Goal: Task Accomplishment & Management: Manage account settings

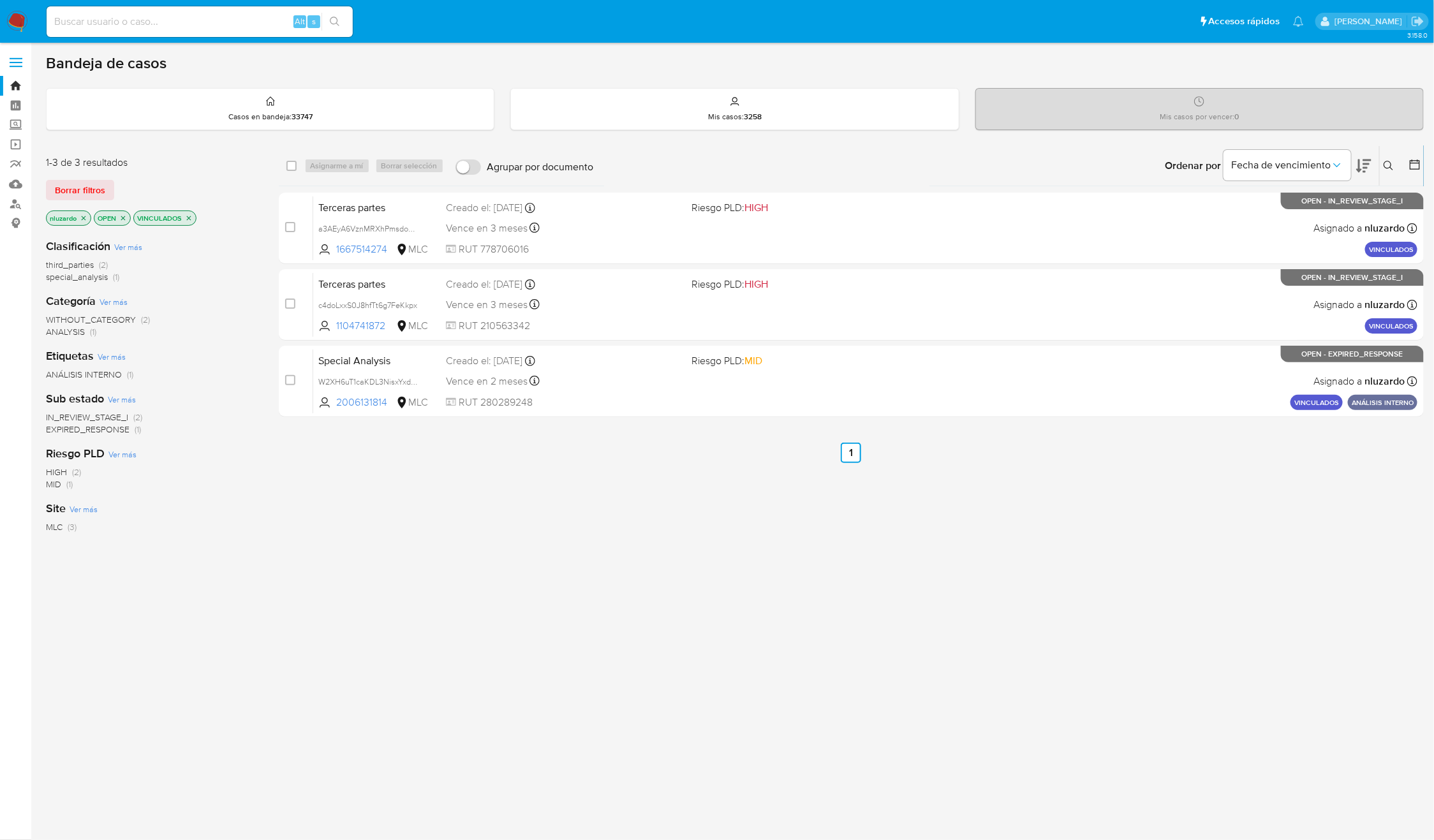
click at [193, 220] on icon "close-filter" at bounding box center [188, 218] width 8 height 8
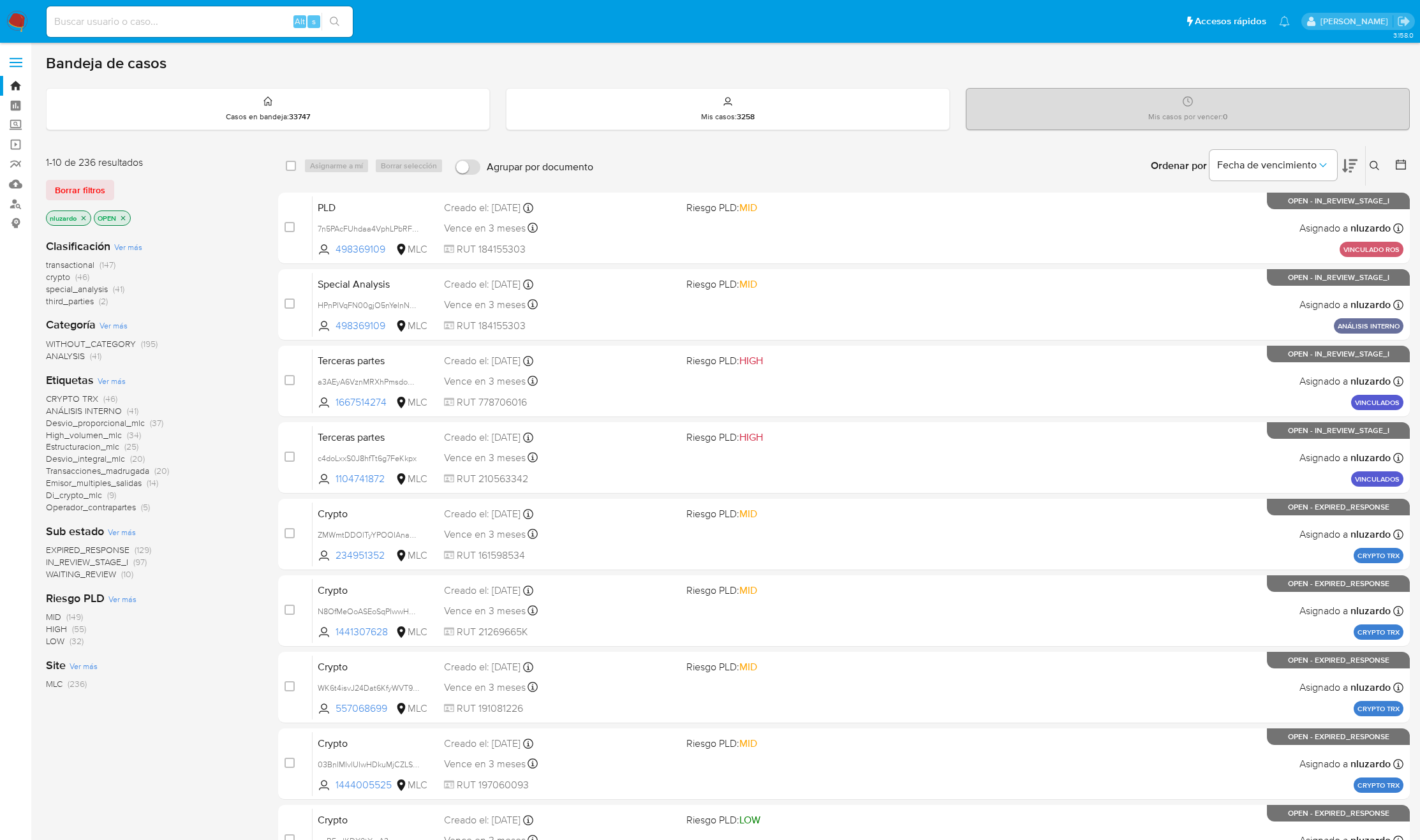
click at [1342, 164] on icon at bounding box center [1349, 165] width 15 height 15
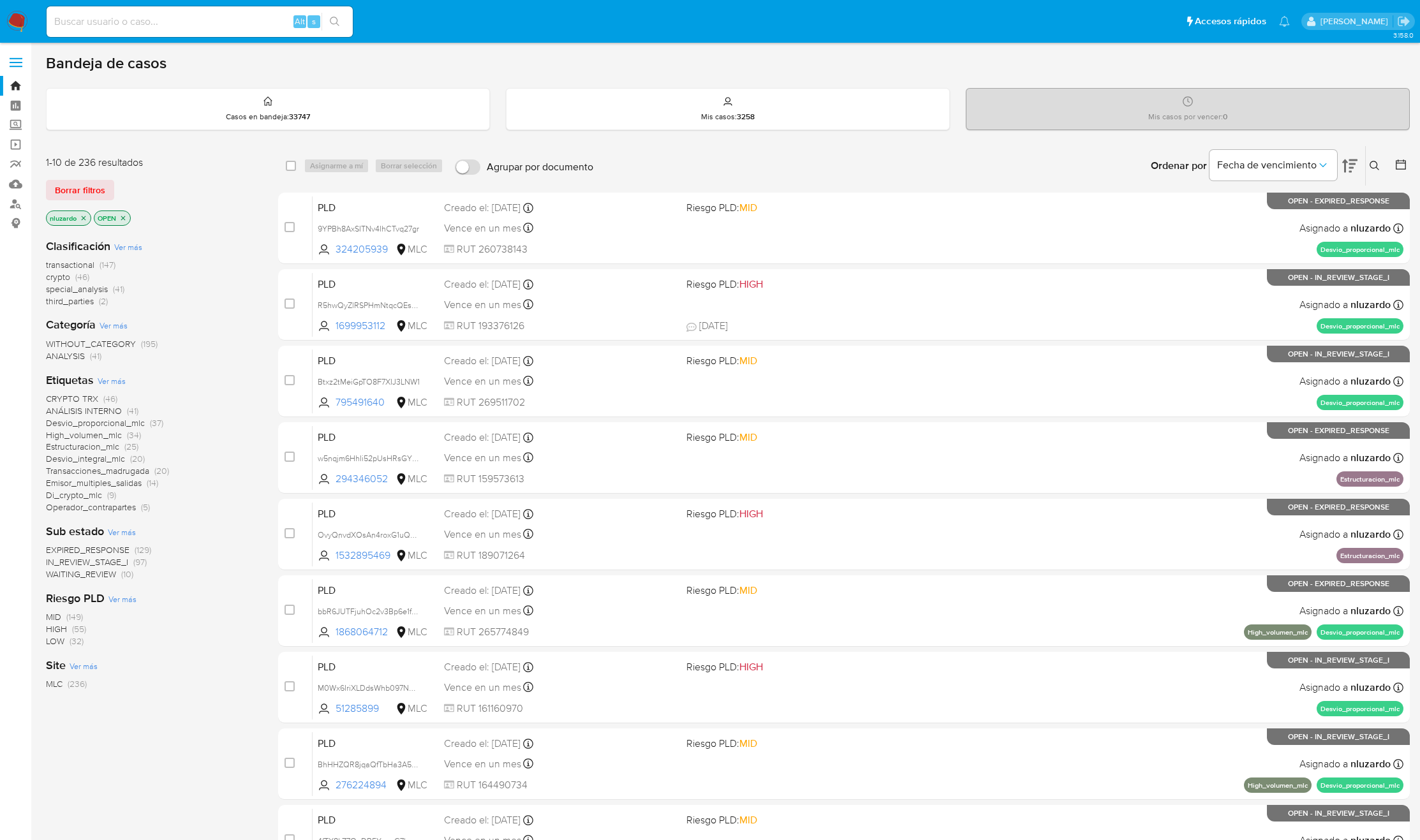
click at [71, 574] on span "WAITING_REVIEW" at bounding box center [81, 574] width 70 height 12
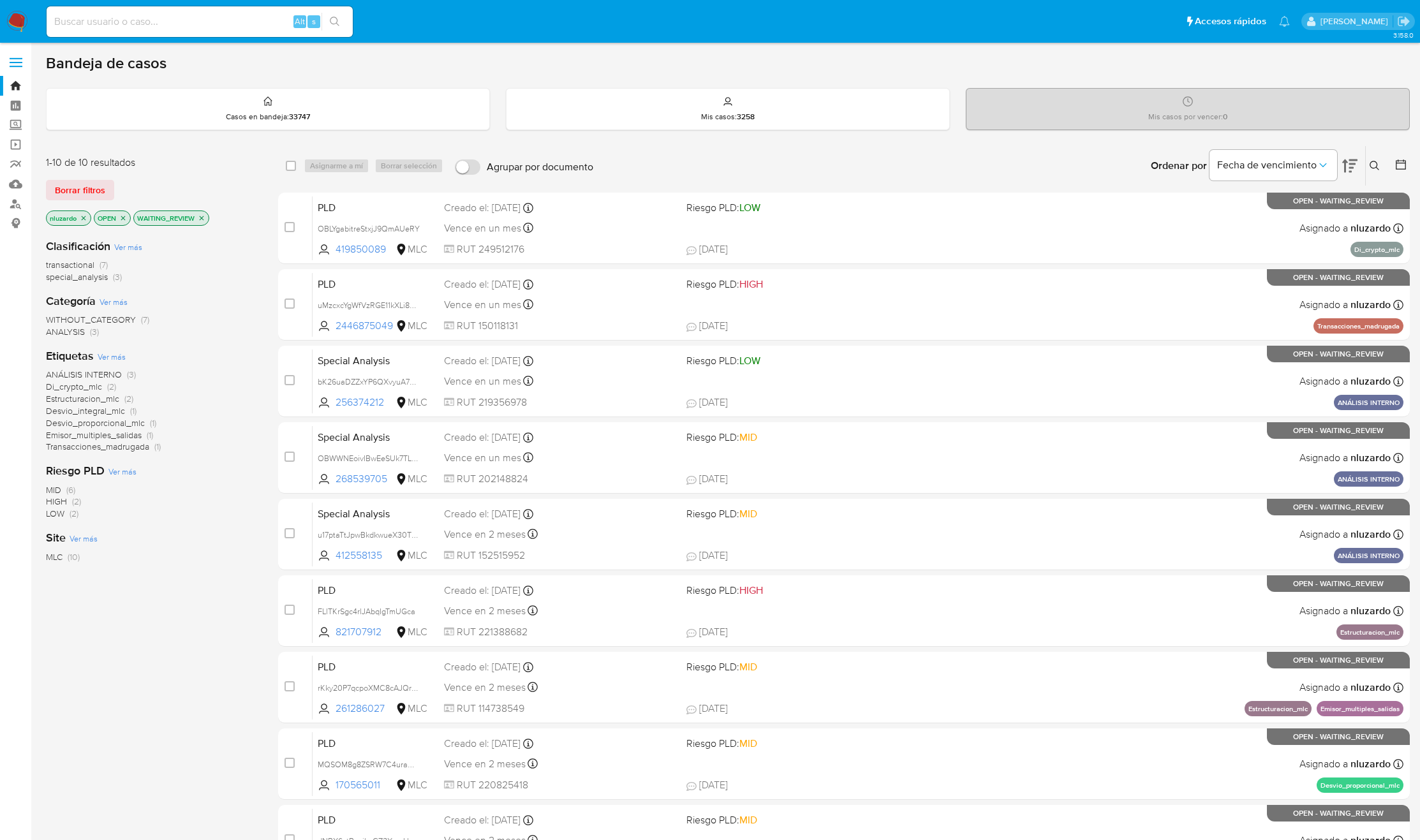
click at [1403, 162] on icon at bounding box center [1400, 164] width 10 height 10
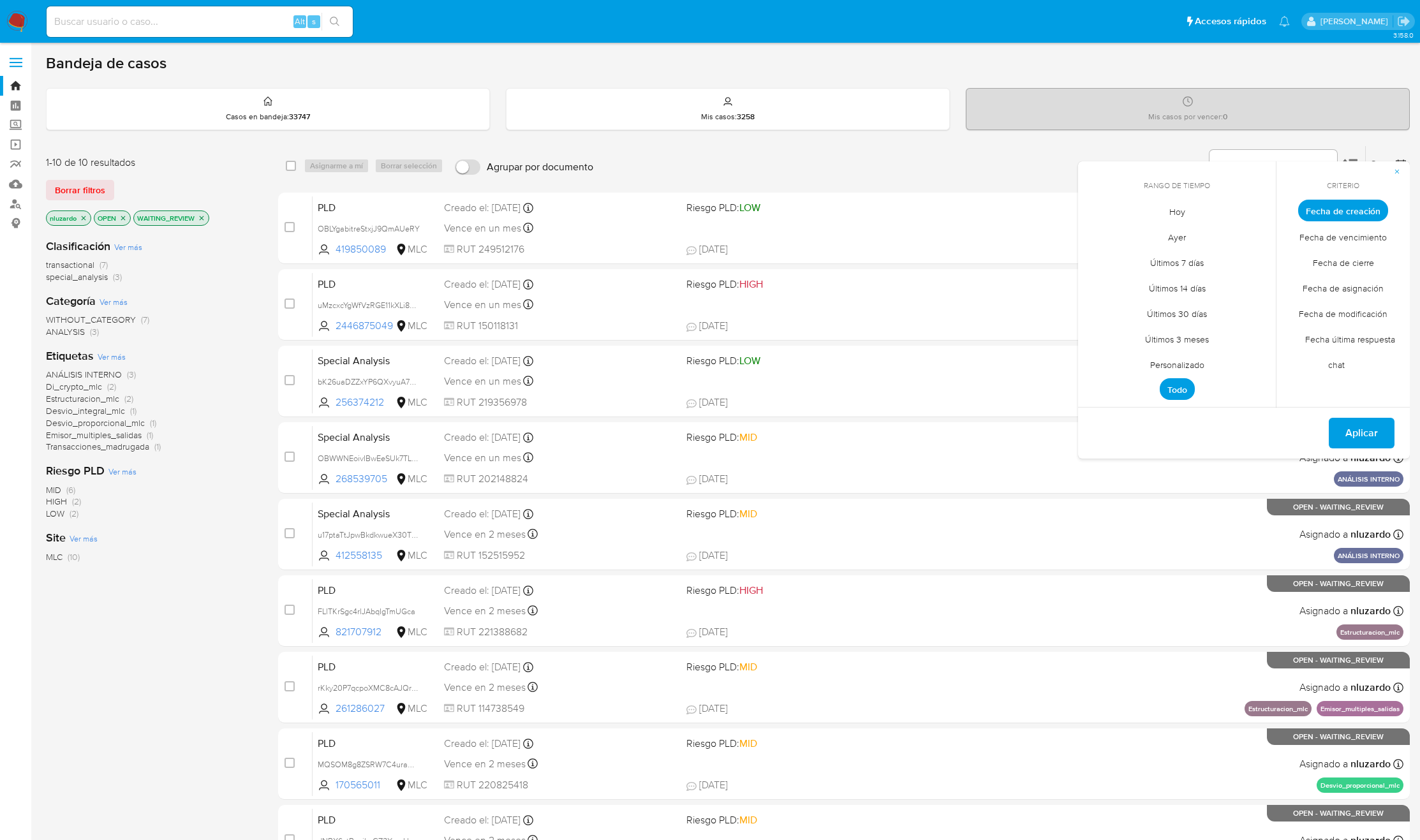
click at [1196, 364] on span "Personalizado" at bounding box center [1177, 364] width 81 height 26
click at [1099, 235] on icon "Mes anterior" at bounding box center [1098, 234] width 15 height 15
click at [1258, 232] on icon "Mes siguiente" at bounding box center [1256, 234] width 15 height 15
click at [1098, 234] on icon "Mes anterior" at bounding box center [1098, 234] width 15 height 15
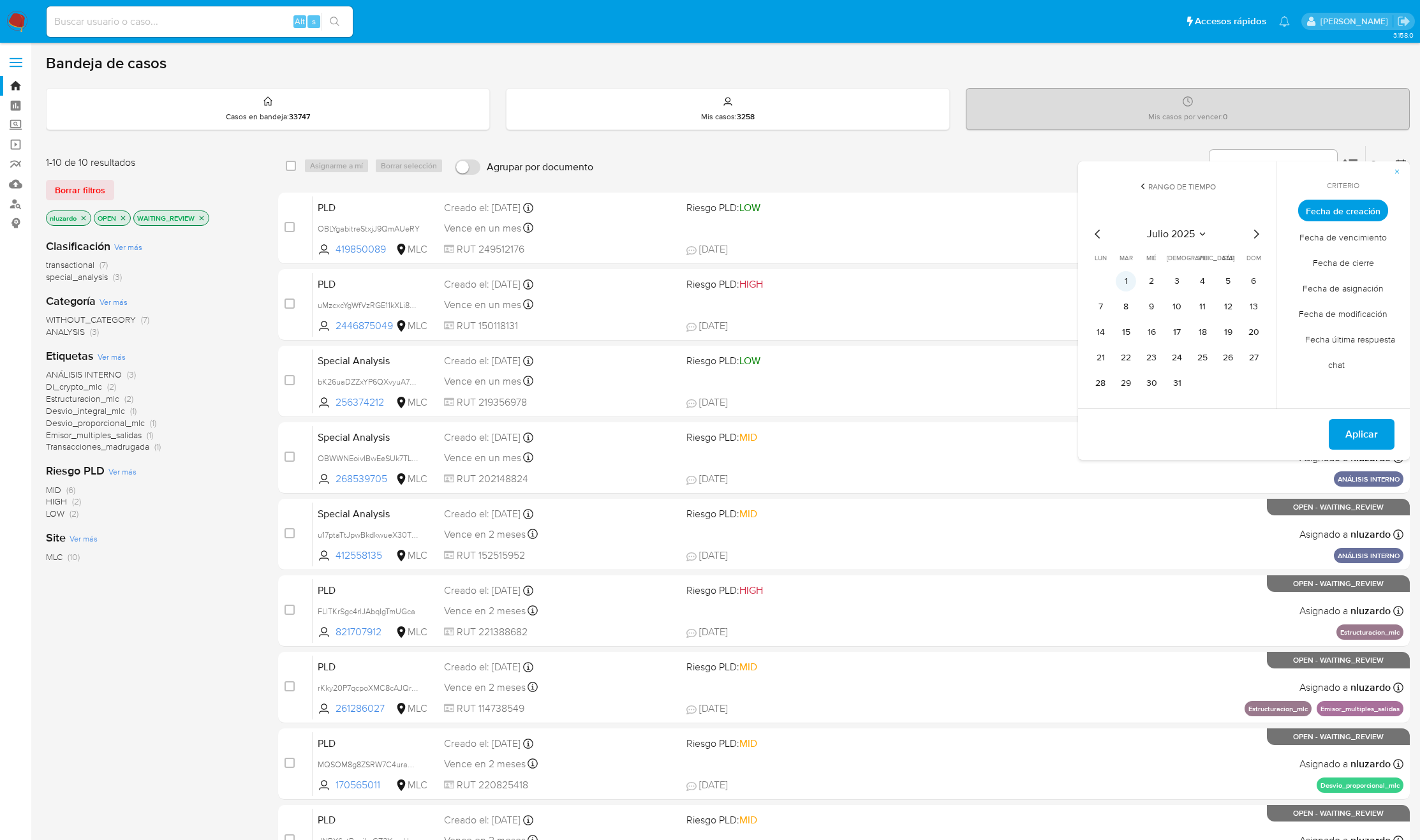
click at [1131, 276] on button "1" at bounding box center [1125, 281] width 20 height 20
click at [1100, 240] on icon "Mes anterior" at bounding box center [1098, 234] width 15 height 15
click at [1259, 242] on icon "Mes siguiente" at bounding box center [1256, 234] width 15 height 15
click at [1223, 305] on button "12" at bounding box center [1227, 306] width 20 height 20
click at [1375, 435] on span "Aplicar" at bounding box center [1361, 434] width 33 height 28
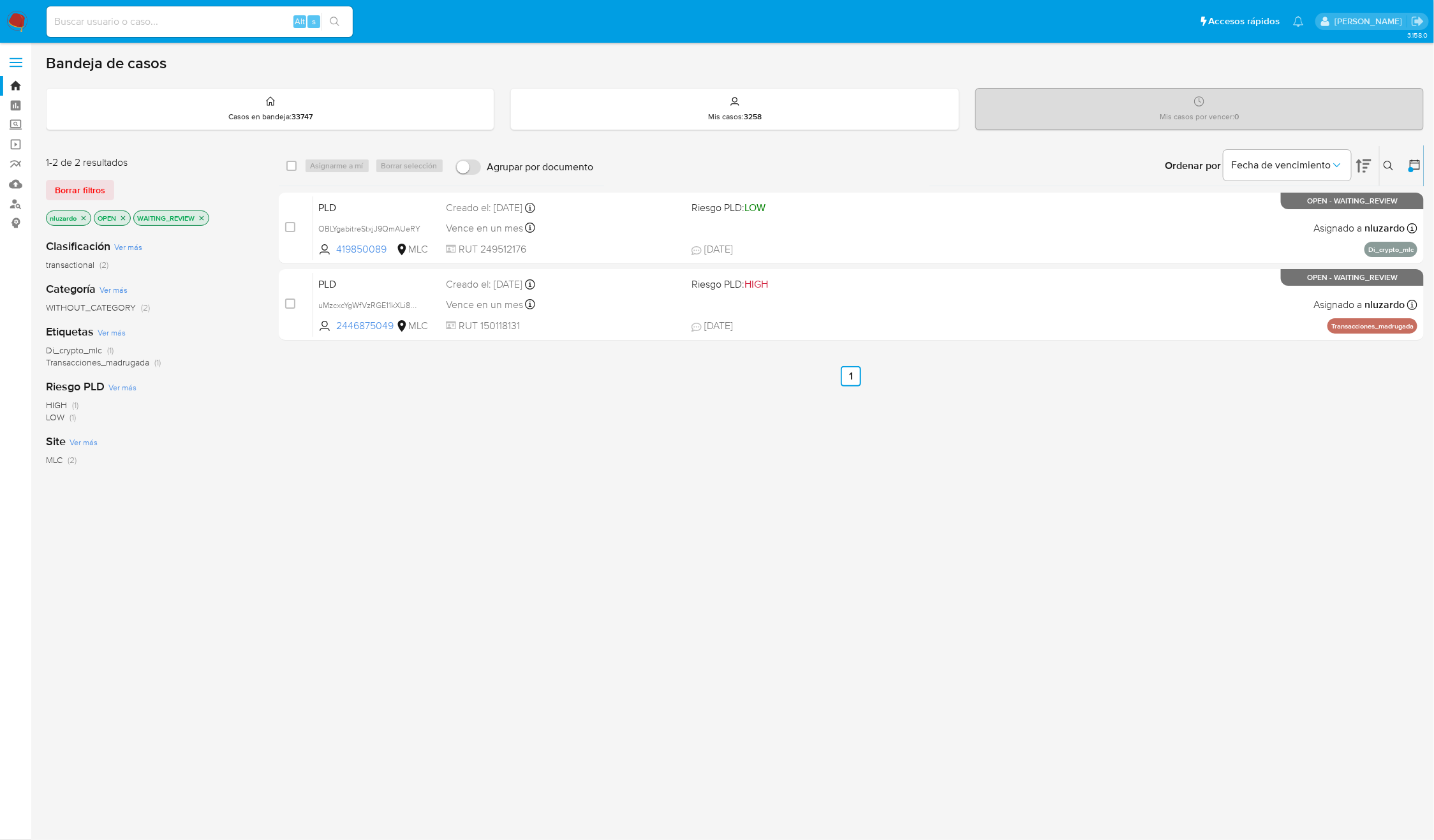
click at [995, 515] on div "select-all-cases-checkbox Asignarme a mí Borrar selección Agrupar por documento…" at bounding box center [852, 434] width 1145 height 578
drag, startPoint x: 1387, startPoint y: 169, endPoint x: 1383, endPoint y: 178, distance: 9.8
click at [1387, 169] on icon at bounding box center [1388, 165] width 10 height 10
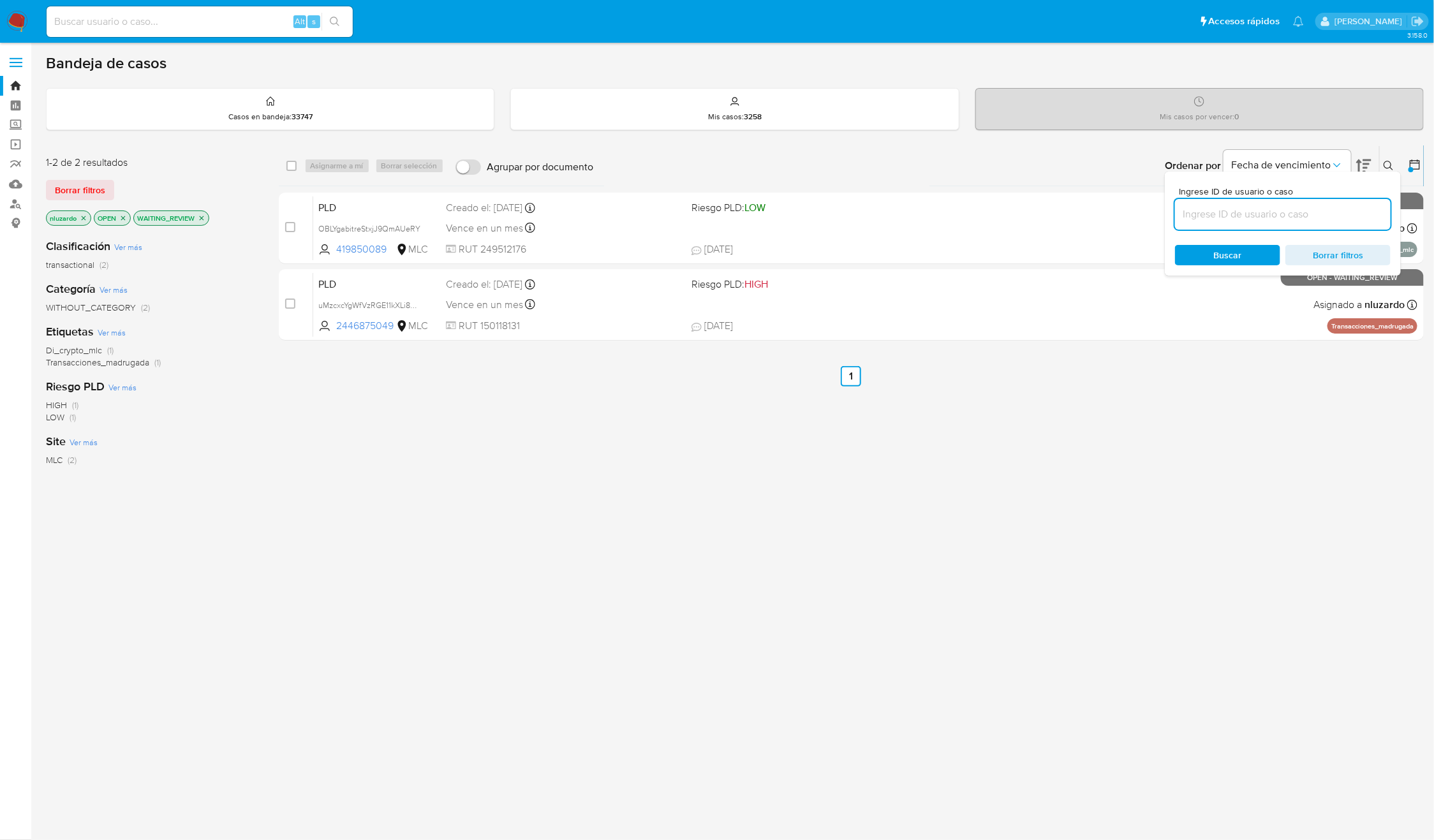
click at [1242, 221] on input at bounding box center [1282, 214] width 216 height 17
click at [1223, 248] on span "Buscar" at bounding box center [1228, 255] width 28 height 20
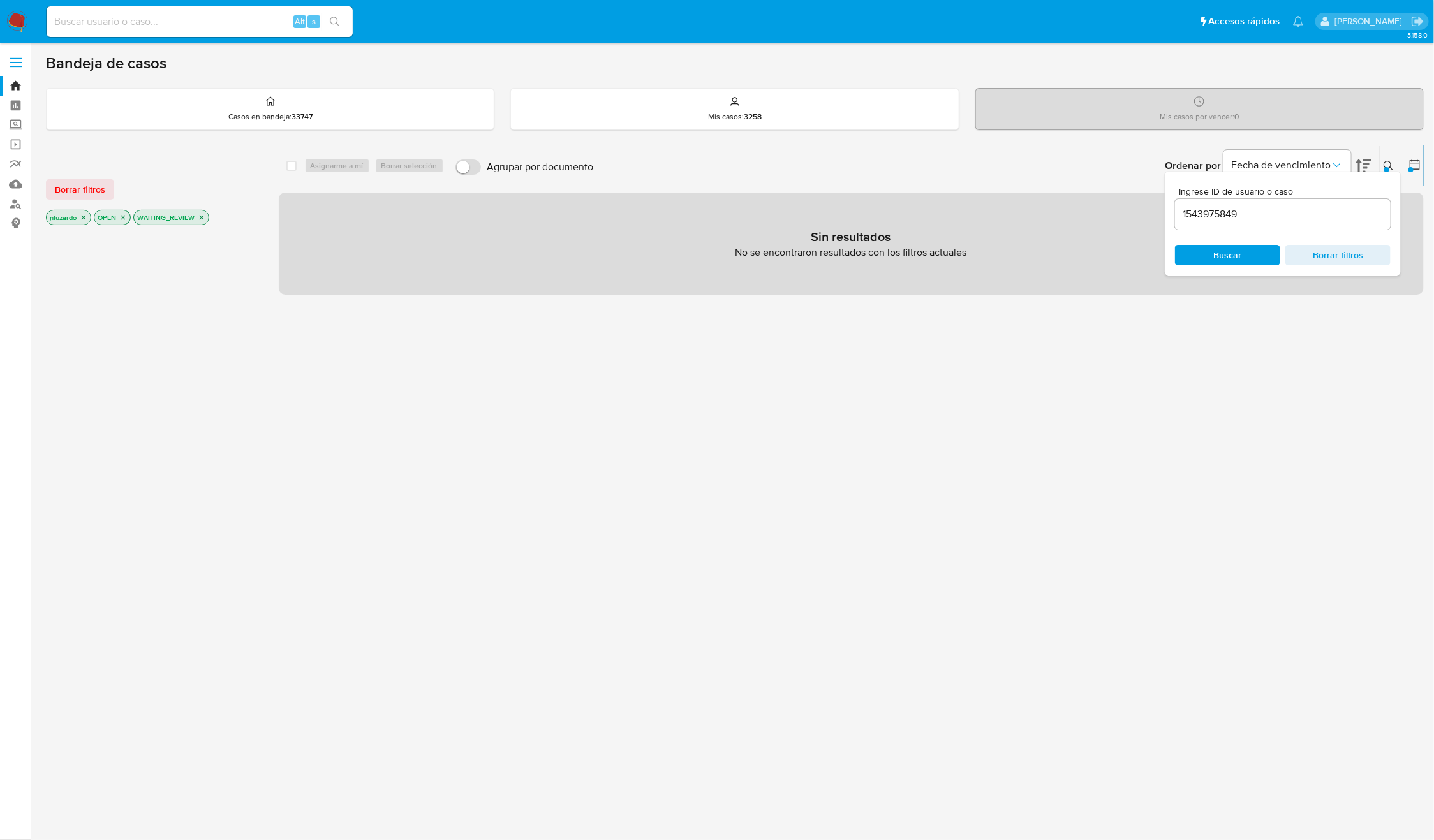
click at [1385, 163] on icon at bounding box center [1388, 165] width 10 height 10
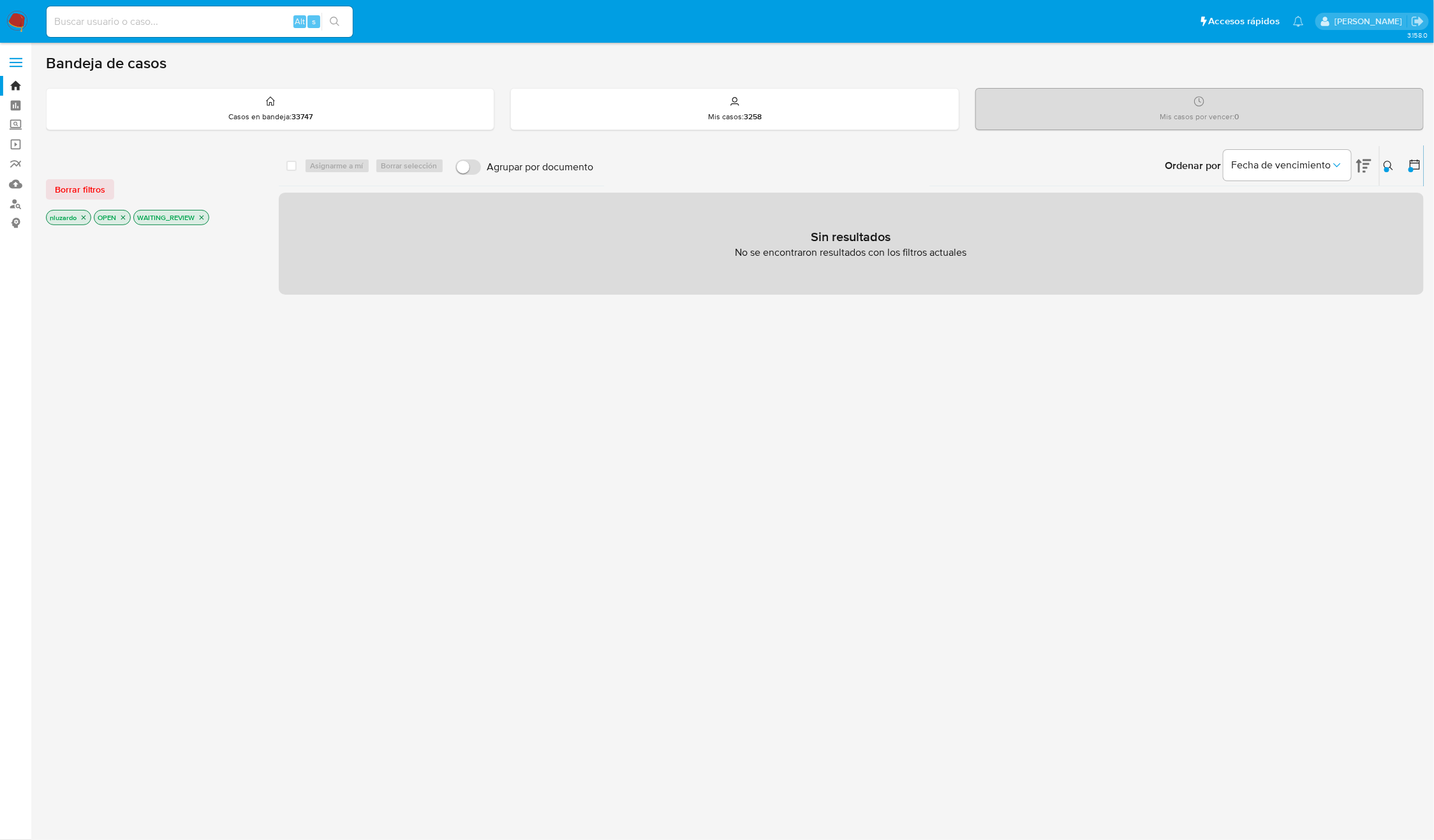
click at [202, 218] on icon "close-filter" at bounding box center [202, 218] width 8 height 8
click at [1383, 169] on button at bounding box center [1390, 165] width 21 height 15
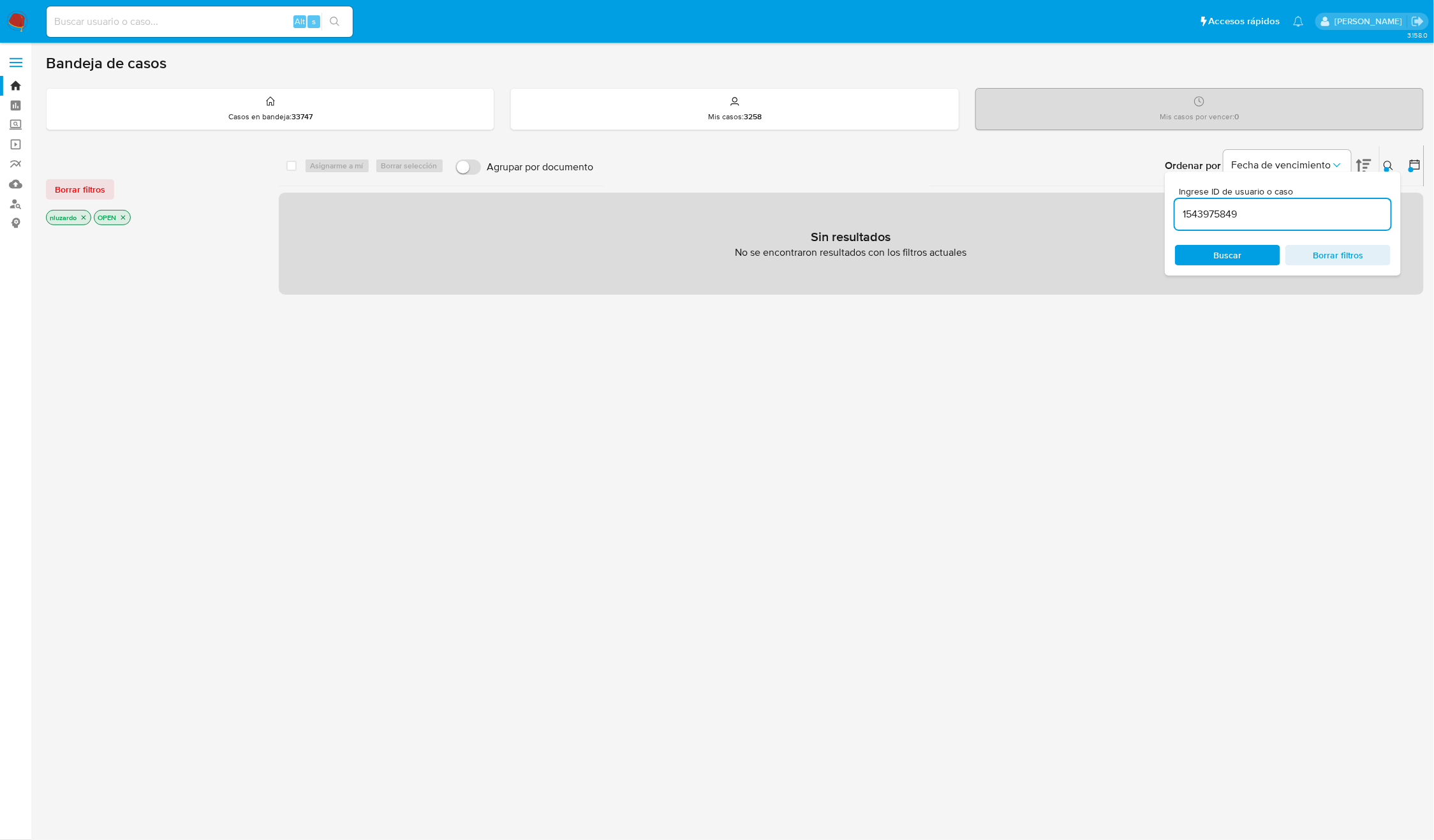
click at [1285, 222] on input "1543975849" at bounding box center [1282, 214] width 216 height 17
click at [1217, 215] on input "1543975849" at bounding box center [1282, 214] width 216 height 17
paste input "69995311"
click at [1215, 250] on span "Buscar" at bounding box center [1228, 255] width 28 height 20
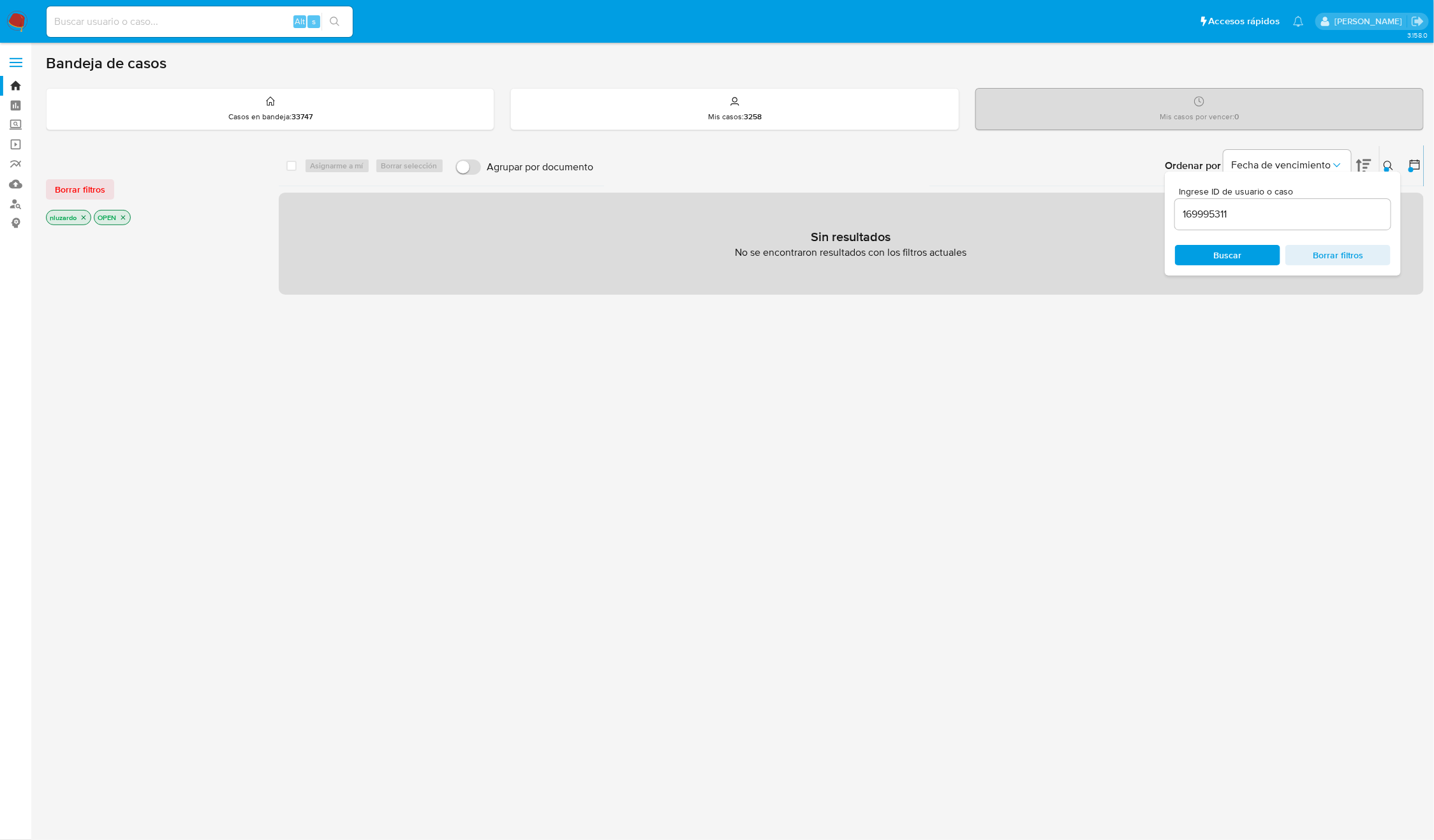
click at [1258, 210] on input "169995311" at bounding box center [1282, 214] width 216 height 17
paste input "21705650"
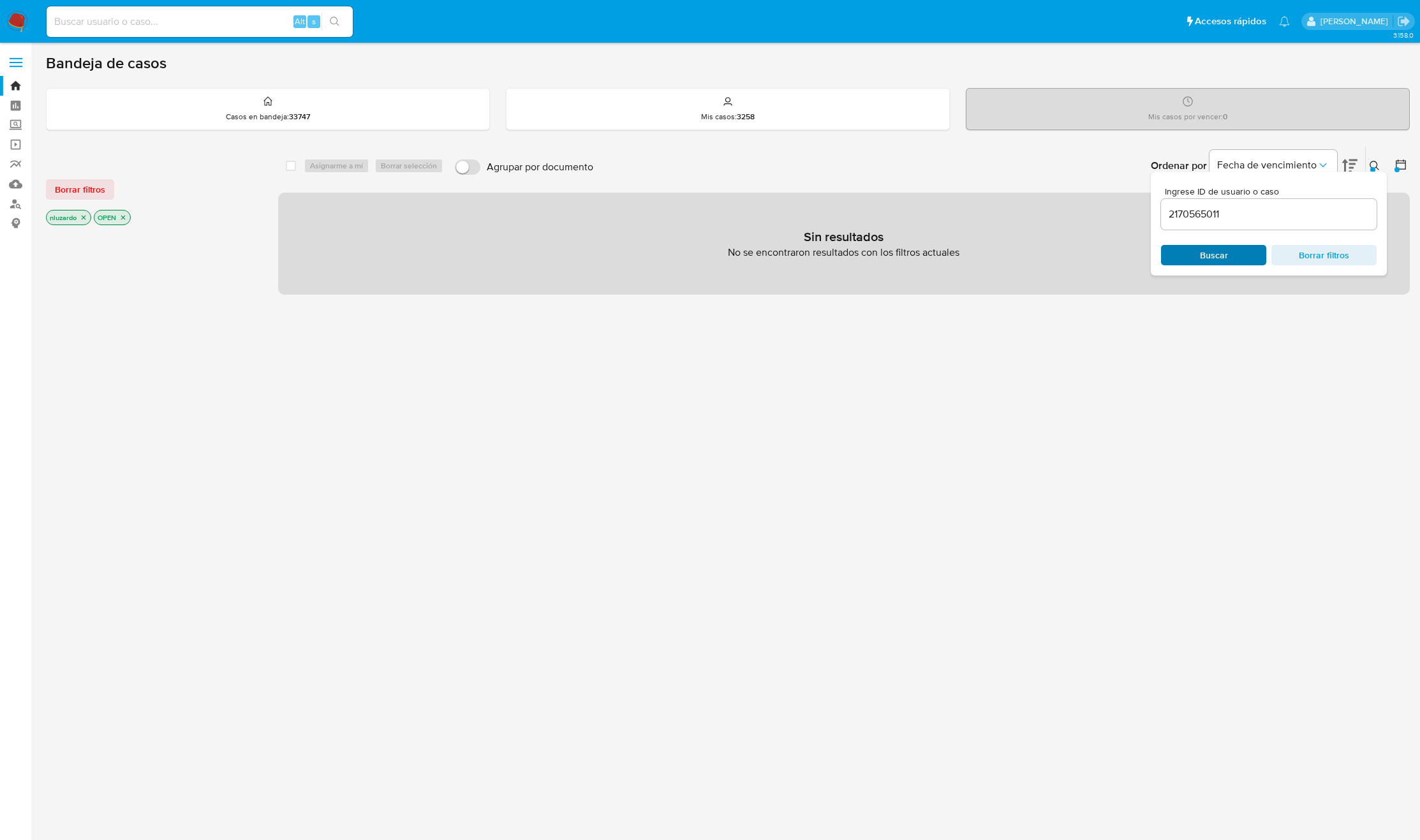
click at [1241, 255] on div "Buscar Borrar filtros" at bounding box center [1268, 255] width 216 height 20
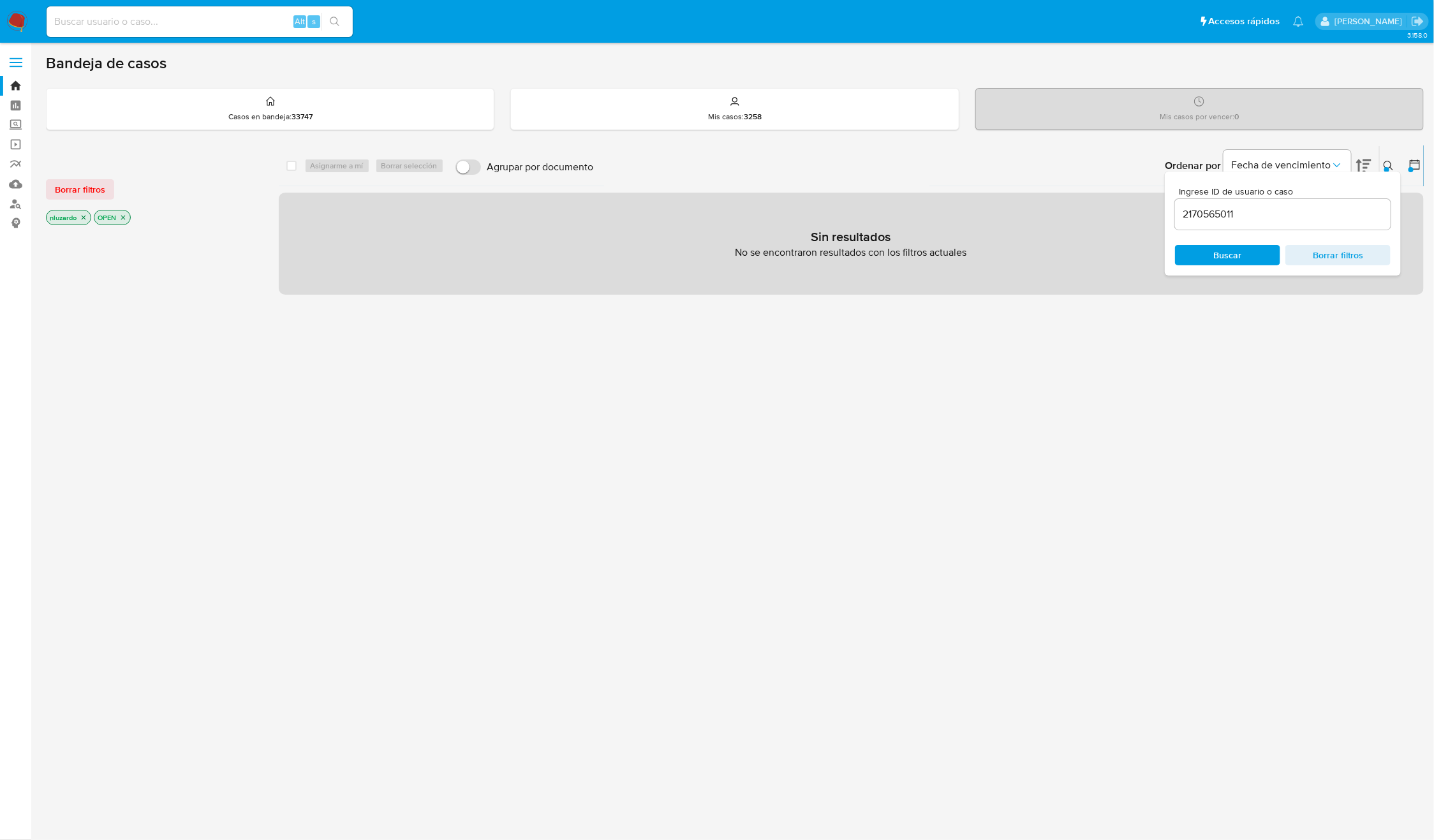
click at [1264, 210] on input "2170565011" at bounding box center [1282, 214] width 216 height 17
paste input "1699953112"
type input "1699953112"
click at [1232, 245] on span "Buscar" at bounding box center [1228, 255] width 28 height 20
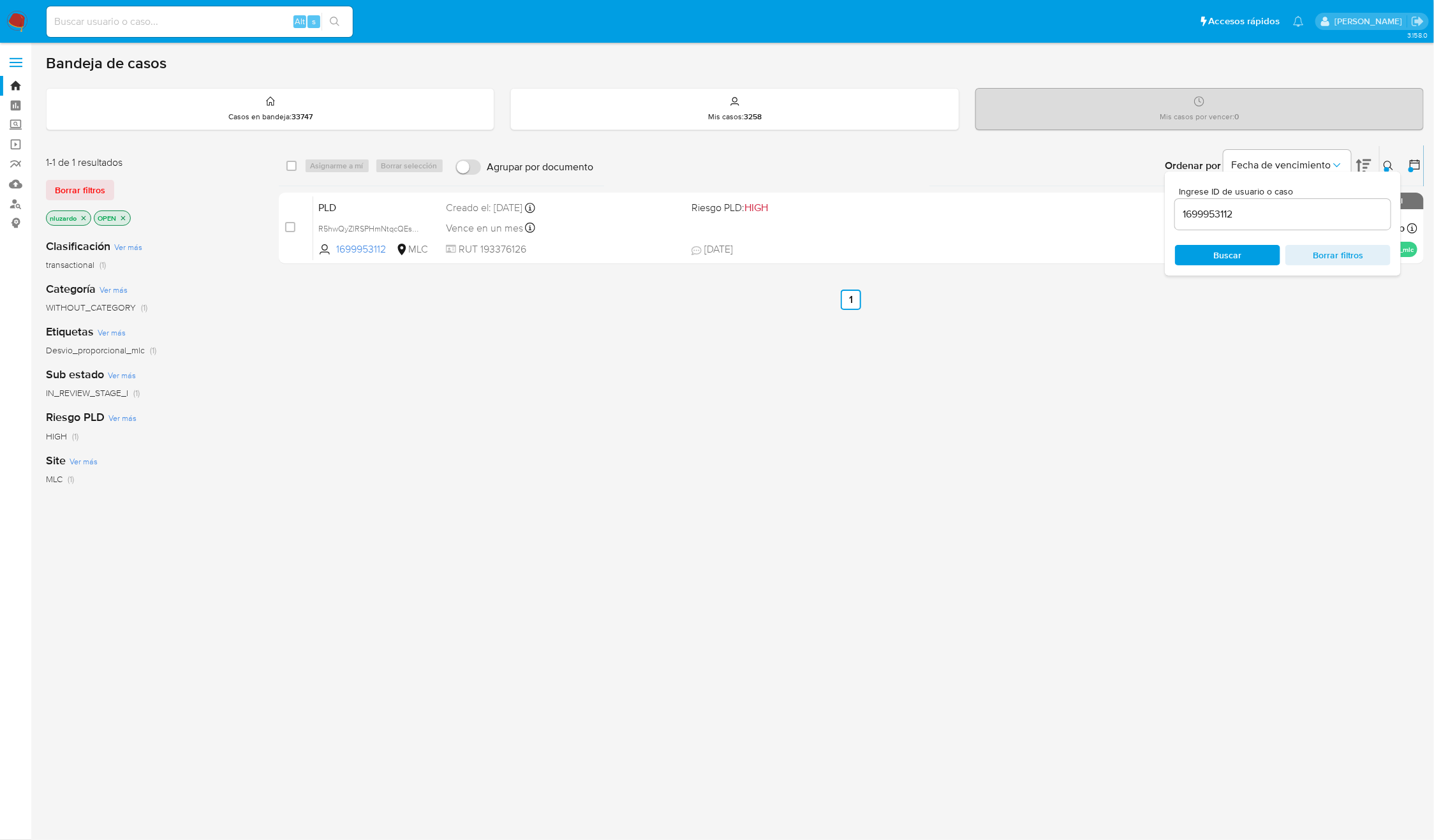
click at [1393, 155] on div "Ingrese ID de usuario o caso 1699953112 Buscar Borrar filtros" at bounding box center [1390, 165] width 21 height 40
click at [1393, 158] on button at bounding box center [1390, 165] width 21 height 15
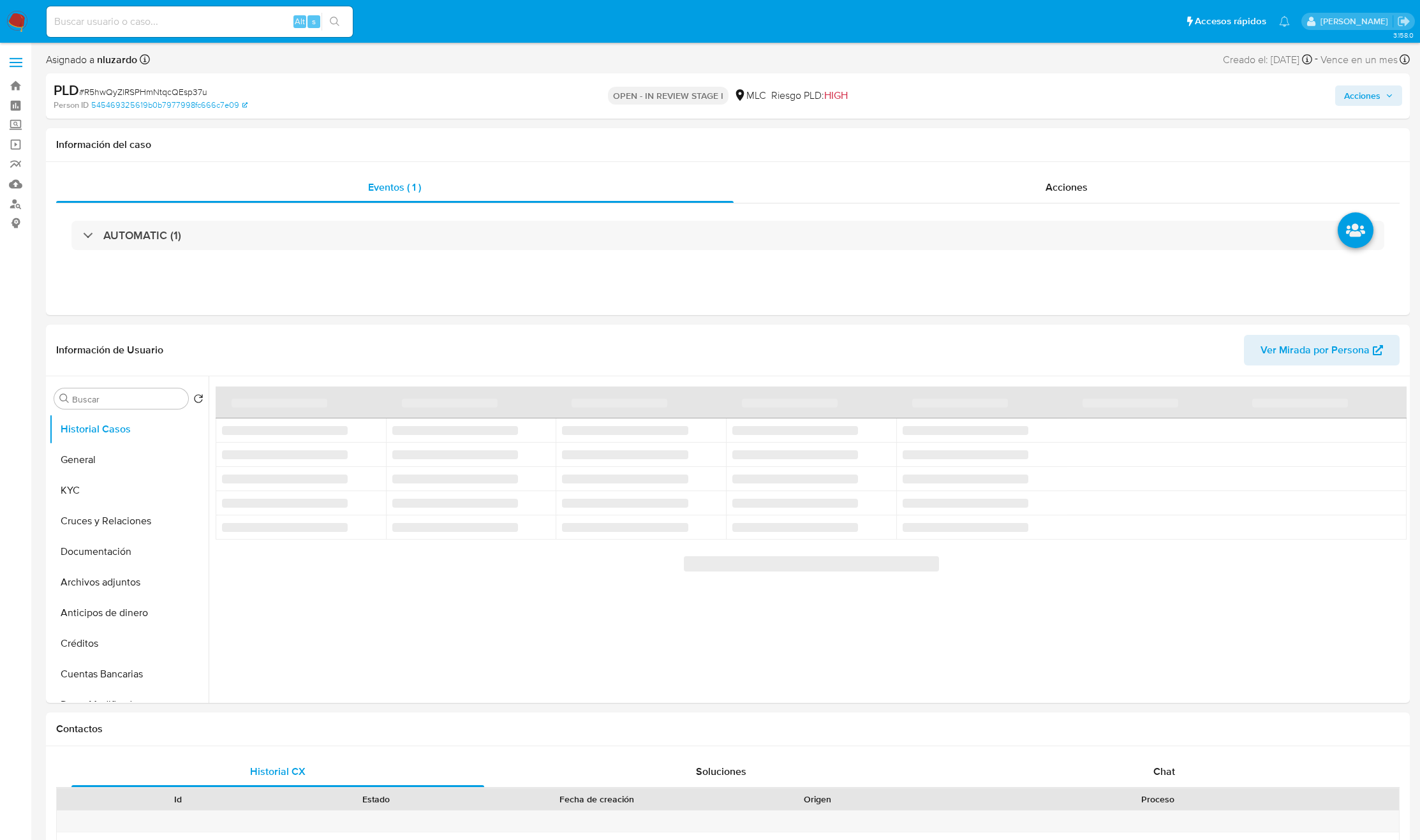
select select "10"
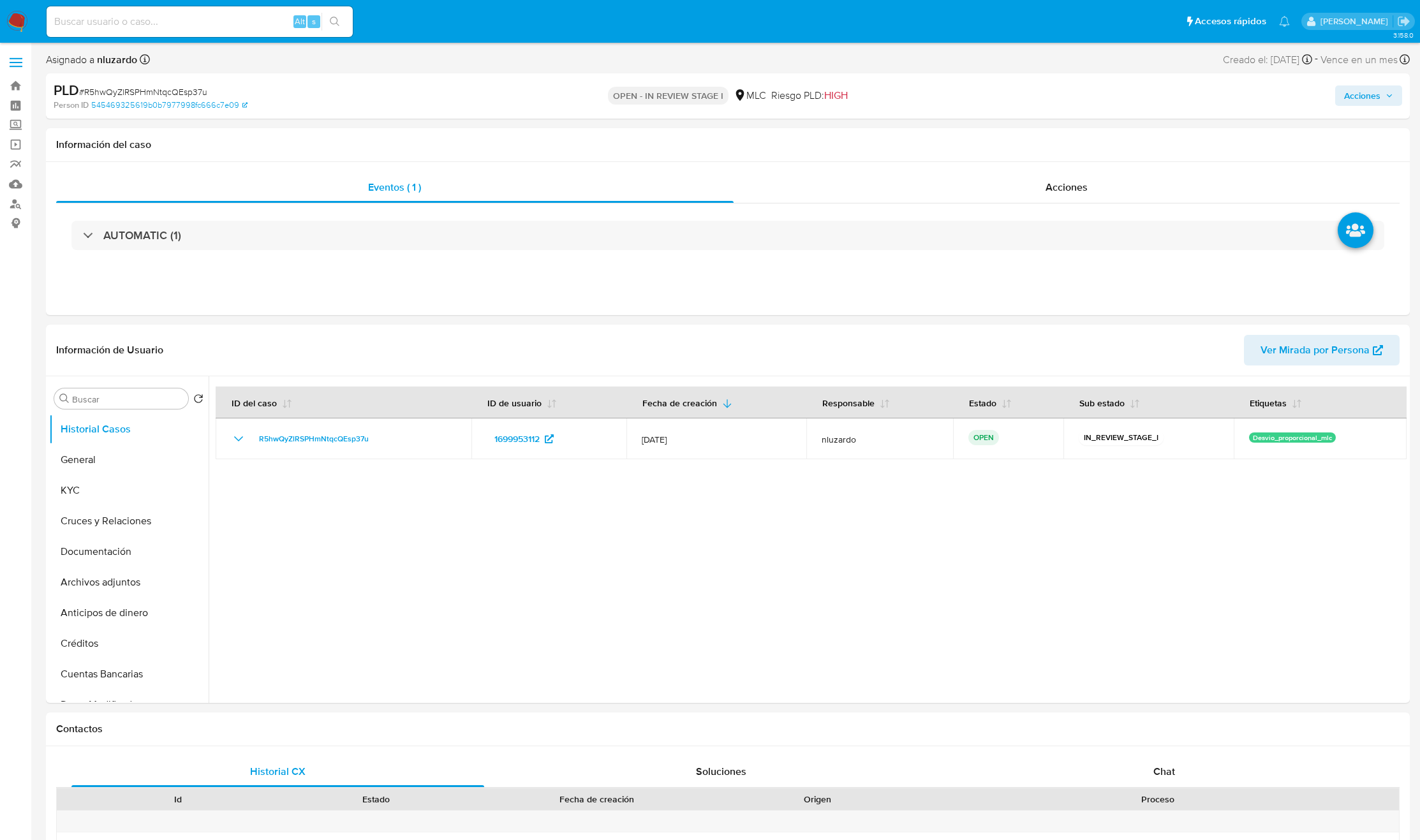
select select "10"
click at [121, 486] on button "KYC" at bounding box center [123, 490] width 149 height 30
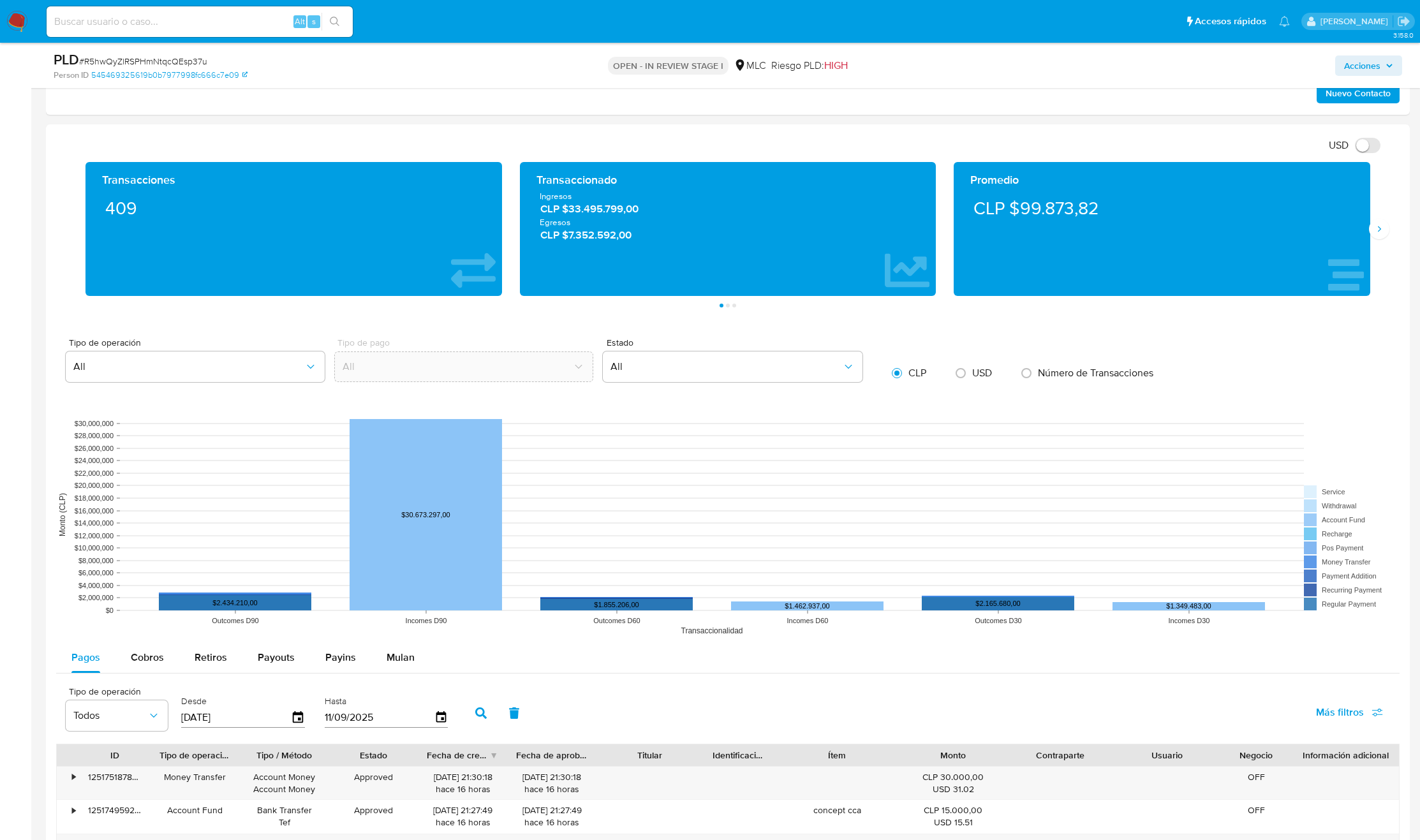
scroll to position [470, 0]
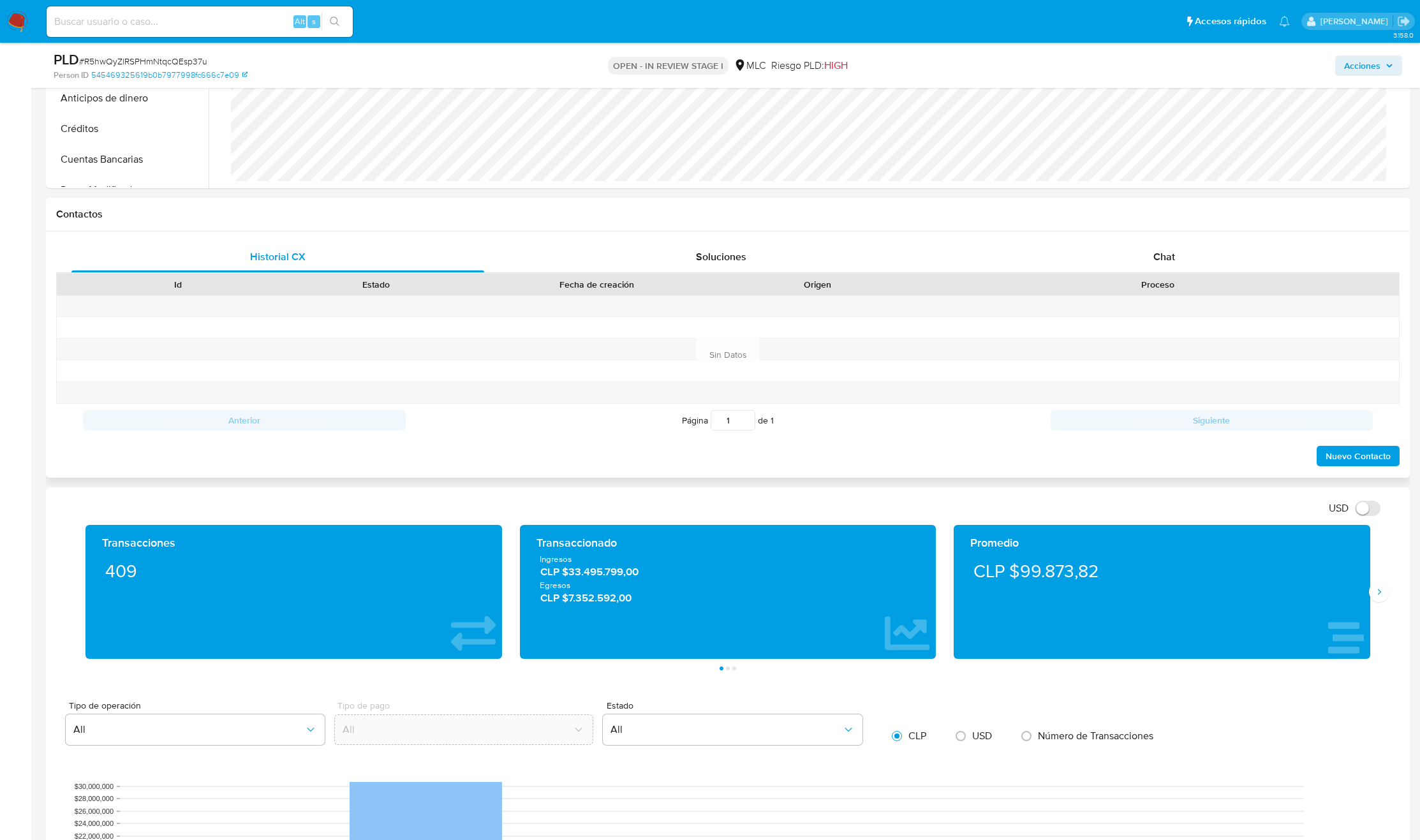
click at [1178, 273] on div "Id Estado Fecha de creación Origen Proceso" at bounding box center [727, 283] width 1344 height 22
click at [1170, 251] on span "Chat" at bounding box center [1164, 257] width 21 height 15
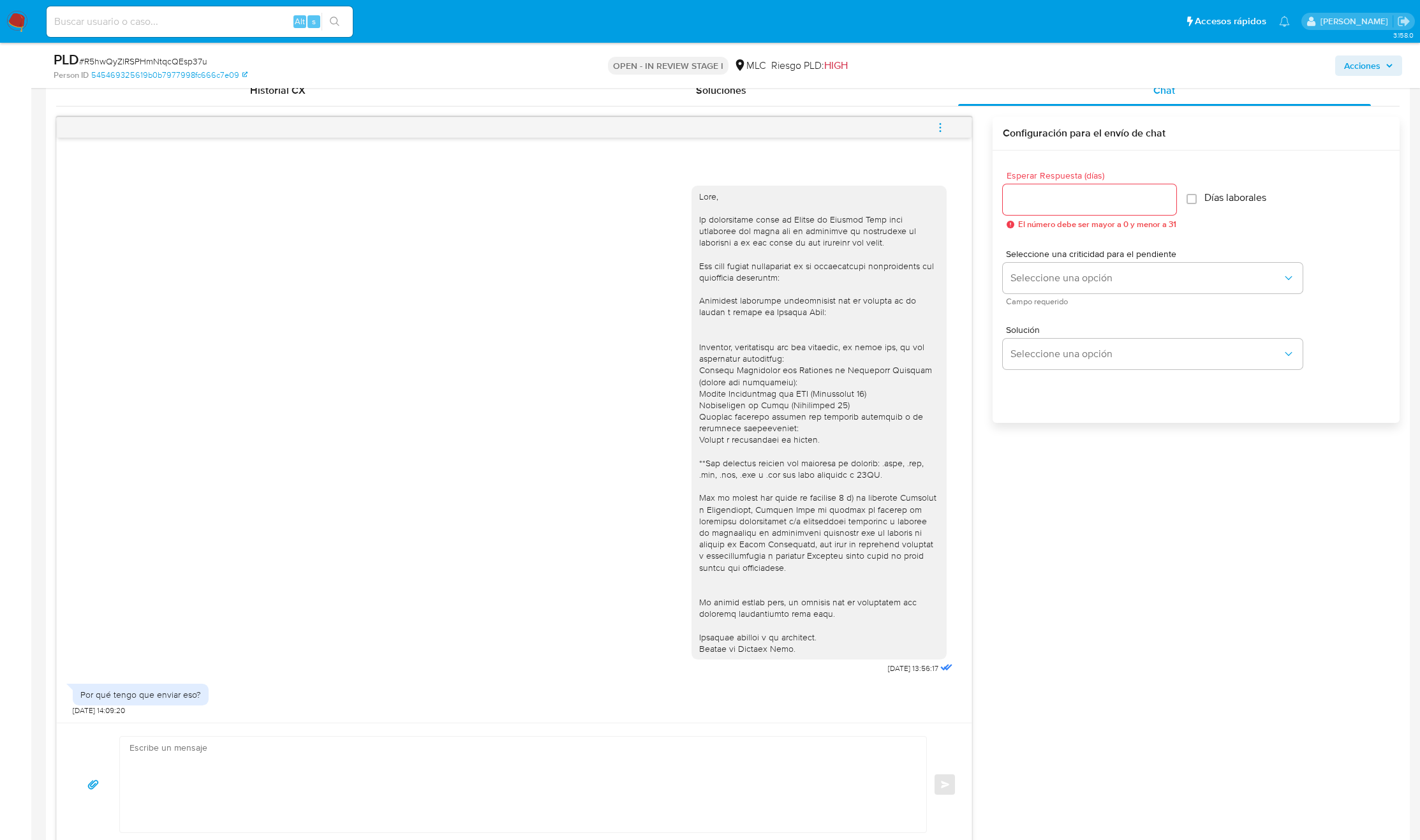
scroll to position [670, 0]
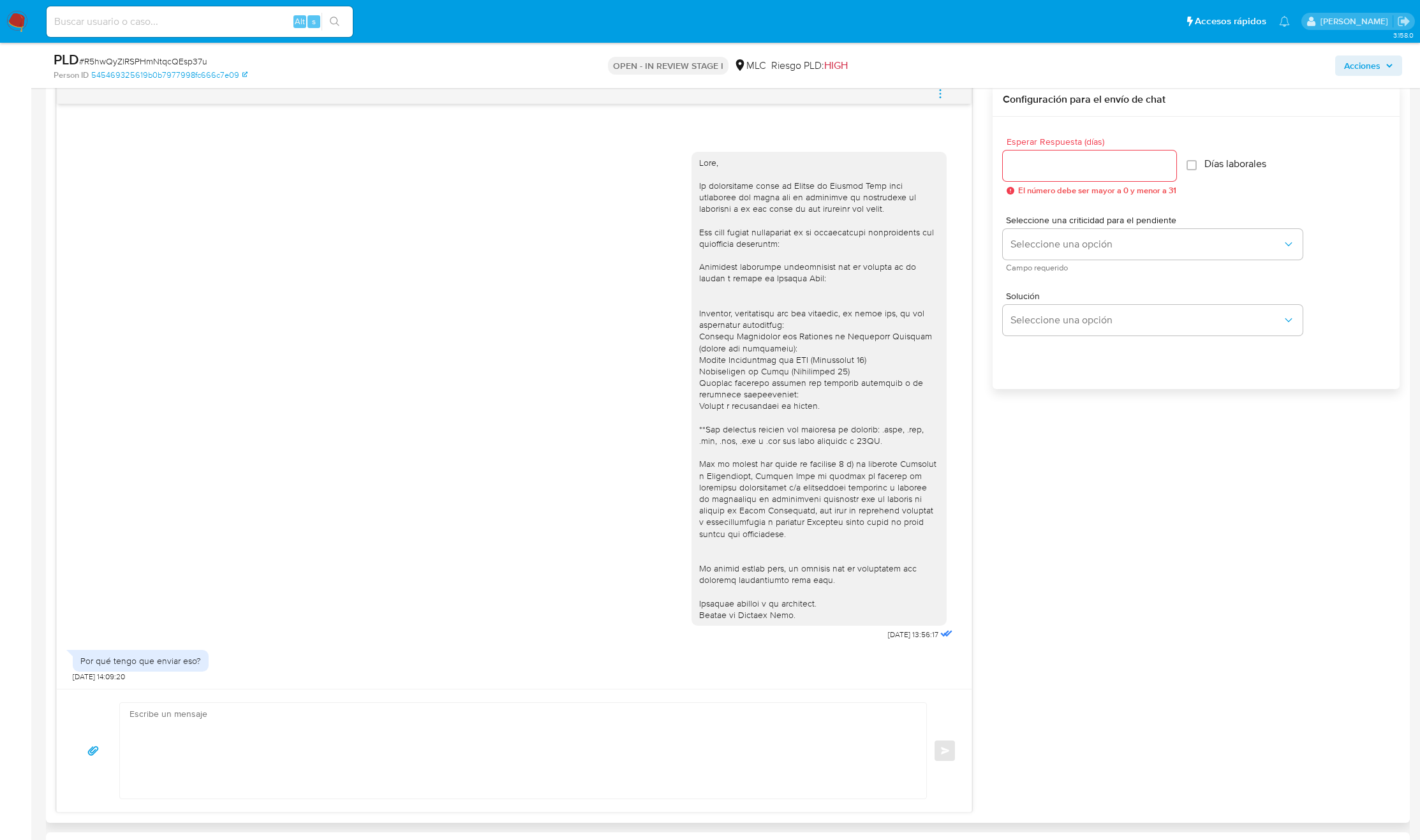
click at [783, 282] on div at bounding box center [819, 389] width 240 height 464
copy div "Actividad económica desarrollada por el titular de la cuenta a través de Mercad…"
click at [766, 402] on div at bounding box center [819, 389] width 240 height 464
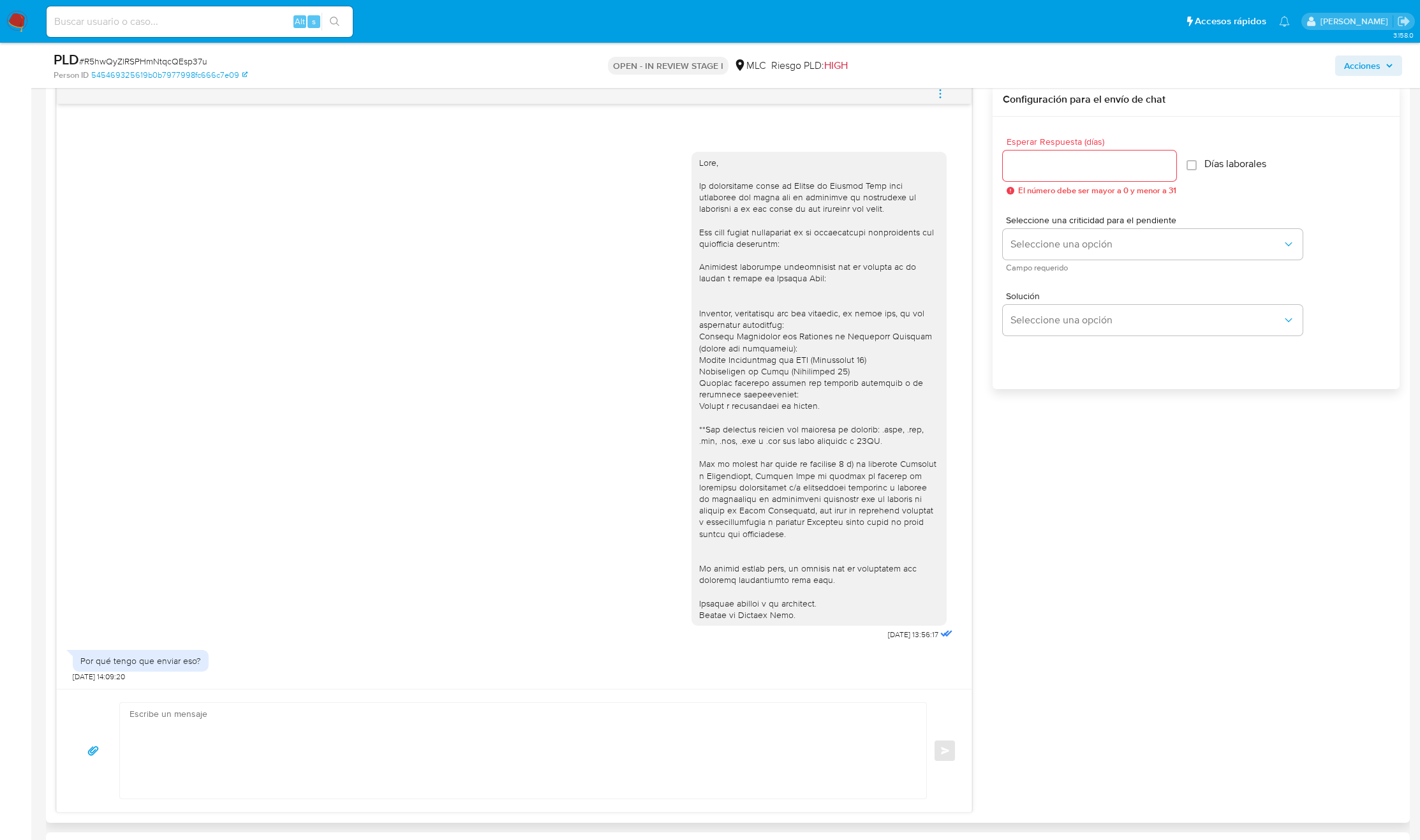
click at [722, 377] on div at bounding box center [819, 389] width 240 height 464
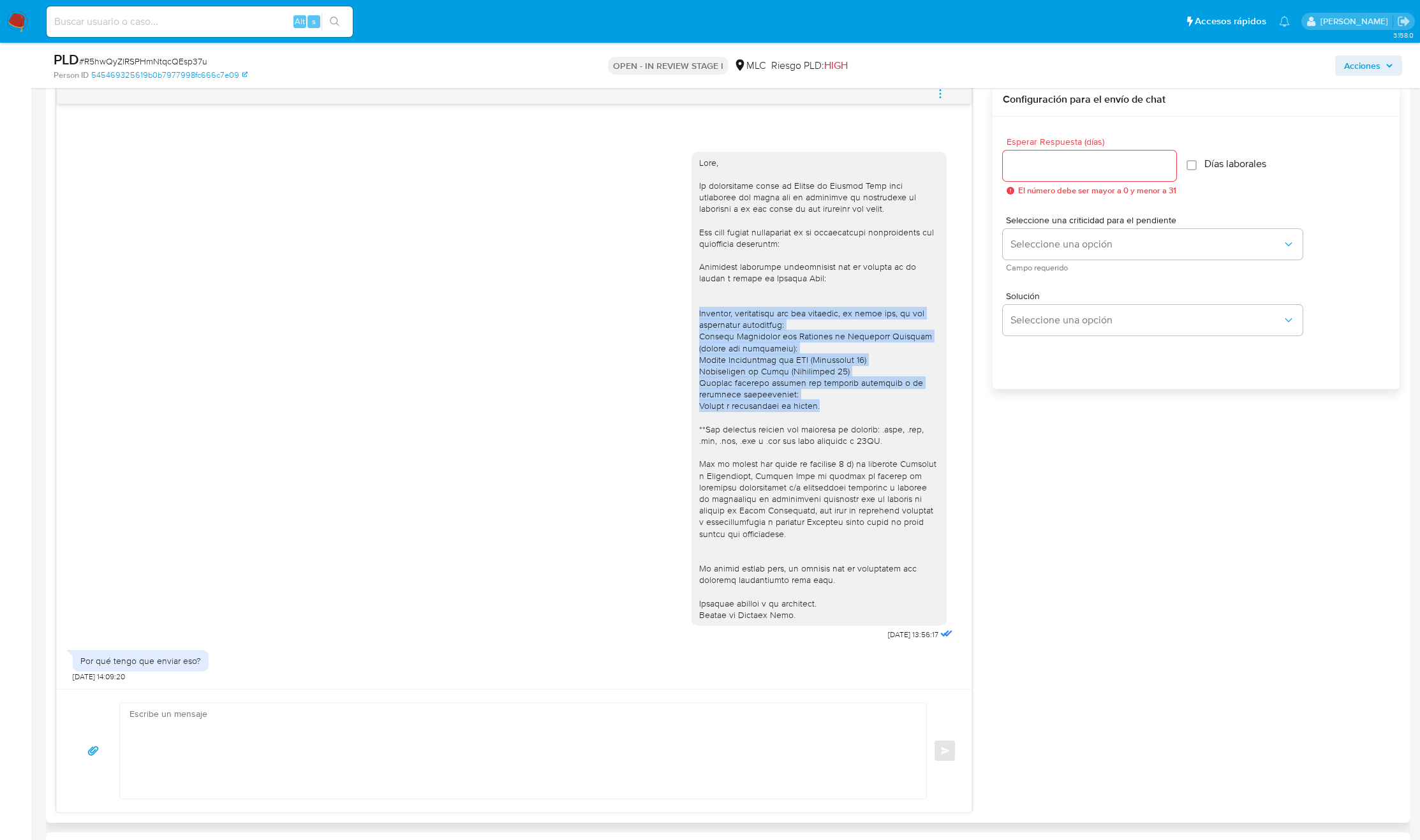
drag, startPoint x: 826, startPoint y: 407, endPoint x: 694, endPoint y: 318, distance: 159.2
click at [694, 318] on div at bounding box center [819, 389] width 255 height 474
copy div "Asimismo, necesitamos que nos adjuntes, al menos uno, de los siguientes documen…"
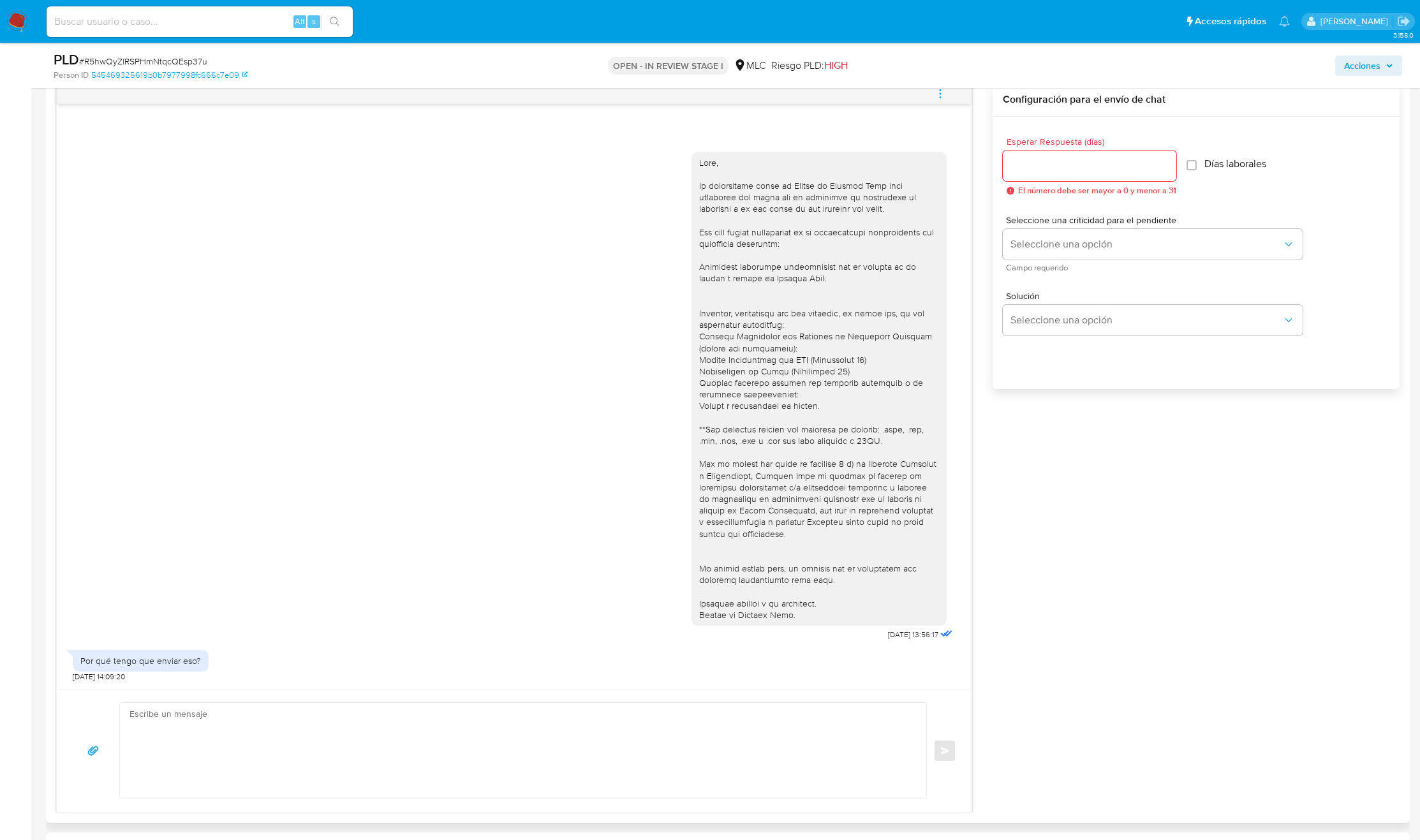
click at [762, 472] on div at bounding box center [819, 389] width 240 height 464
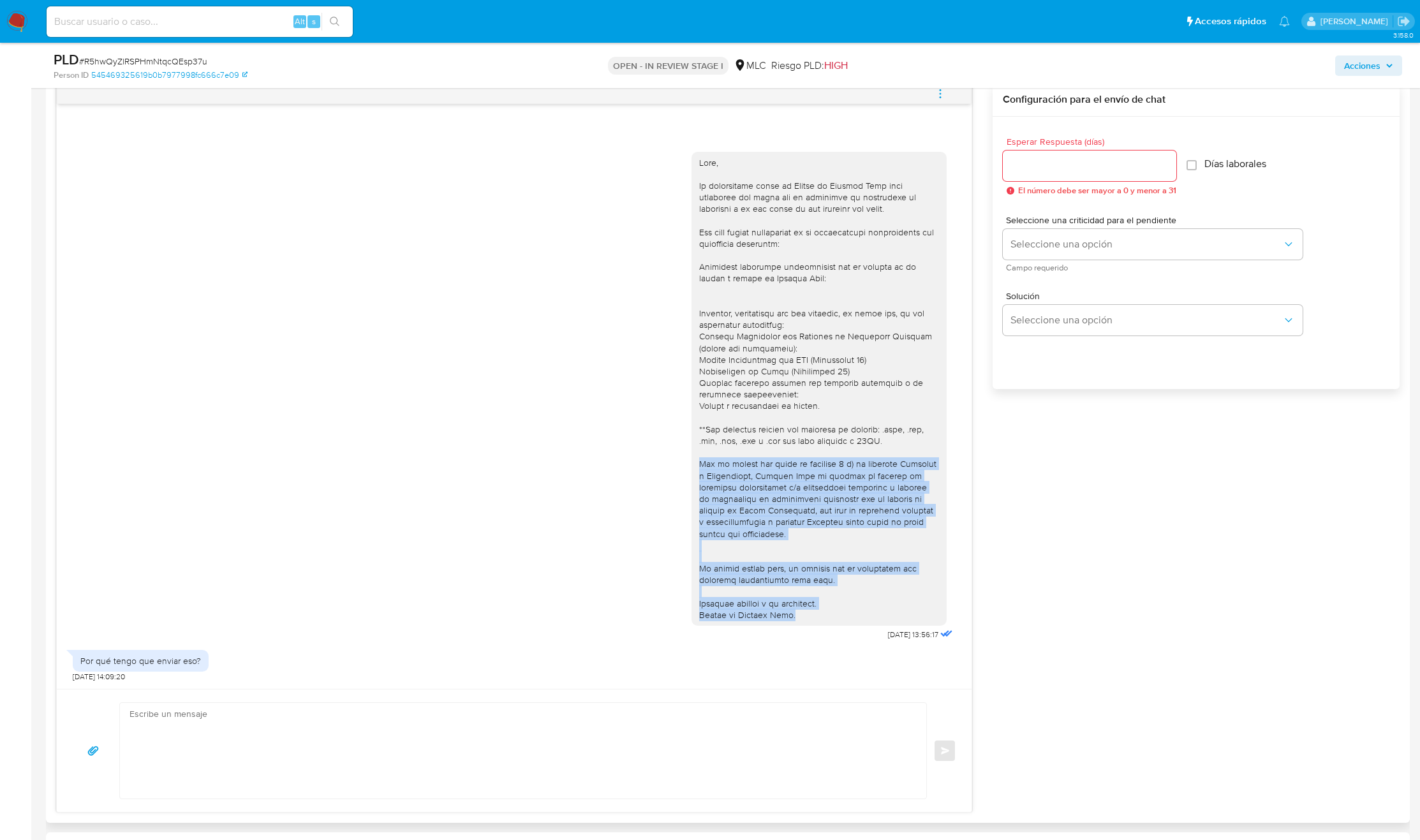
copy div "Ten en cuenta que según la cláusula 3 a) de nuestros Términos y Condiciones, Me…"
drag, startPoint x: 808, startPoint y: 611, endPoint x: 694, endPoint y: 465, distance: 185.2
click at [694, 465] on div at bounding box center [819, 389] width 255 height 474
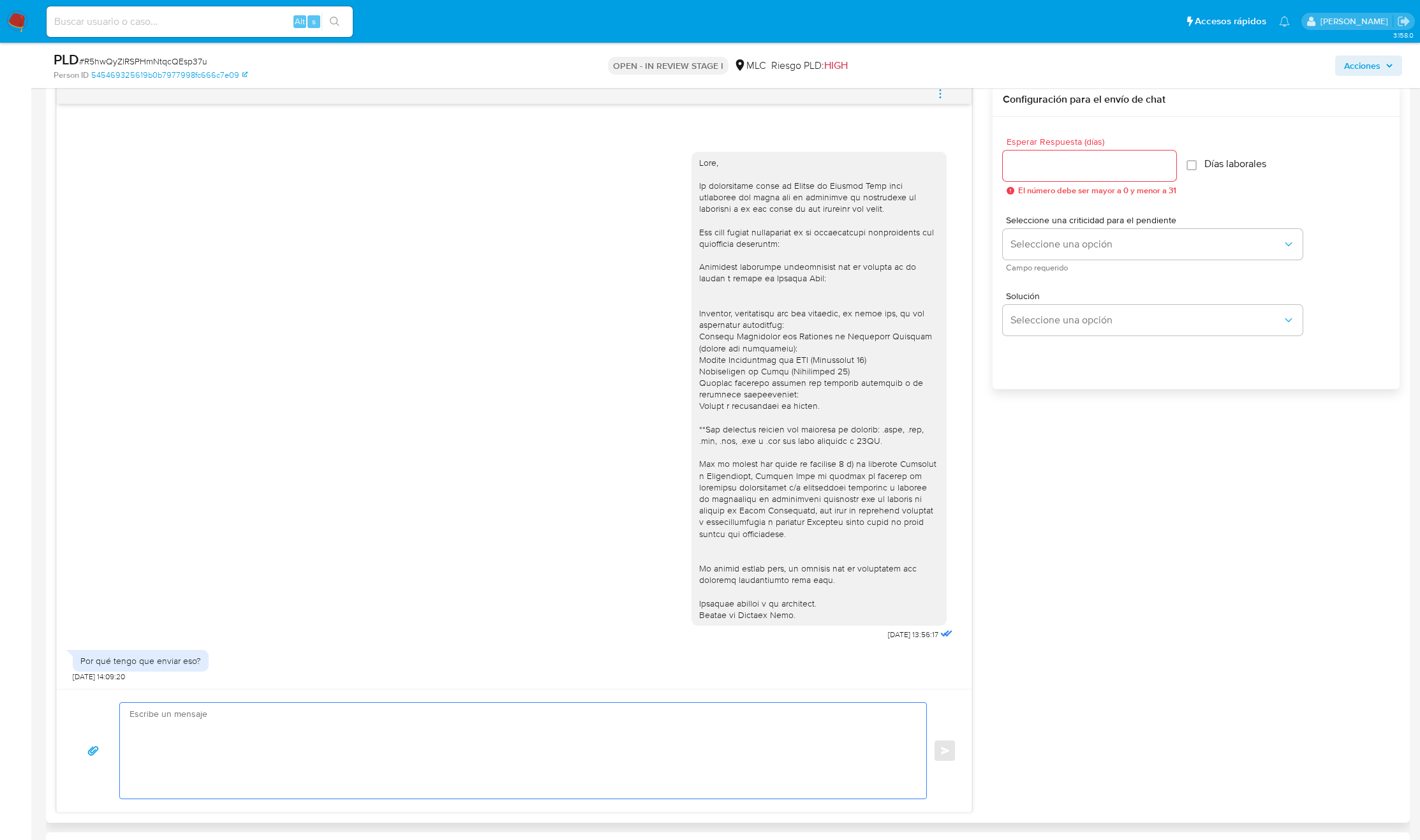
click at [186, 730] on textarea at bounding box center [520, 751] width 781 height 96
paste textarea "Hola, Tamara. Es un gusto volver a saludarte. La información requerida es funda…"
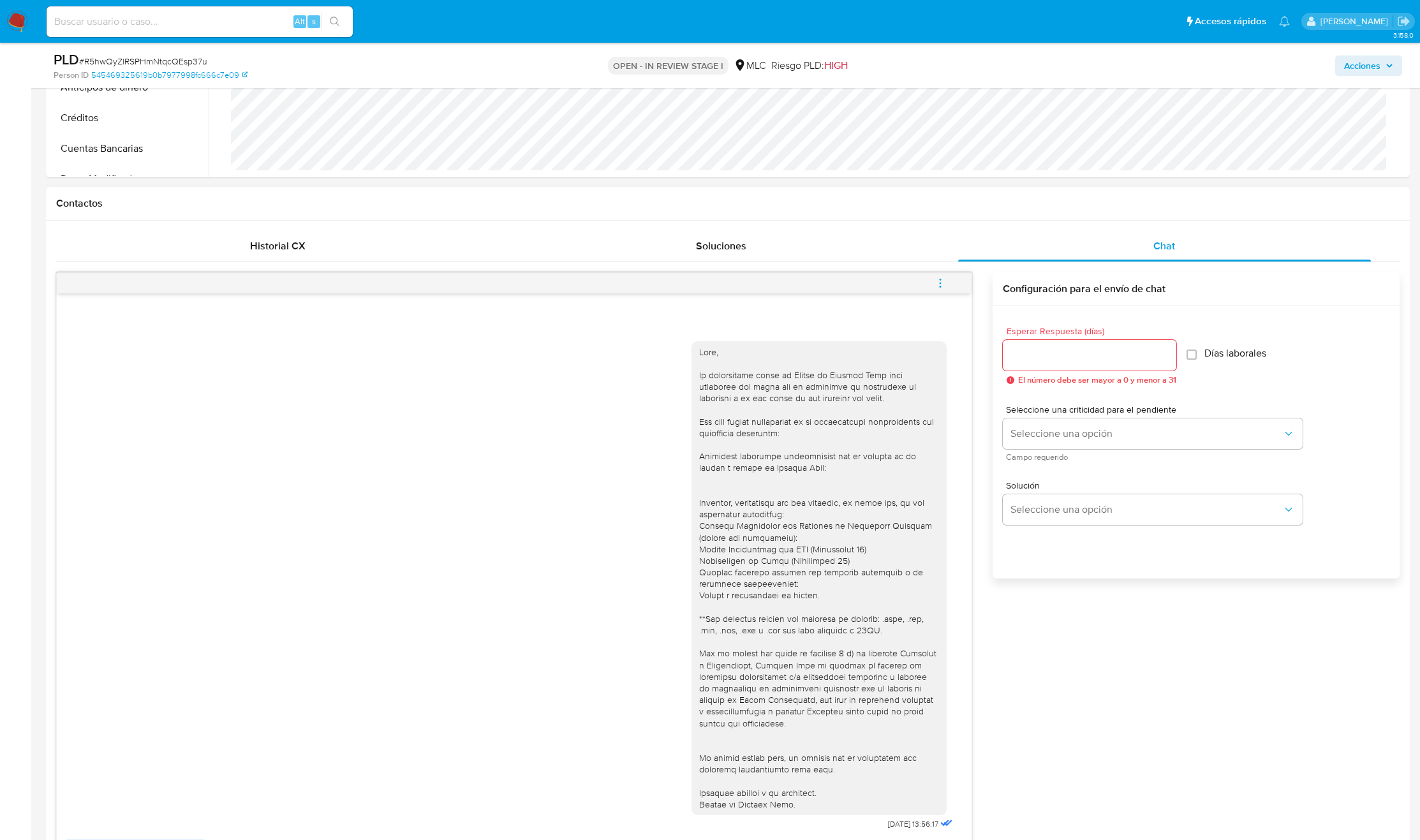
scroll to position [191, 0]
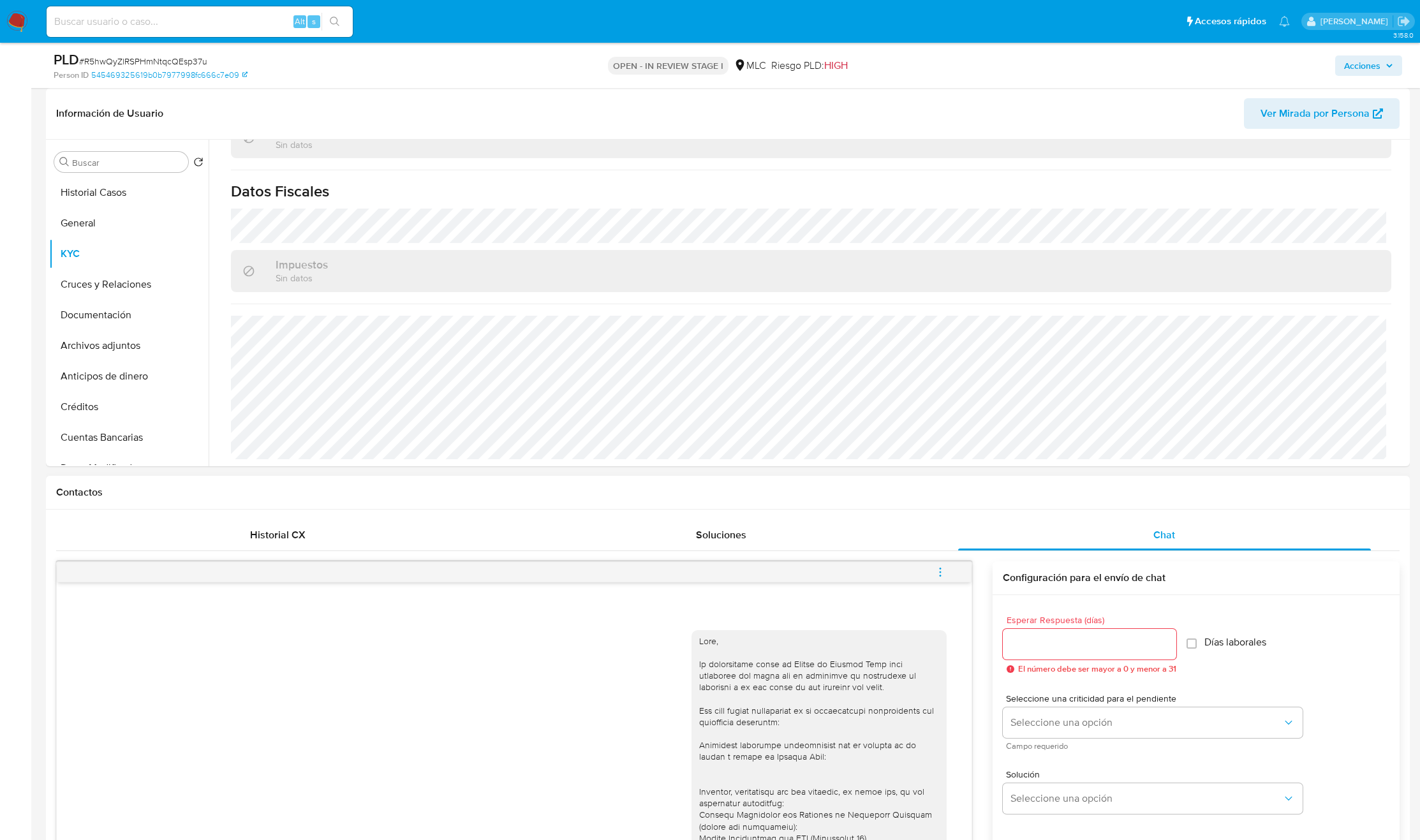
type textarea "Hola, Tamara. Es un gusto volver a saludarte. La información requerida es funda…"
click at [1037, 644] on input "Esperar Respuesta (días)" at bounding box center [1089, 644] width 173 height 17
type input "3"
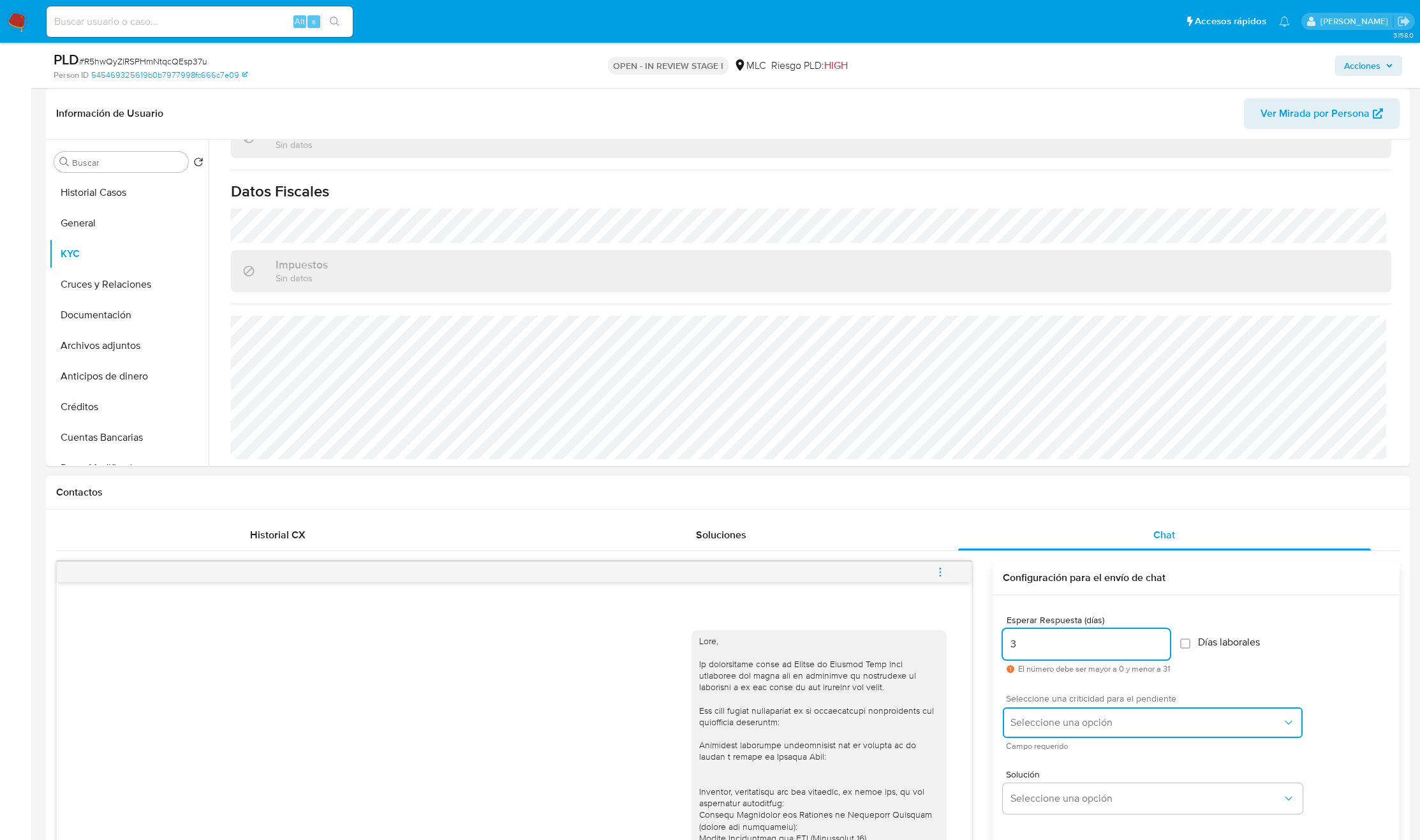
click at [1066, 732] on button "Seleccione una opción" at bounding box center [1153, 723] width 300 height 30
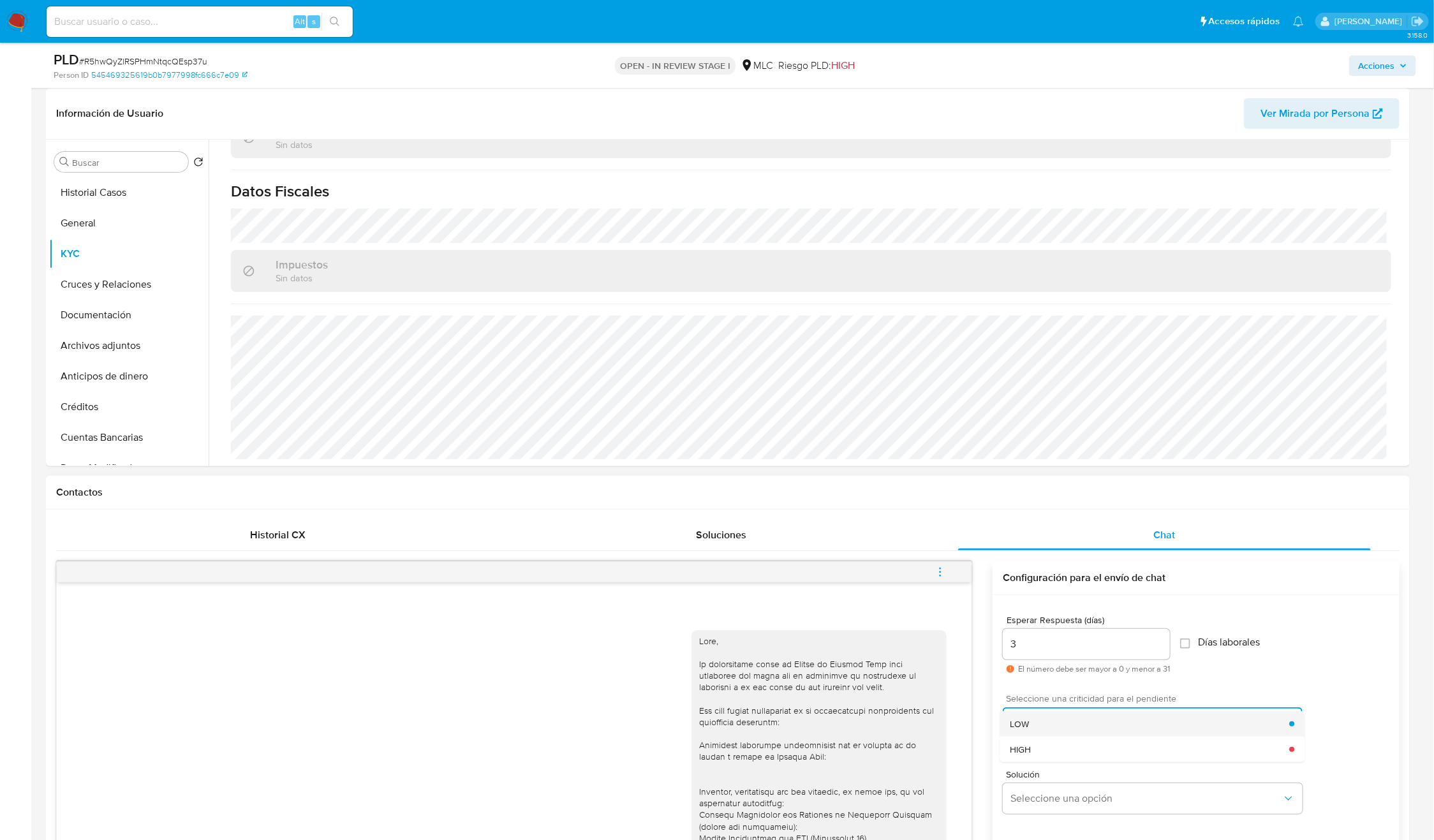
click at [1085, 727] on div "LOW" at bounding box center [1150, 724] width 280 height 26
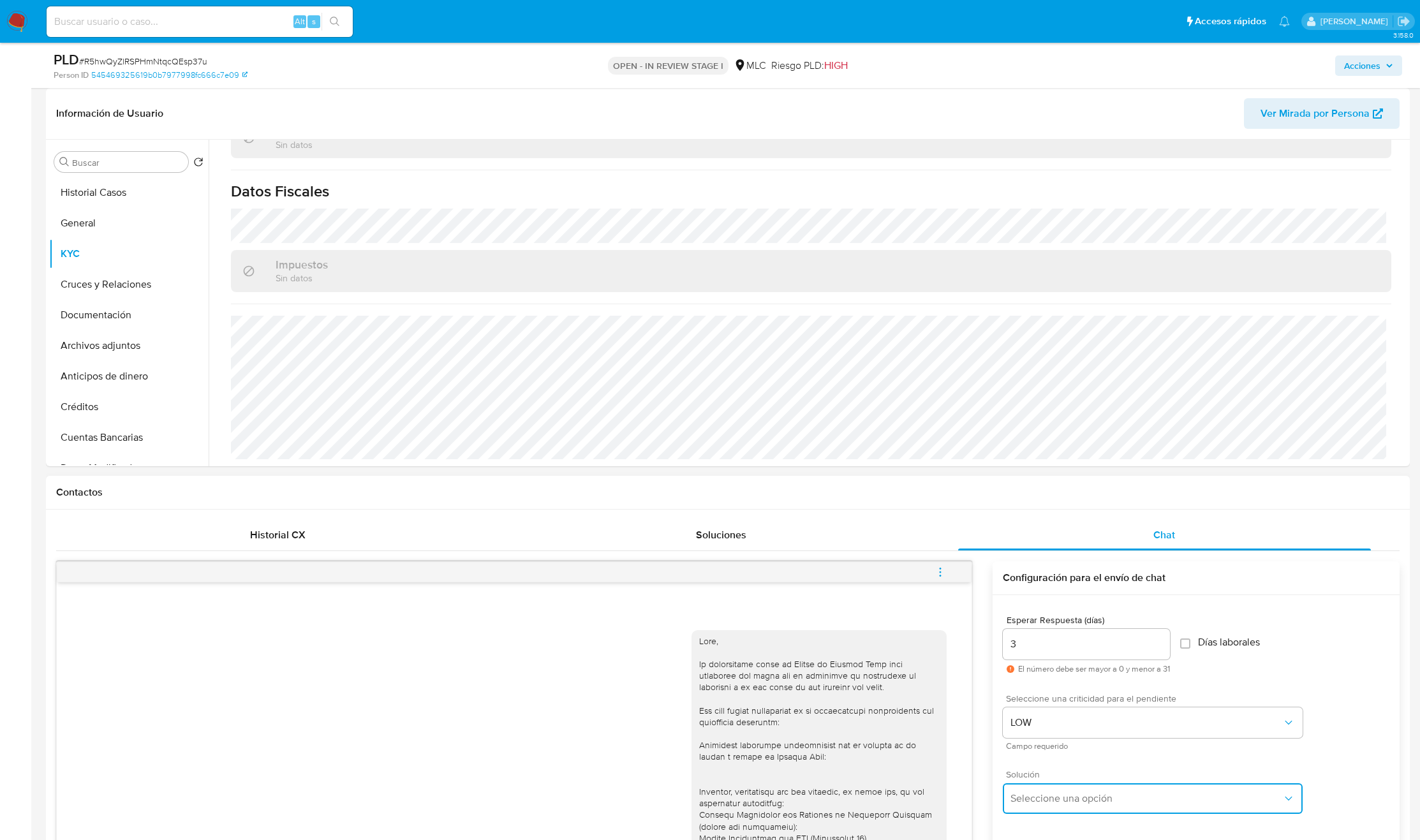
click at [1048, 812] on button "Seleccione una opción" at bounding box center [1153, 798] width 300 height 30
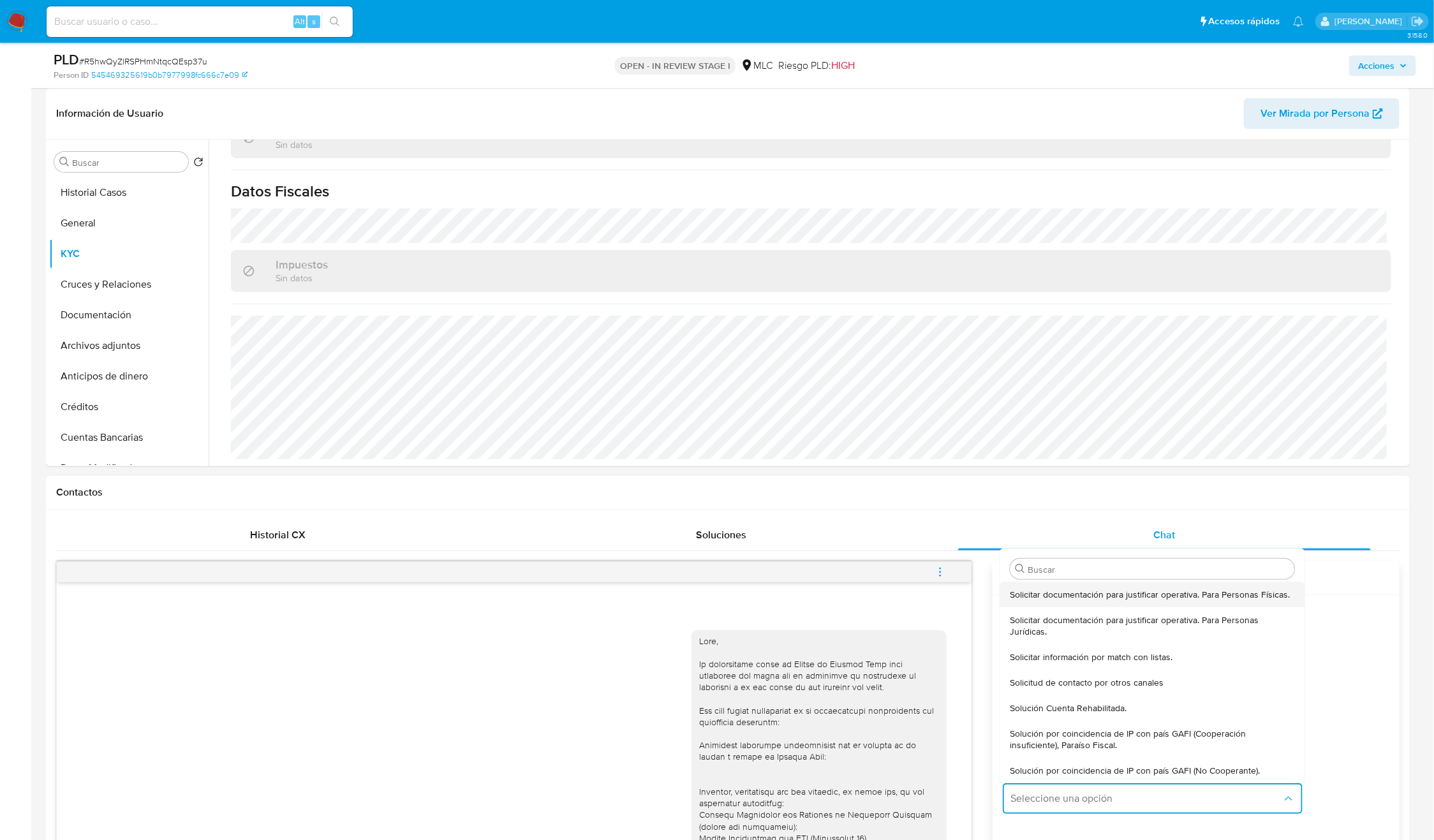
click at [1099, 591] on span "Solicitar documentación para justificar operativa. Para Personas Físicas." at bounding box center [1150, 594] width 280 height 12
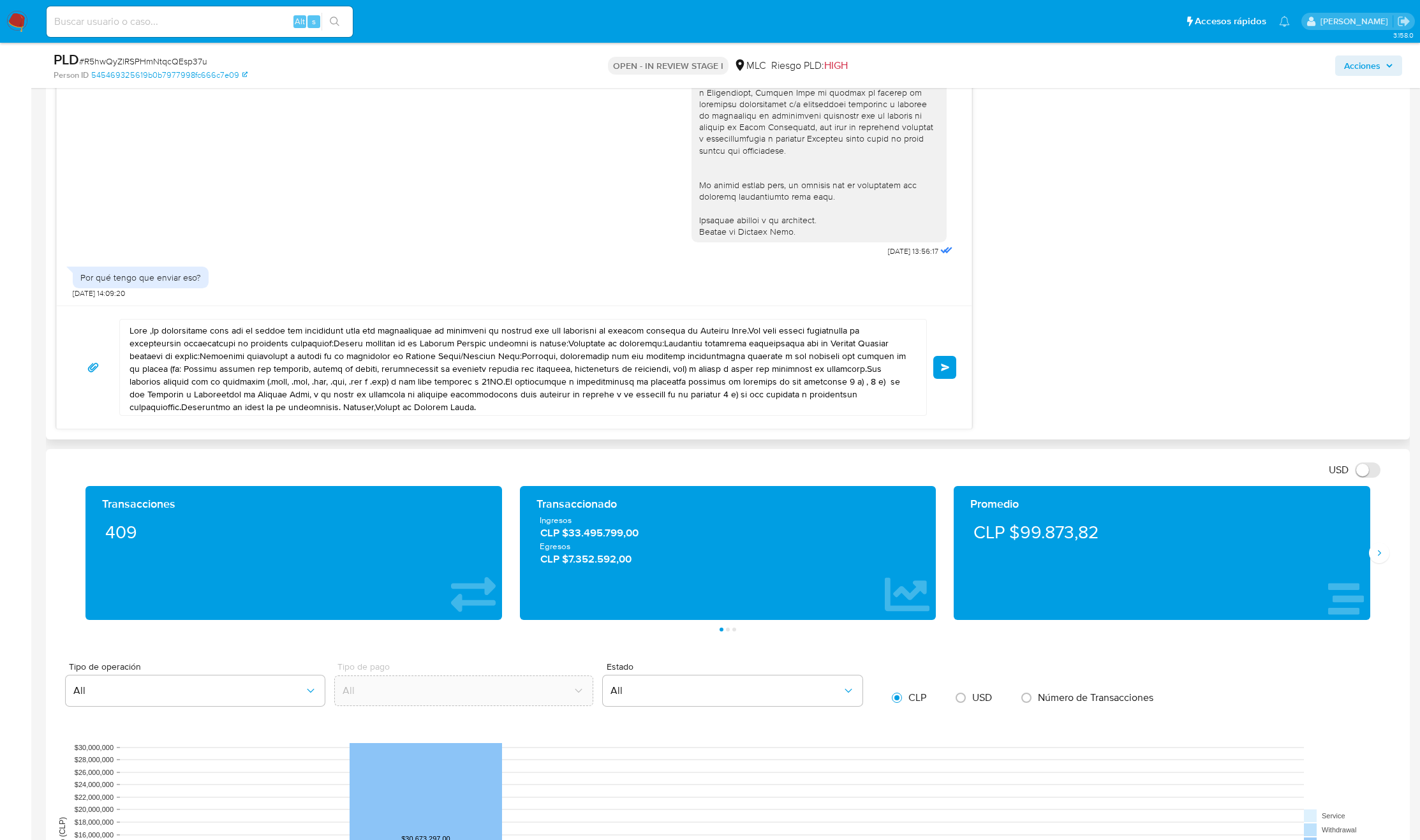
scroll to position [1052, 0]
click at [338, 389] on textarea at bounding box center [520, 368] width 781 height 96
paste textarea ", Tamara. Es un gusto volver a saludarte. La información requerida es fundament…"
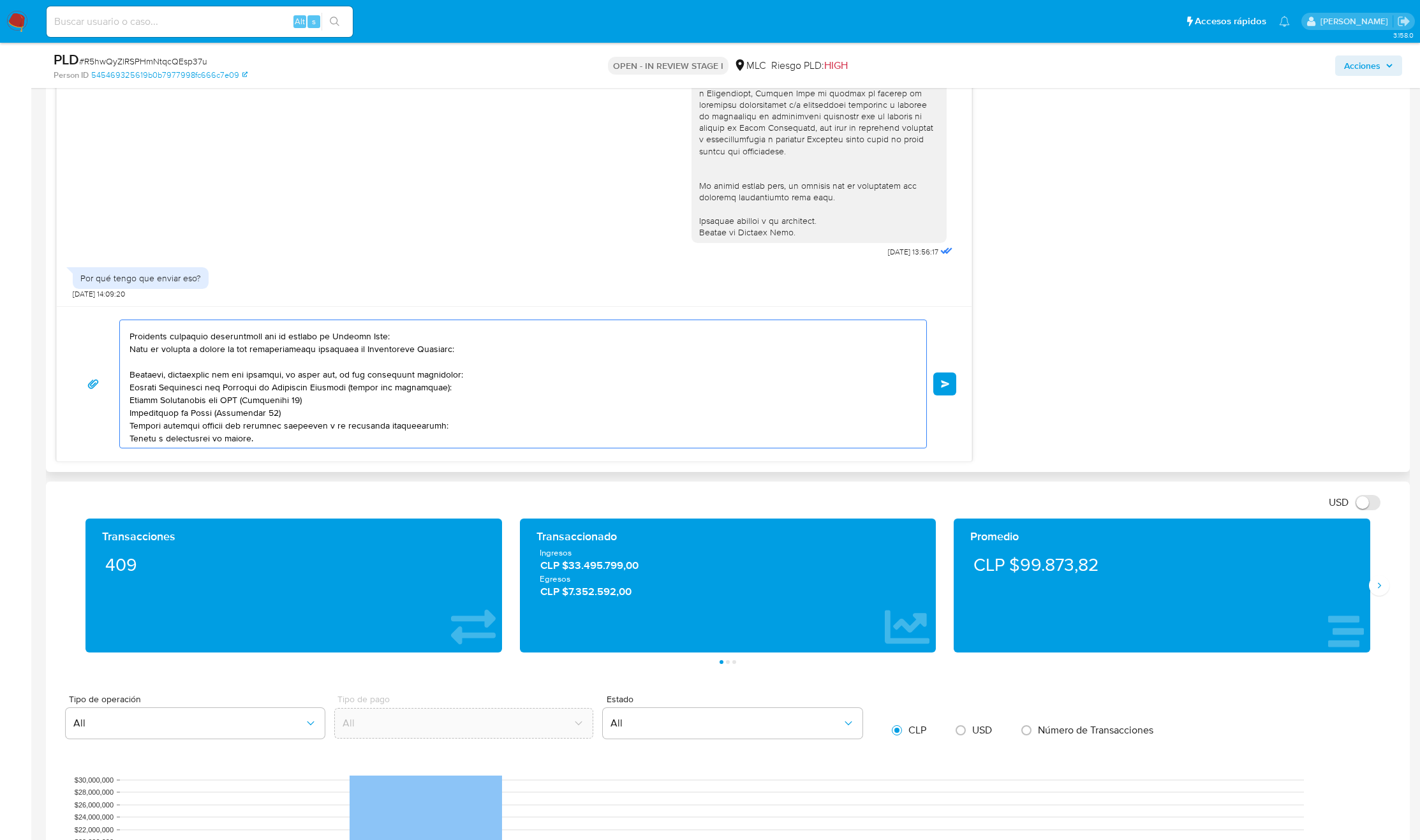
scroll to position [0, 0]
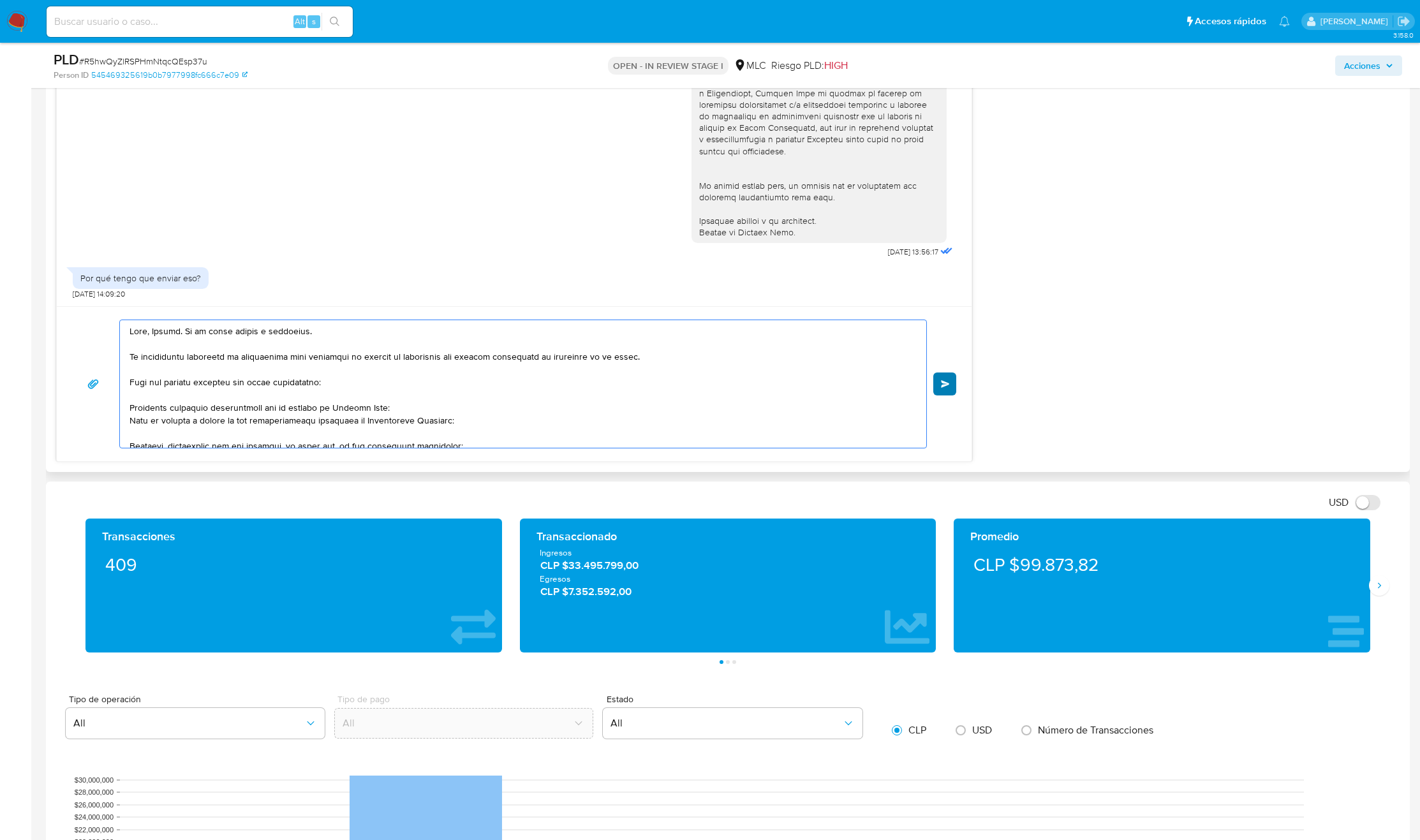
type textarea "Hola, Tamara. Es un gusto volver a saludarte. La información requerida es funda…"
click at [944, 391] on button "Enviar" at bounding box center [945, 384] width 23 height 23
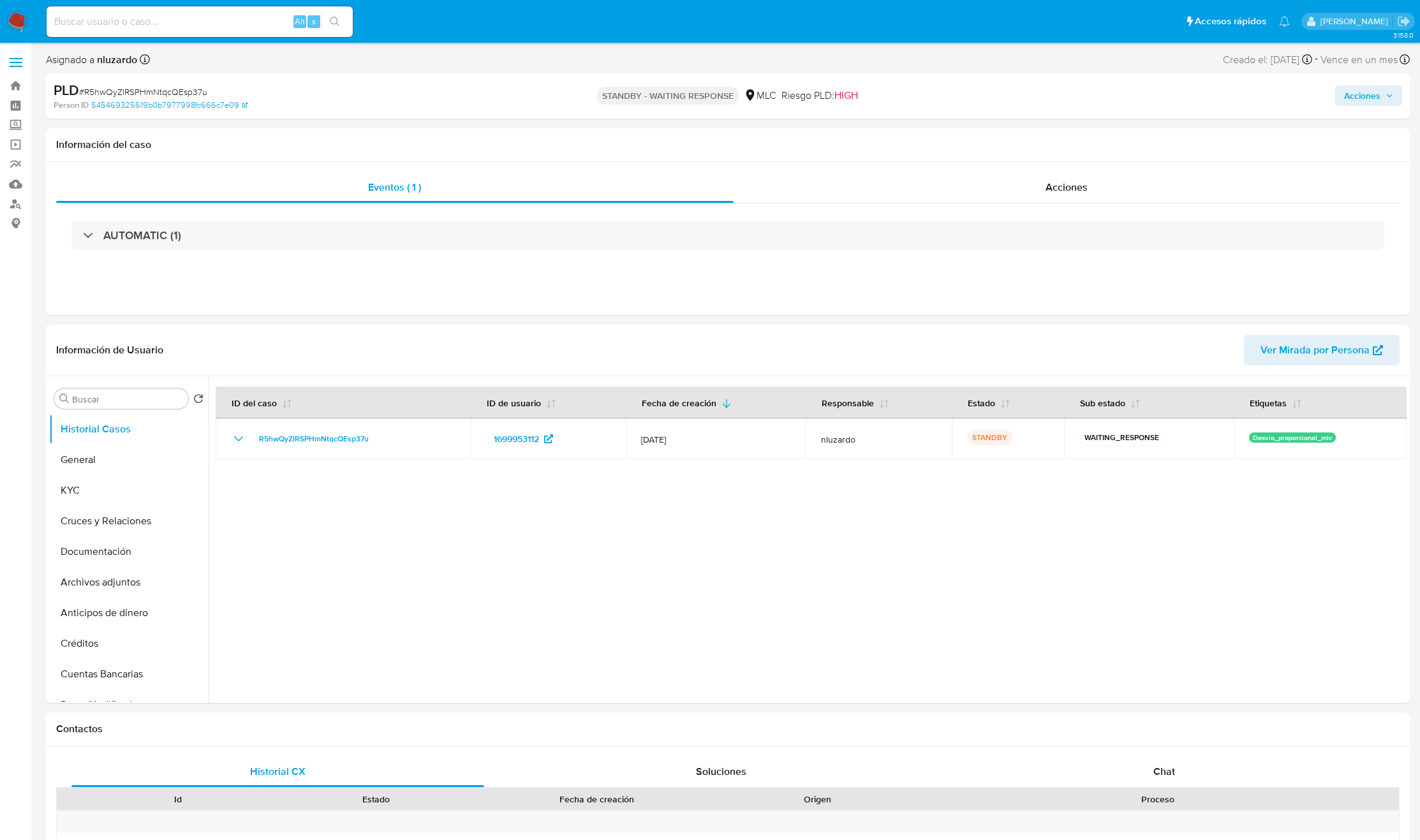
select select "10"
click at [1120, 783] on div "Chat" at bounding box center [1164, 772] width 413 height 30
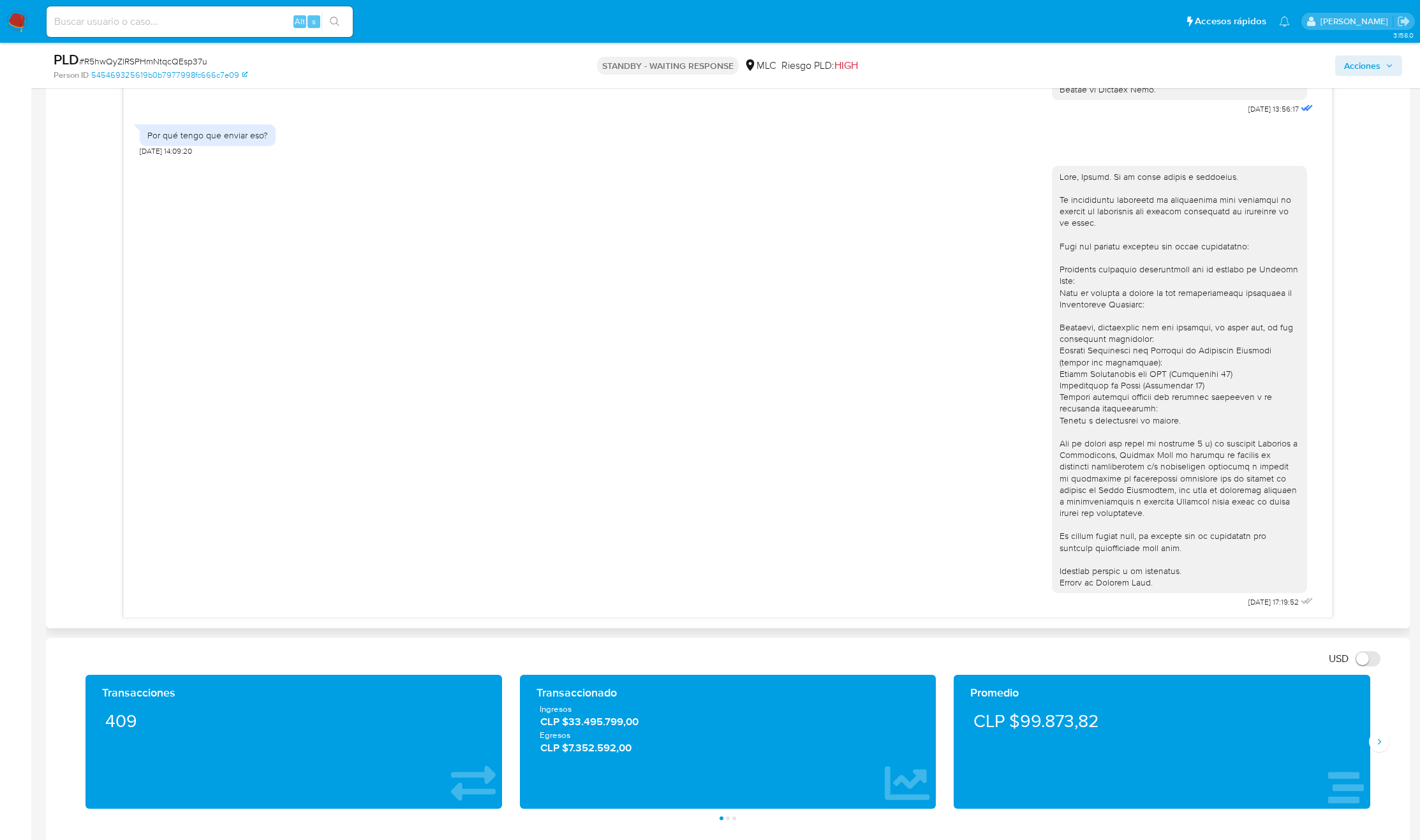
scroll to position [765, 0]
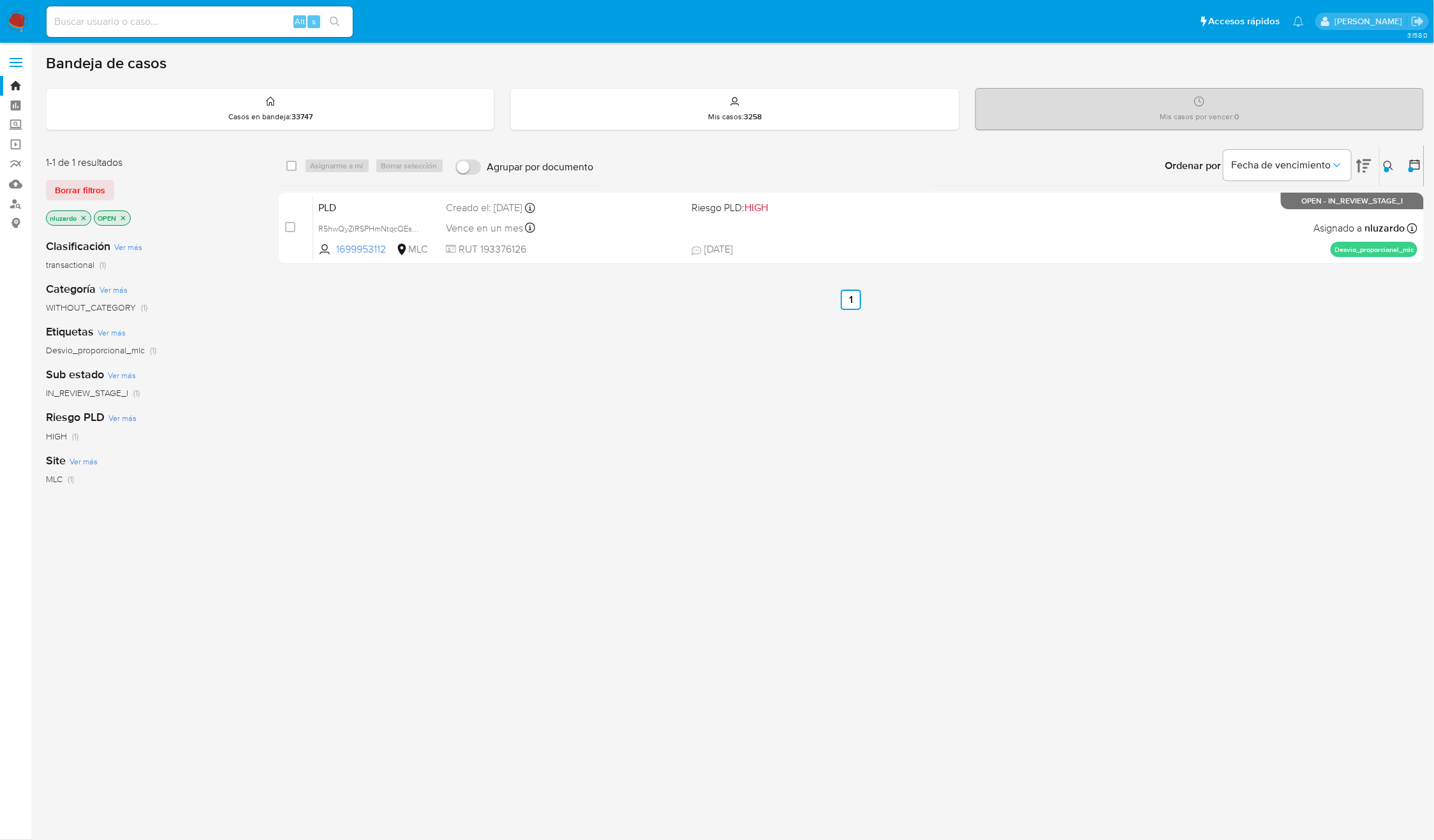
click at [1391, 169] on icon at bounding box center [1388, 165] width 10 height 10
click at [1224, 257] on span "Buscar" at bounding box center [1228, 255] width 28 height 20
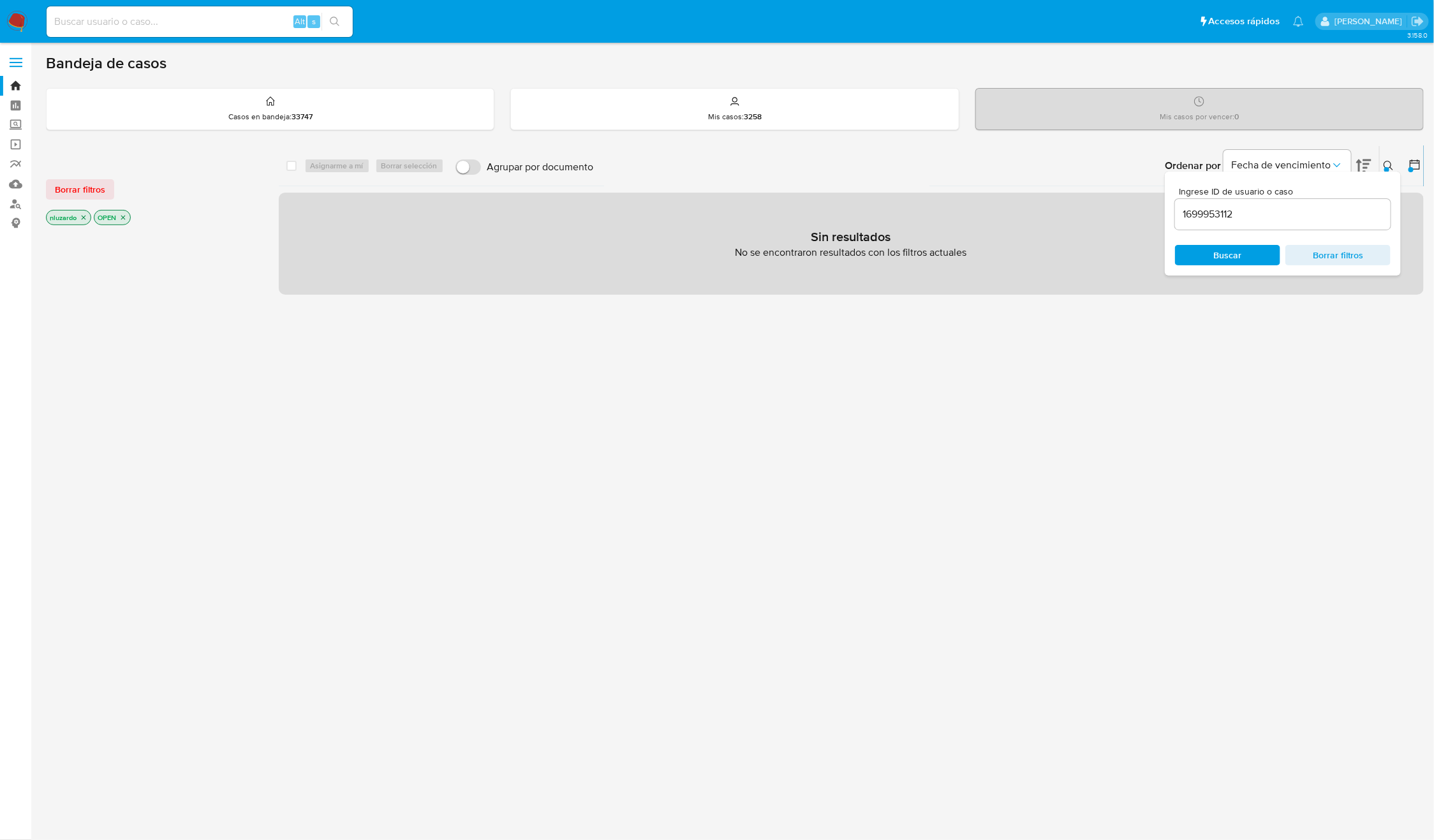
click at [1343, 261] on span "Borrar filtros" at bounding box center [1337, 255] width 87 height 18
click at [1231, 266] on div "Ingrese ID de usuario o caso 1699953112 Buscar Borrar filtros" at bounding box center [1283, 223] width 236 height 104
drag, startPoint x: 1346, startPoint y: 258, endPoint x: 1317, endPoint y: 255, distance: 29.2
click at [1346, 258] on span "Borrar filtros" at bounding box center [1337, 255] width 87 height 18
click at [1258, 251] on span "Buscar" at bounding box center [1227, 255] width 87 height 18
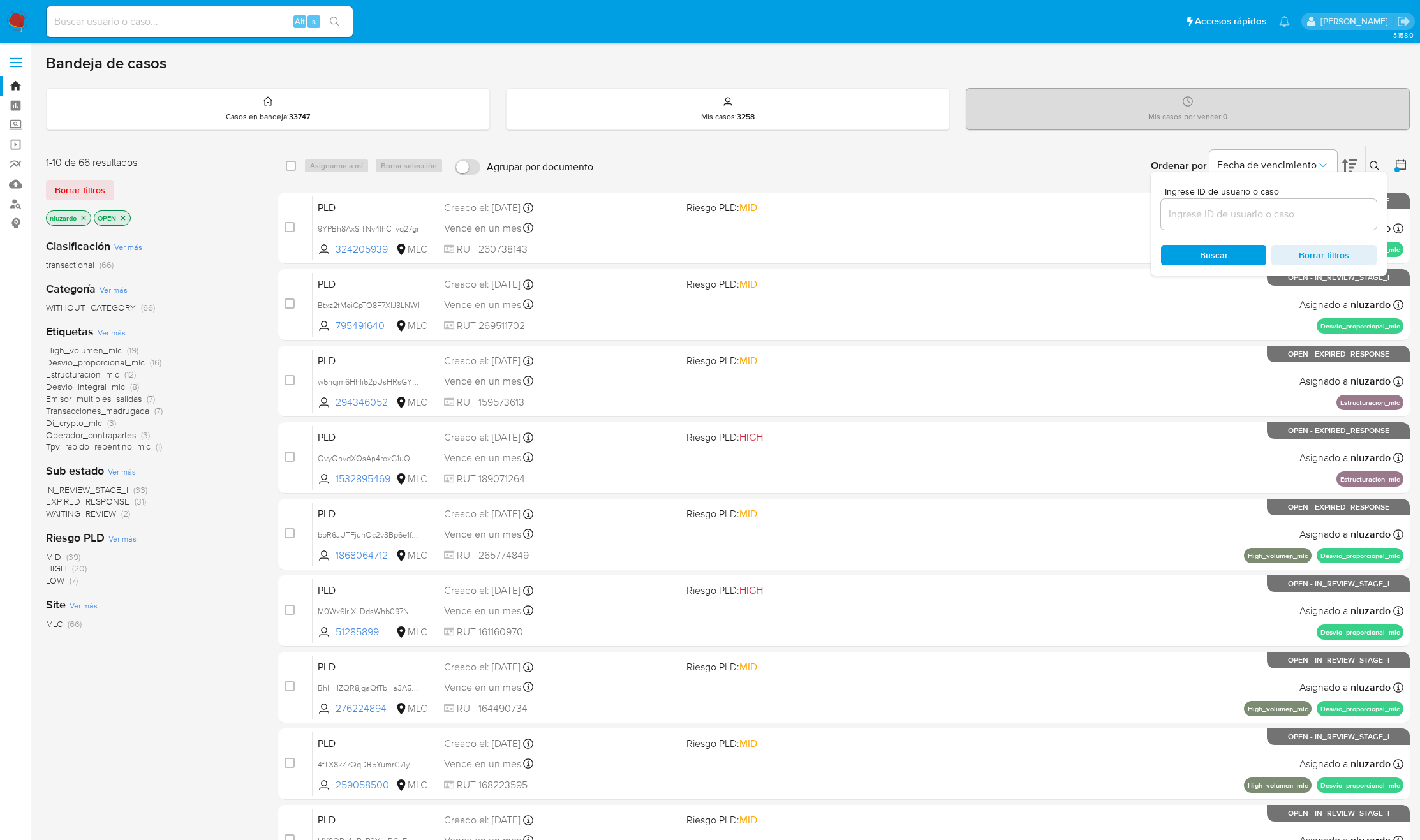
click at [12, 21] on img at bounding box center [17, 21] width 21 height 21
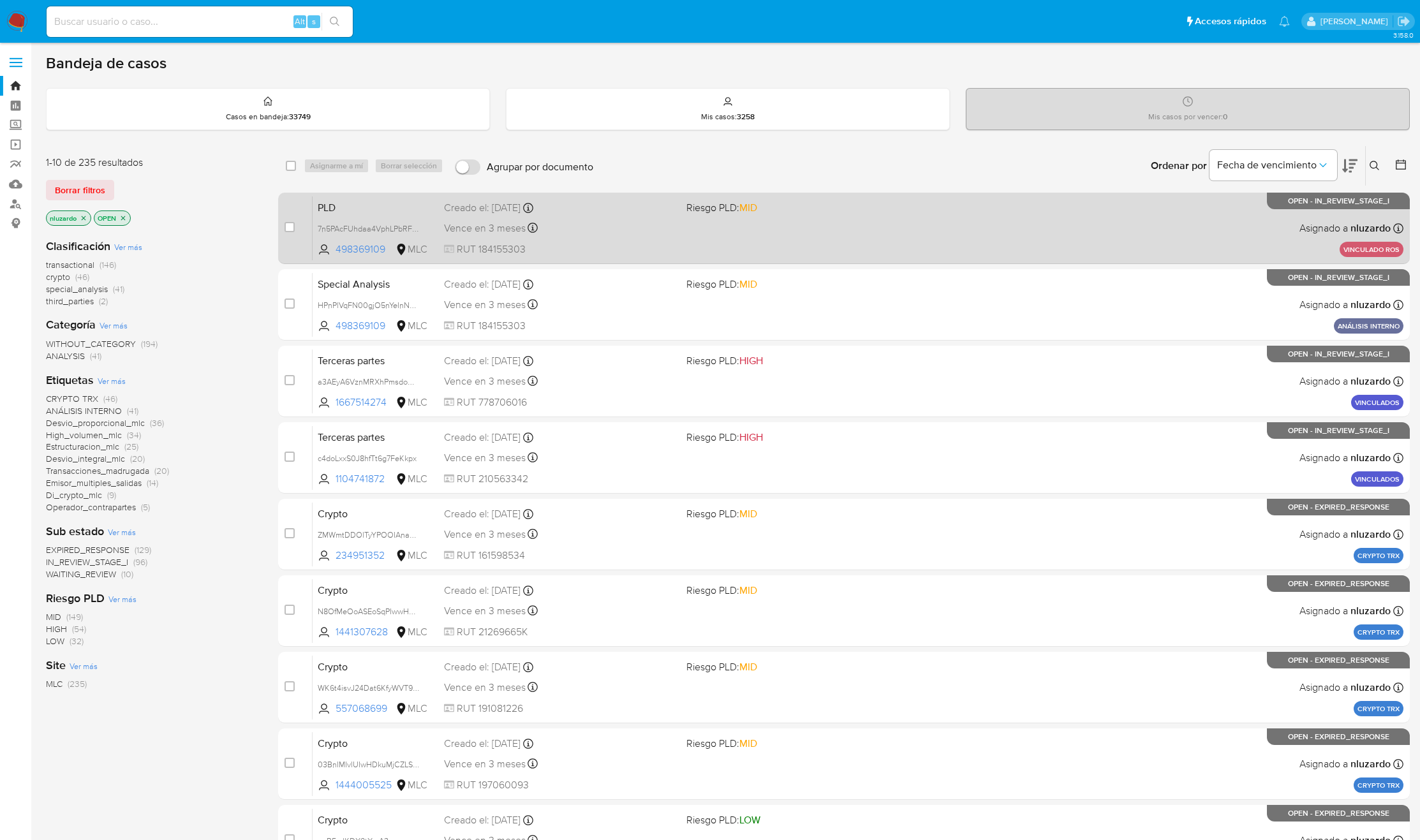
click at [616, 245] on span "RUT 184155303" at bounding box center [559, 250] width 232 height 14
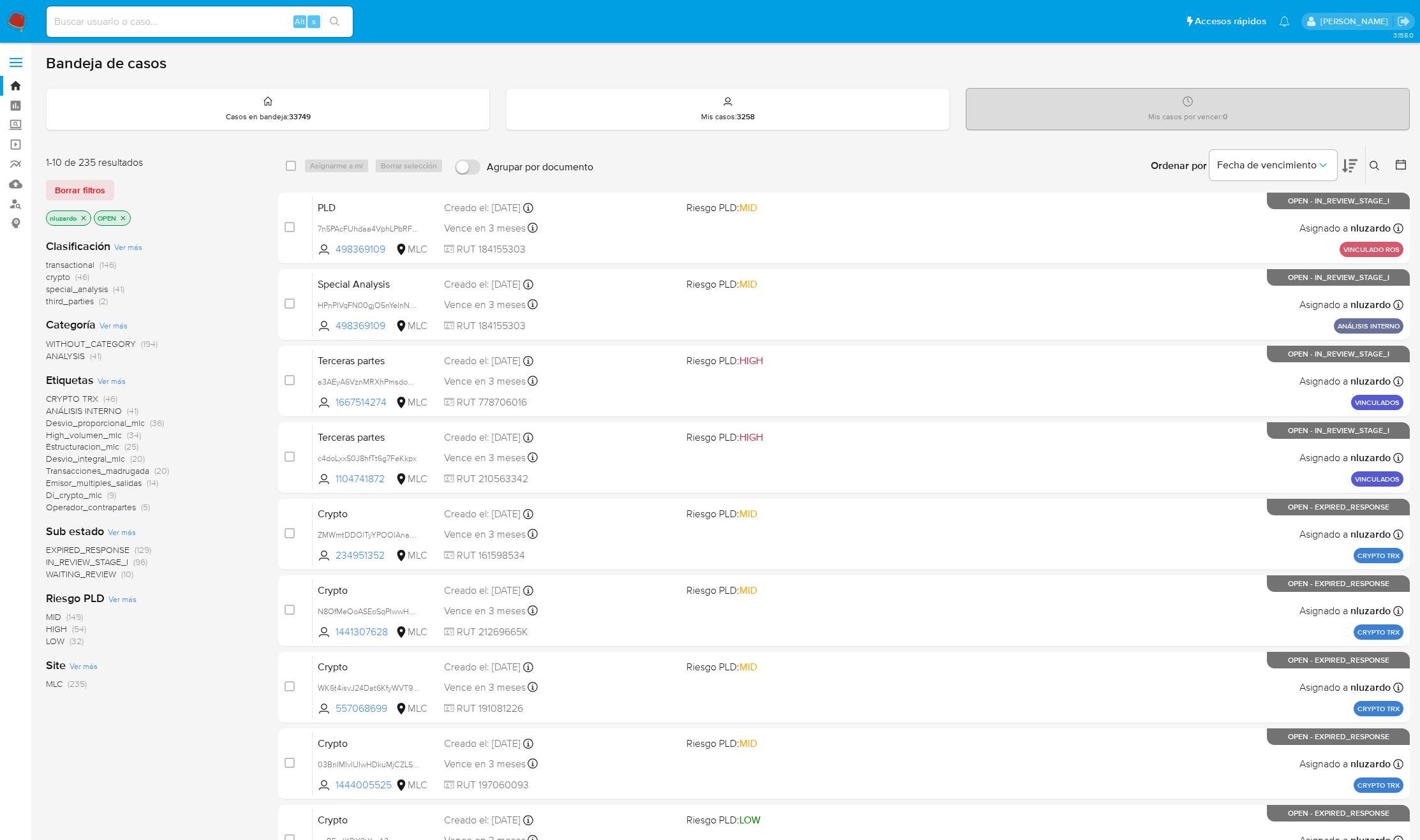
drag, startPoint x: 391, startPoint y: 407, endPoint x: 251, endPoint y: 487, distance: 161.2
click at [251, 487] on div "1-10 de 235 resultados Borrar filtros nluzardo OPEN Clasificación Ver más trans…" at bounding box center [728, 572] width 1364 height 853
click at [251, 487] on div "CRYPTO TRX (46) ANÁLISIS INTERNO (41) Desvio_proporcional_mlc (36) High_volumen…" at bounding box center [152, 453] width 211 height 121
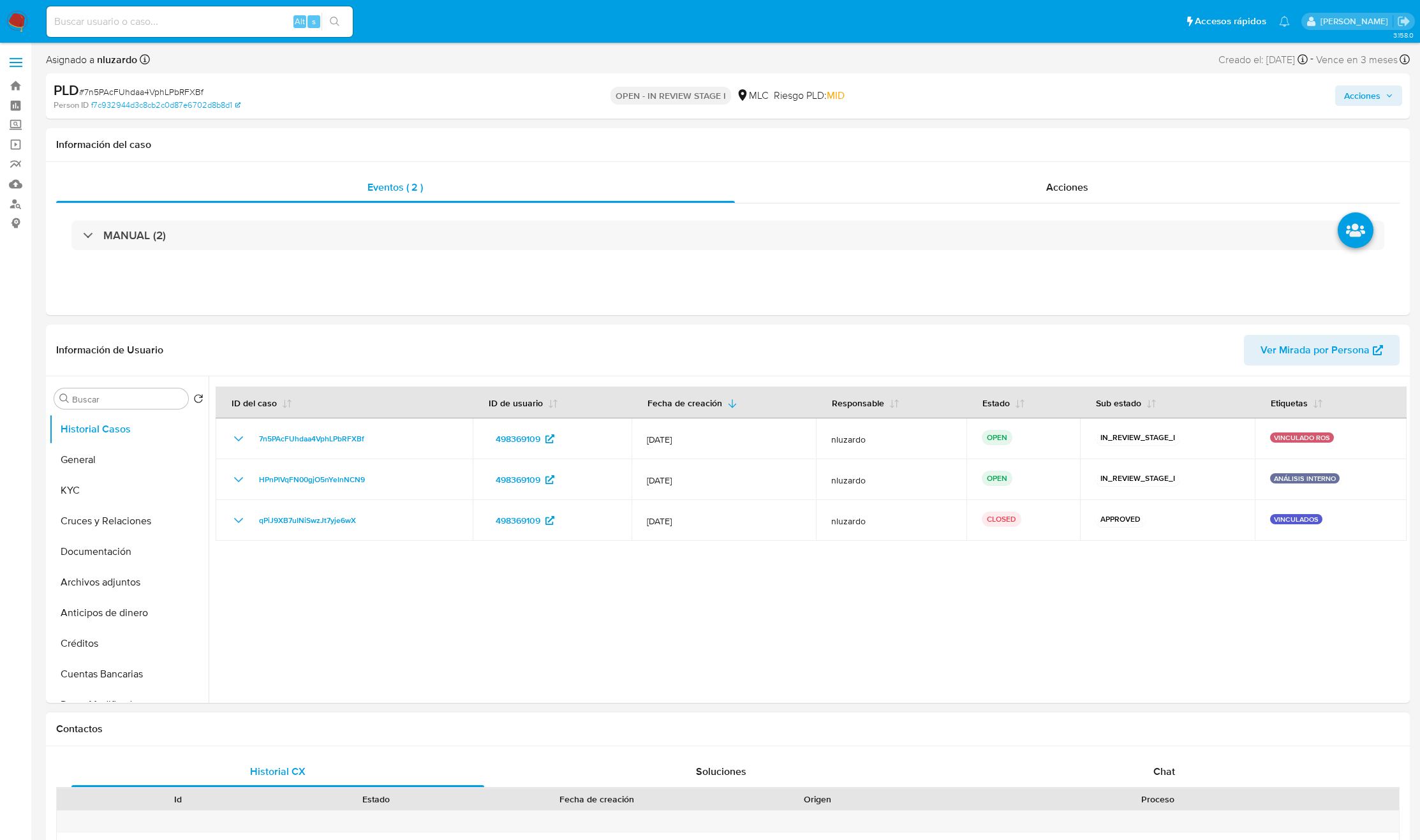
select select "10"
click at [670, 479] on span "[DATE]" at bounding box center [723, 479] width 154 height 12
click at [793, 619] on div at bounding box center [807, 540] width 1198 height 327
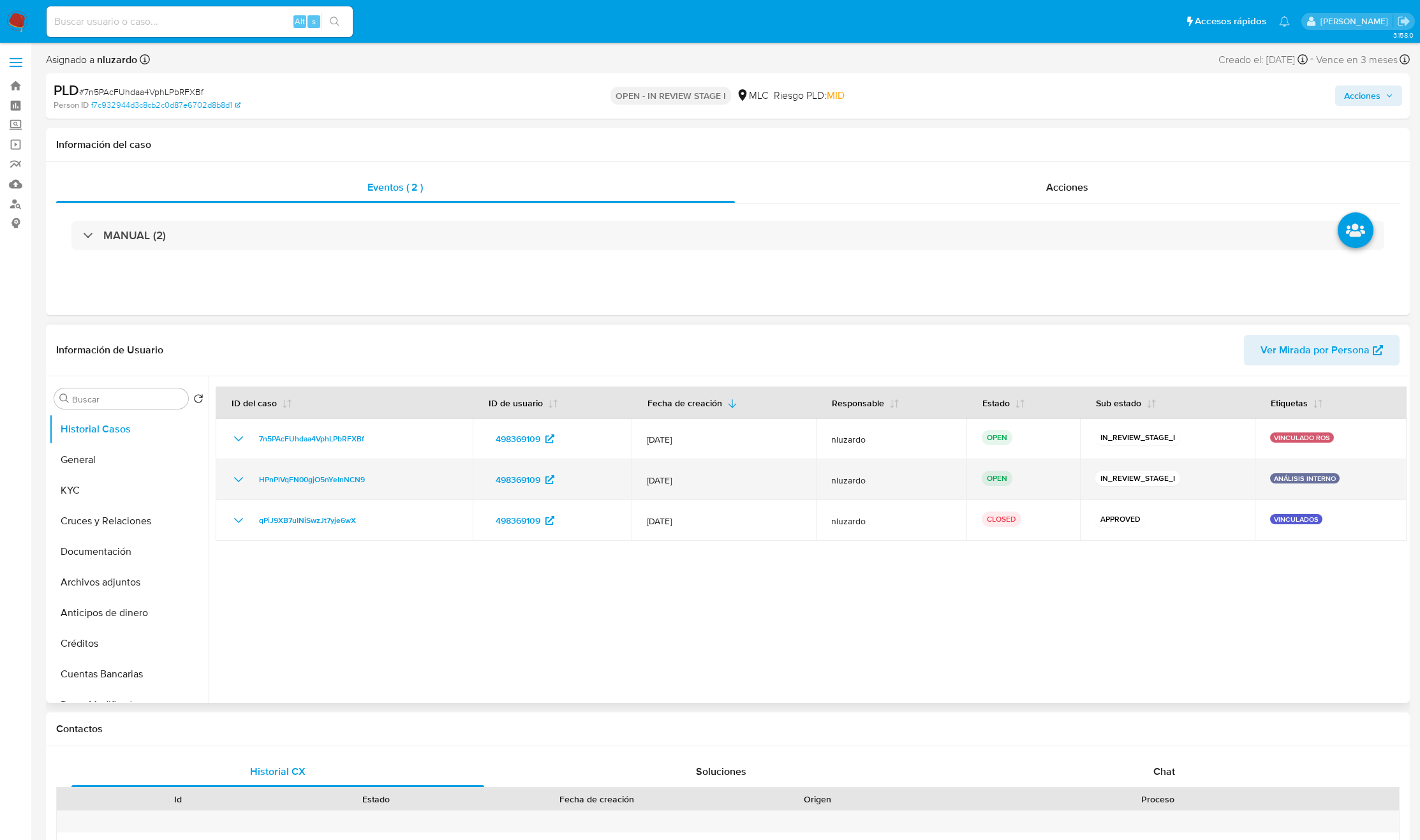
drag, startPoint x: 1242, startPoint y: 477, endPoint x: 1365, endPoint y: 482, distance: 123.1
click at [1365, 482] on tr "HPnPlVqFN00gjO5nYeInNCN9 498369109 [DATE] nluzardo OPEN IN_REVIEW_STAGE_I ANÁLI…" at bounding box center [811, 479] width 1191 height 41
click at [986, 616] on div at bounding box center [807, 540] width 1198 height 327
click at [332, 480] on span "HPnPlVqFN00gjO5nYeInNCN9" at bounding box center [312, 479] width 106 height 15
click at [139, 490] on button "KYC" at bounding box center [123, 490] width 149 height 30
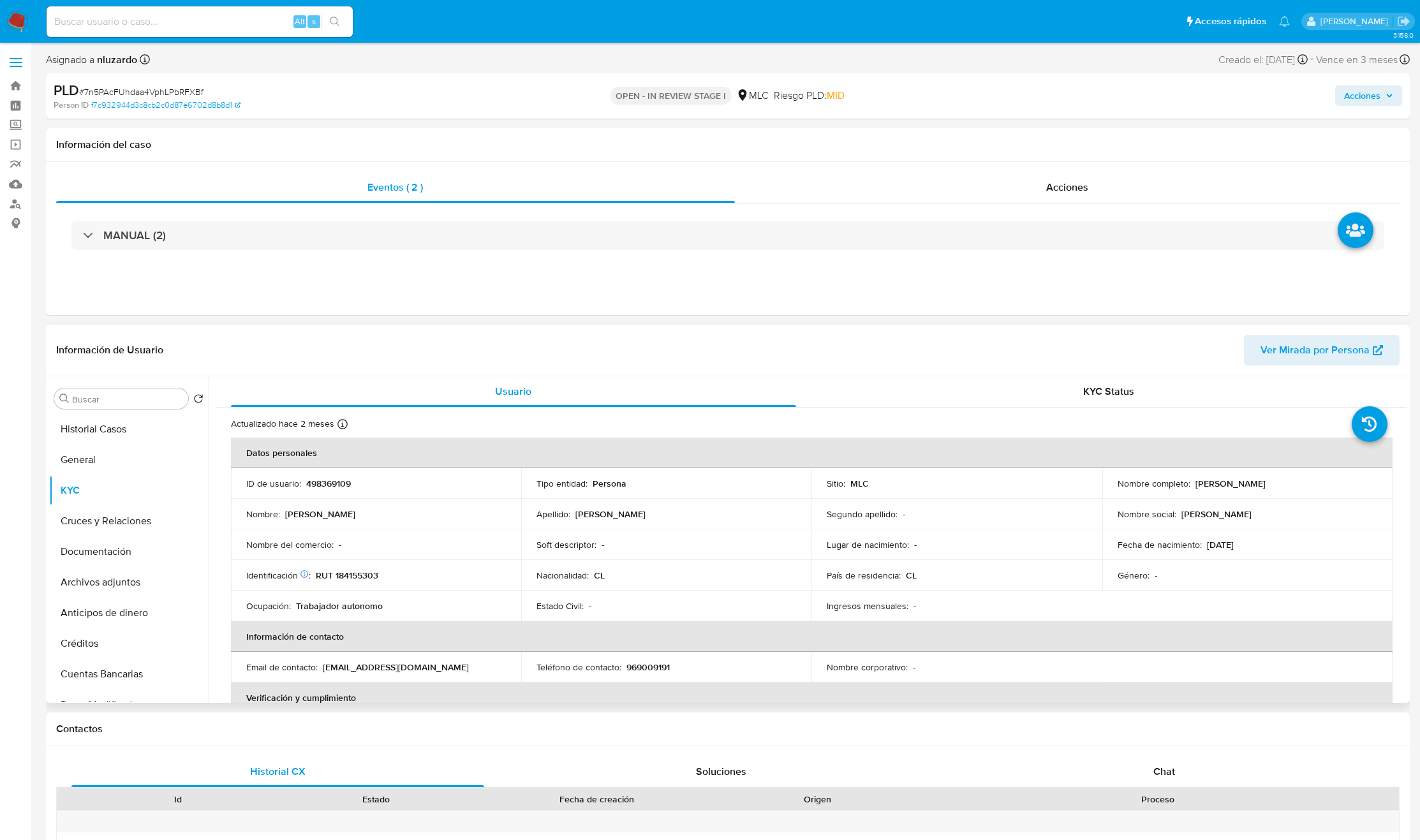
click at [368, 572] on p "RUT 184155303" at bounding box center [347, 575] width 62 height 12
copy p "184155303"
click at [88, 399] on input "Buscar" at bounding box center [127, 399] width 111 height 12
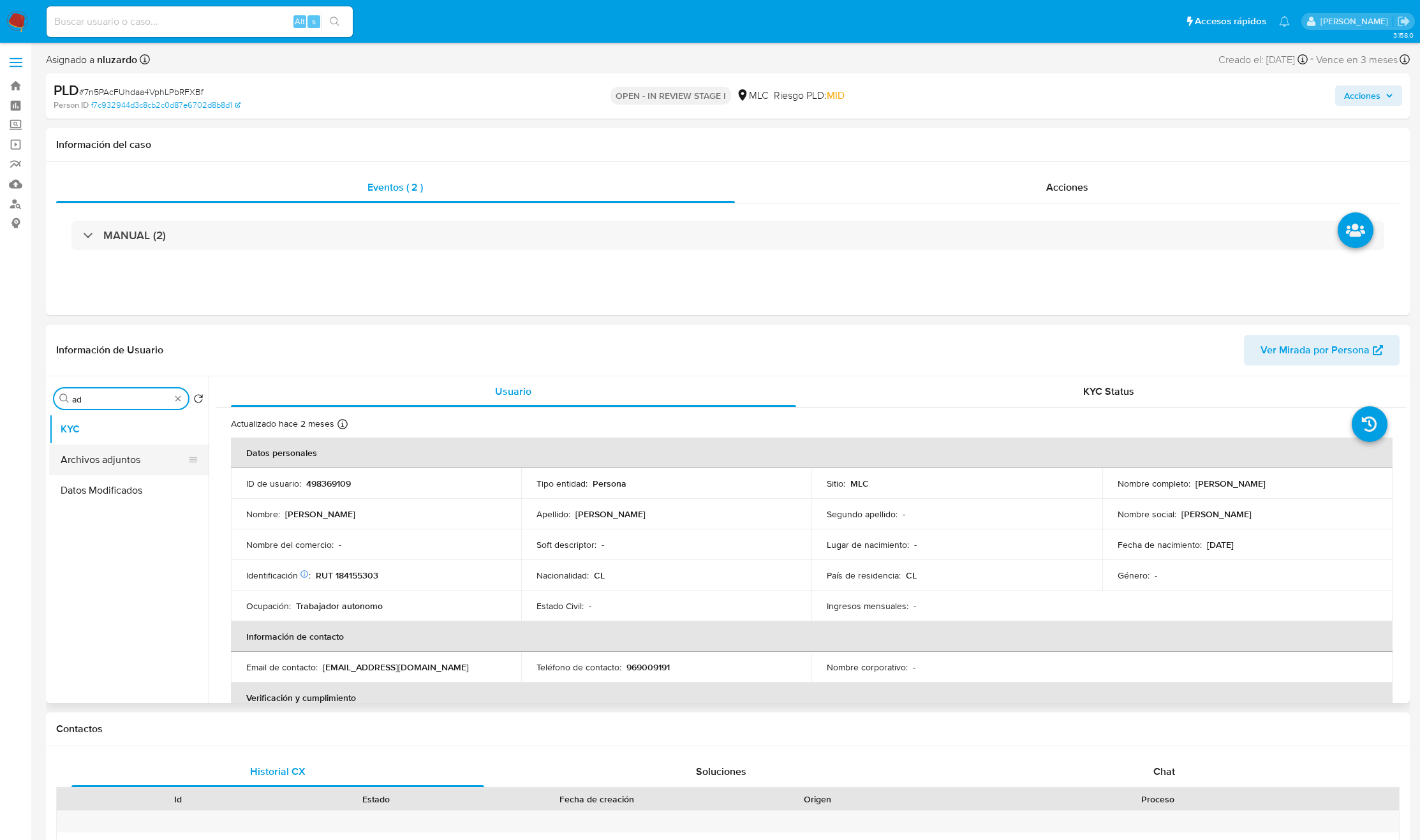
type input "ad"
click at [121, 452] on button "Archivos adjuntos" at bounding box center [123, 460] width 149 height 30
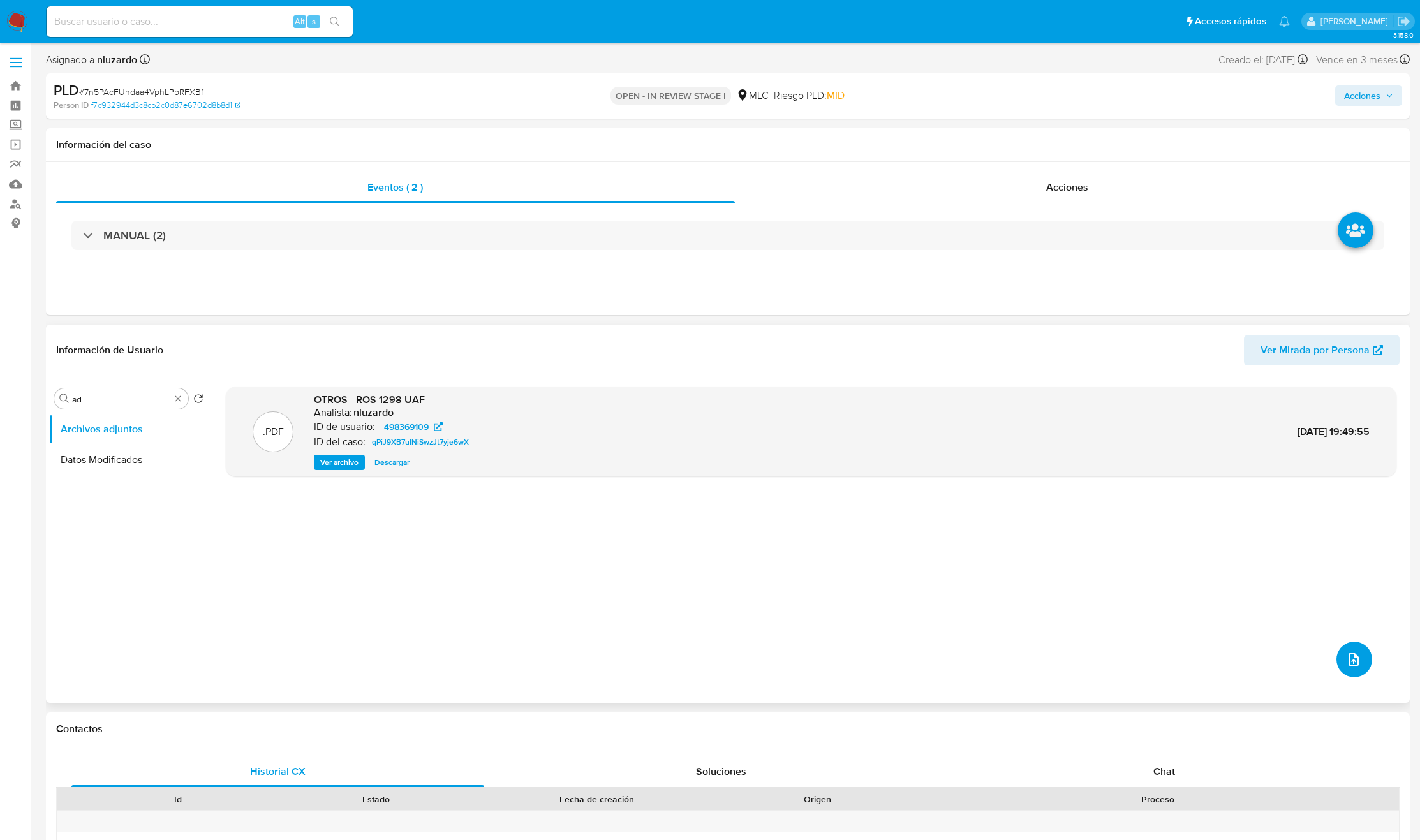
click at [1351, 656] on icon "upload-file" at bounding box center [1353, 659] width 15 height 15
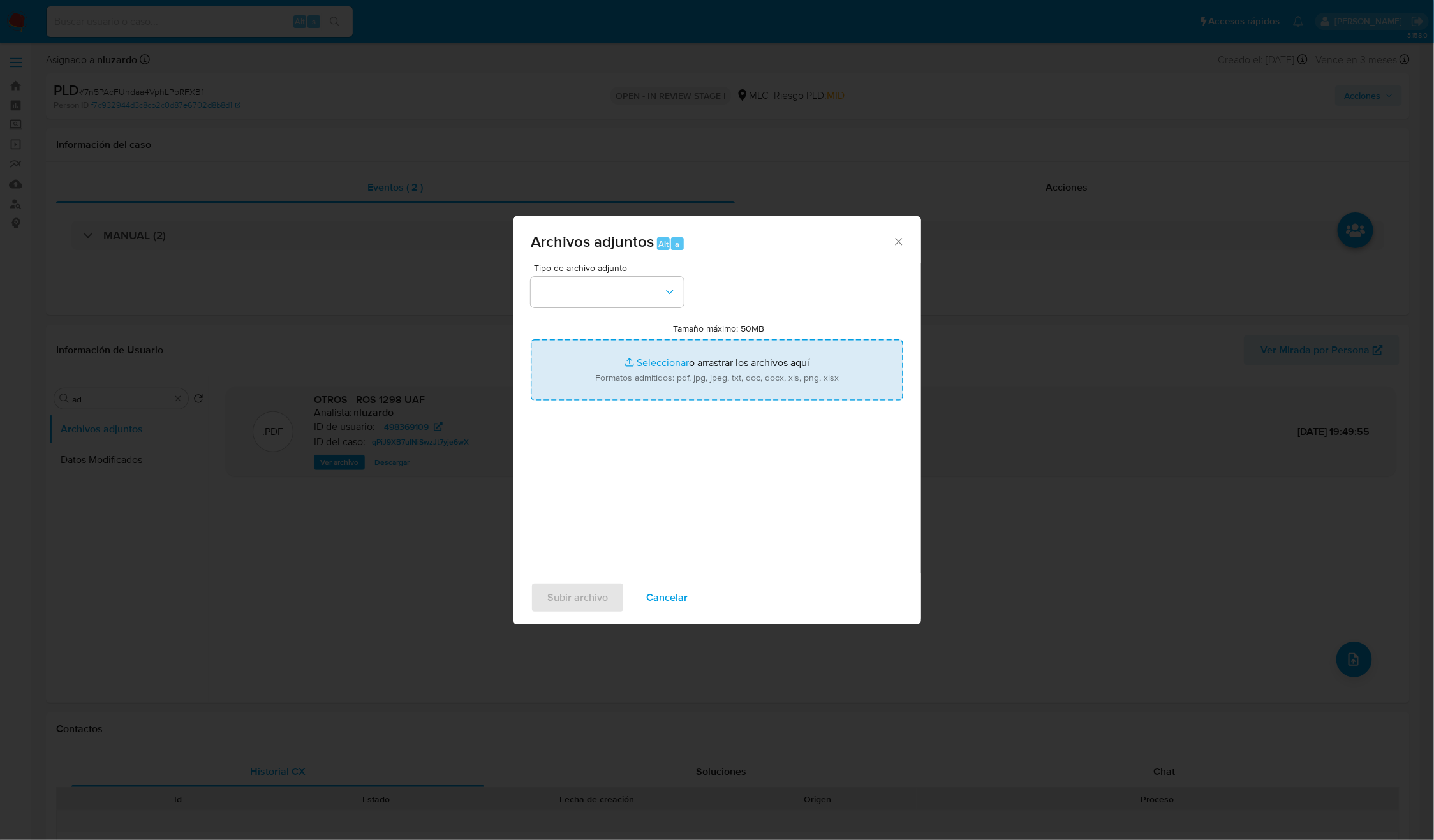
type input "C:\fakepath\ROS 1297 UAF.pdf"
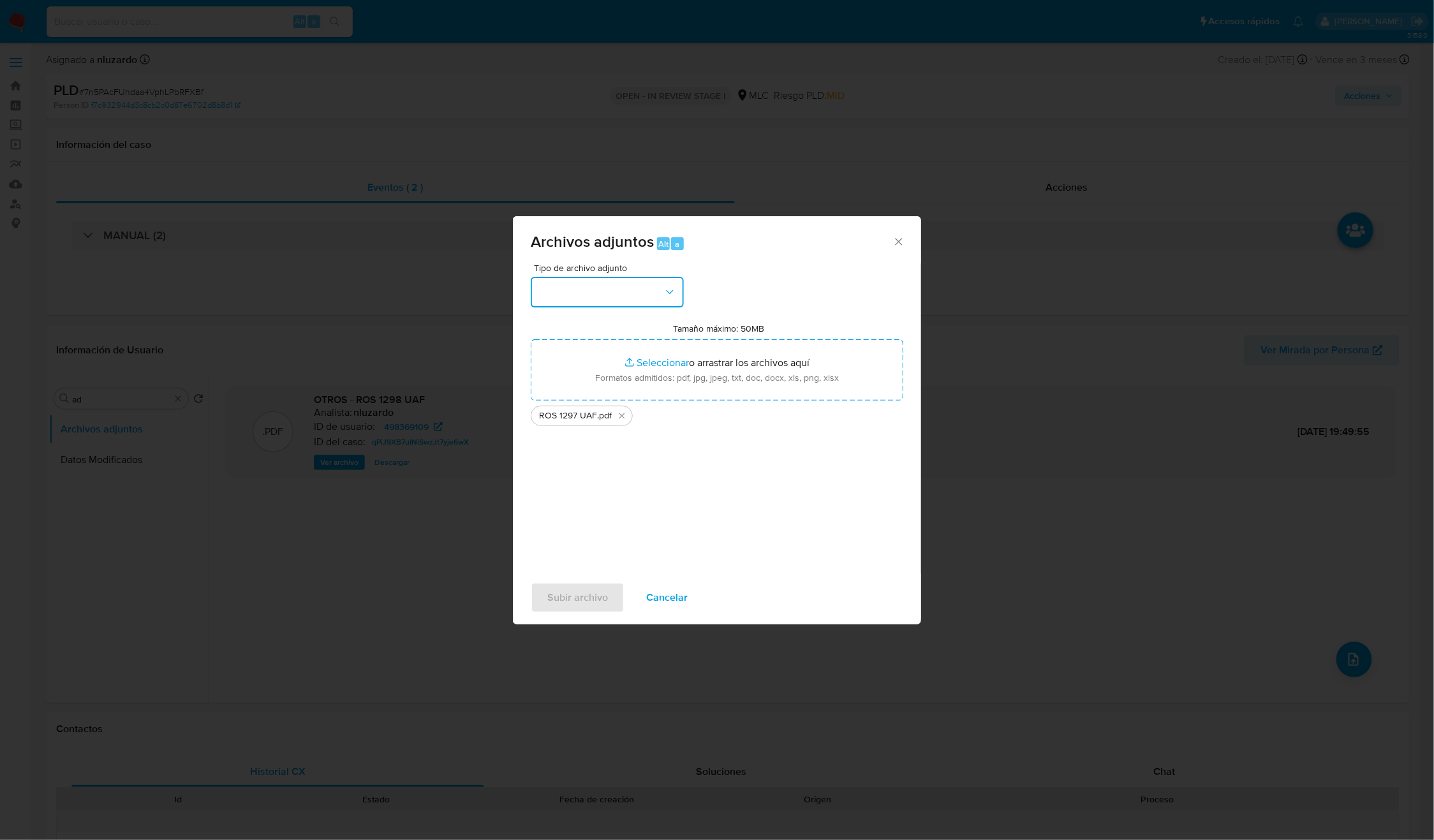
click at [609, 297] on button "button" at bounding box center [607, 292] width 153 height 30
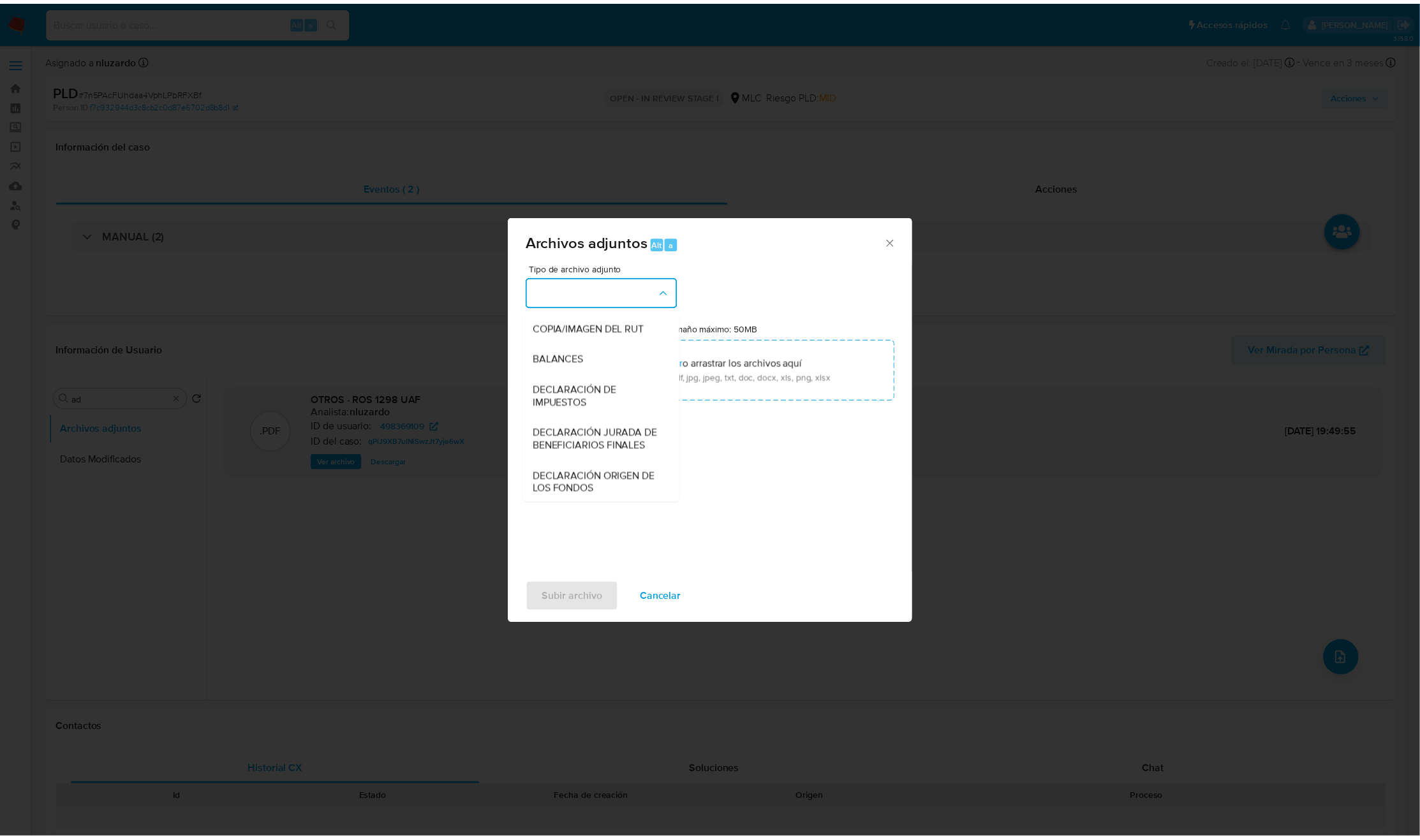
scroll to position [147, 0]
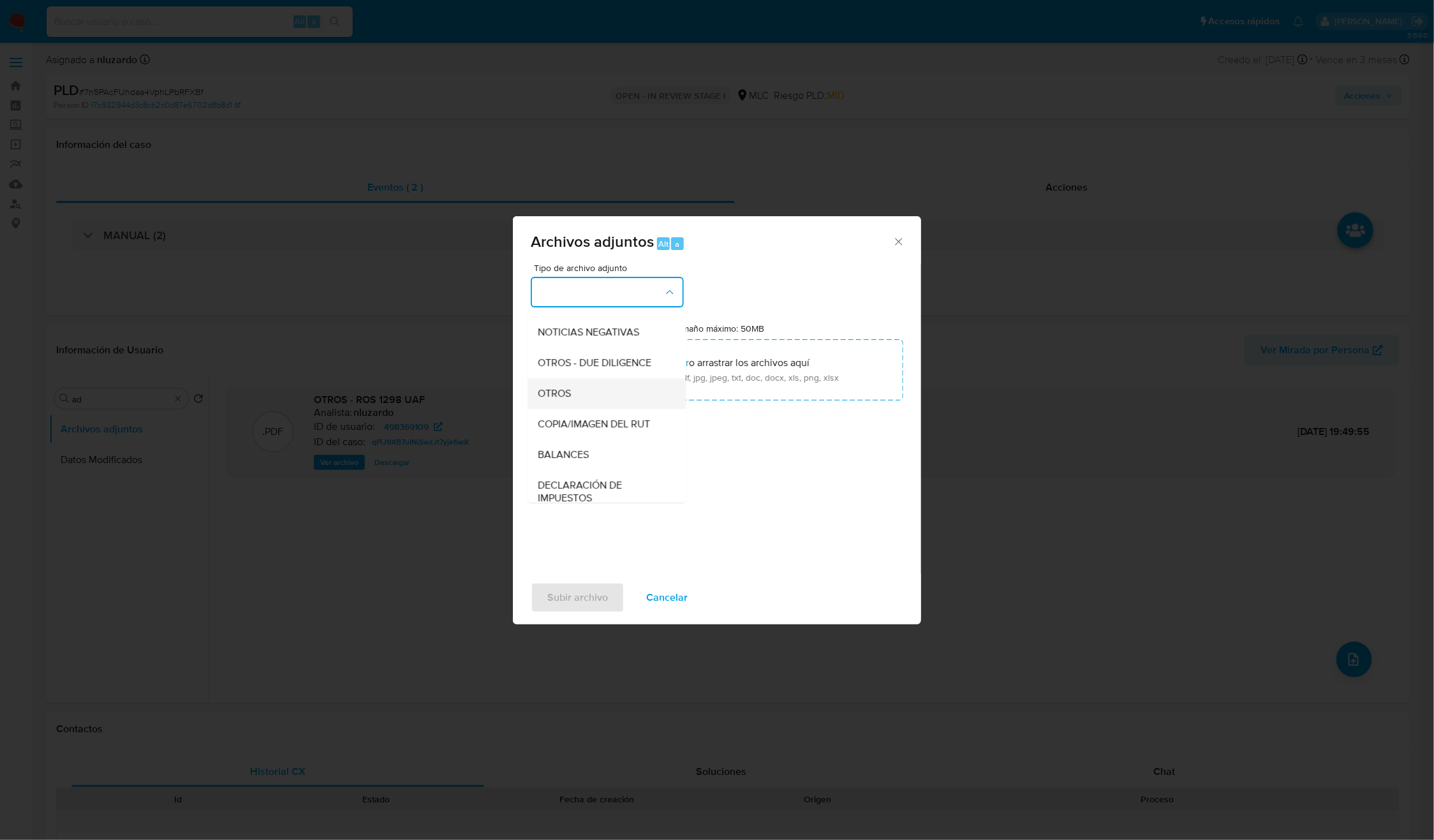
click at [551, 400] on span "OTROS" at bounding box center [554, 393] width 33 height 12
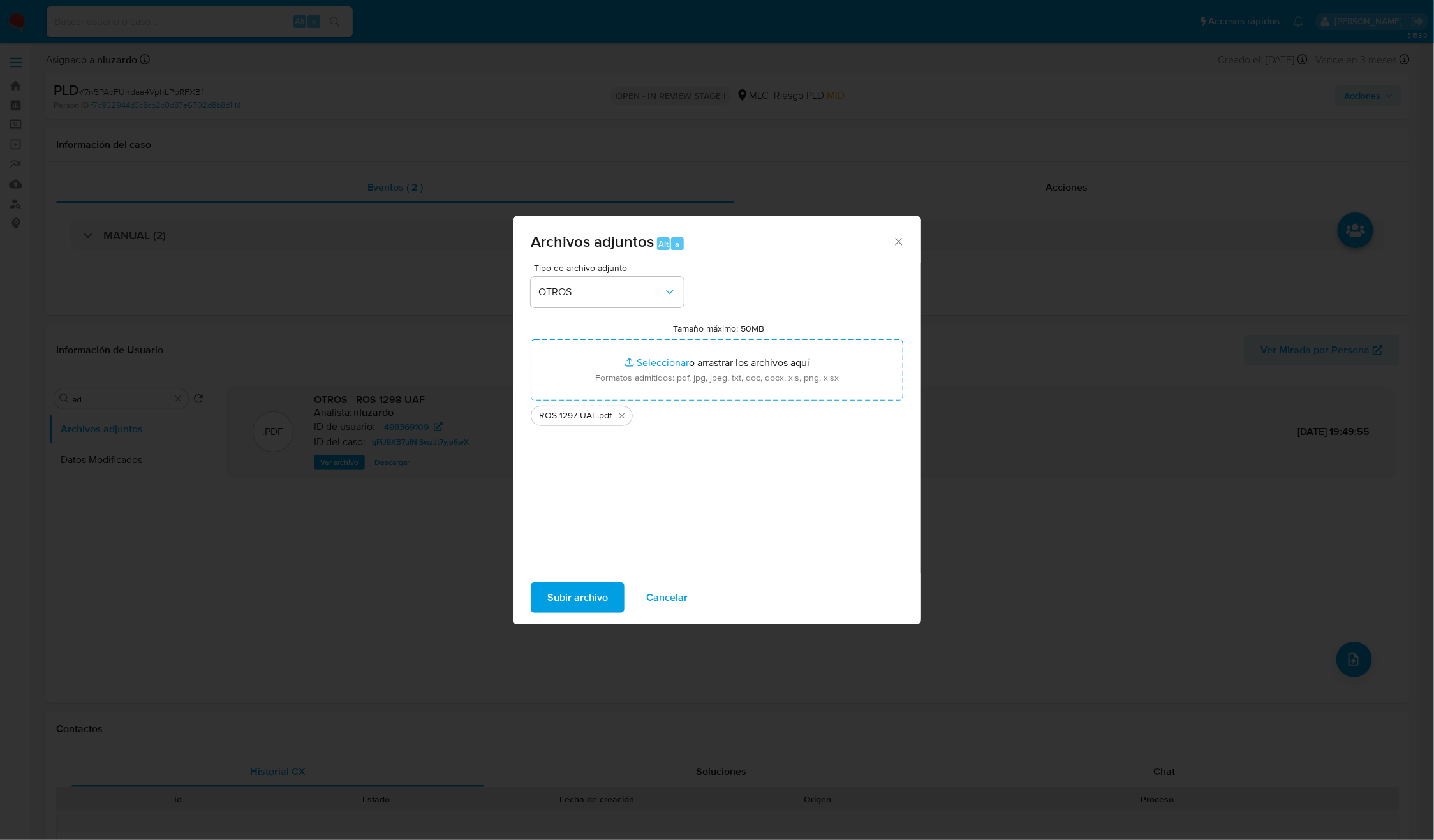
click at [582, 590] on span "Subir archivo" at bounding box center [577, 598] width 60 height 28
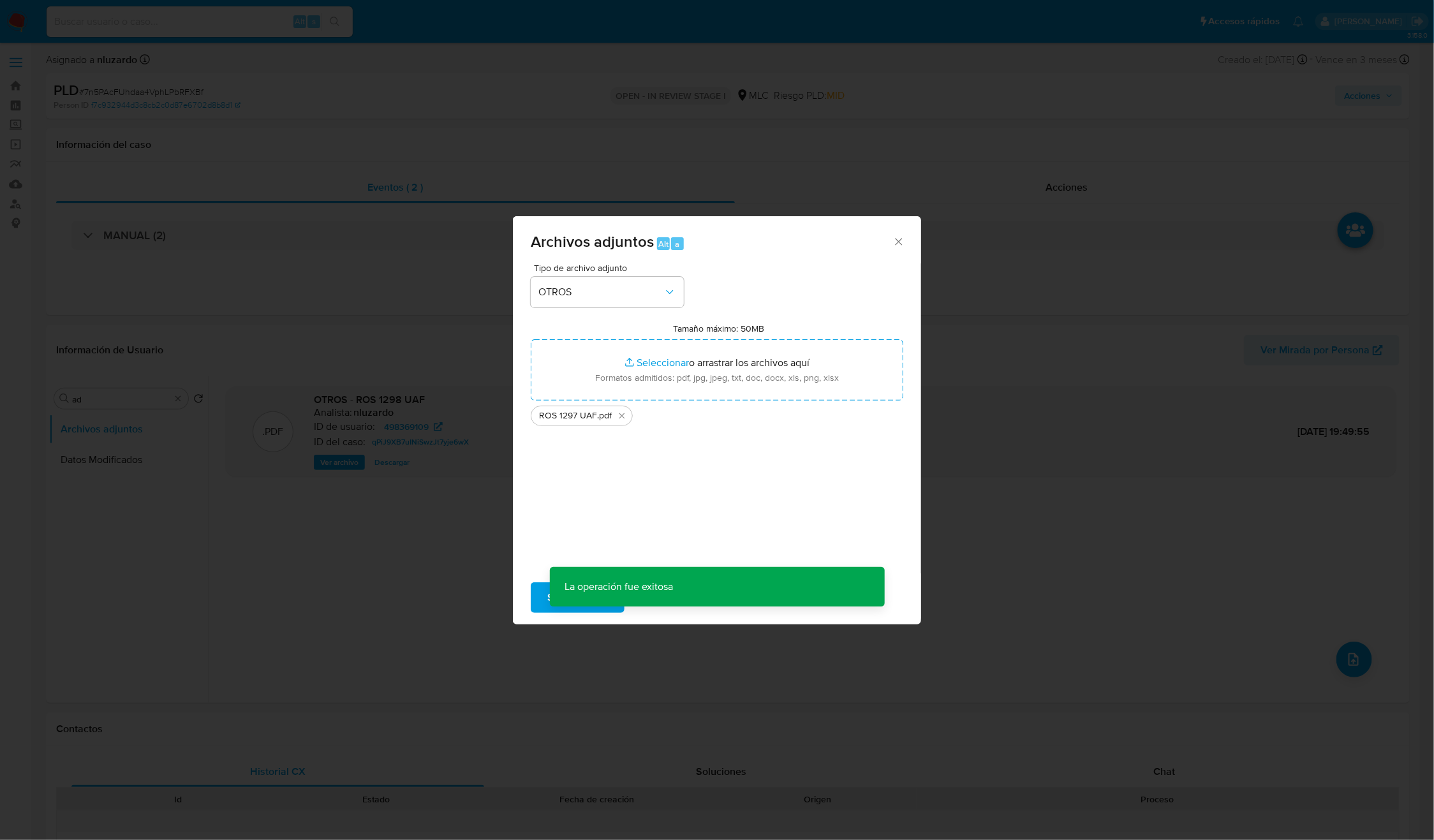
click at [341, 563] on div "Archivos adjuntos Alt a Tipo de archivo adjunto OTROS Tamaño máximo: 50MB Selec…" at bounding box center [717, 420] width 1434 height 840
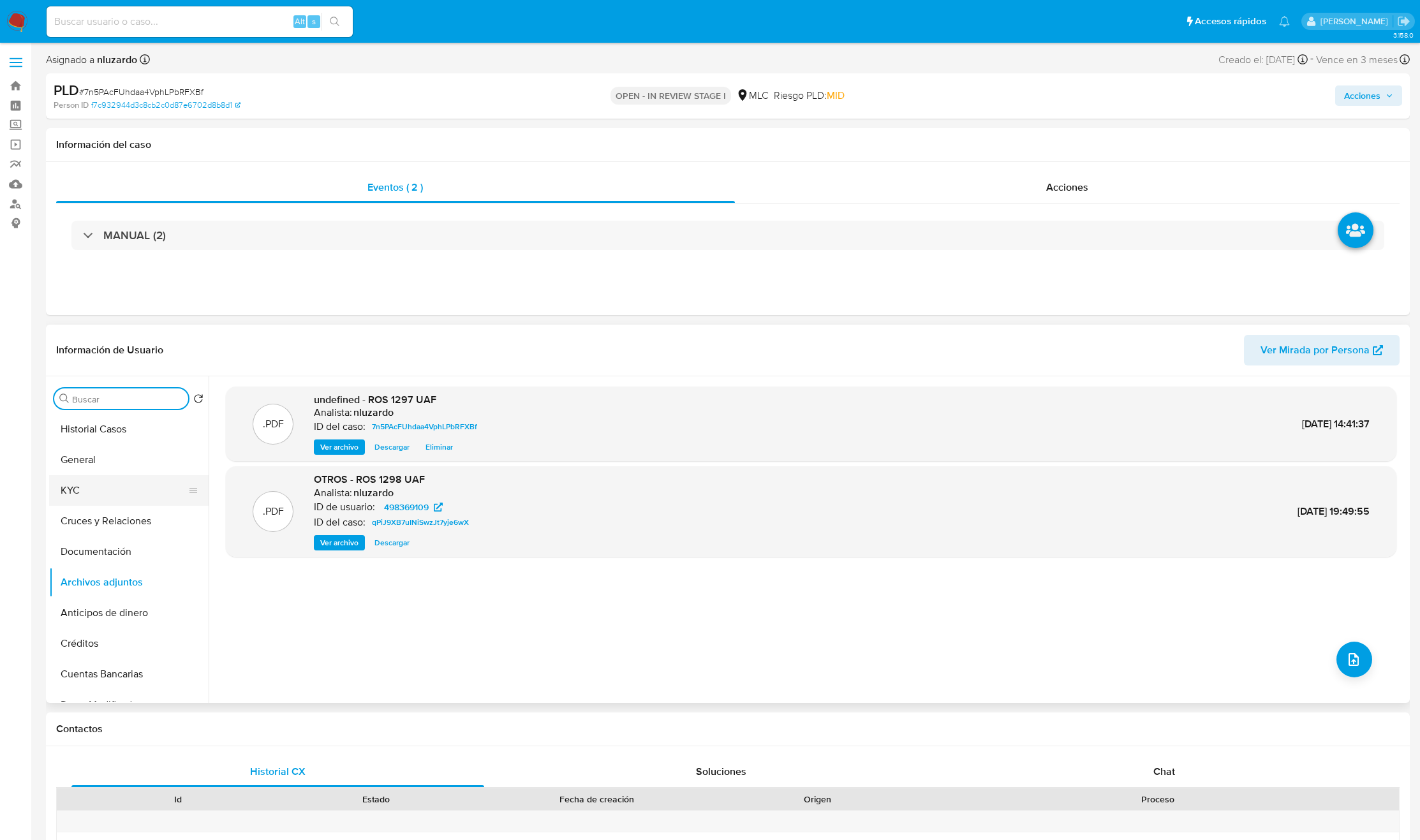
click at [125, 479] on button "KYC" at bounding box center [123, 490] width 149 height 30
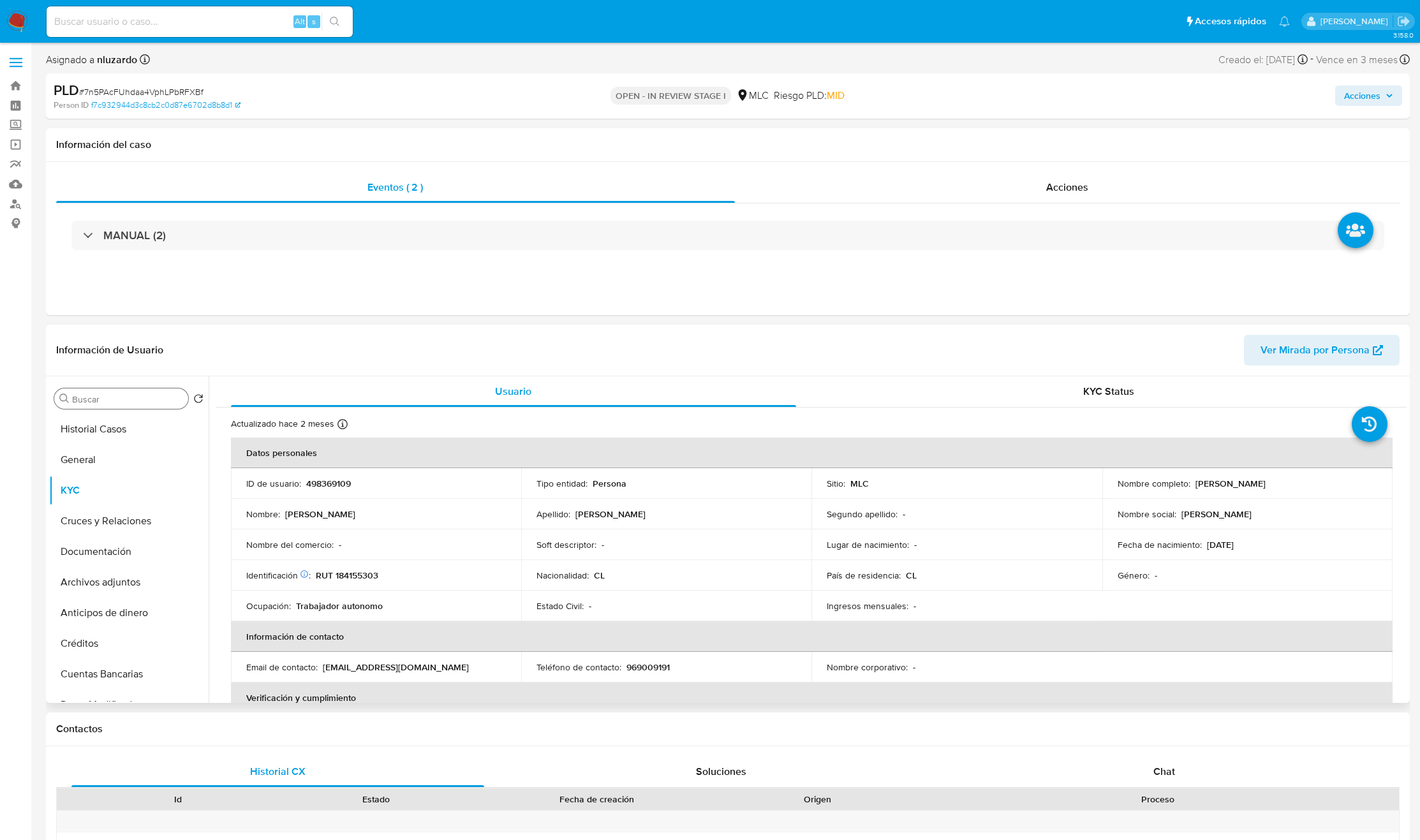
click at [343, 576] on p "RUT 184155303" at bounding box center [347, 575] width 62 height 12
copy p "184155303"
click at [332, 490] on td "ID de usuario : 498369109" at bounding box center [376, 483] width 290 height 30
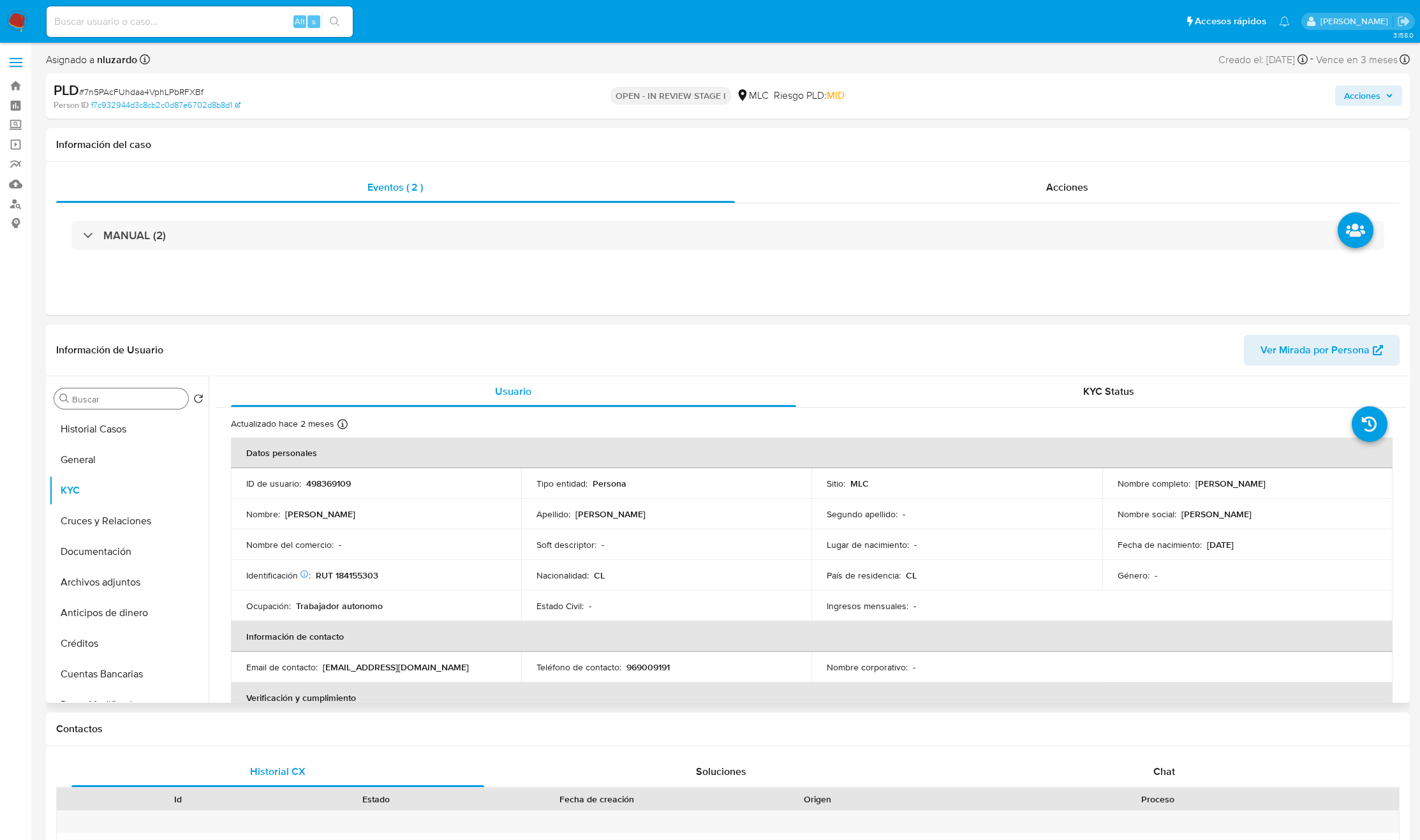
click at [318, 485] on p "498369109" at bounding box center [329, 483] width 44 height 12
copy p "498369109"
click at [328, 482] on p "498369109" at bounding box center [329, 483] width 44 height 12
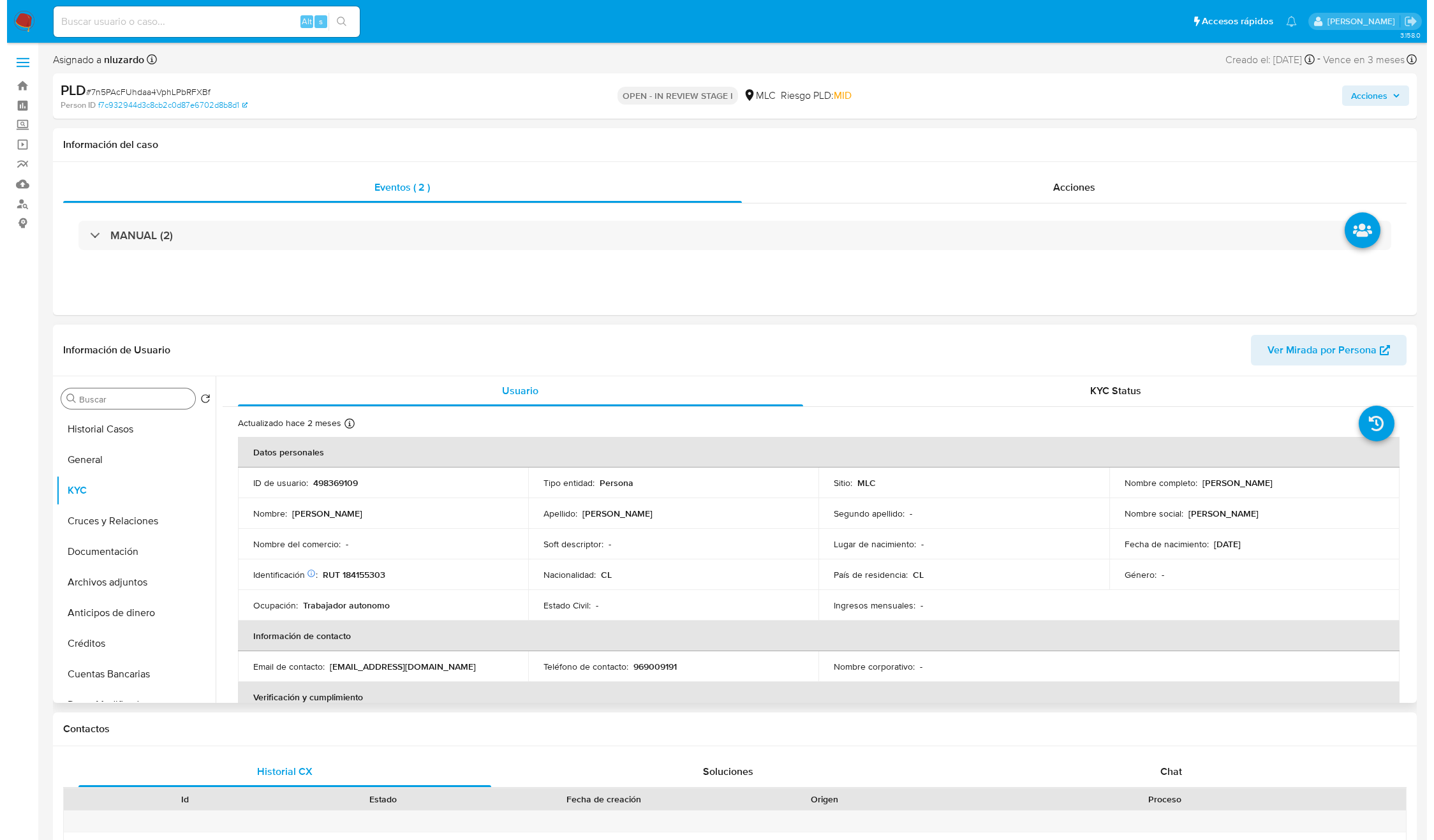
scroll to position [0, 0]
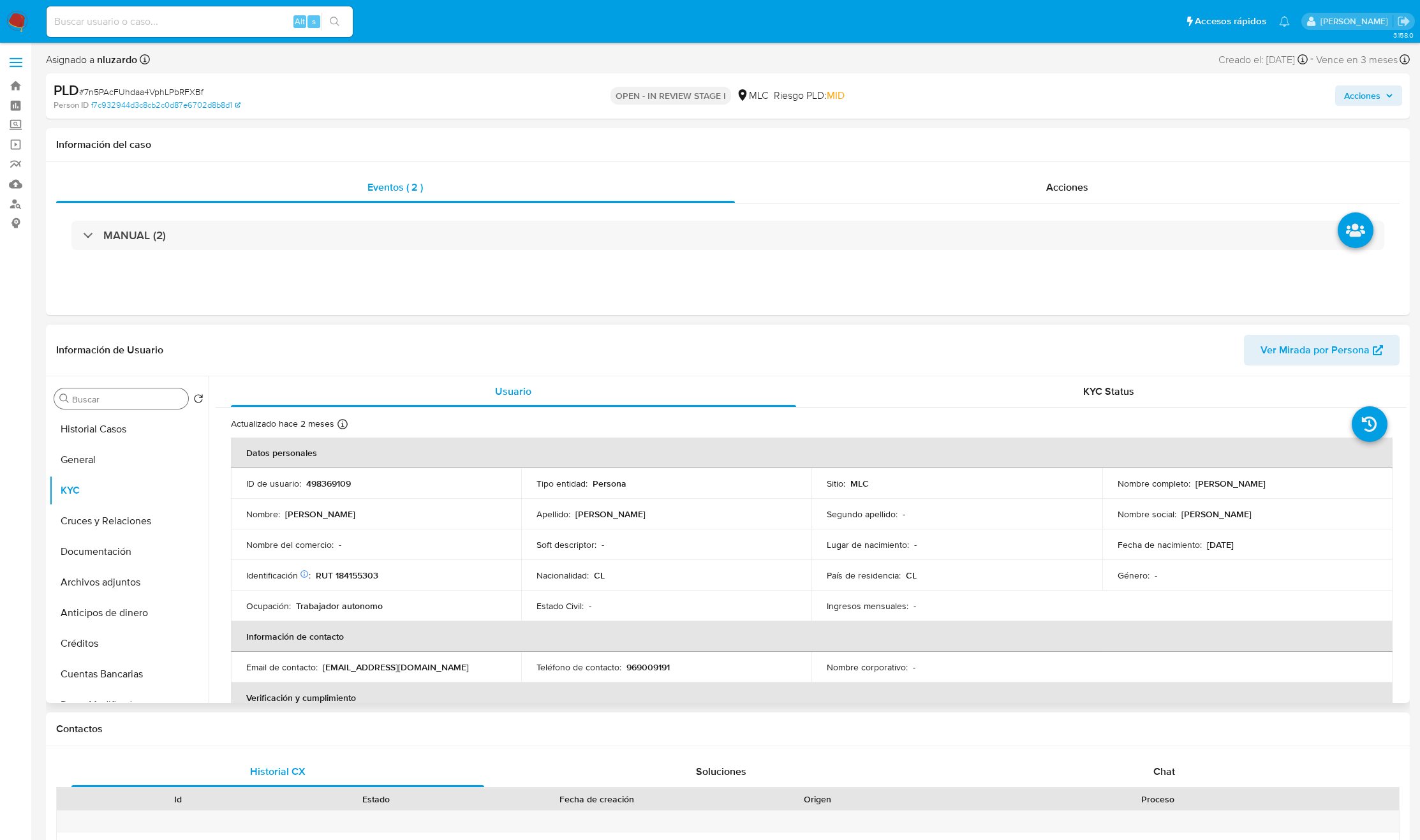
click at [366, 578] on p "RUT 184155303" at bounding box center [347, 575] width 62 height 12
copy p "184155303"
click at [341, 485] on p "498369109" at bounding box center [329, 483] width 44 height 12
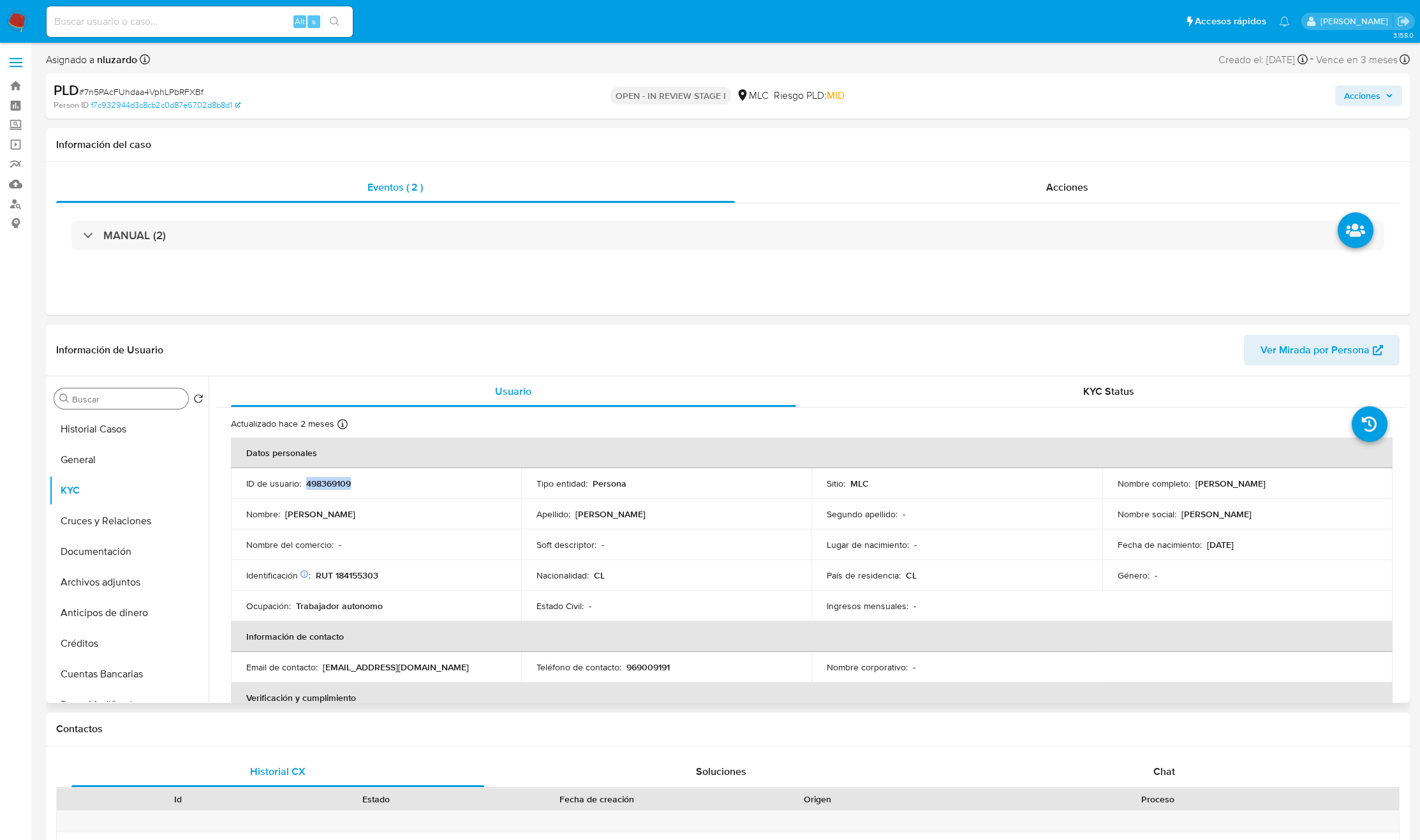
copy p "498369109"
click at [92, 461] on button "General" at bounding box center [123, 460] width 149 height 30
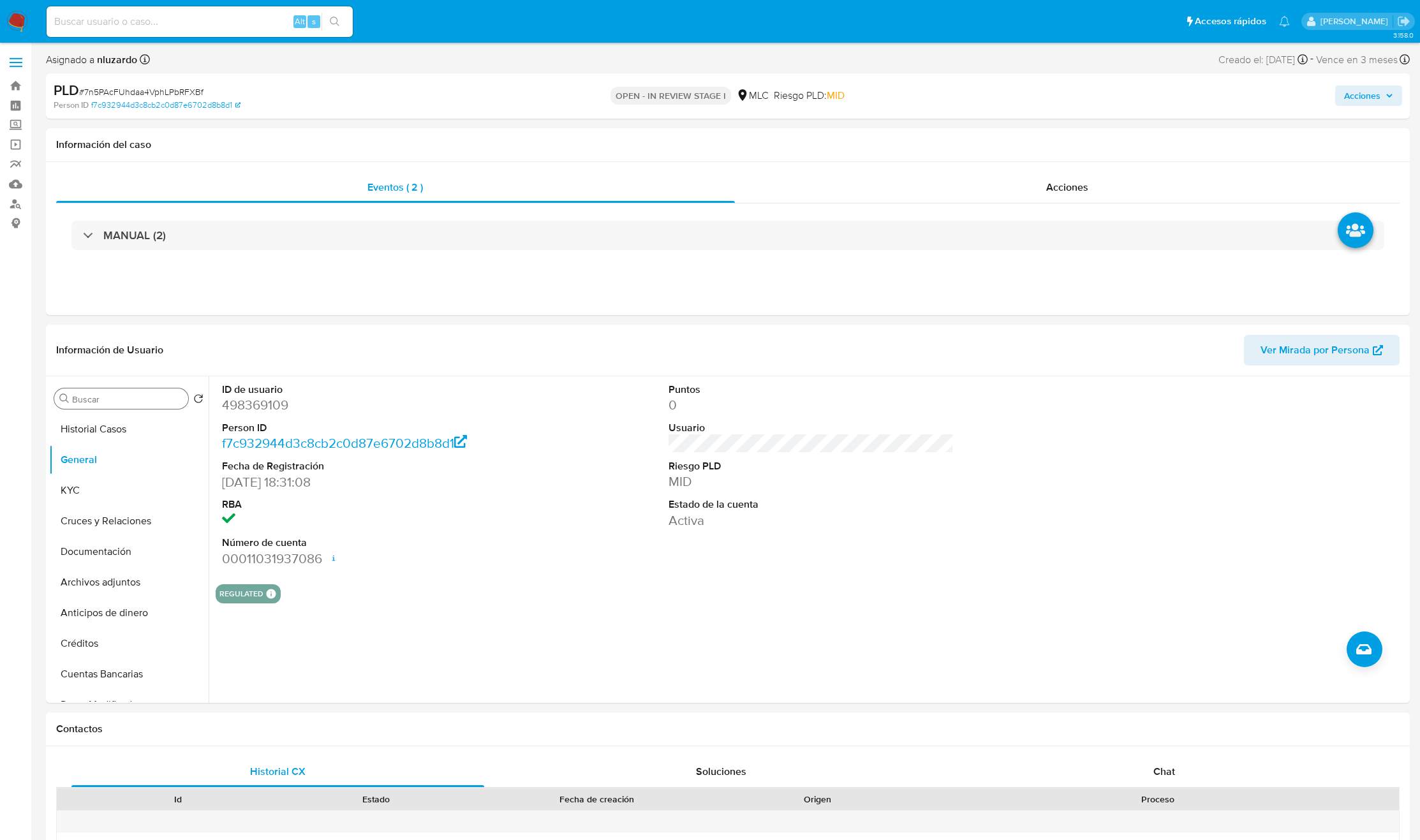
click at [248, 26] on input at bounding box center [199, 21] width 306 height 17
paste input "188488118"
type input "188488118"
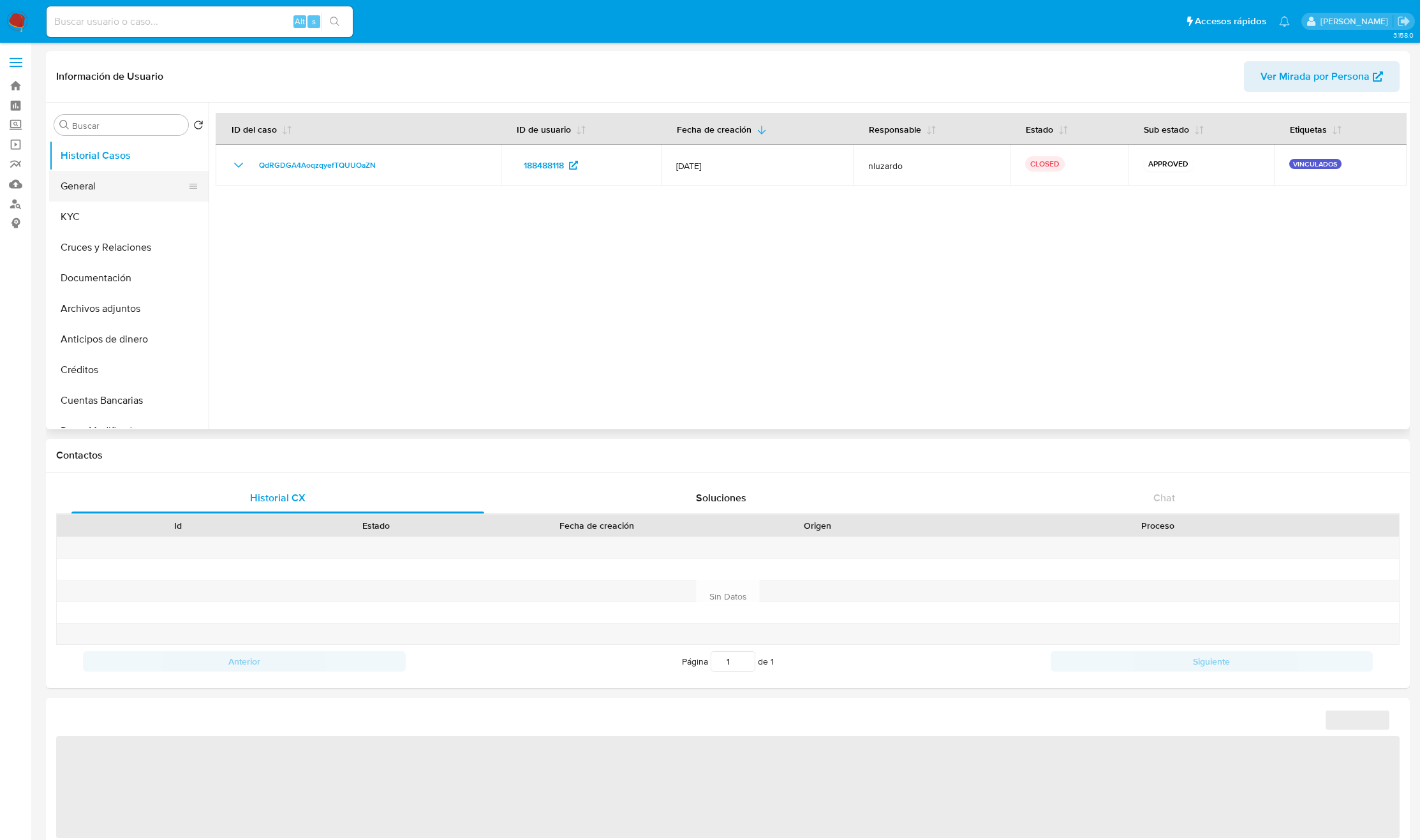
select select "10"
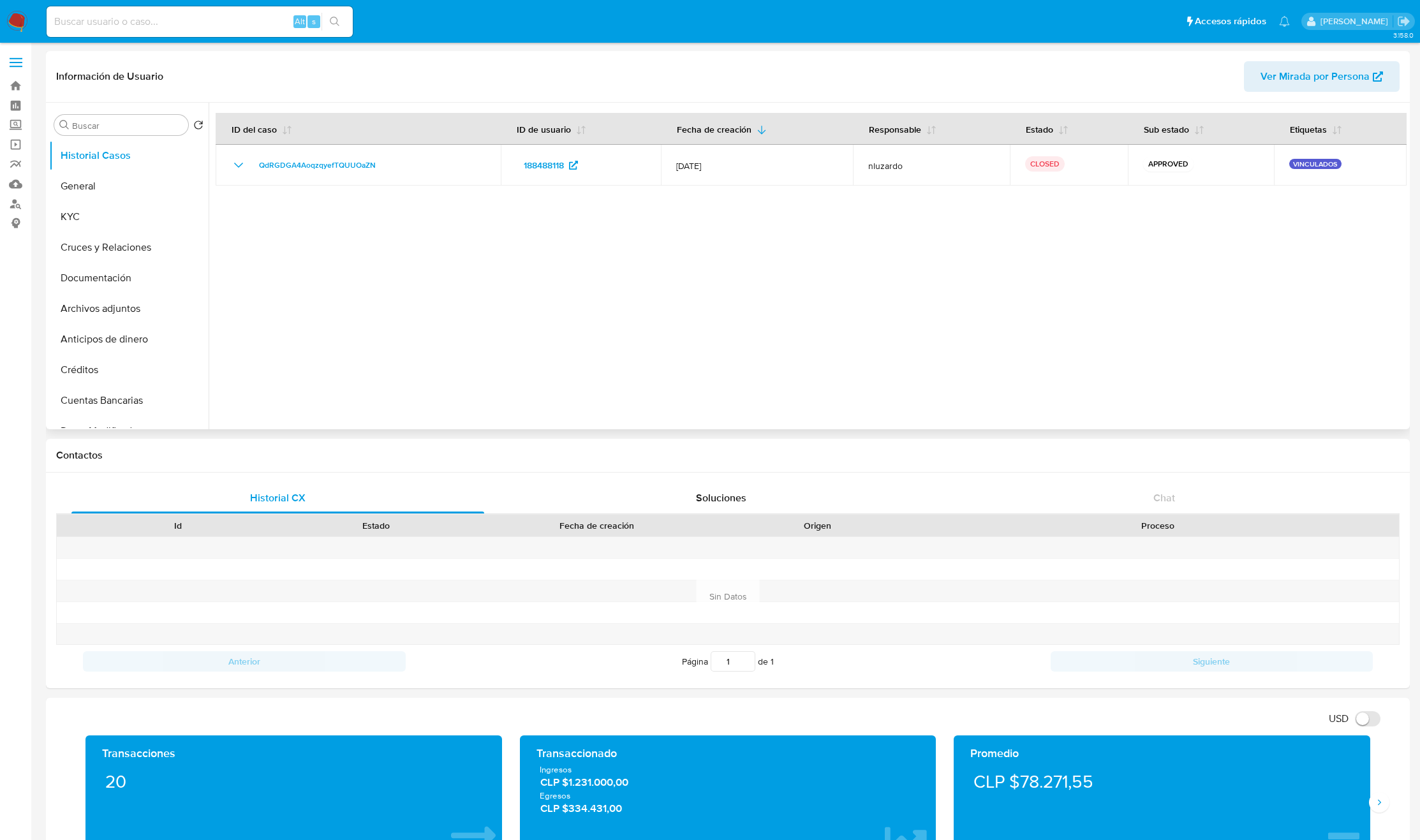
click at [670, 305] on div at bounding box center [807, 266] width 1198 height 327
click at [56, 180] on button "General" at bounding box center [123, 186] width 149 height 30
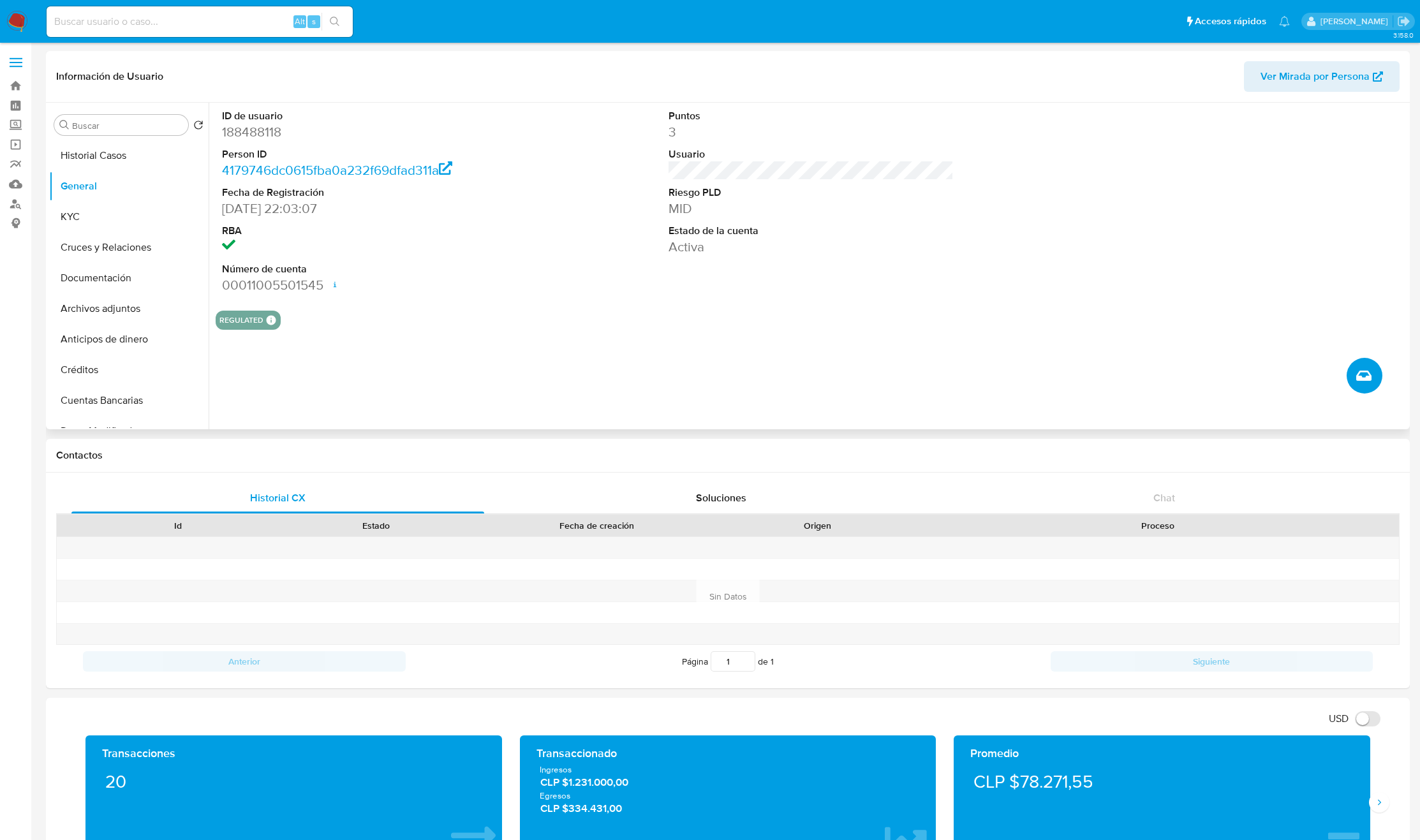
click at [1372, 377] on button "Crear caso manual" at bounding box center [1364, 376] width 36 height 36
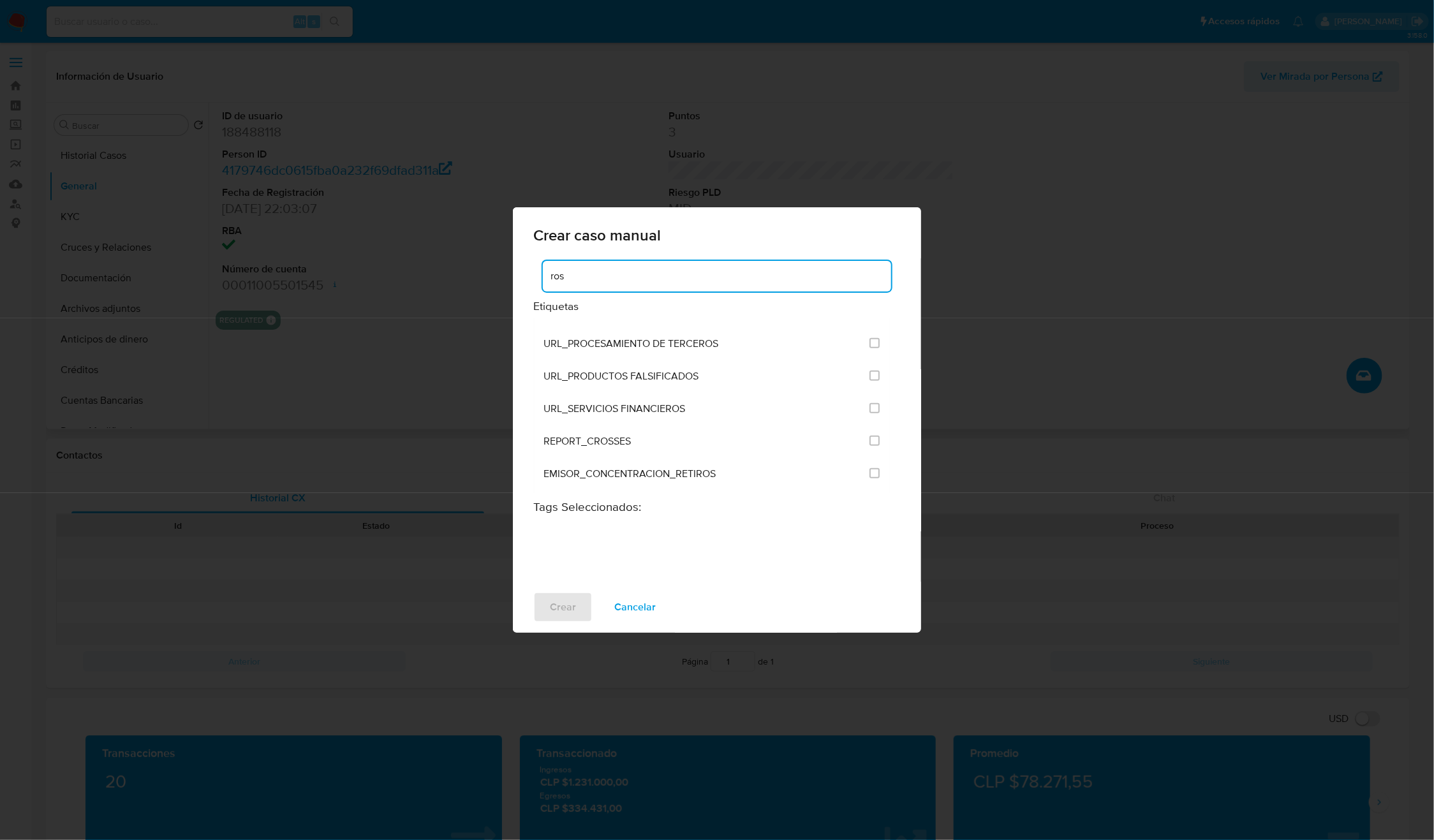
scroll to position [89, 0]
drag, startPoint x: 624, startPoint y: 280, endPoint x: 495, endPoint y: 276, distance: 129.1
click at [495, 276] on div "Crear caso manual ros Etiquetas OPERADOR_COBROS_SIN_RETIRO OPERADOR_RETIROS_CUE…" at bounding box center [717, 420] width 1434 height 840
type input "vinculado"
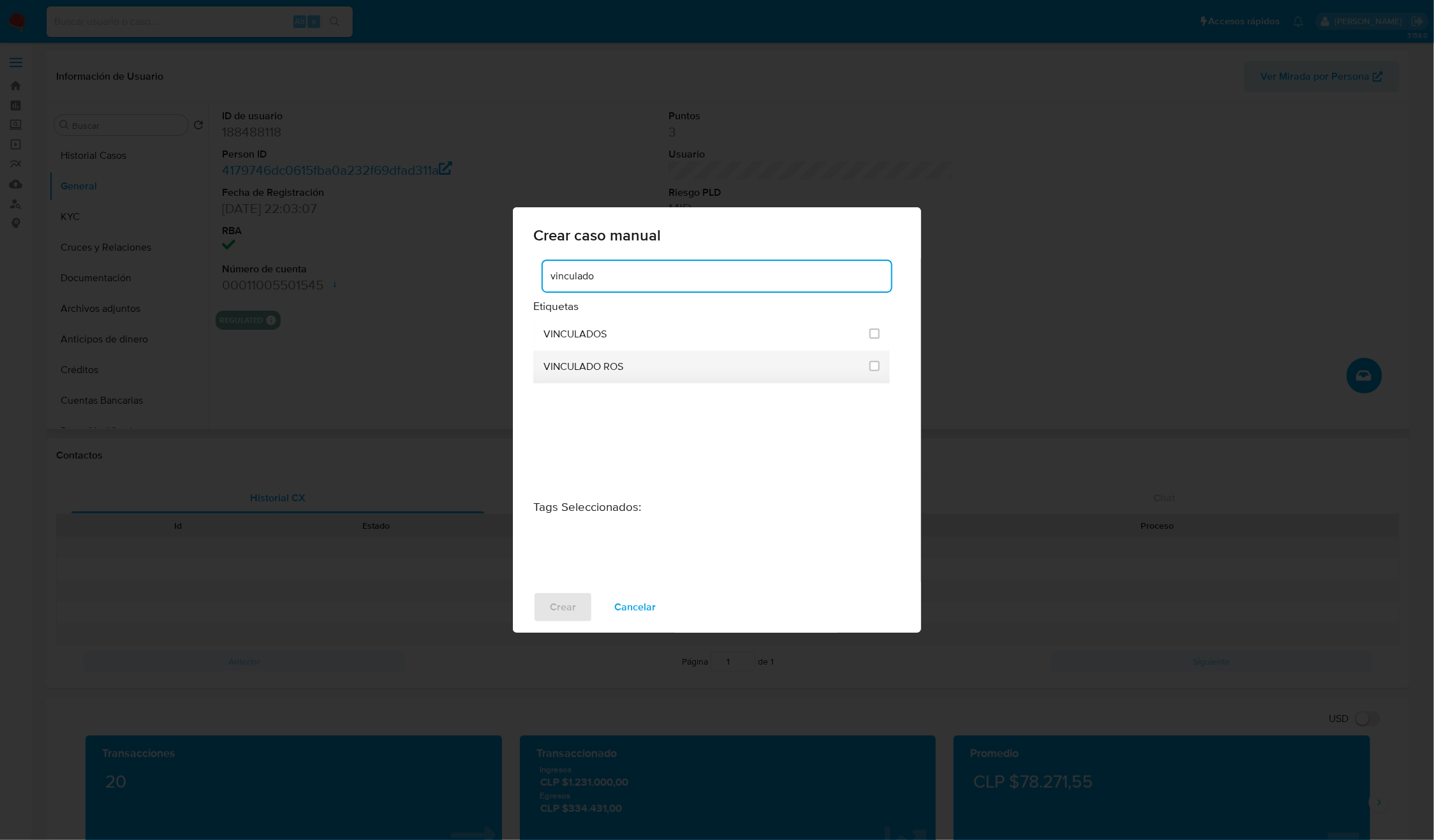
click at [873, 372] on div at bounding box center [874, 366] width 10 height 12
click at [875, 370] on input "3313" at bounding box center [874, 366] width 10 height 10
checkbox input "true"
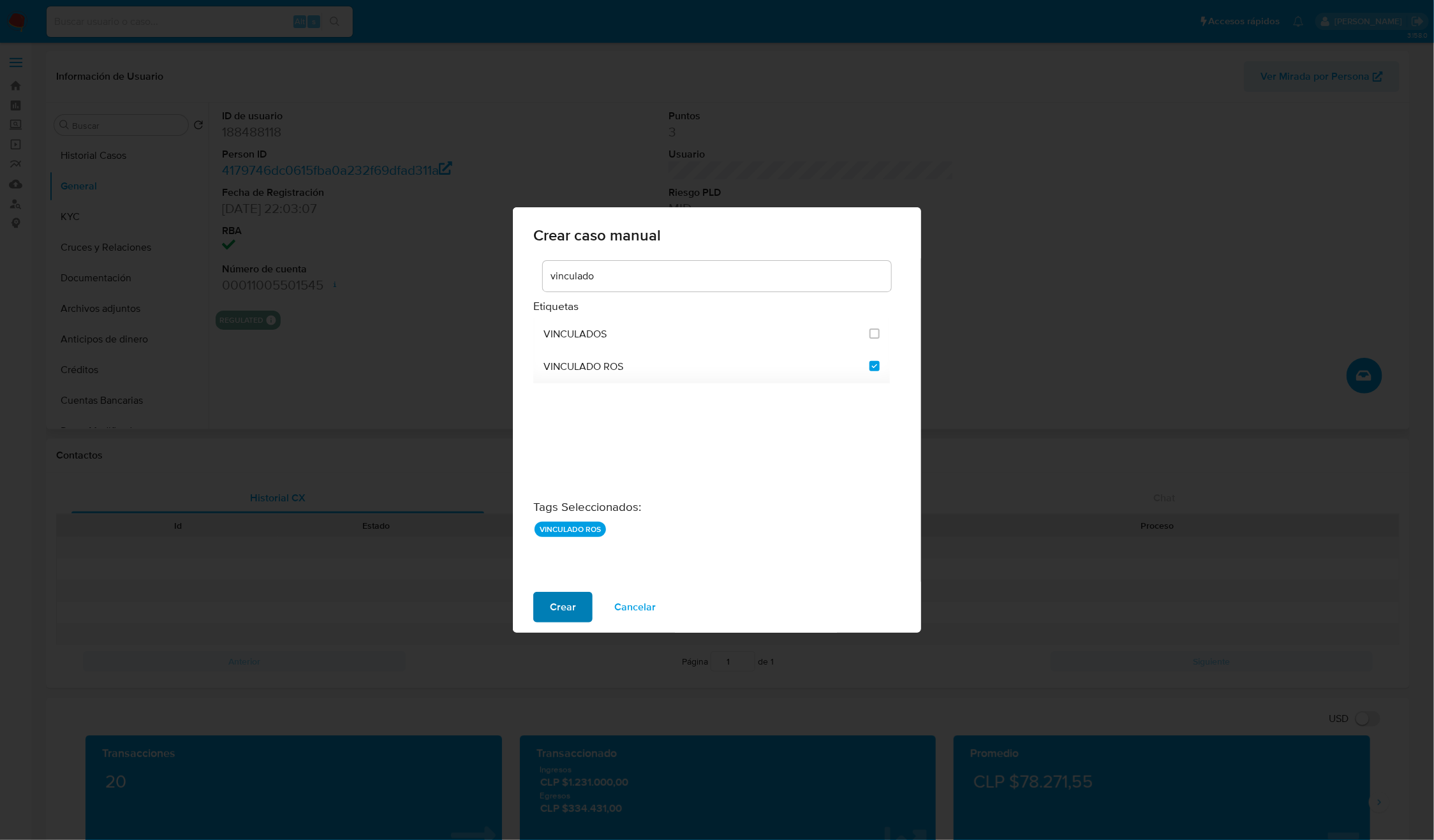
click at [550, 610] on span "Crear" at bounding box center [562, 607] width 26 height 28
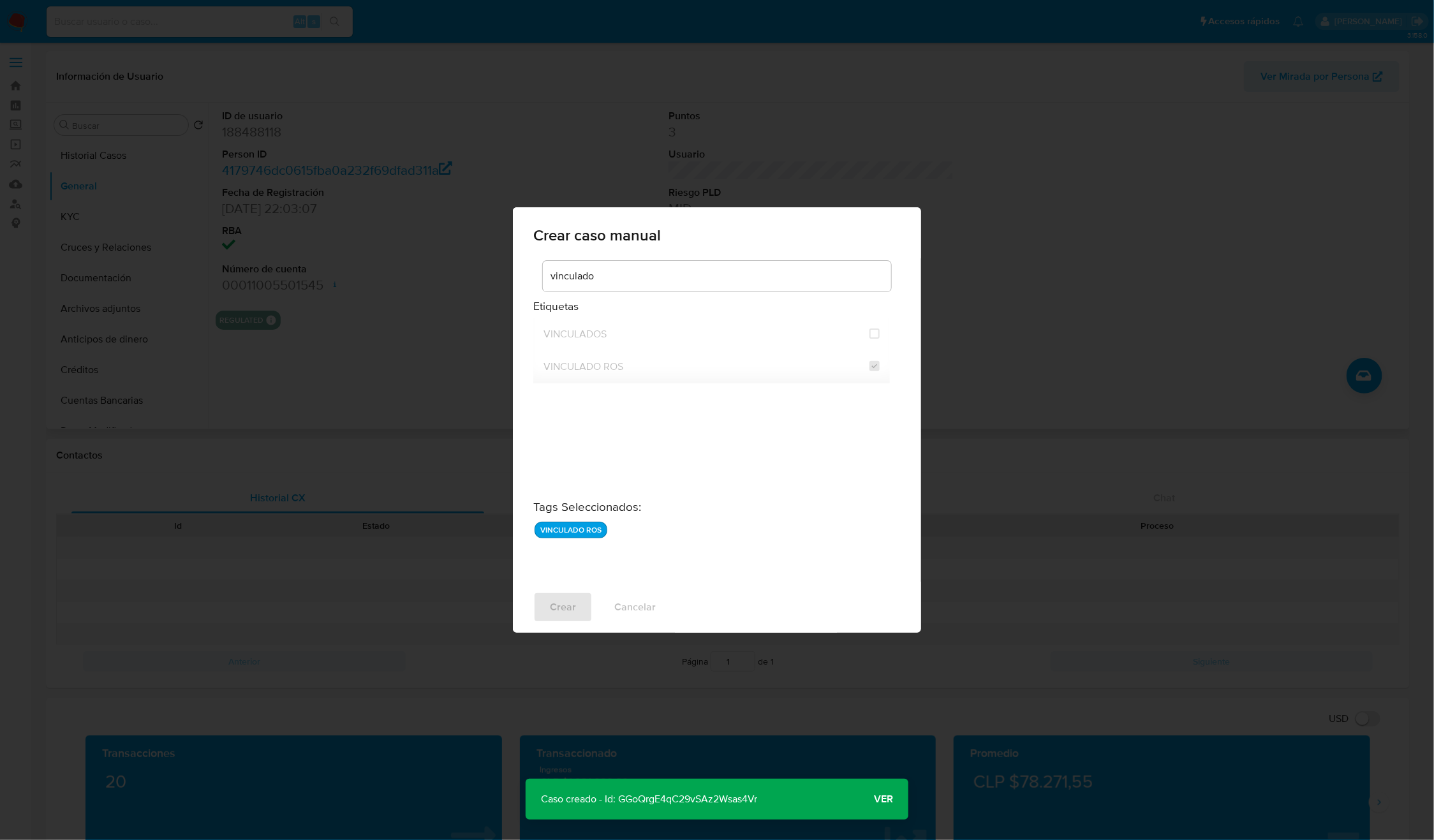
click at [882, 799] on span "Ver" at bounding box center [883, 799] width 20 height 0
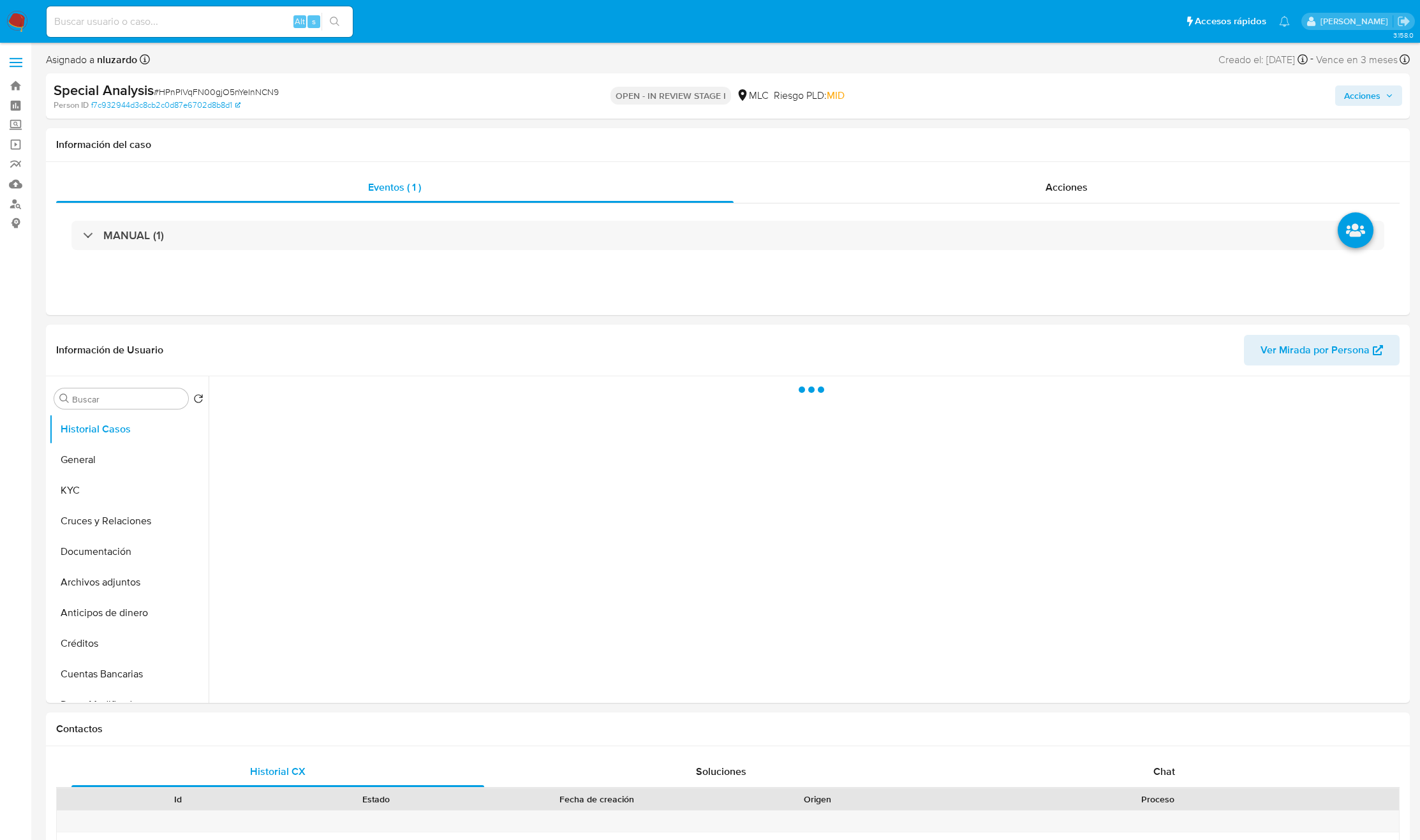
click at [1367, 99] on span "Acciones" at bounding box center [1362, 95] width 36 height 20
click at [1054, 128] on div "Resolución del caso Alt r" at bounding box center [1021, 136] width 122 height 33
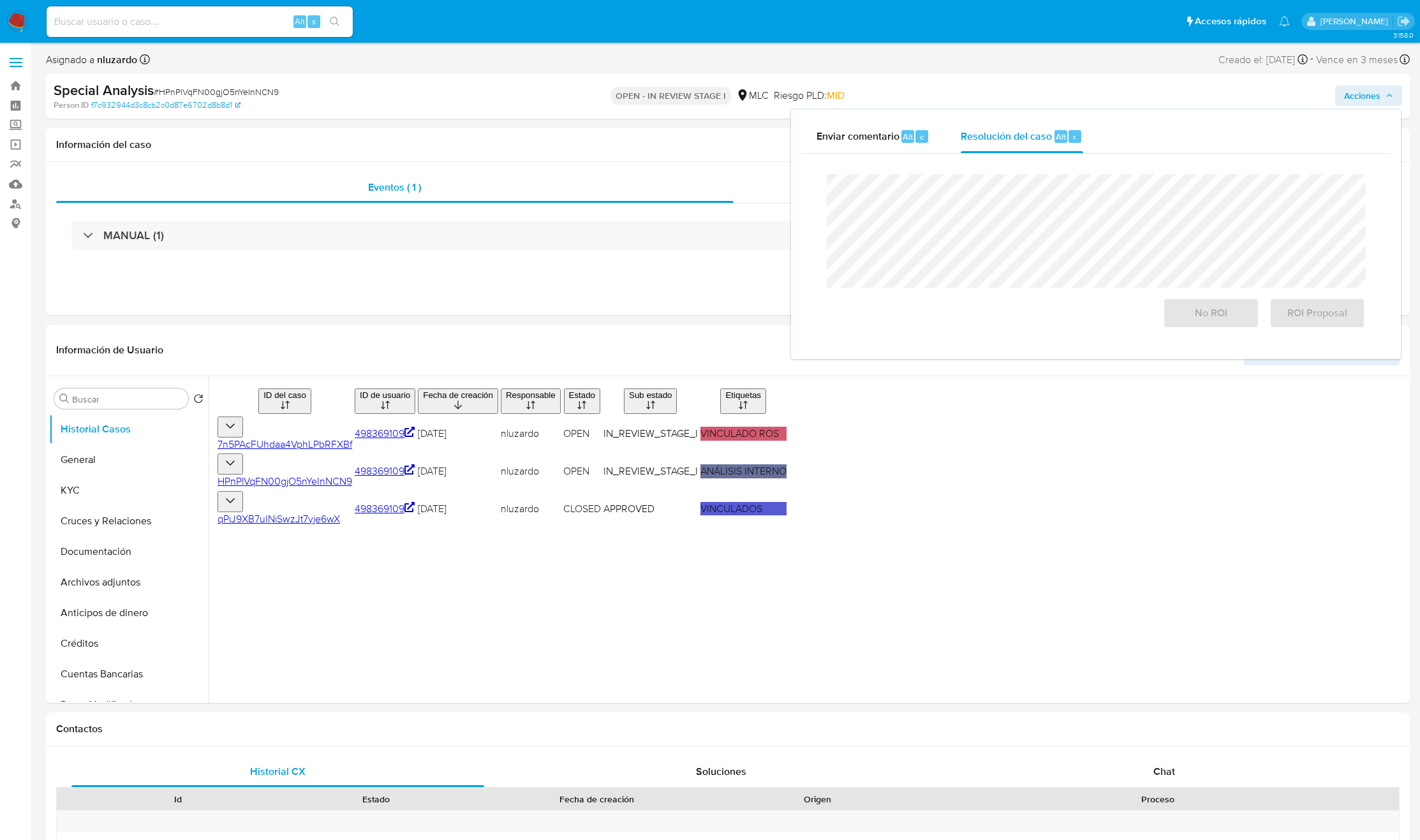
select select "10"
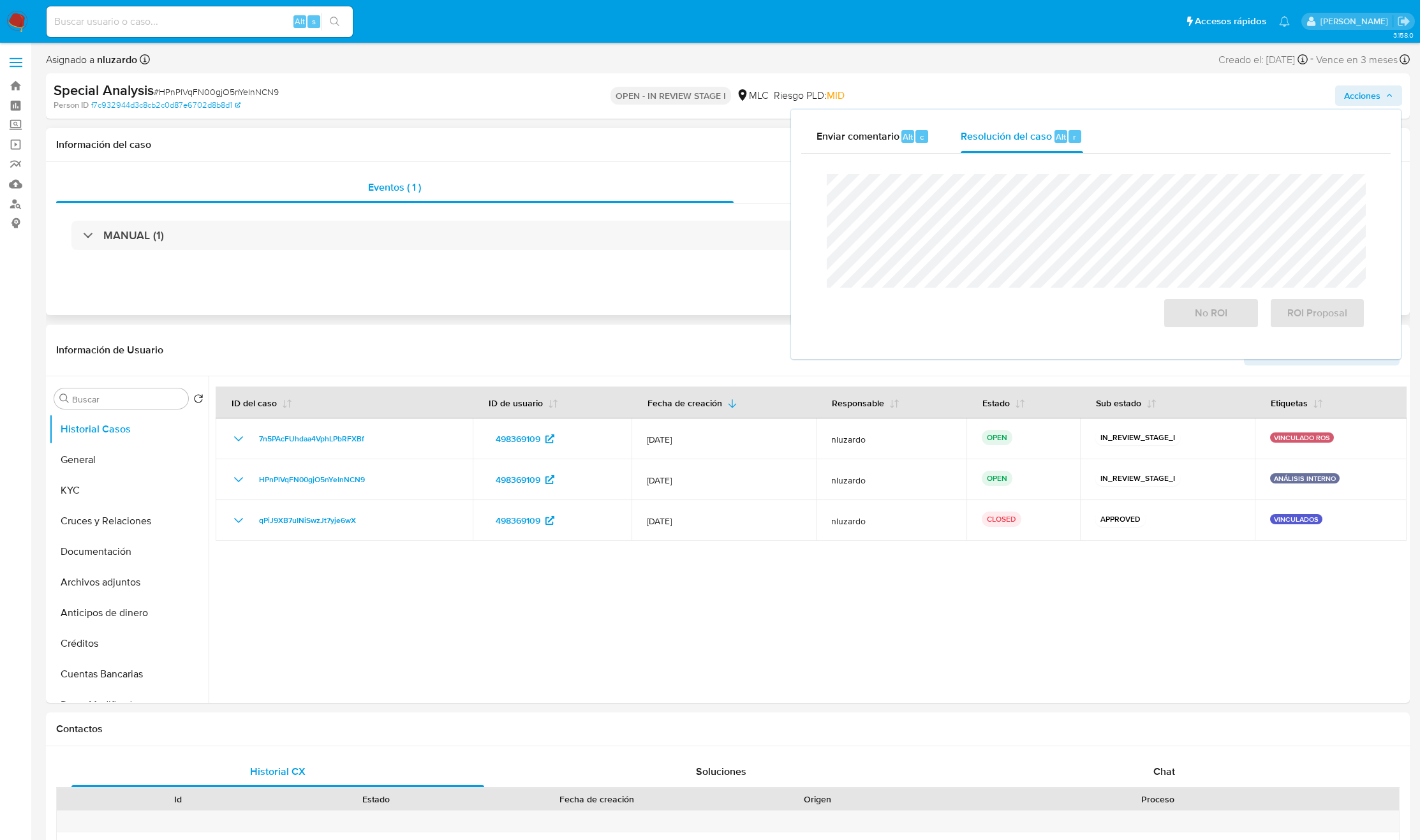
click at [729, 288] on div "Eventos ( 1 ) Acciones MANUAL (1)" at bounding box center [728, 238] width 1364 height 153
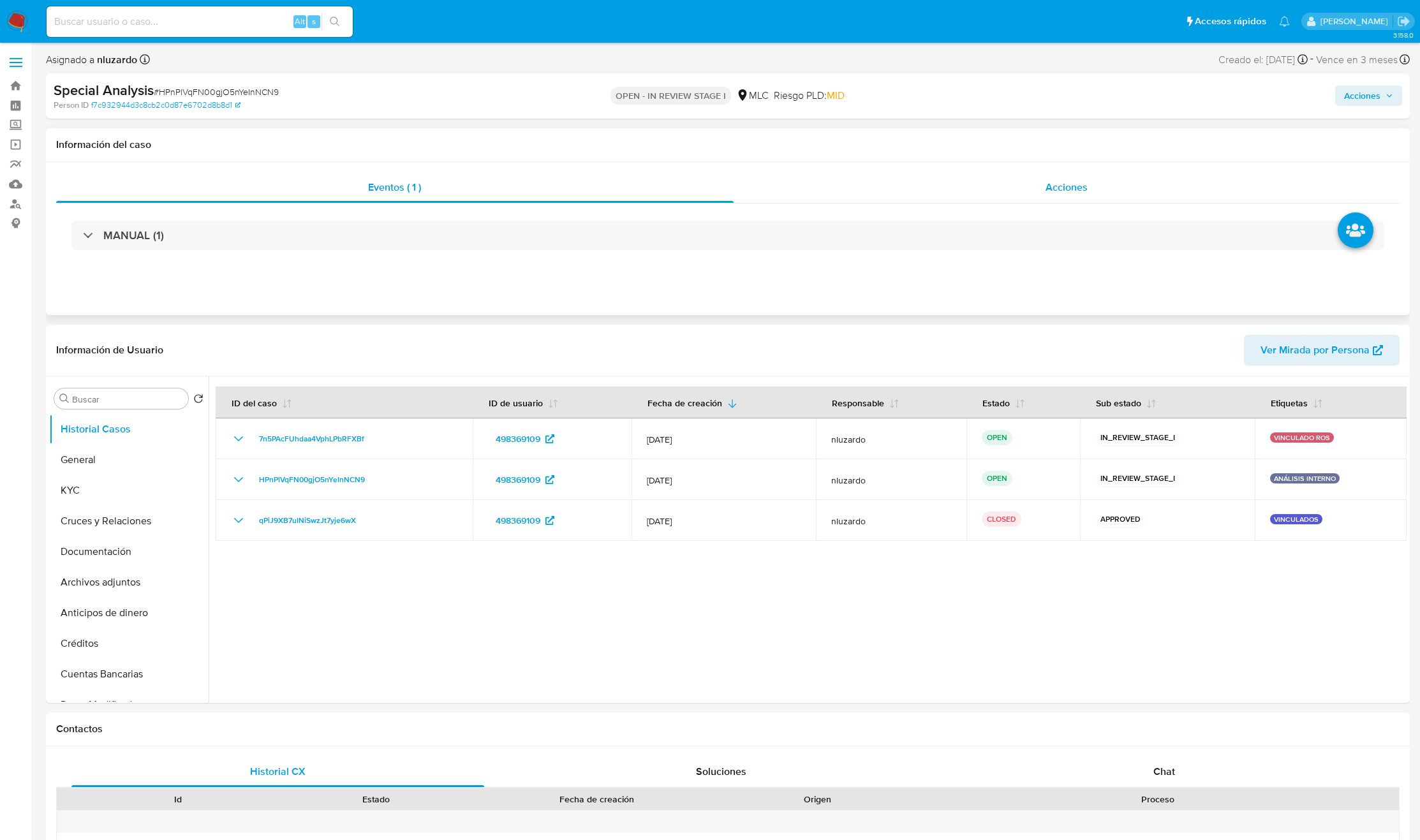
click at [1009, 187] on div "Acciones" at bounding box center [1067, 187] width 667 height 30
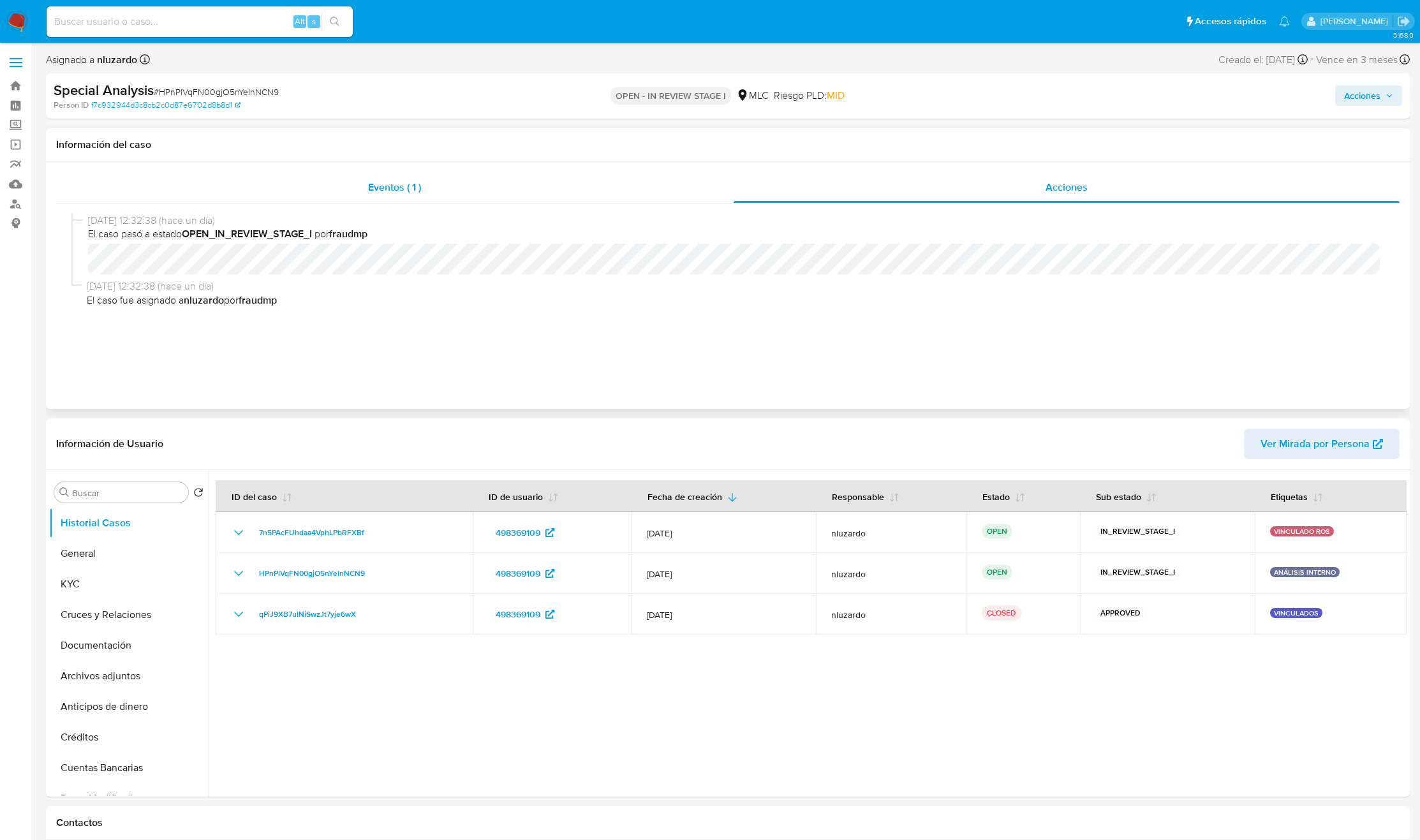
click at [479, 192] on div "Eventos ( 1 )" at bounding box center [394, 187] width 678 height 30
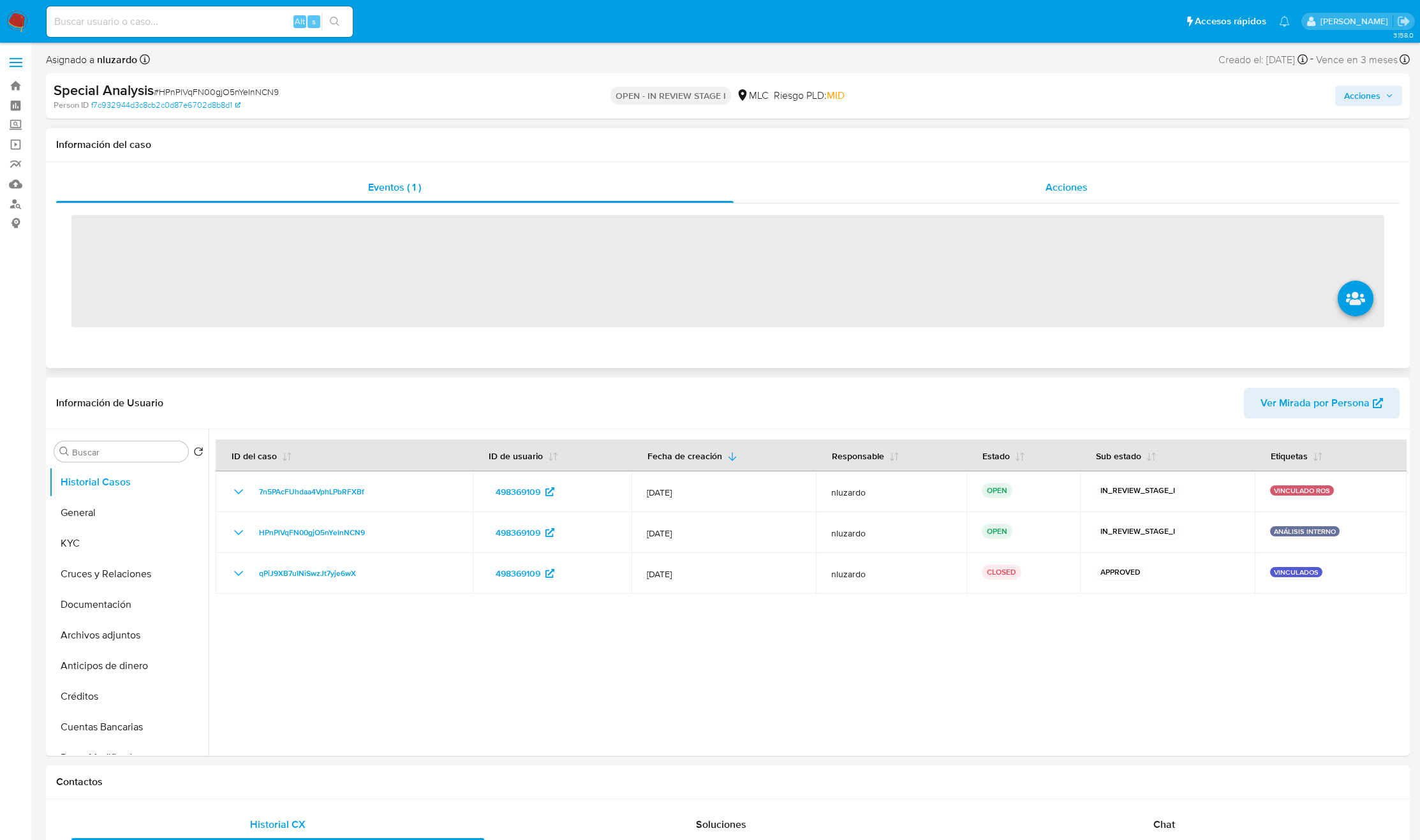
click at [1064, 186] on span "Acciones" at bounding box center [1066, 187] width 42 height 15
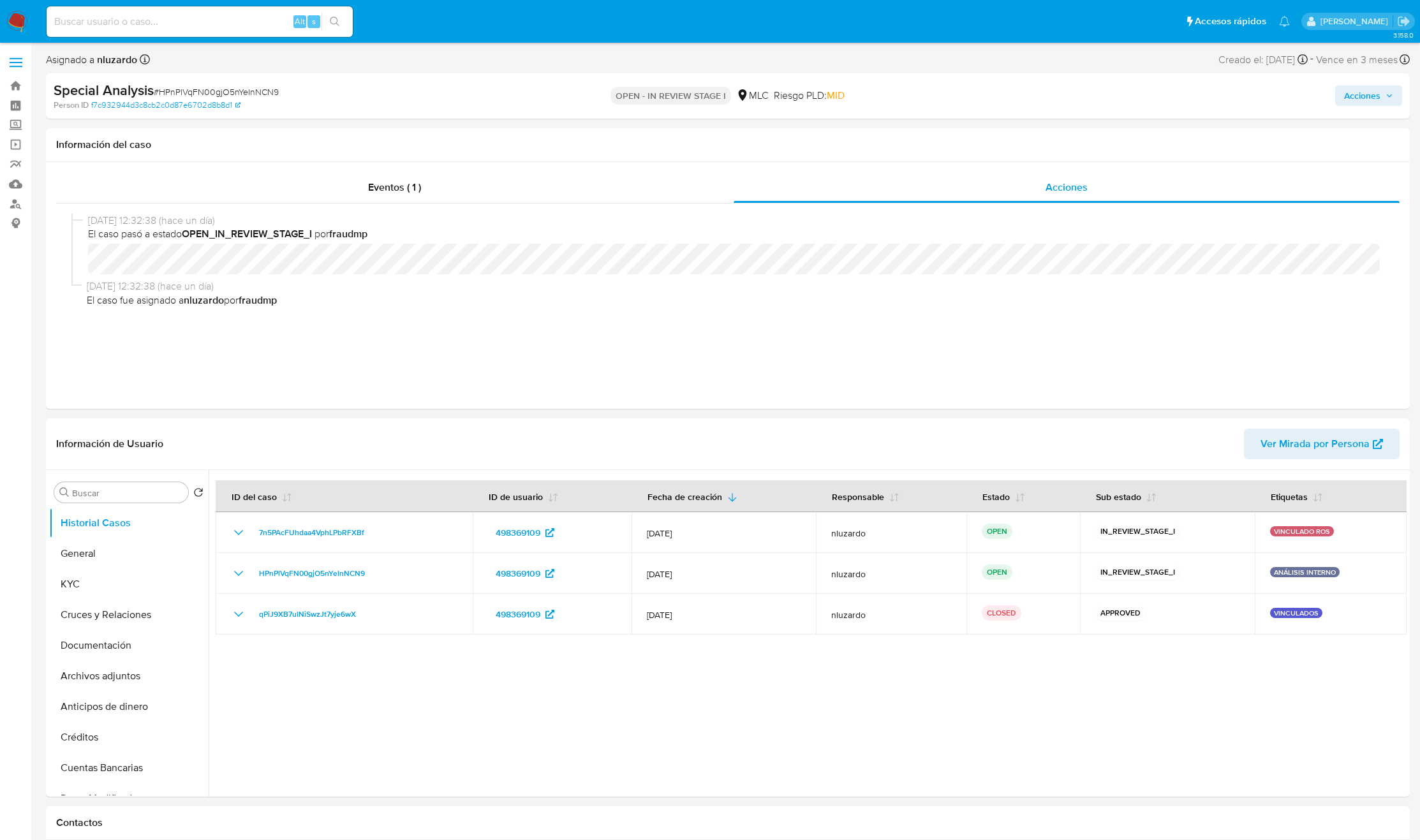
click at [1368, 88] on span "Acciones" at bounding box center [1362, 95] width 36 height 20
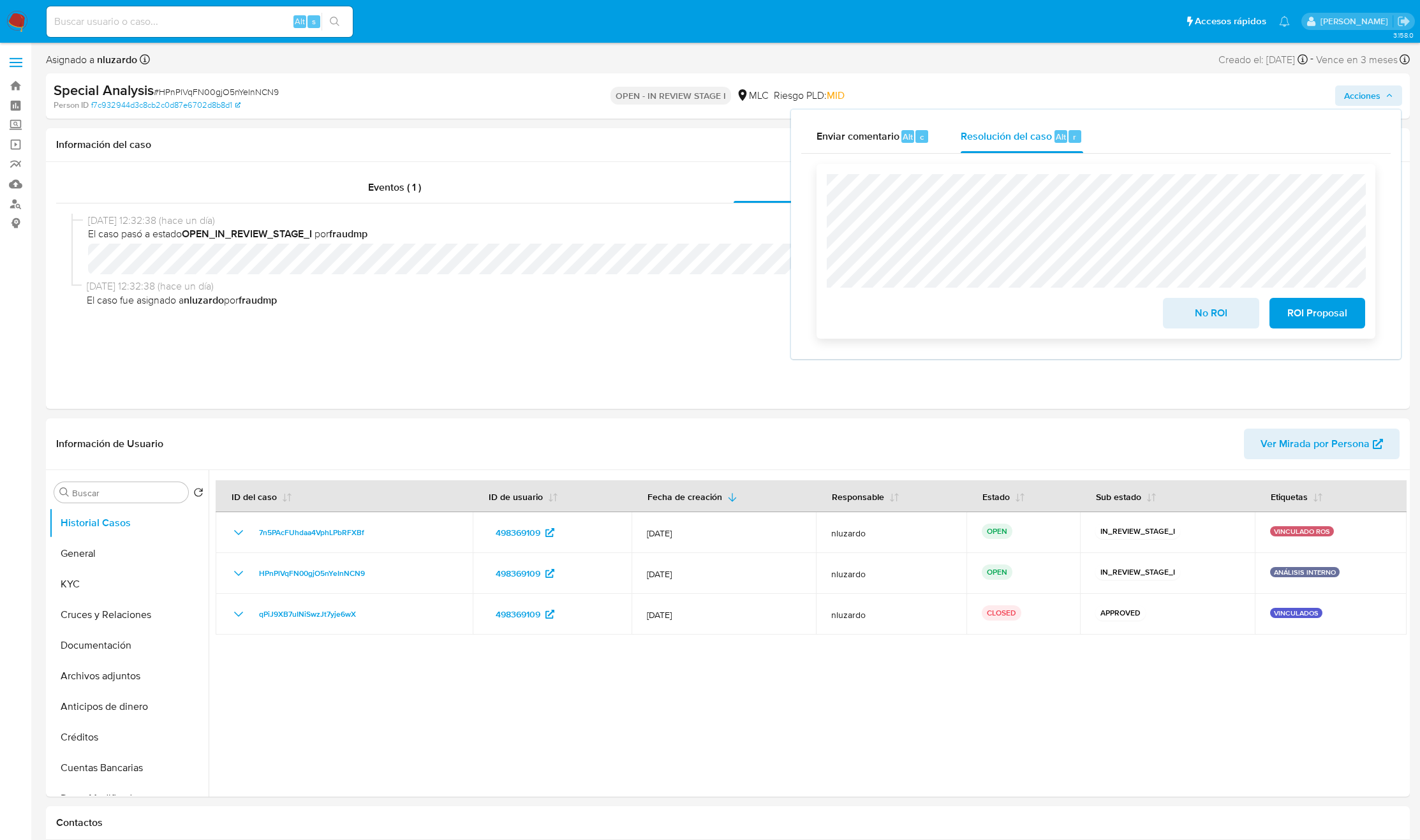
click at [1183, 308] on span "No ROI" at bounding box center [1210, 313] width 62 height 28
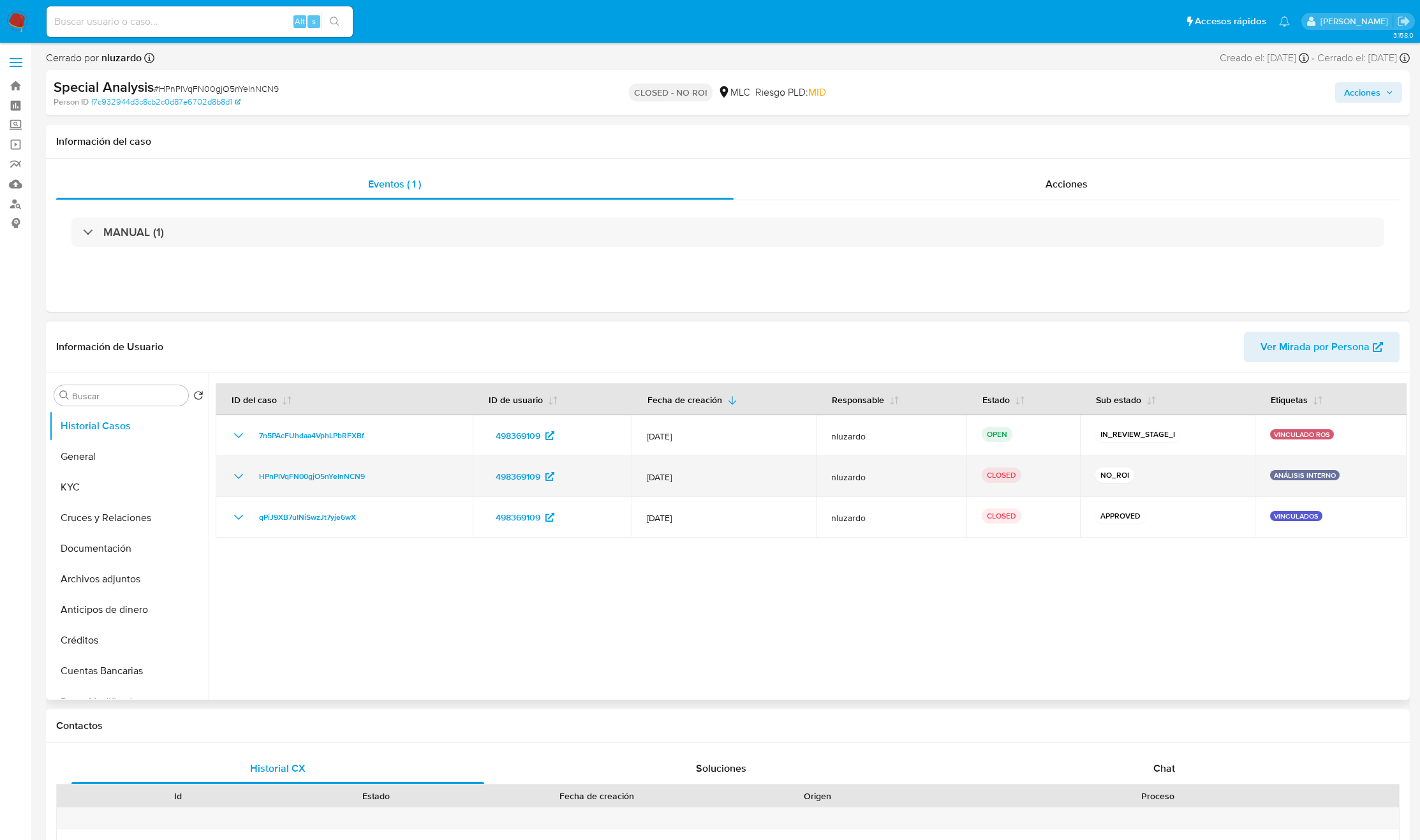
select select "10"
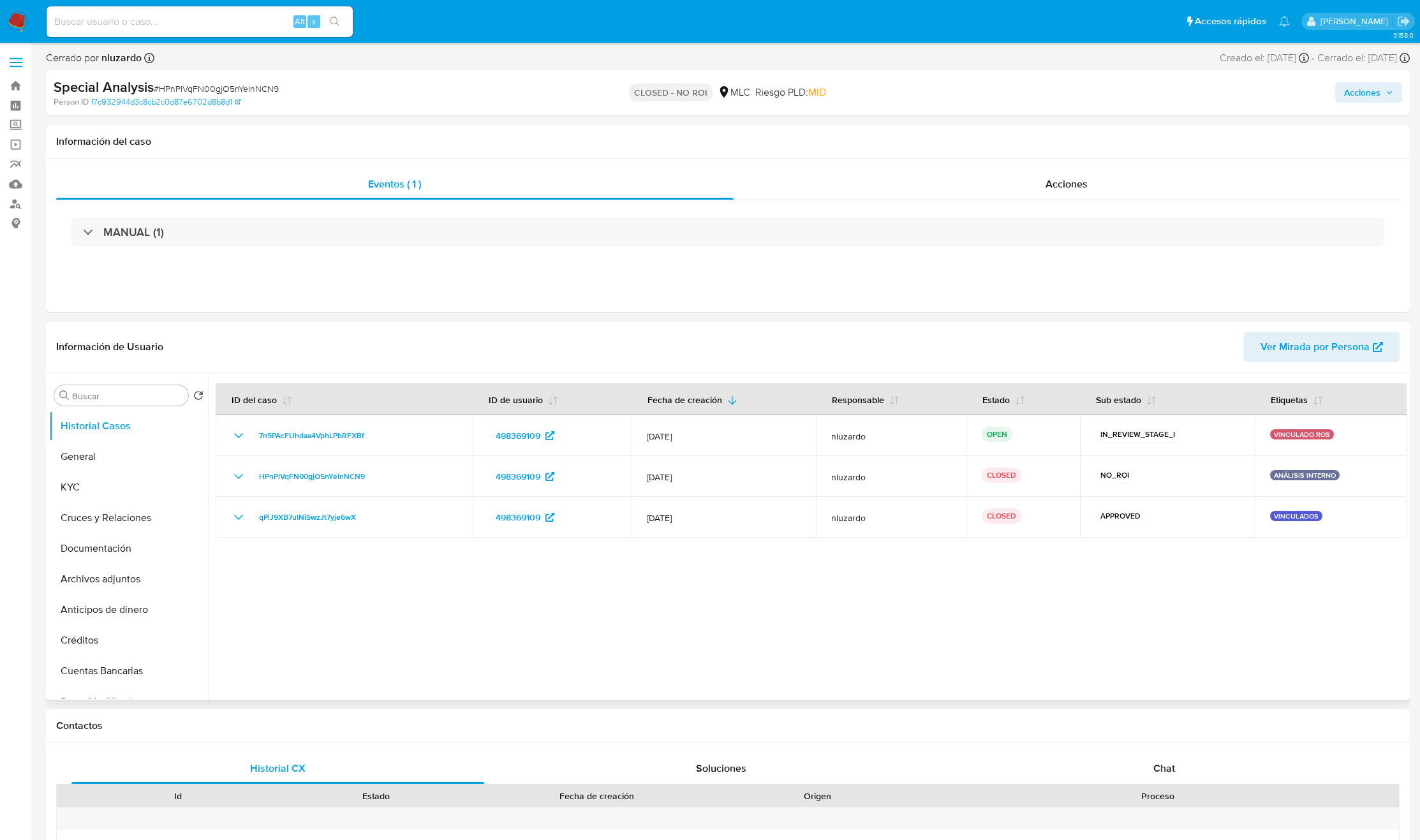
drag, startPoint x: 982, startPoint y: 620, endPoint x: 971, endPoint y: 617, distance: 11.4
click at [982, 620] on div at bounding box center [807, 536] width 1198 height 327
click at [584, 434] on div "498369109" at bounding box center [552, 435] width 128 height 20
click at [585, 434] on div "498369109" at bounding box center [552, 435] width 128 height 20
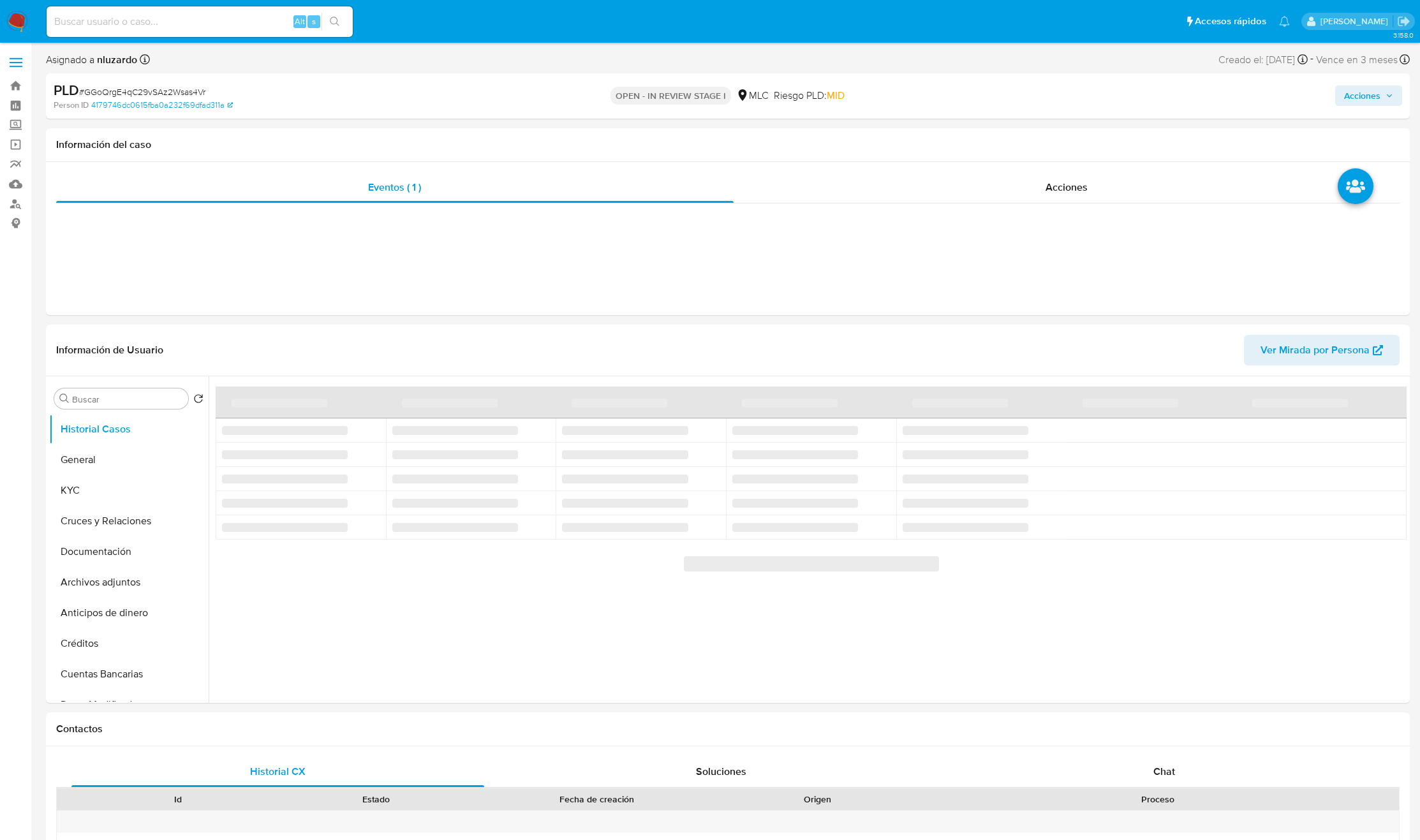
select select "10"
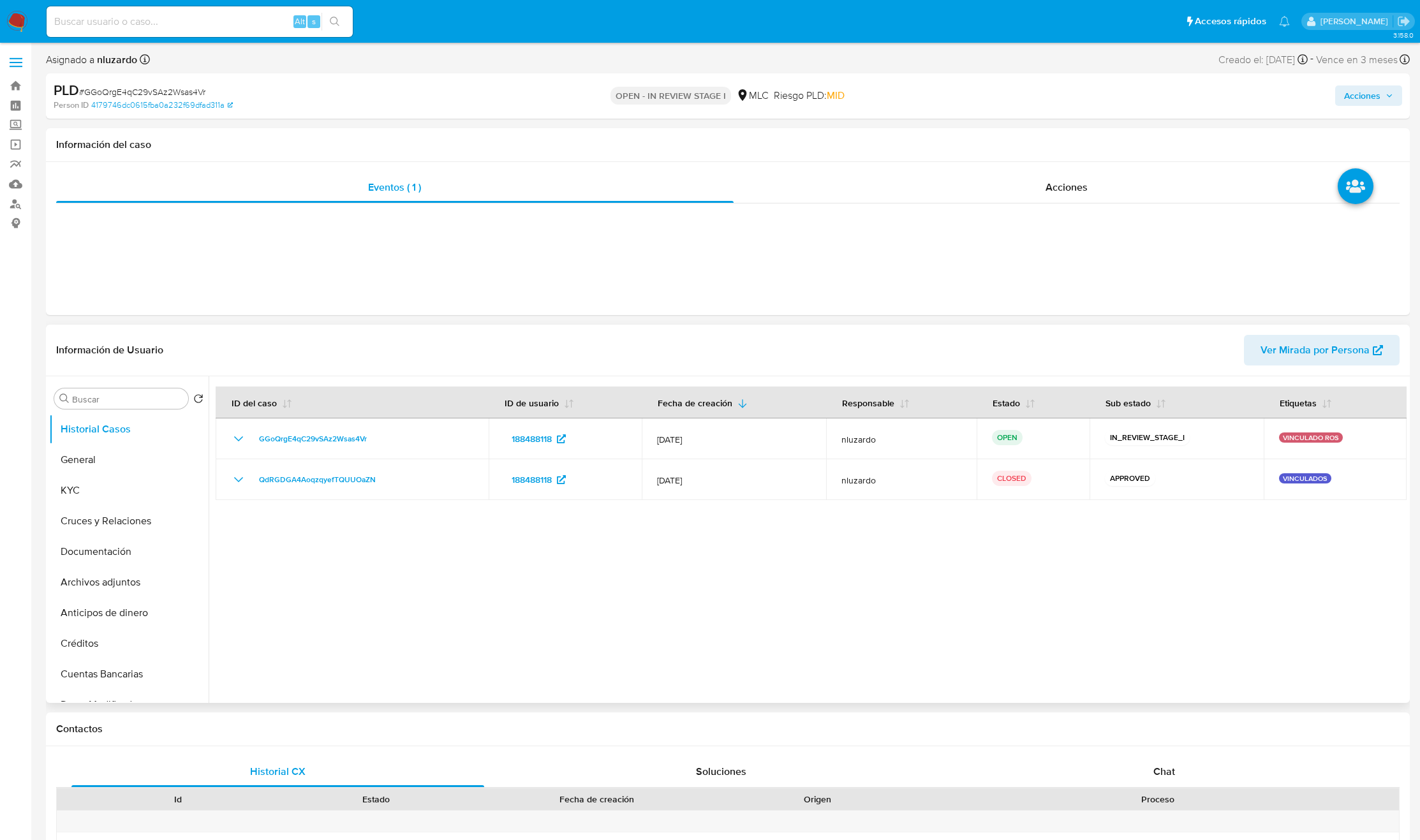
click at [1330, 502] on div at bounding box center [807, 540] width 1198 height 327
click at [87, 497] on button "KYC" at bounding box center [123, 490] width 149 height 30
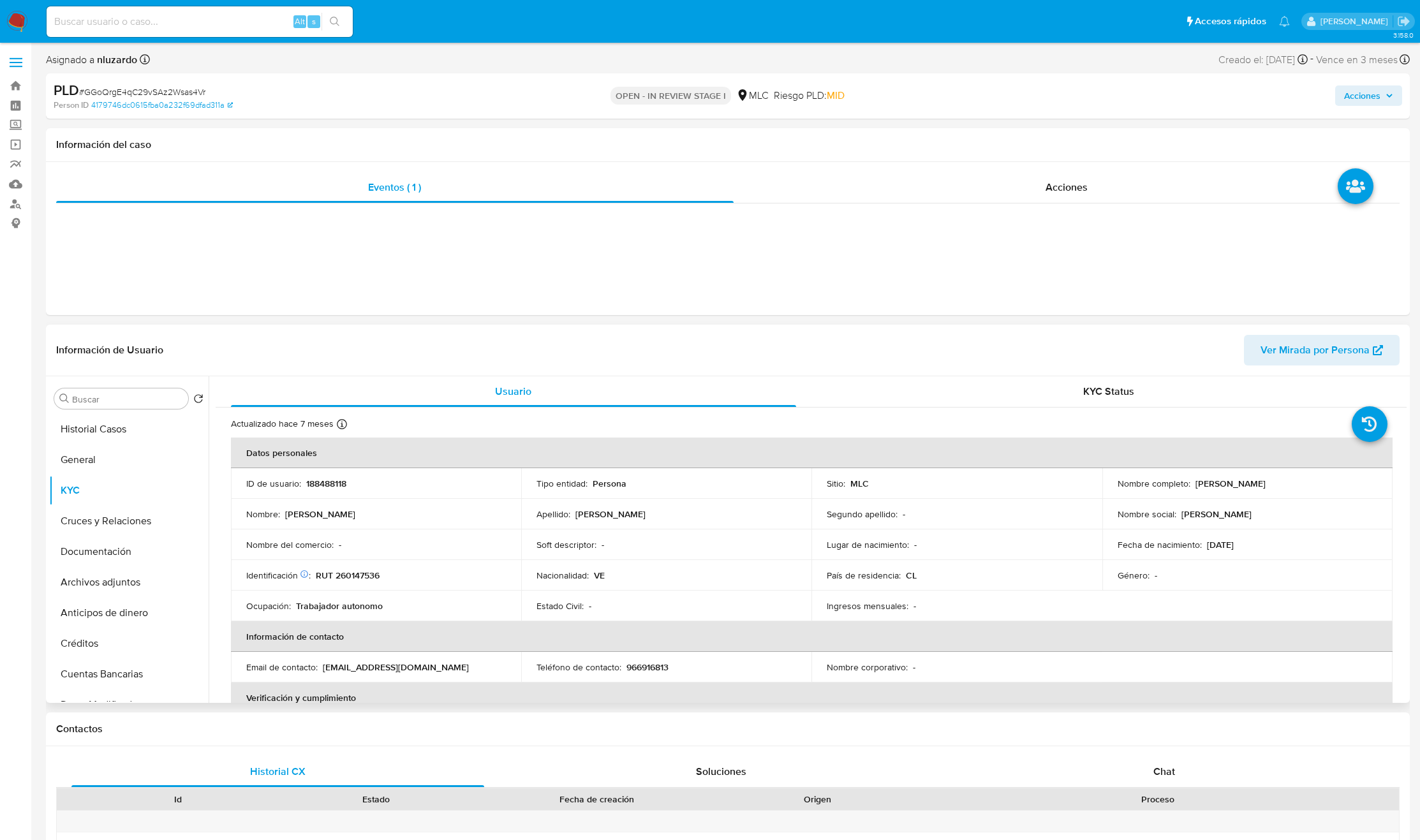
click at [339, 481] on p "188488118" at bounding box center [326, 483] width 40 height 12
copy p "188488118"
click at [103, 400] on input "Buscar" at bounding box center [127, 399] width 111 height 12
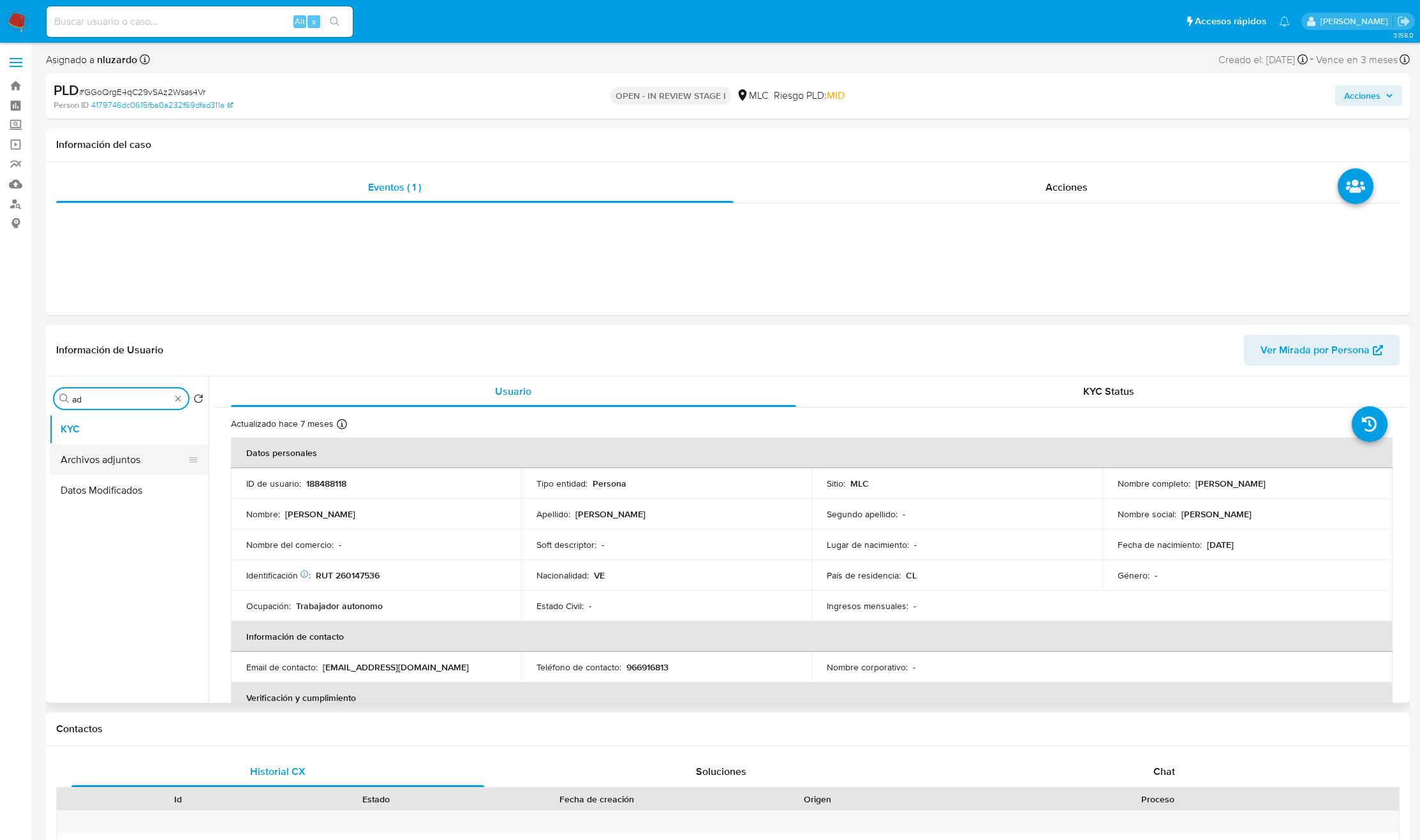
type input "ad"
click at [121, 460] on button "Archivos adjuntos" at bounding box center [123, 460] width 149 height 30
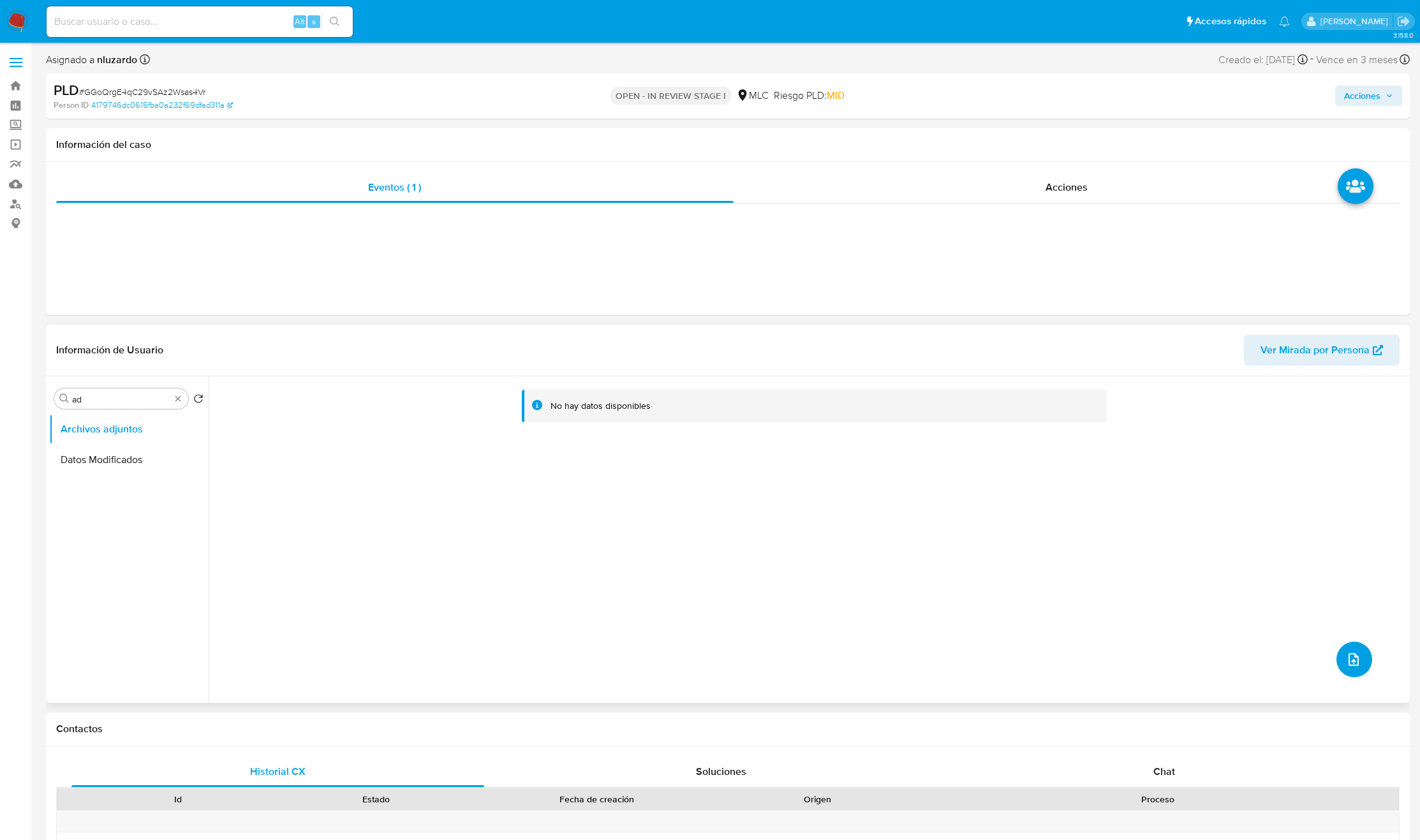
click at [1349, 655] on icon "upload-file" at bounding box center [1353, 660] width 10 height 12
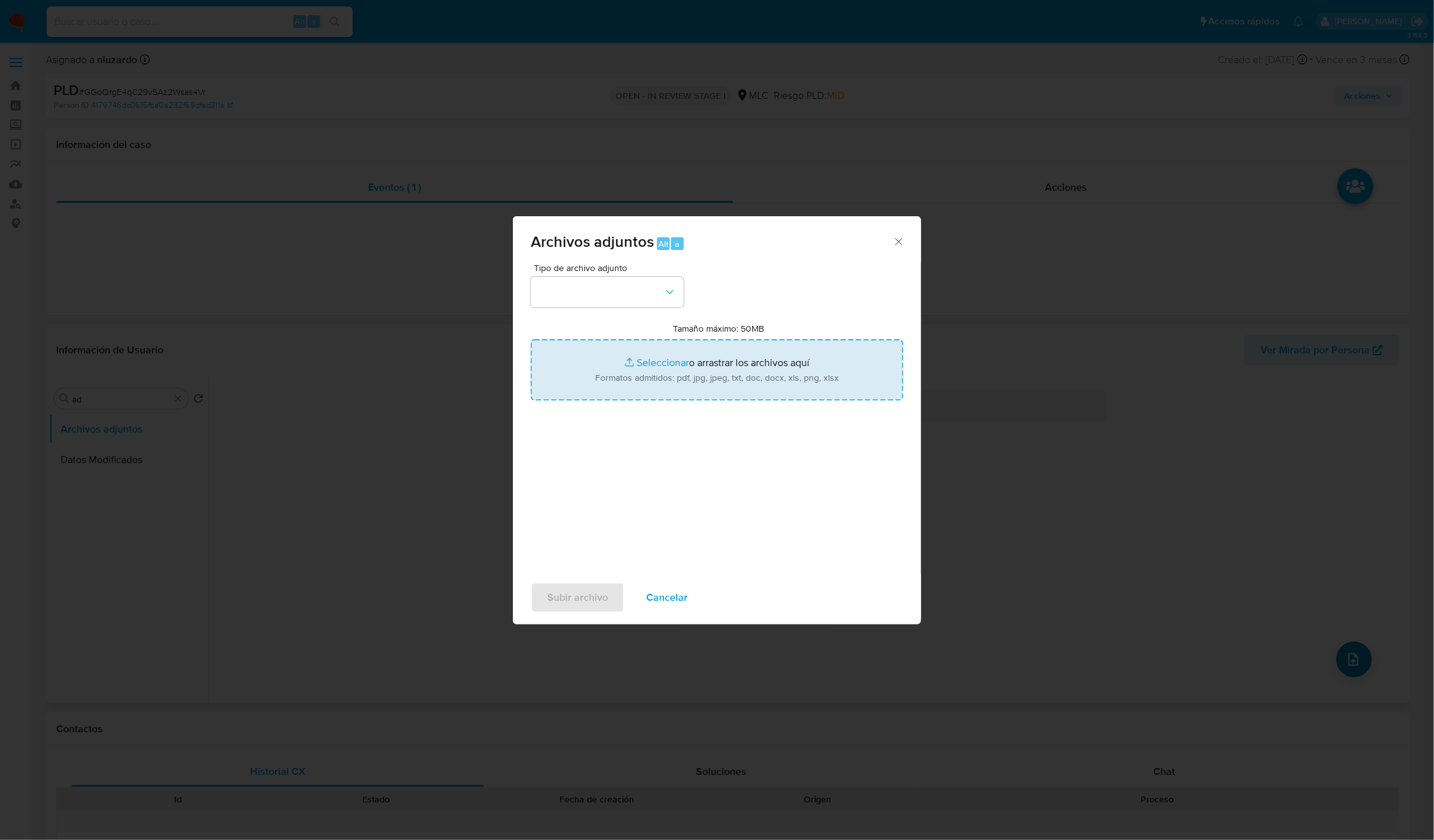
type input "C:\fakepath\ROS 1297 UAF.pdf"
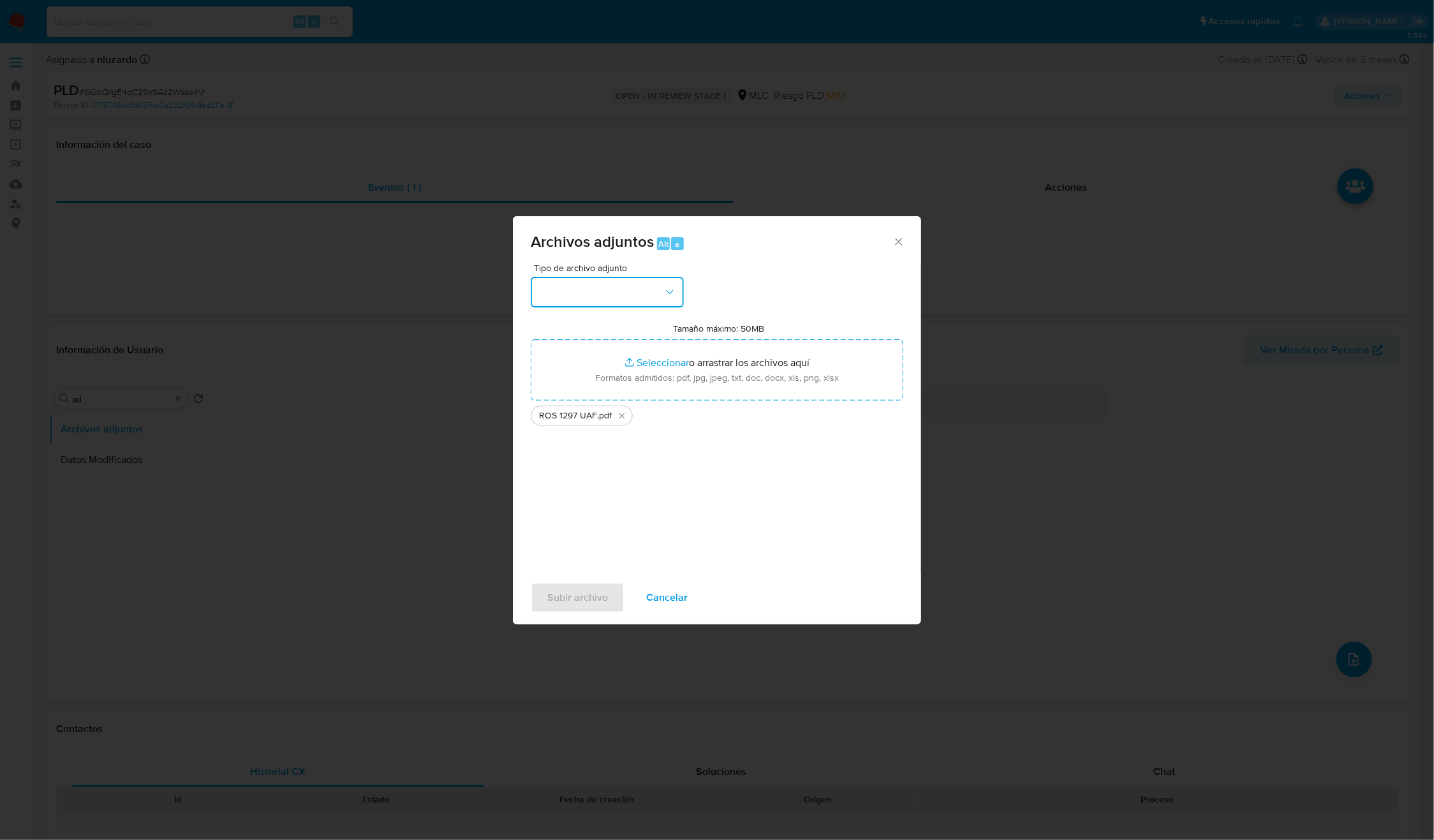
click at [660, 285] on button "button" at bounding box center [607, 292] width 153 height 30
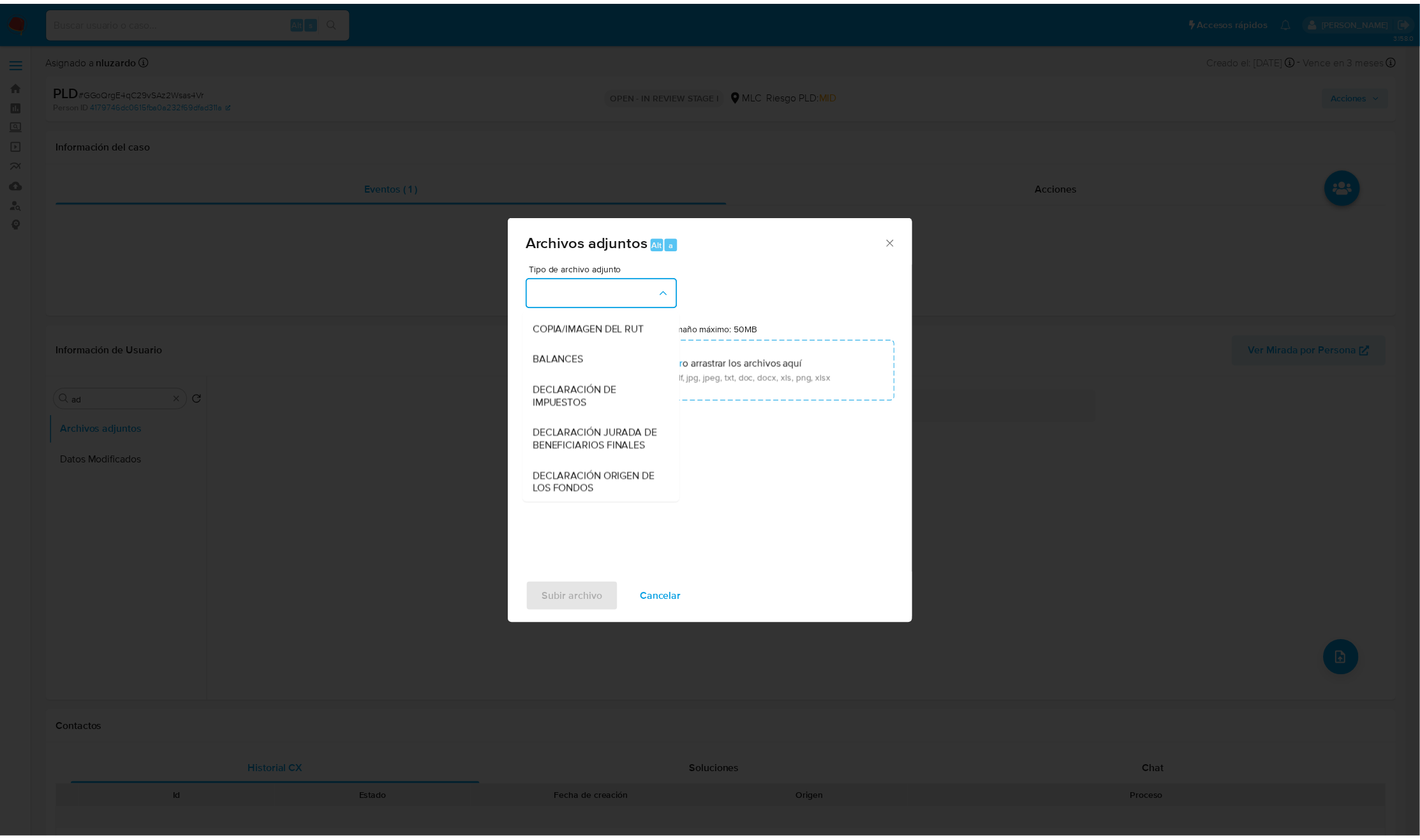
scroll to position [147, 0]
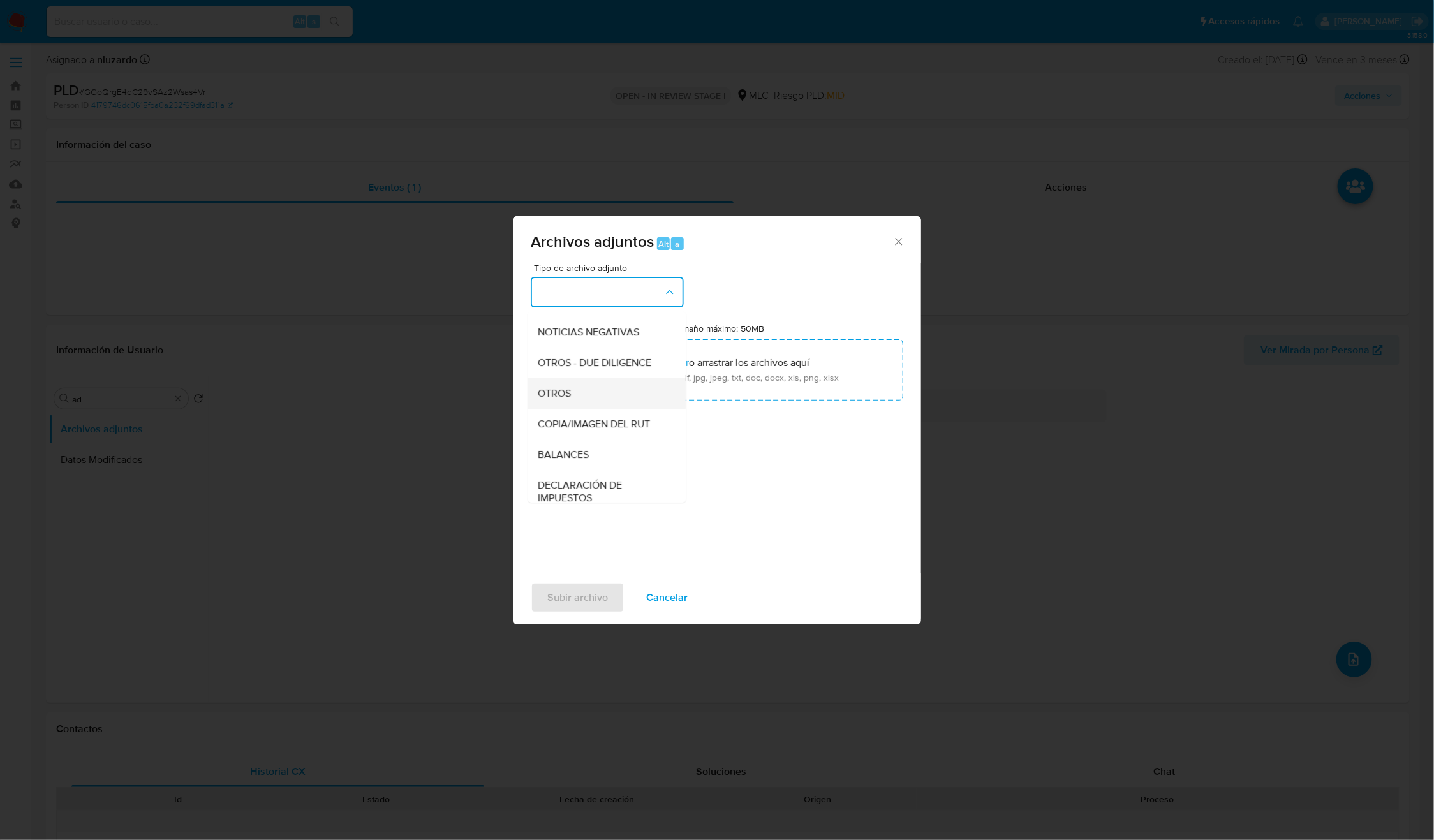
click at [601, 407] on div "OTROS" at bounding box center [603, 393] width 131 height 30
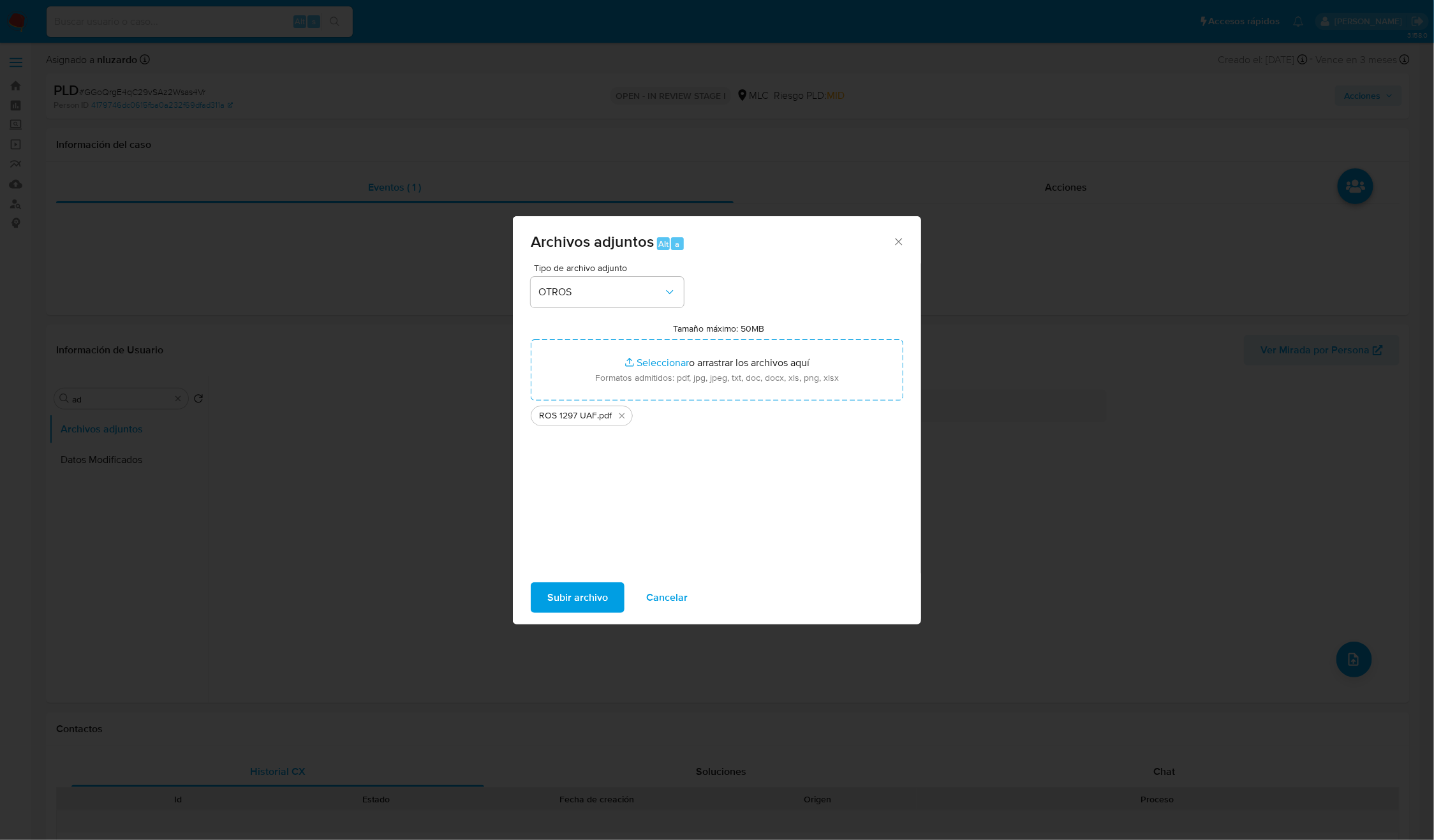
click at [579, 603] on span "Subir archivo" at bounding box center [577, 598] width 60 height 28
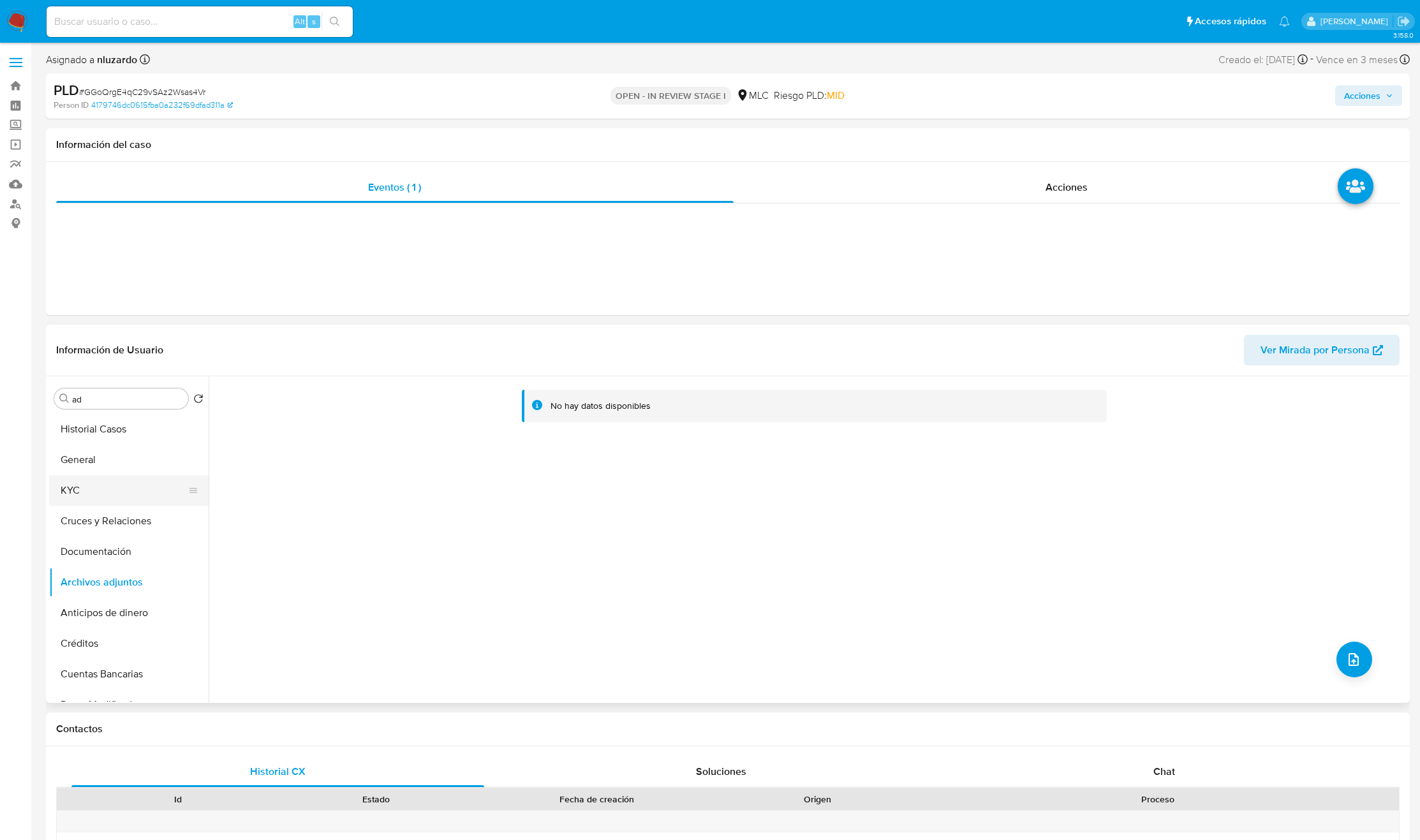
click at [132, 487] on button "KYC" at bounding box center [123, 490] width 149 height 30
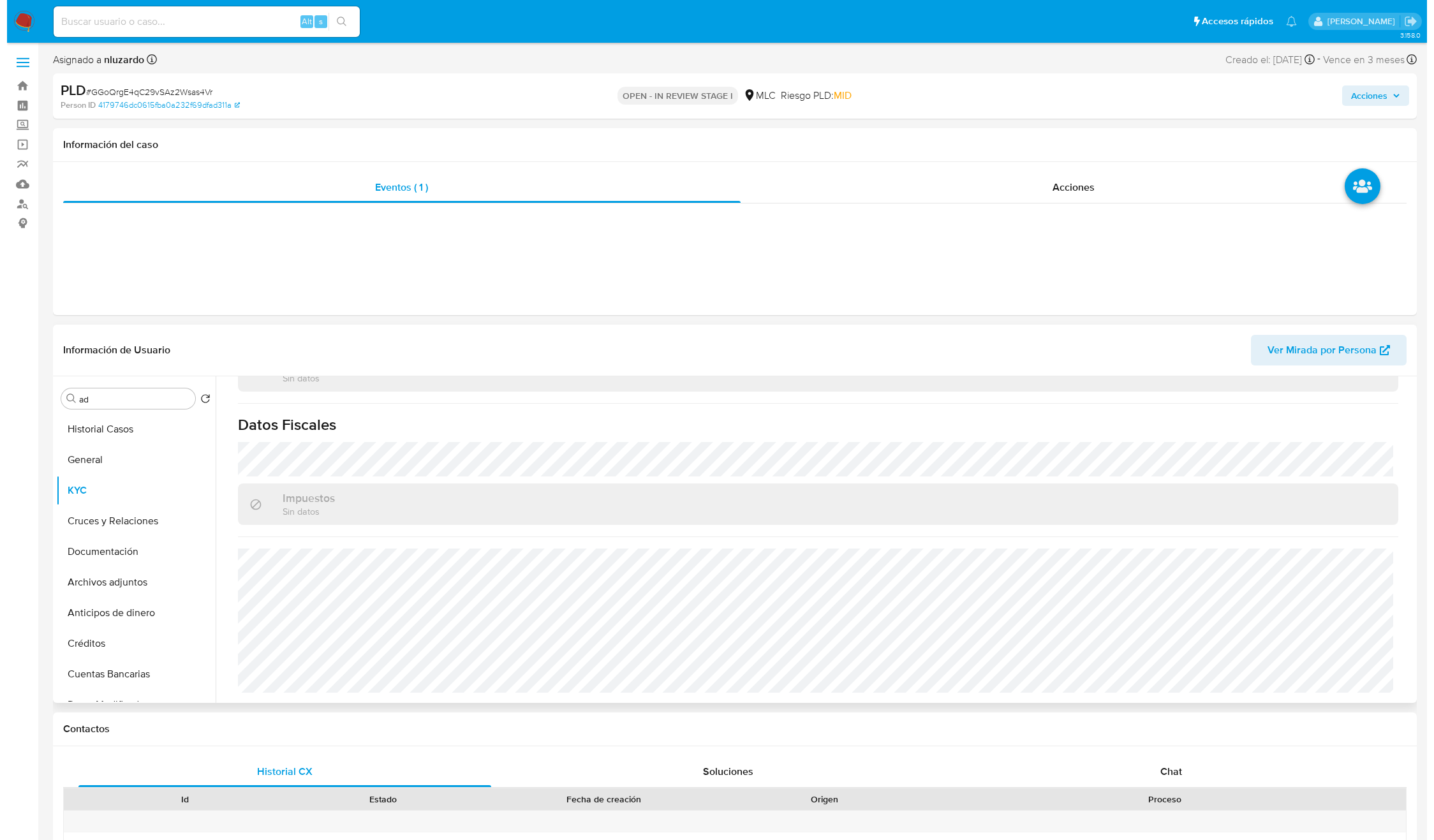
scroll to position [0, 0]
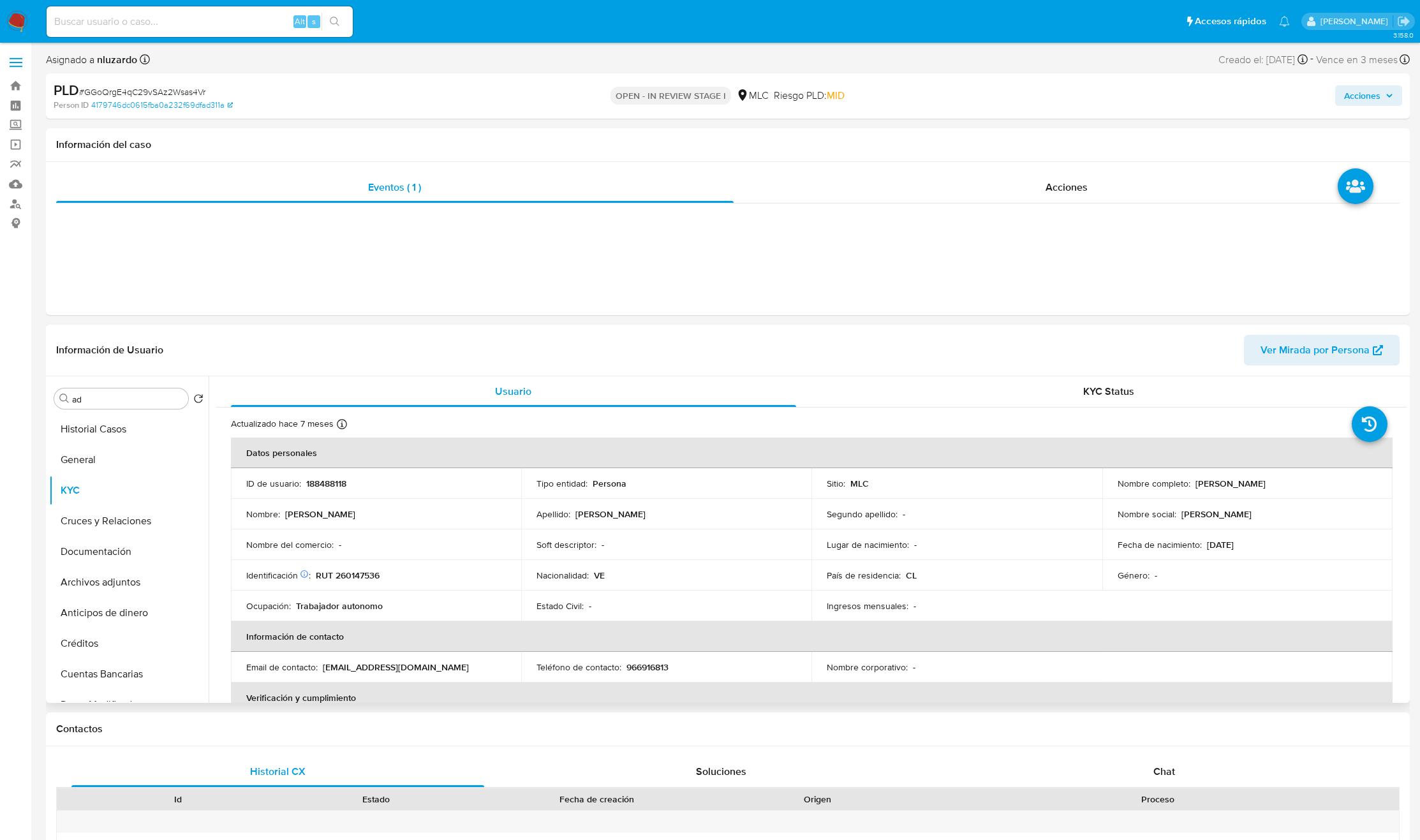
click at [343, 578] on p "RUT 260147536" at bounding box center [348, 575] width 64 height 12
copy p "260147536"
click at [119, 400] on input "ad" at bounding box center [127, 399] width 111 height 12
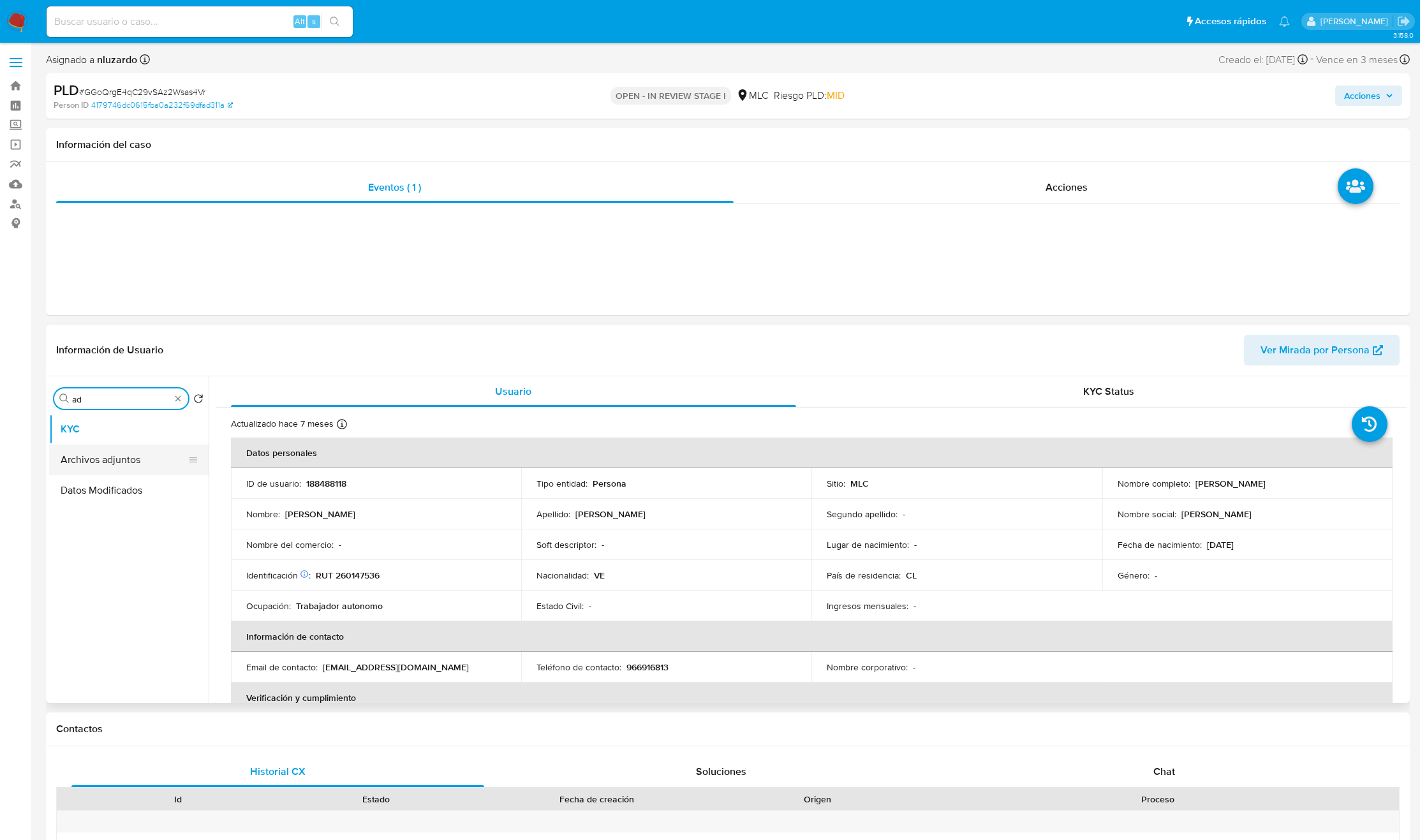
type input "ad"
click at [121, 460] on button "Archivos adjuntos" at bounding box center [123, 460] width 149 height 30
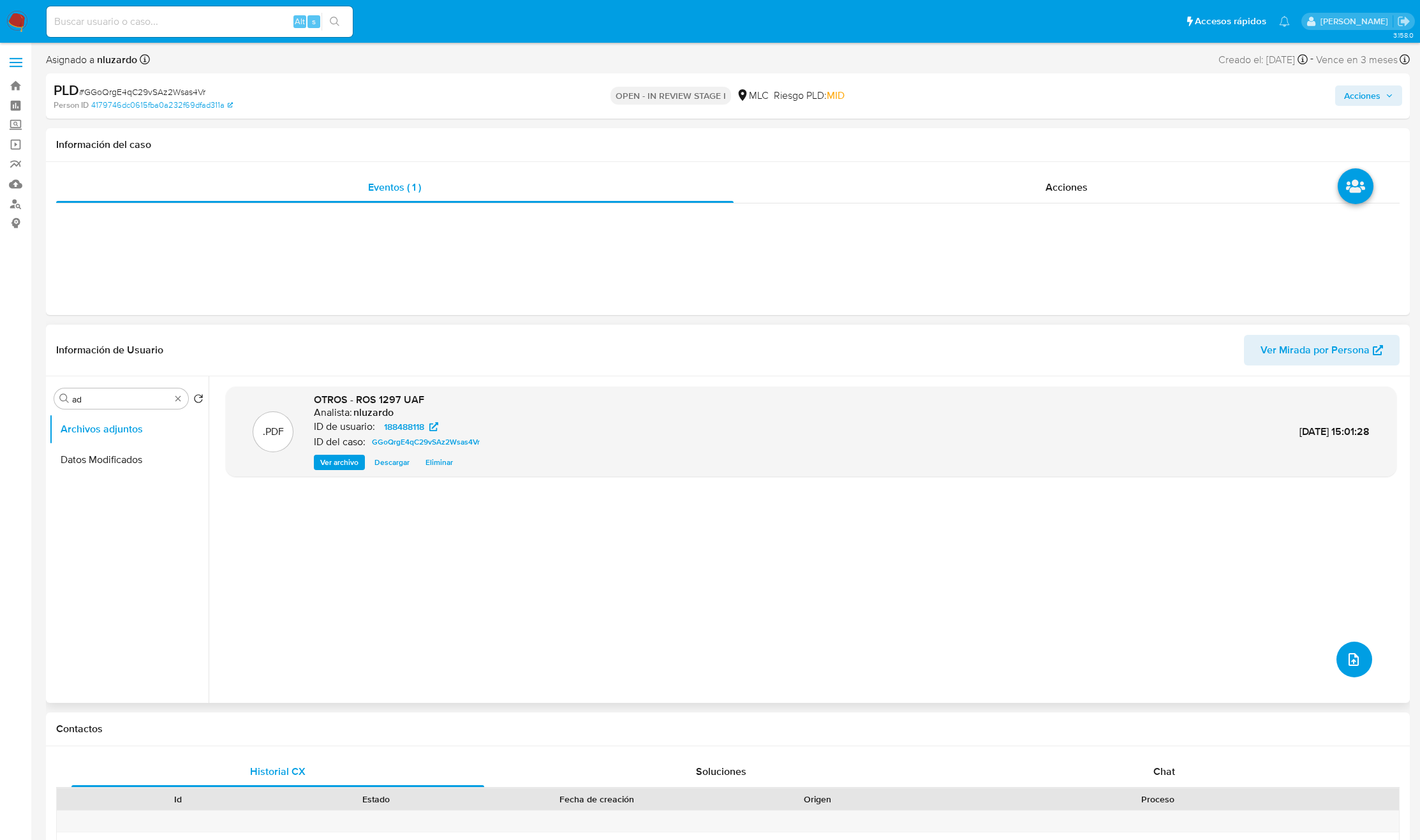
click at [1355, 658] on icon "upload-file" at bounding box center [1353, 659] width 15 height 15
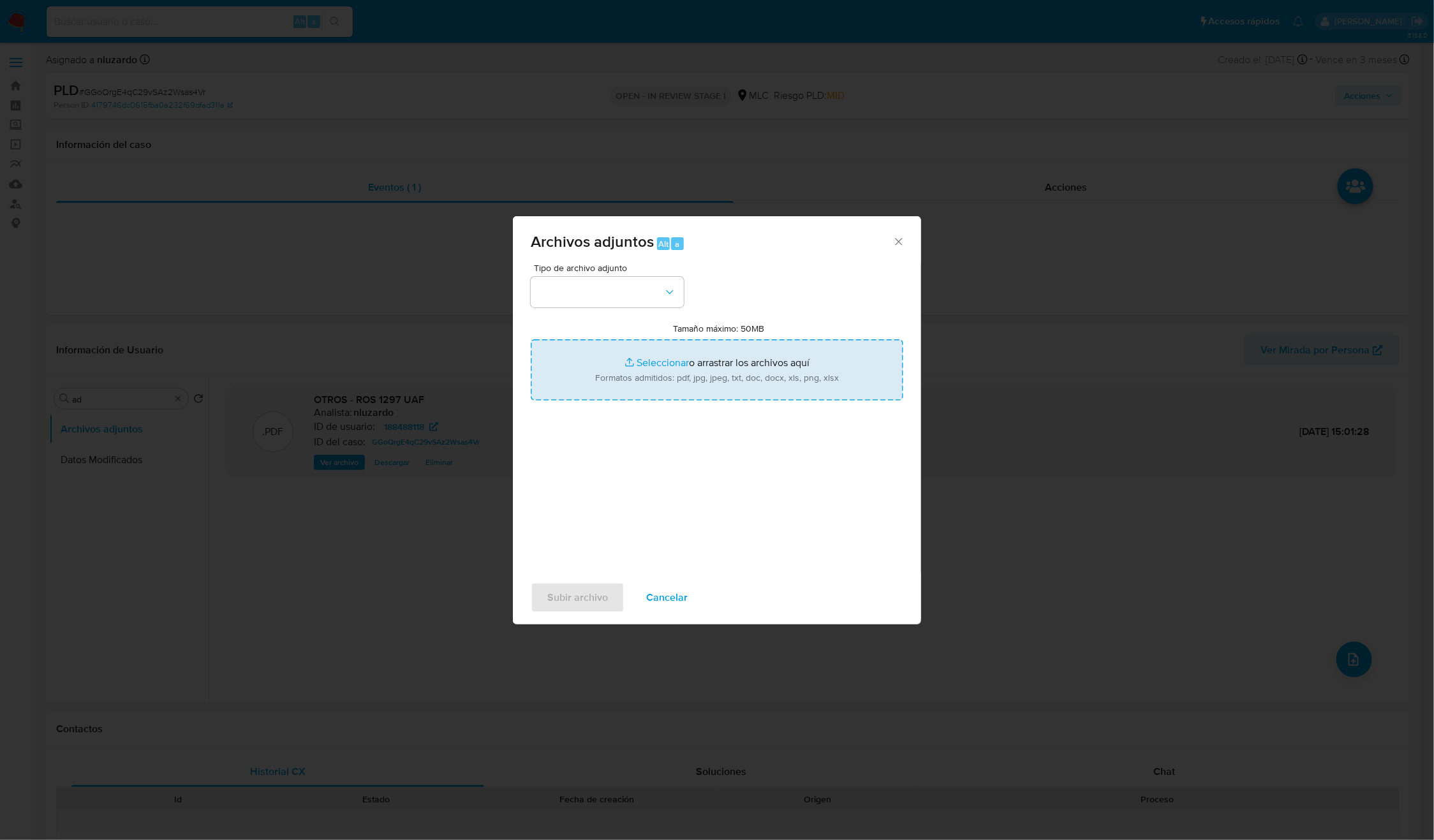
type input "C:\fakepath\188488118_Caselog.pdf"
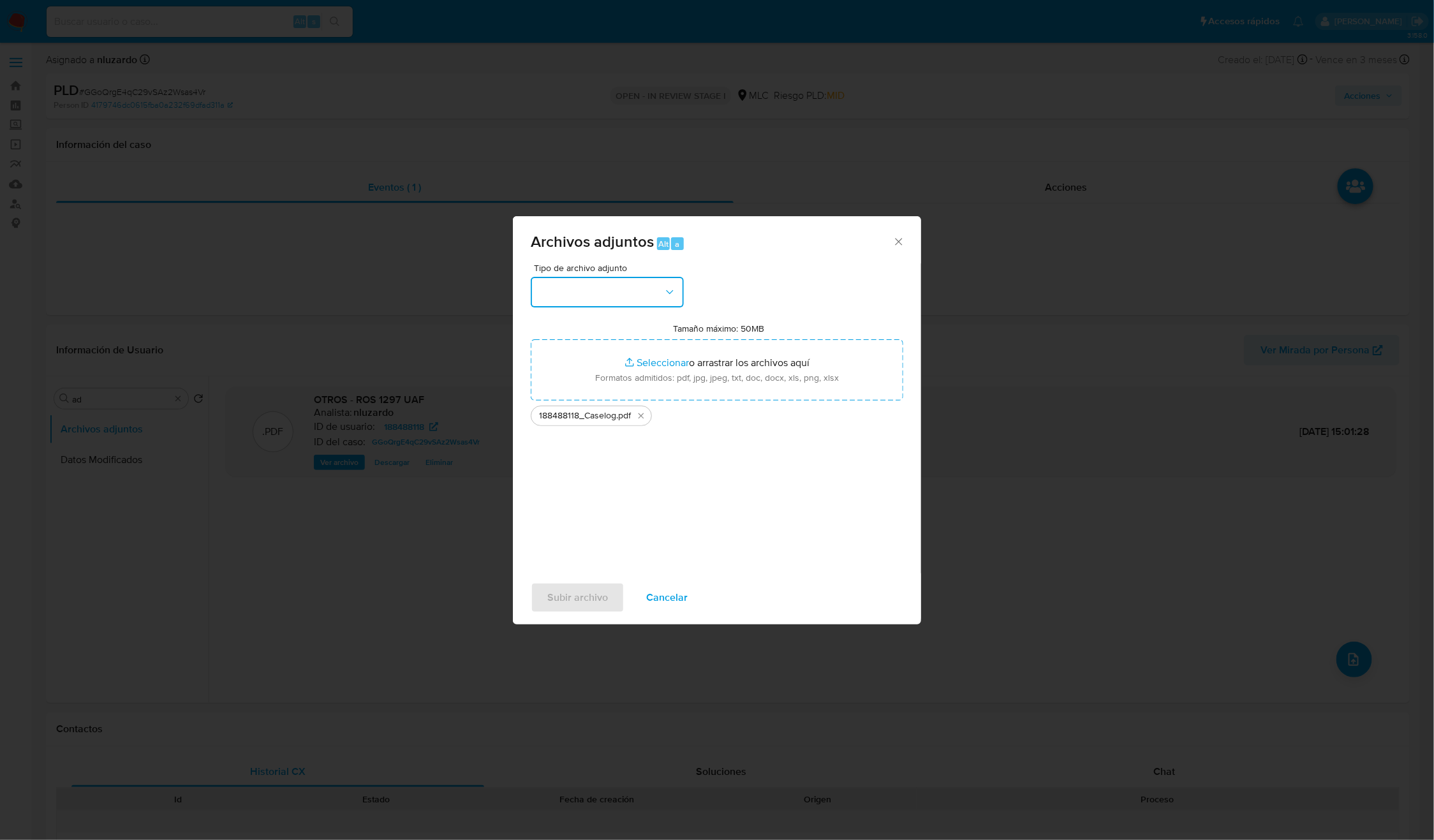
click at [654, 298] on button "button" at bounding box center [607, 292] width 153 height 30
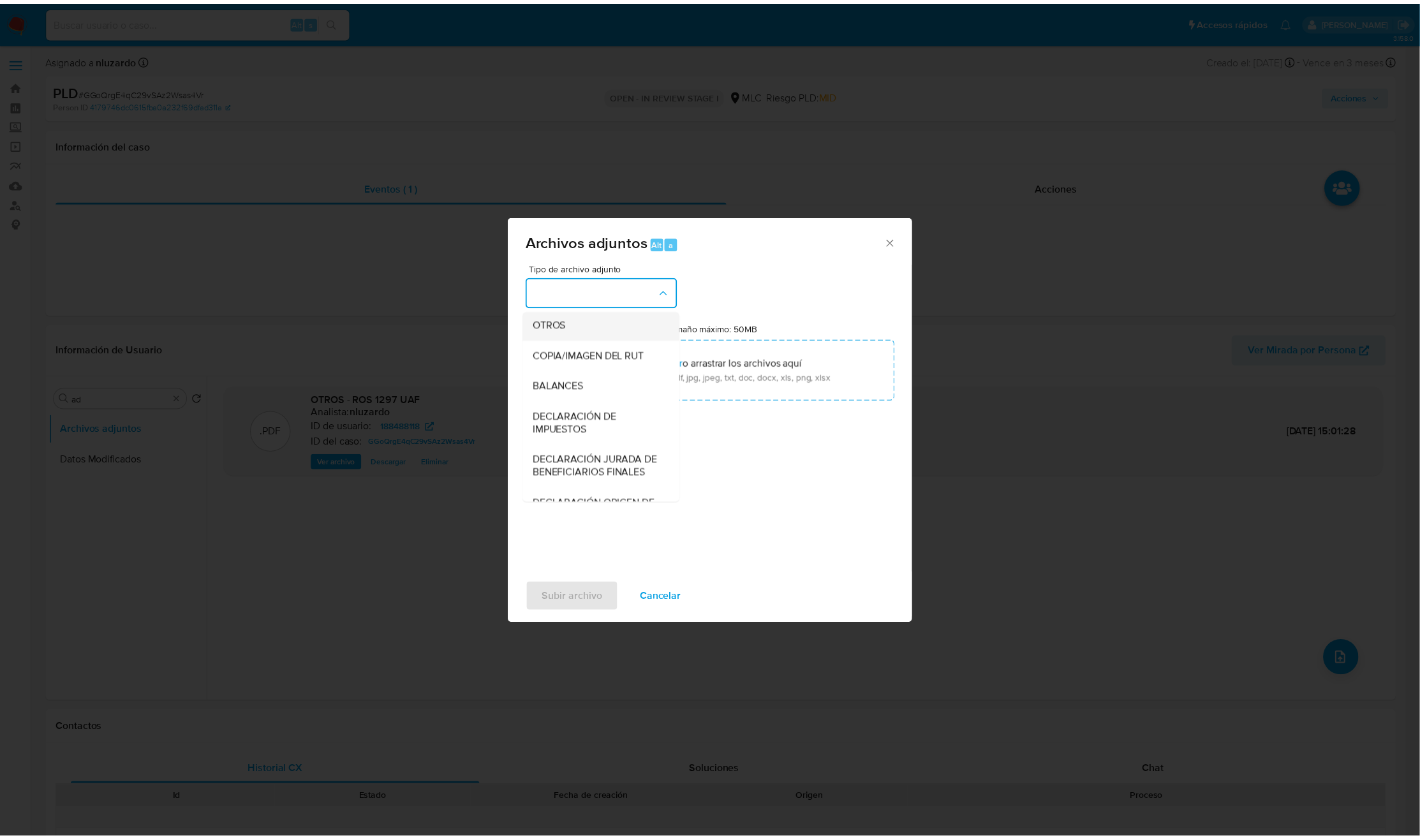
scroll to position [147, 0]
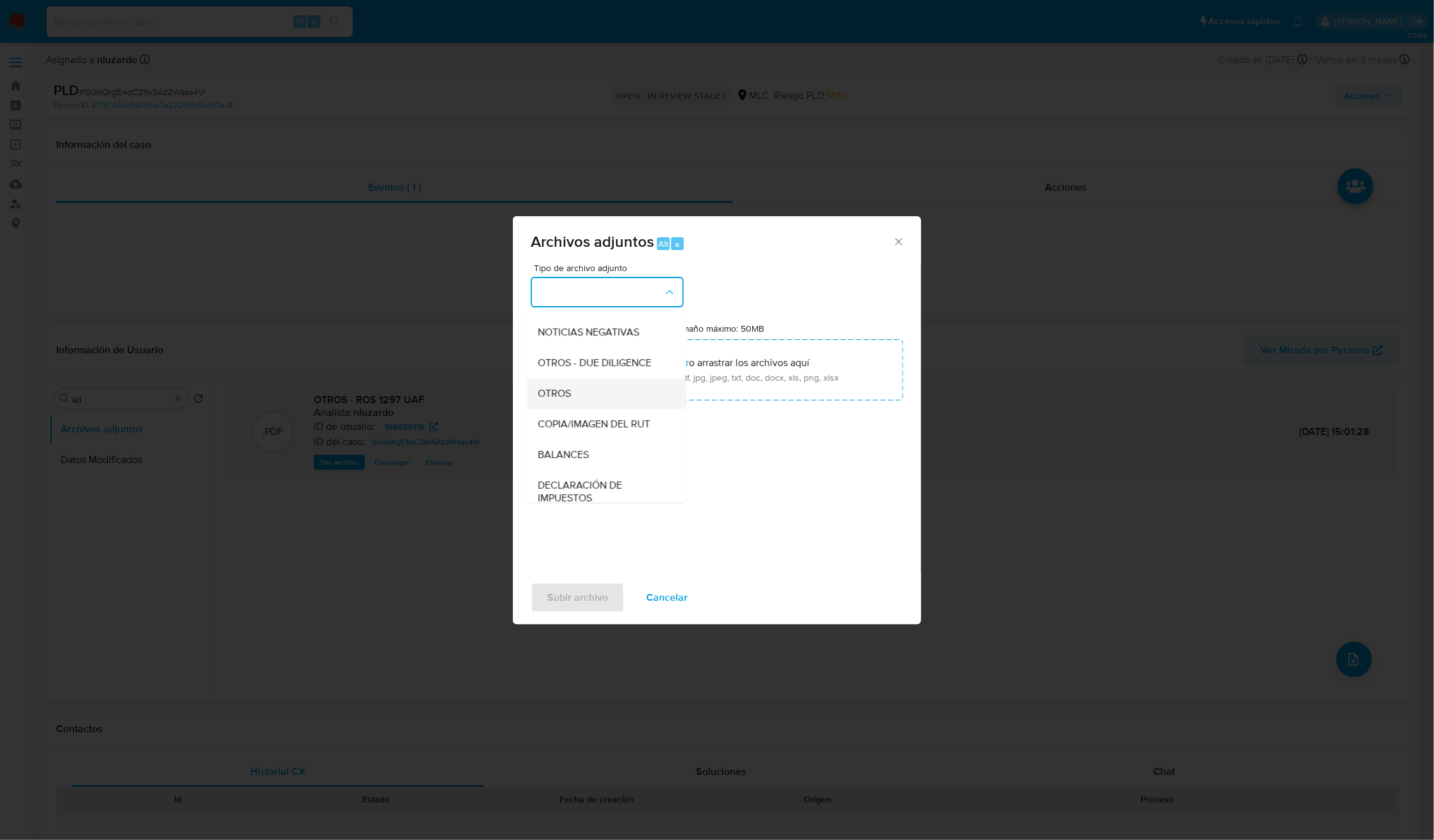
click at [604, 408] on div "OTROS" at bounding box center [603, 393] width 131 height 30
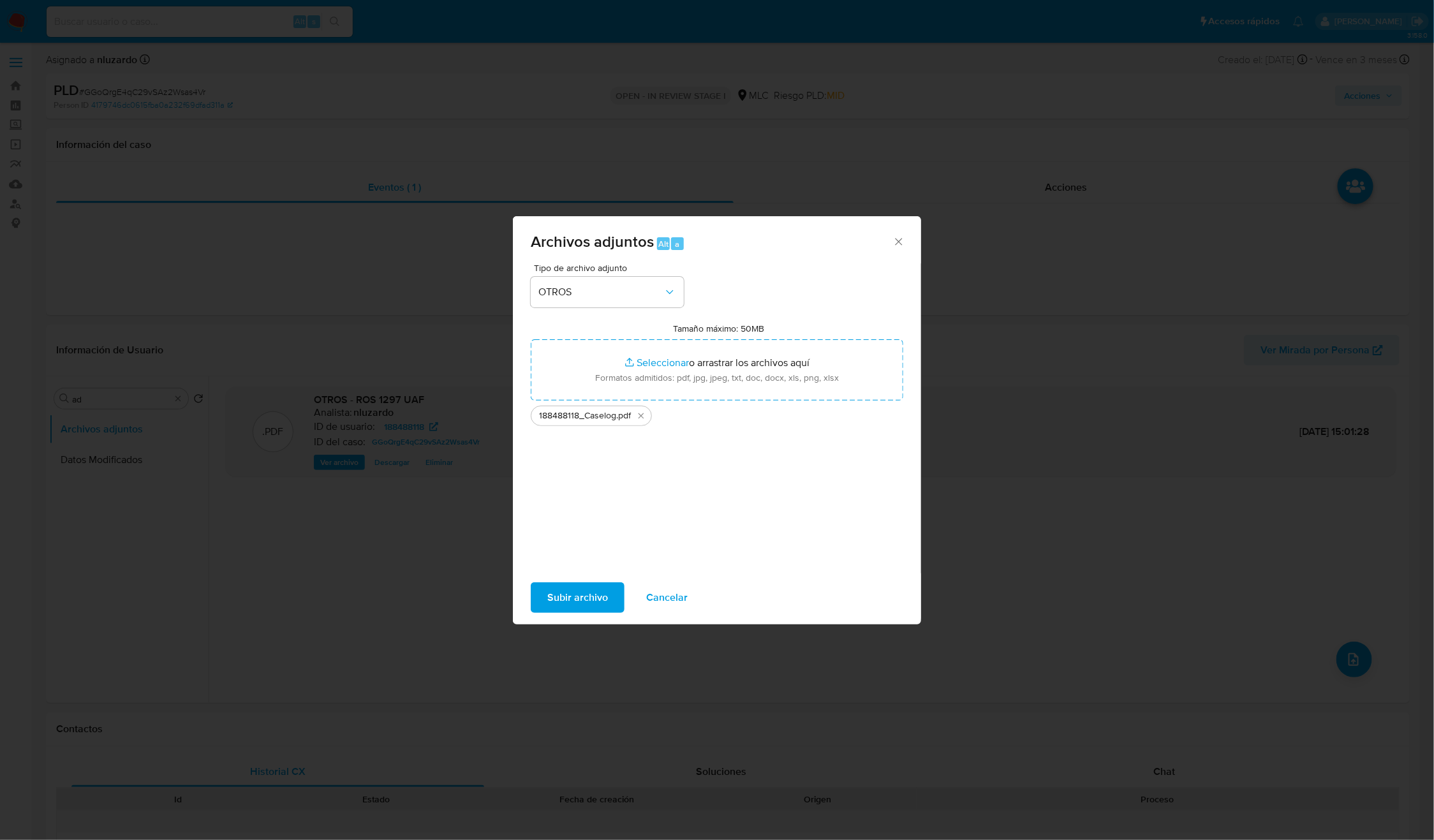
click at [568, 597] on span "Subir archivo" at bounding box center [577, 598] width 60 height 28
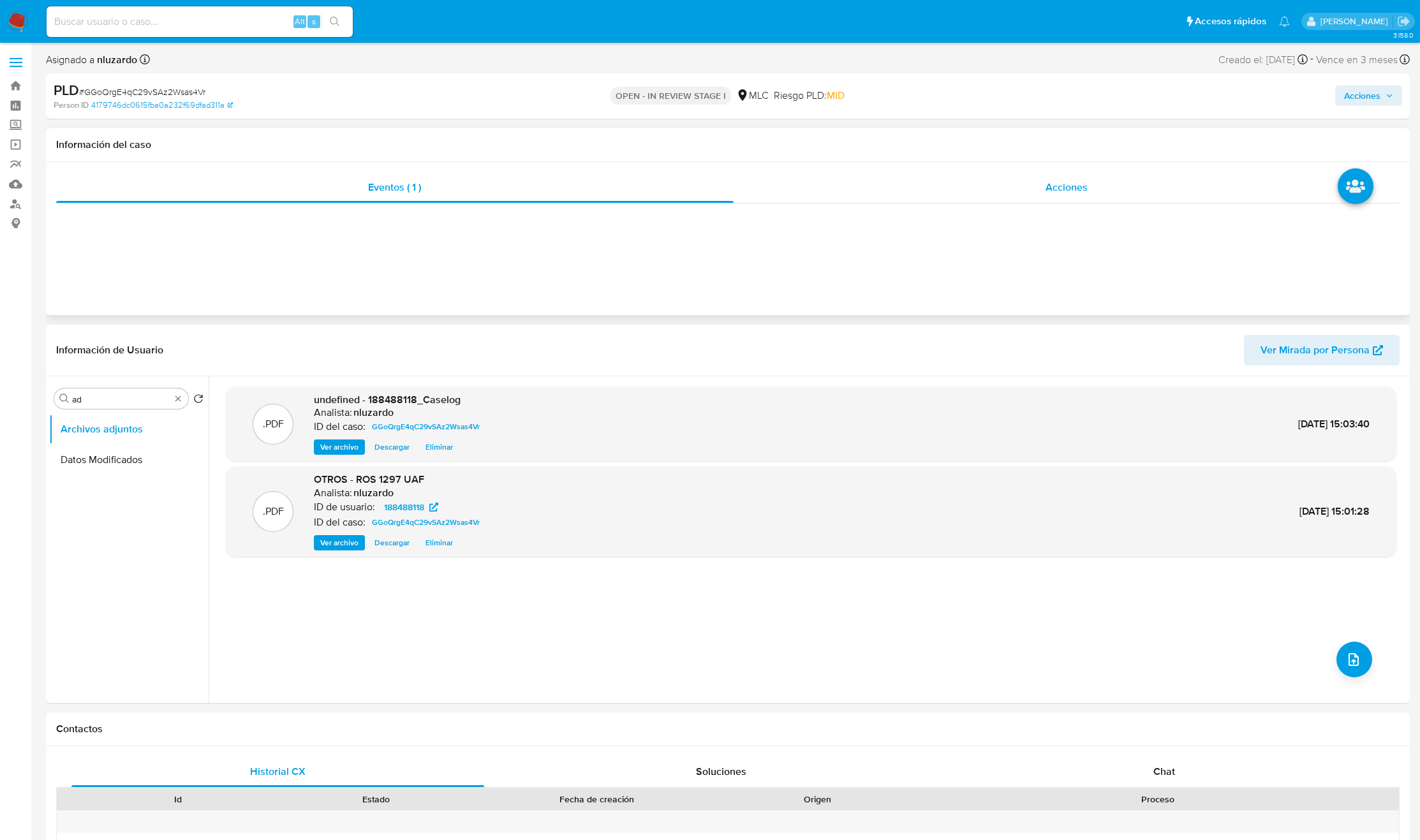
drag, startPoint x: 1100, startPoint y: 192, endPoint x: 1104, endPoint y: 201, distance: 9.8
click at [1101, 197] on div "Acciones" at bounding box center [1067, 187] width 667 height 30
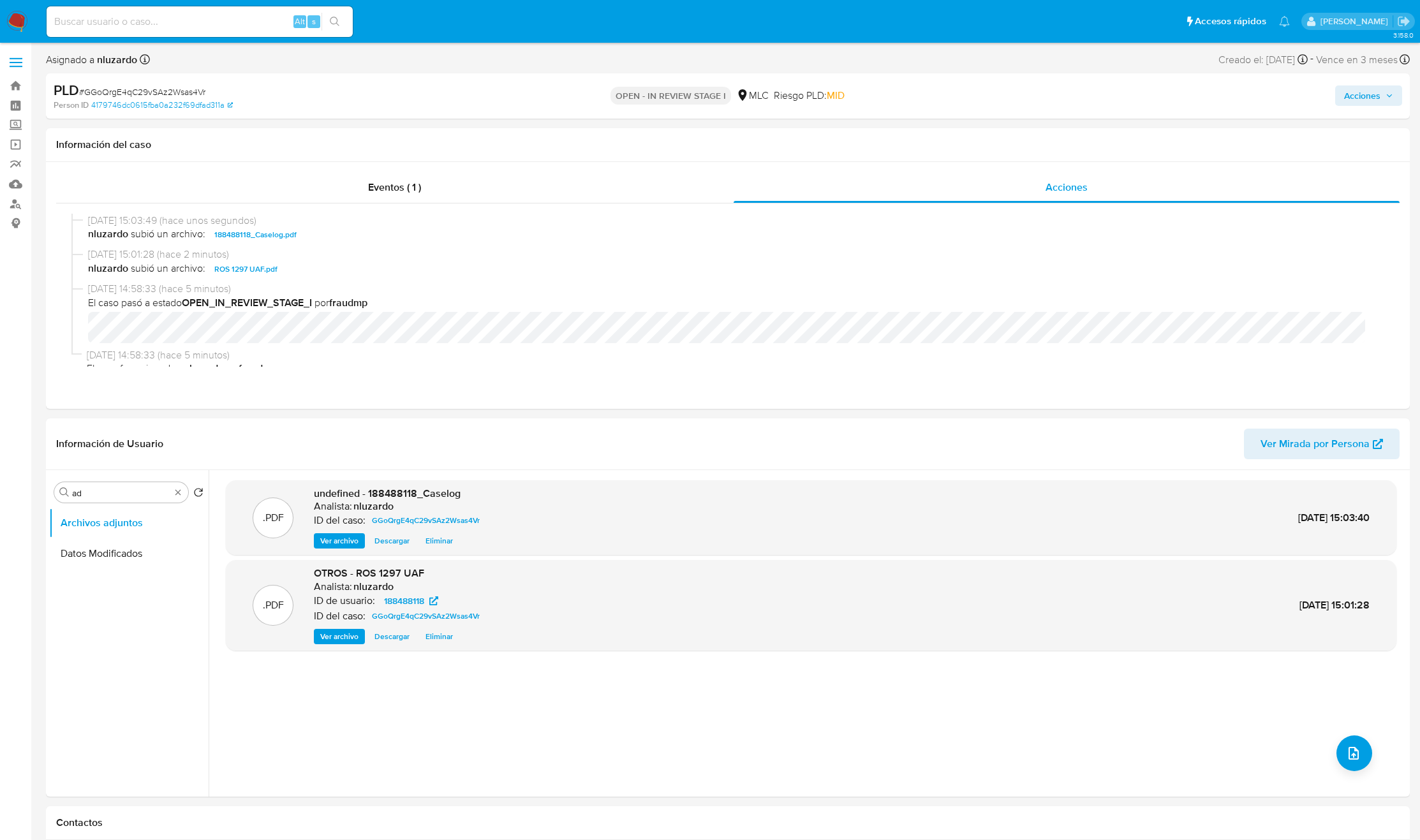
click at [1385, 88] on span "Acciones" at bounding box center [1368, 96] width 49 height 18
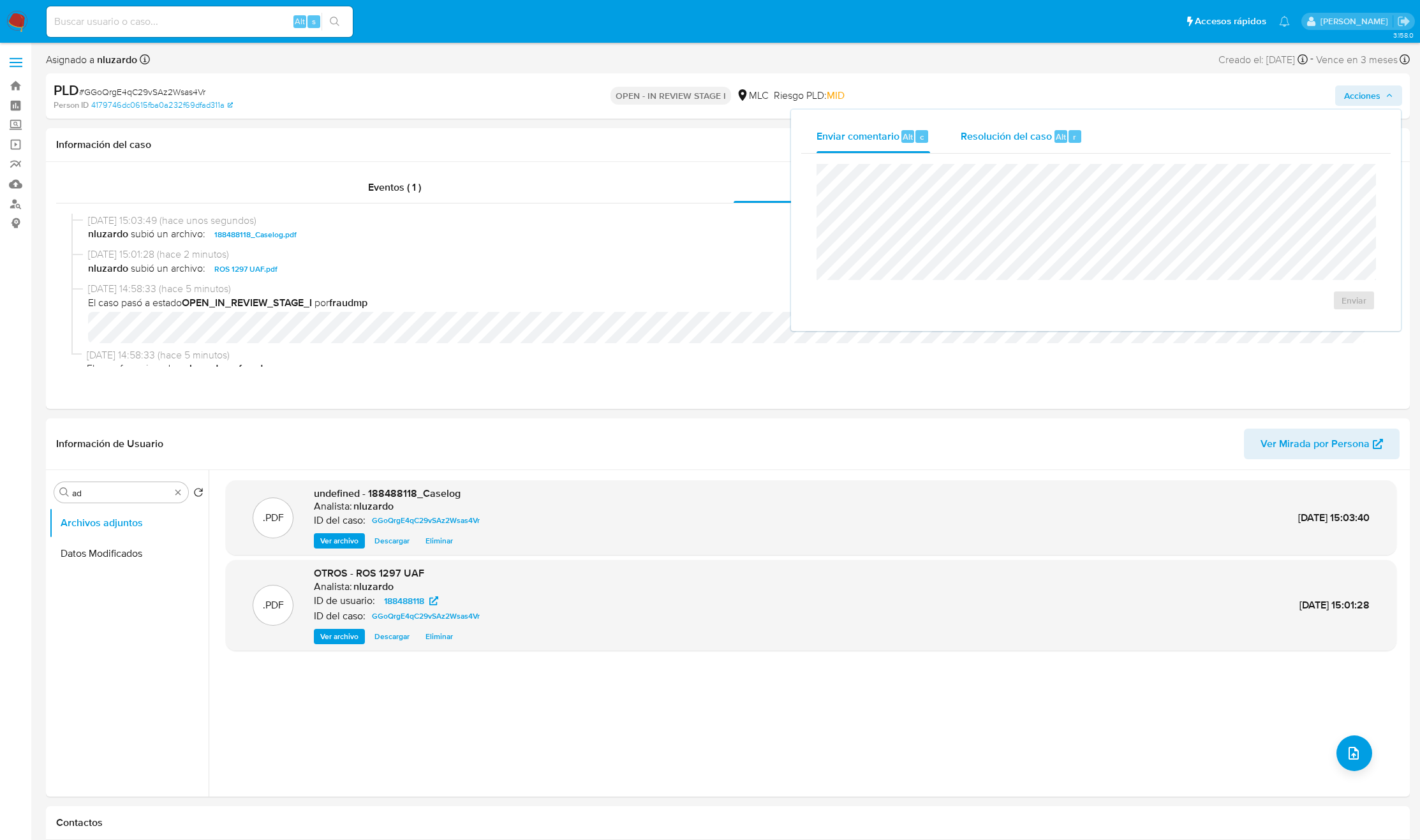
click at [1012, 132] on span "Resolución del caso" at bounding box center [1006, 136] width 91 height 15
click at [336, 230] on span "nluzardo subió un archivo: 188488118_Caselog.pdf" at bounding box center [734, 234] width 1291 height 15
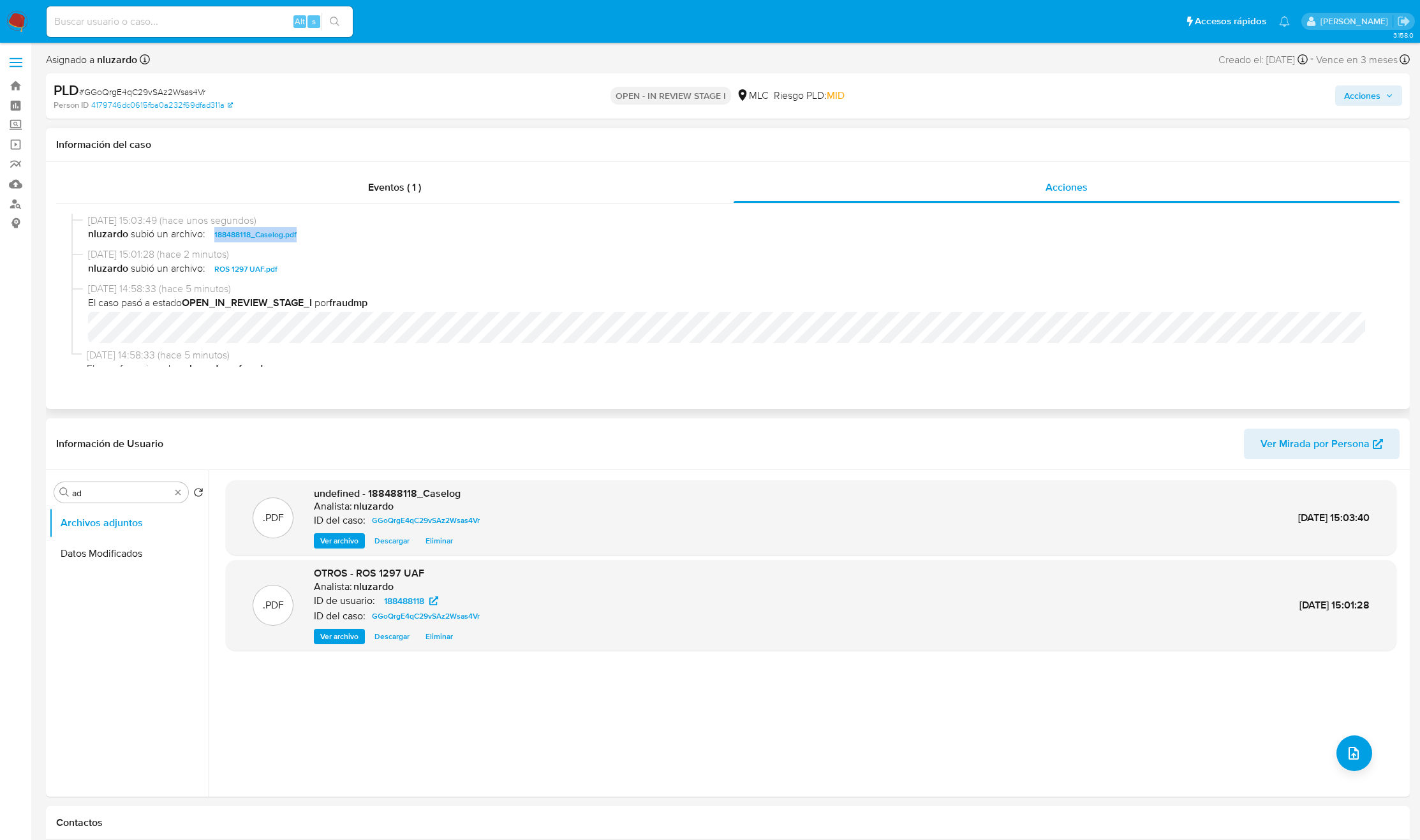
click at [336, 230] on span "nluzardo subió un archivo: 188488118_Caselog.pdf" at bounding box center [734, 234] width 1291 height 15
copy span "188488118_Caselog.pdf"
drag, startPoint x: 1369, startPoint y: 99, endPoint x: 1352, endPoint y: 102, distance: 17.3
click at [1368, 99] on span "Acciones" at bounding box center [1362, 95] width 36 height 20
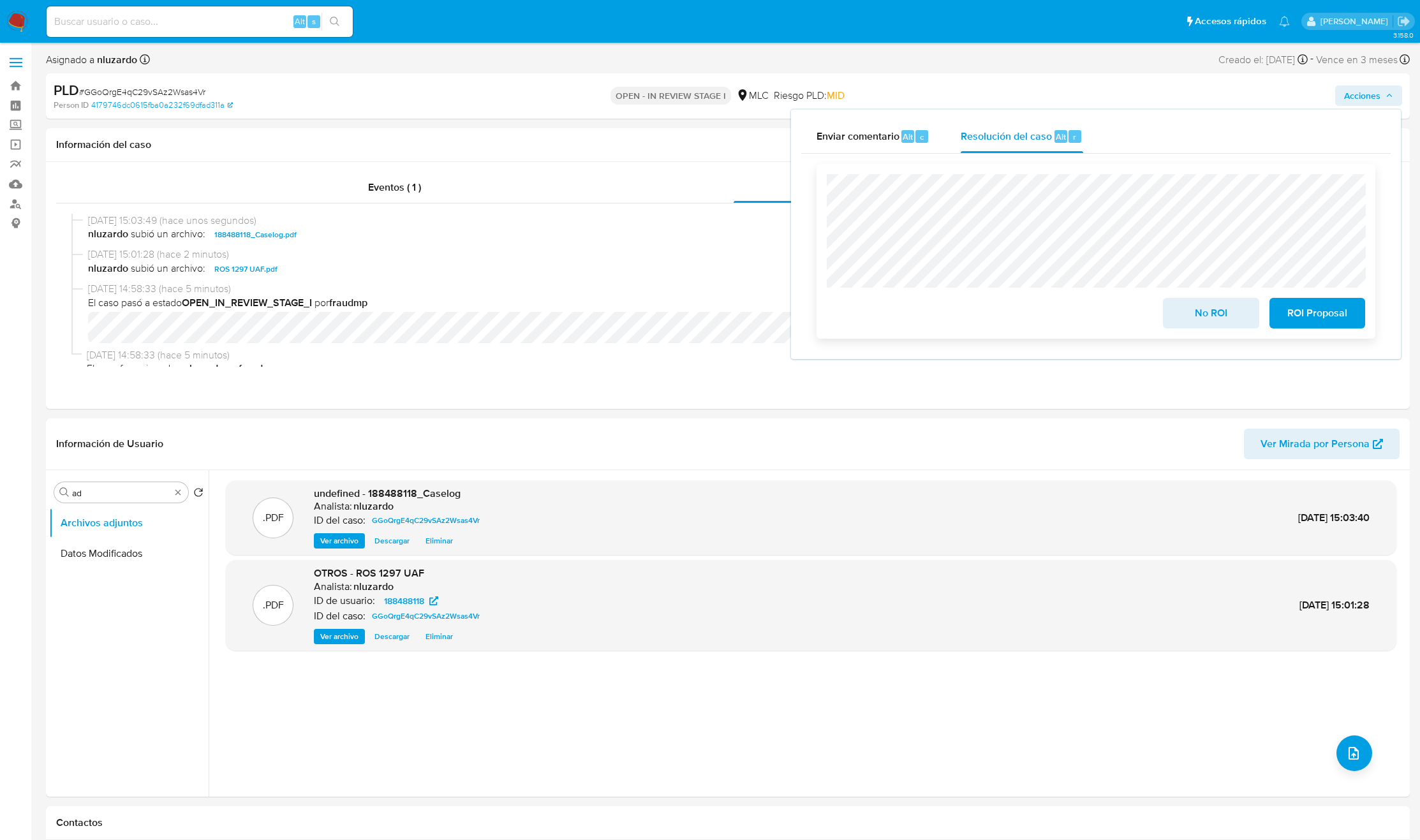
click at [1337, 312] on span "ROI Proposal" at bounding box center [1317, 313] width 62 height 28
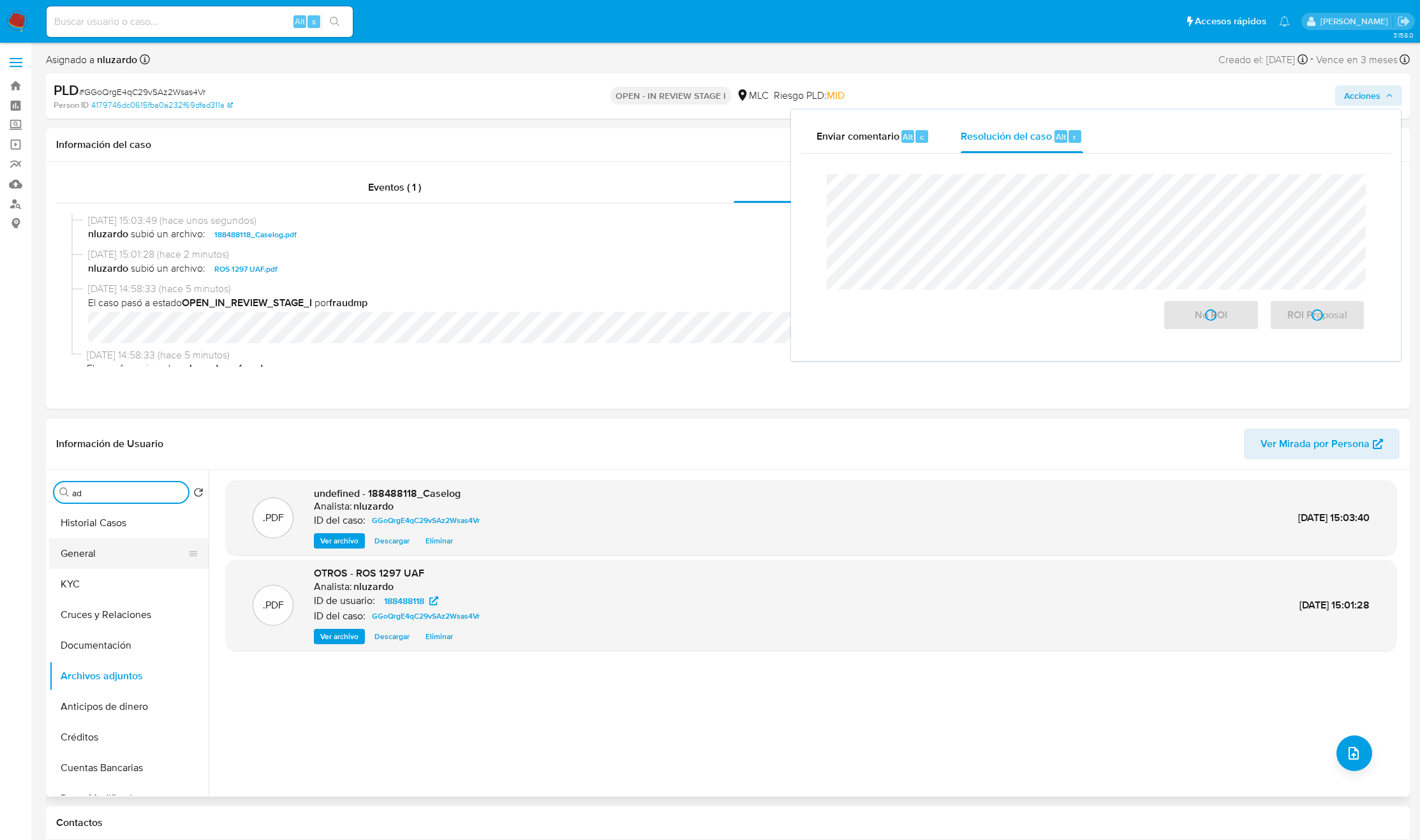
click at [116, 568] on button "General" at bounding box center [123, 553] width 149 height 30
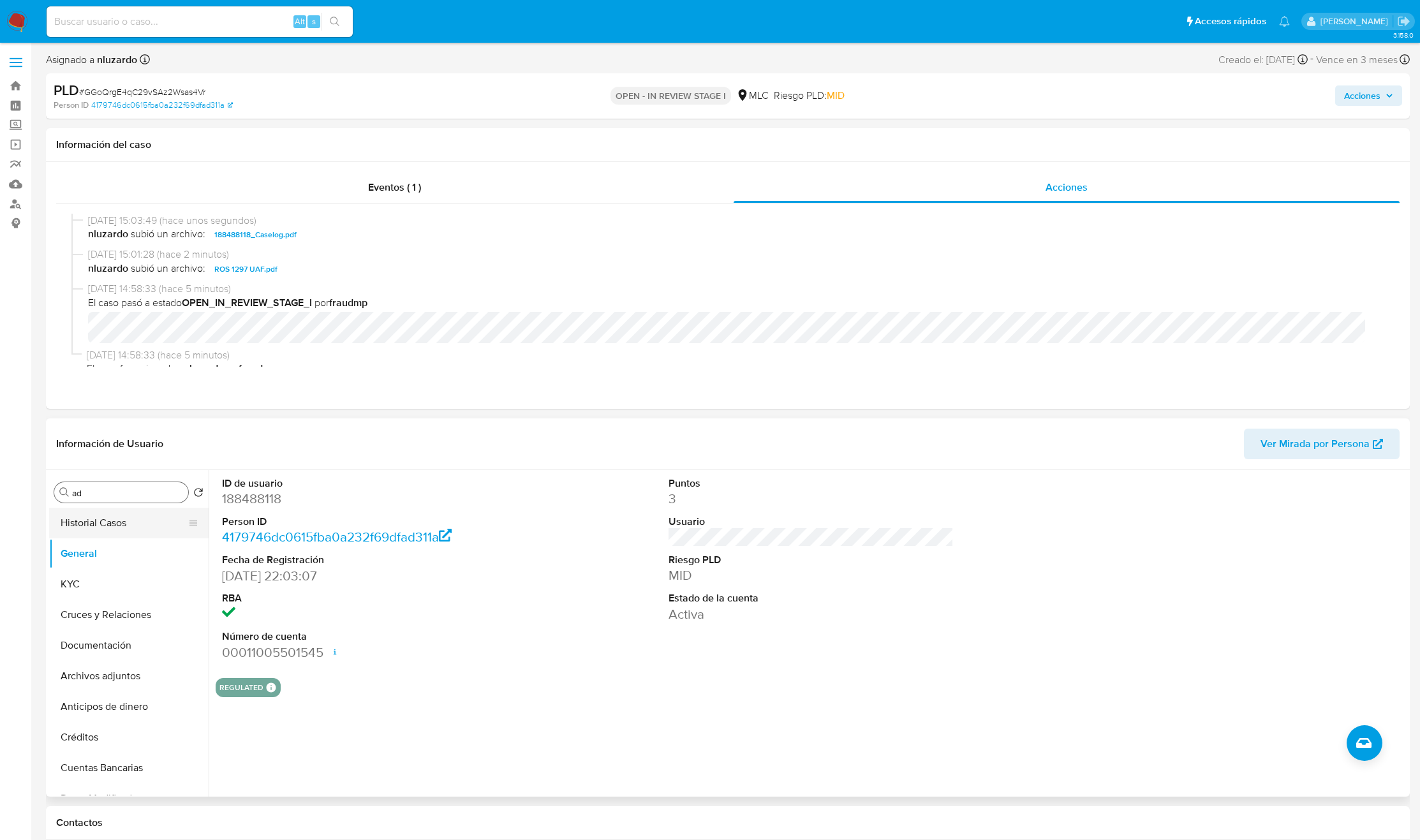
click at [137, 528] on button "Historial Casos" at bounding box center [123, 523] width 149 height 30
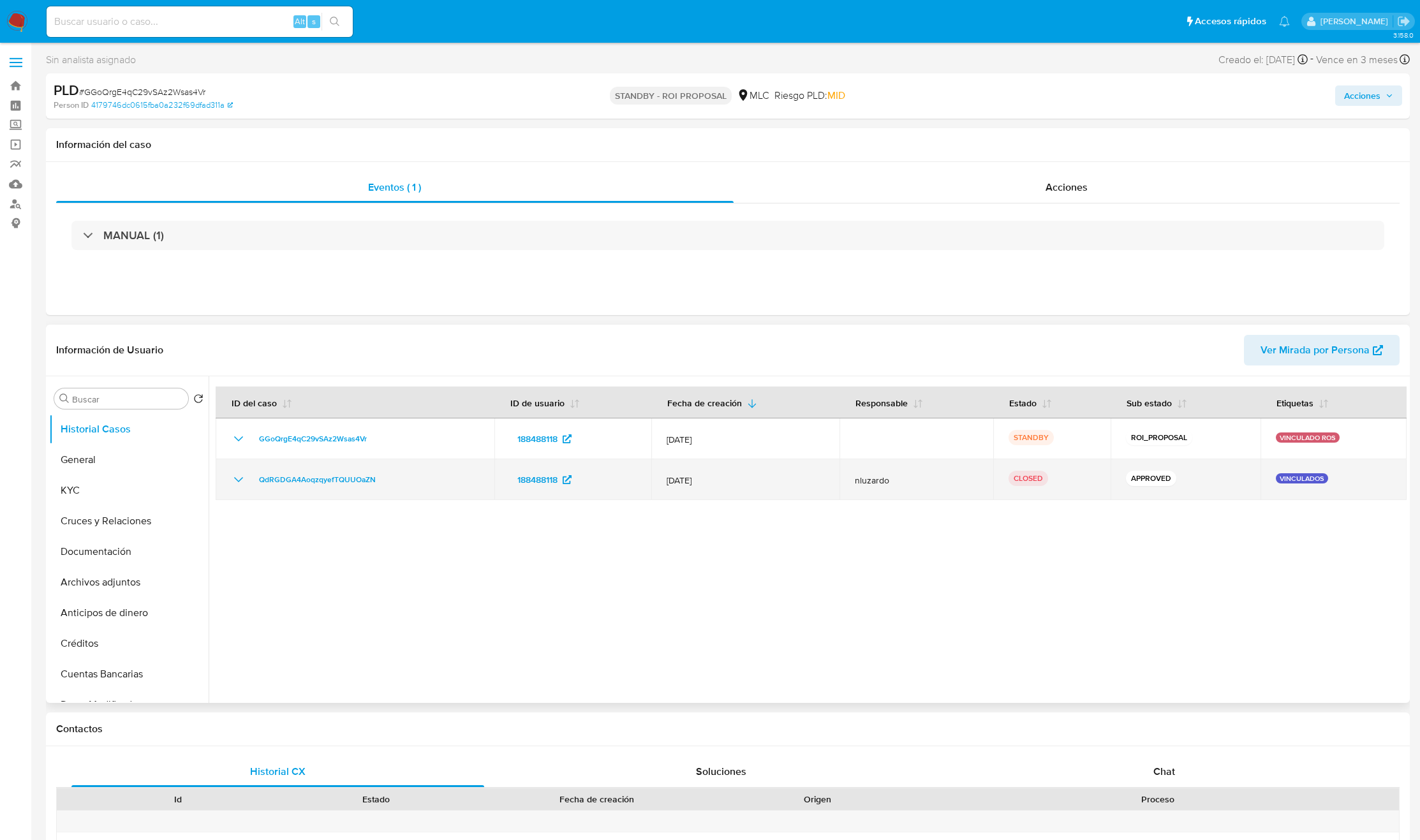
select select "10"
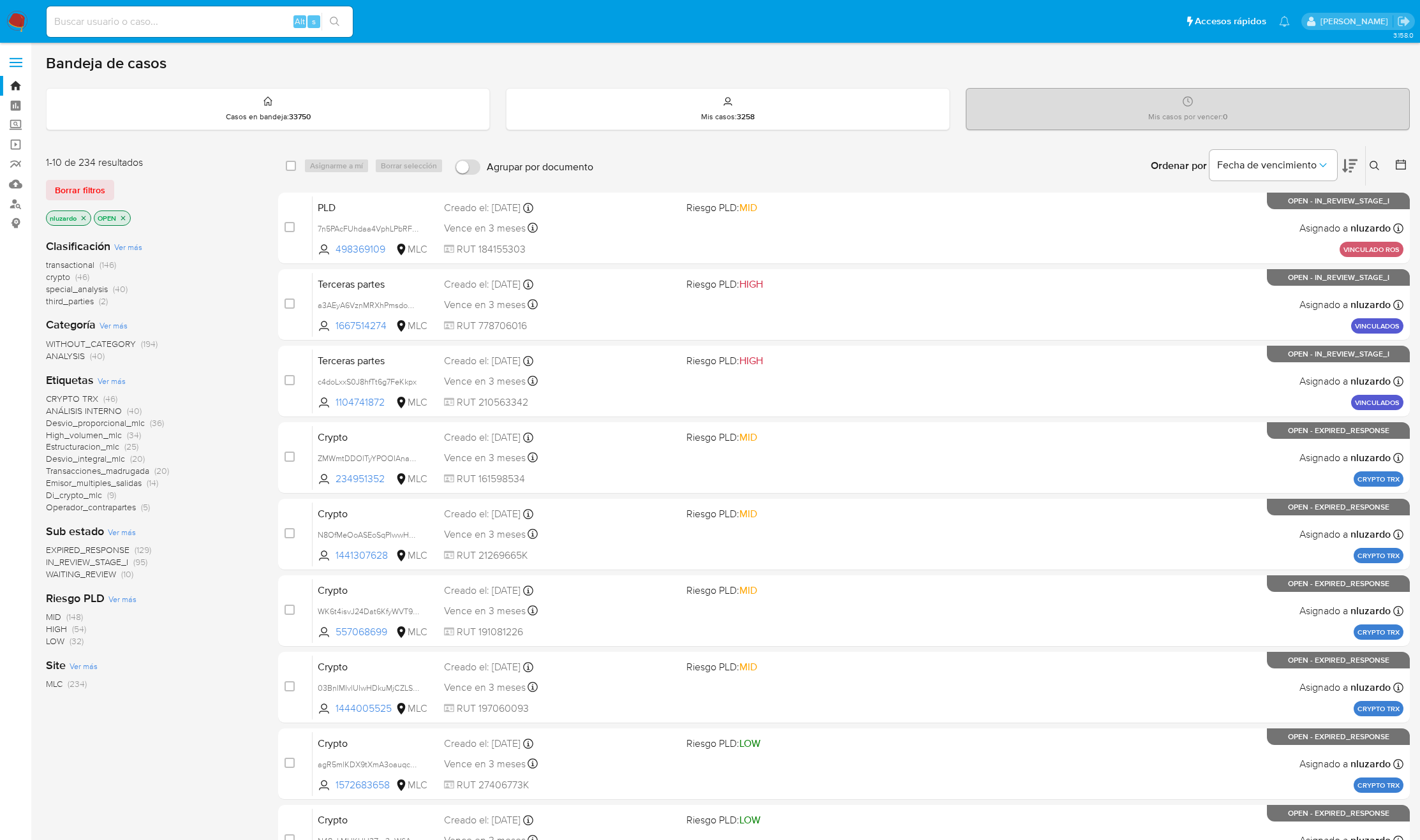
drag, startPoint x: 395, startPoint y: 250, endPoint x: 251, endPoint y: 333, distance: 166.2
click at [255, 331] on div "1-10 de 234 resultados Borrar filtros nluzardo OPEN Clasificación Ver más trans…" at bounding box center [728, 572] width 1364 height 853
click at [250, 333] on div "Categoría Ver más WITHOUT_CATEGORY (194) ANALYSIS (40)" at bounding box center [152, 339] width 211 height 44
click at [234, 474] on div "CRYPTO TRX (46) ANÁLISIS INTERNO (40) Desvio_proporcional_mlc (36) High_volumen…" at bounding box center [152, 453] width 211 height 121
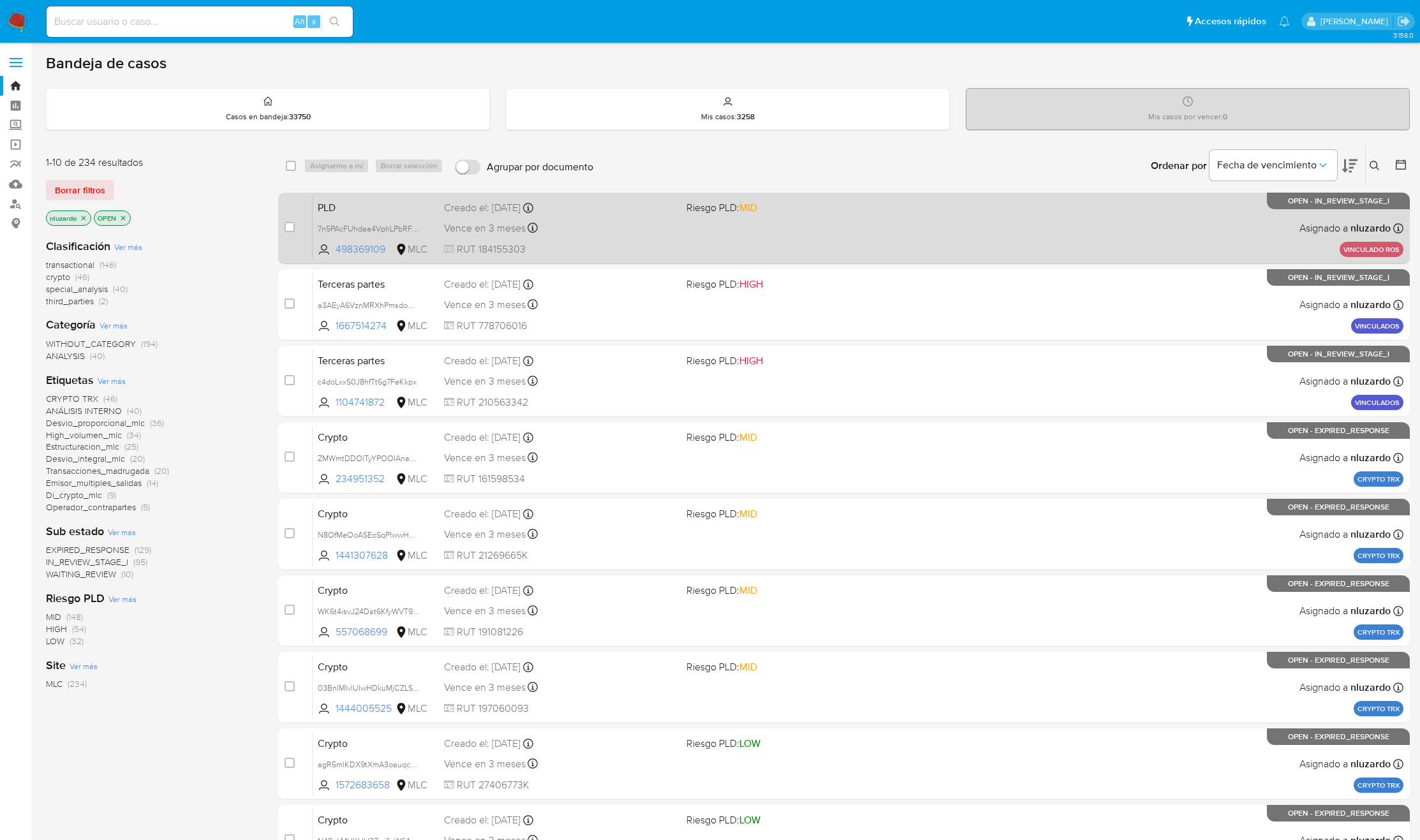
click at [865, 234] on div "PLD 7n5PAcFUhdaa4VphLPbRFXBf 498369109 MLC Riesgo PLD: MID Creado el: [DATE] Cr…" at bounding box center [858, 228] width 1091 height 65
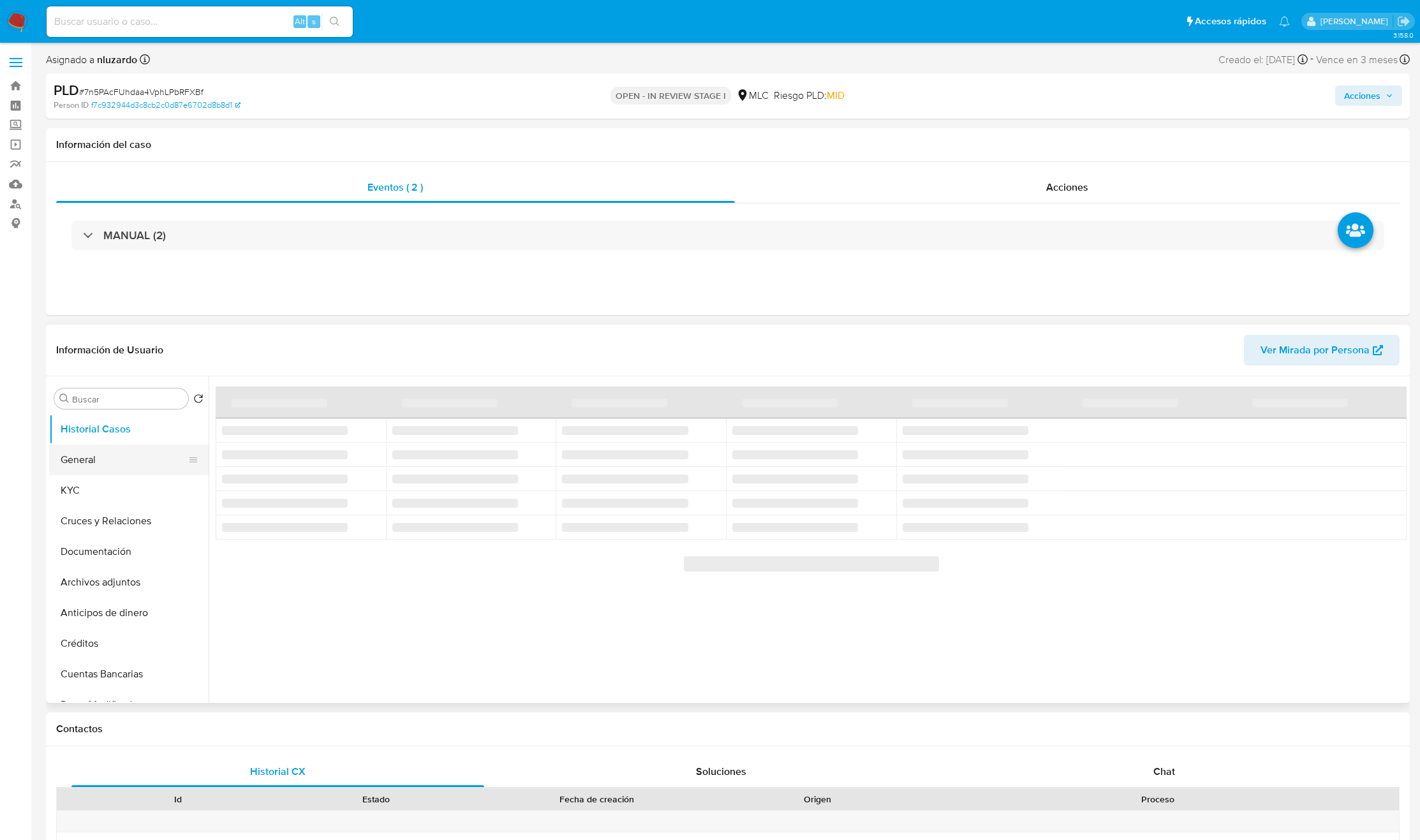
select select "10"
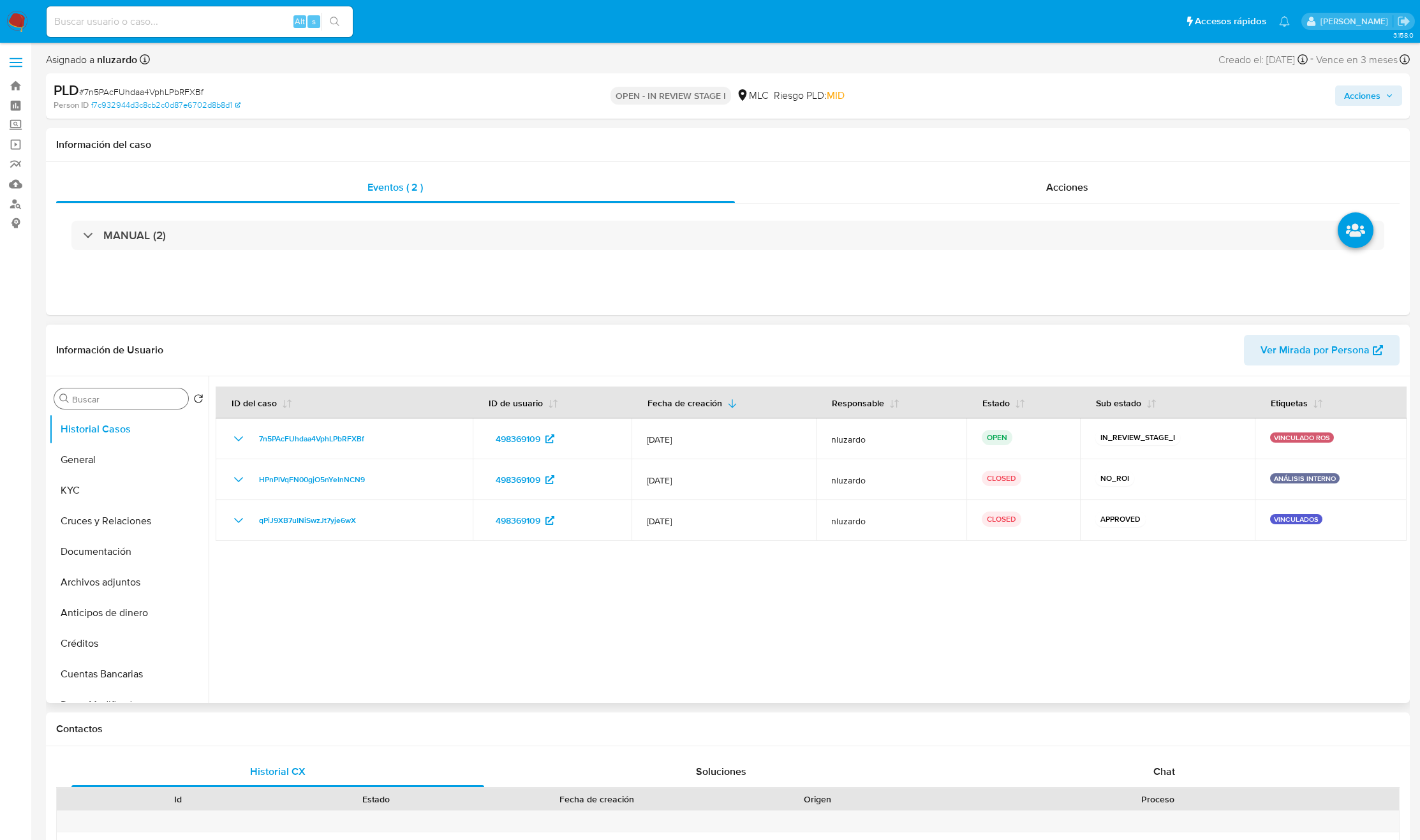
click at [100, 404] on input "Buscar" at bounding box center [127, 399] width 111 height 12
type input "ad"
click at [114, 457] on button "Archivos adjuntos" at bounding box center [123, 460] width 149 height 30
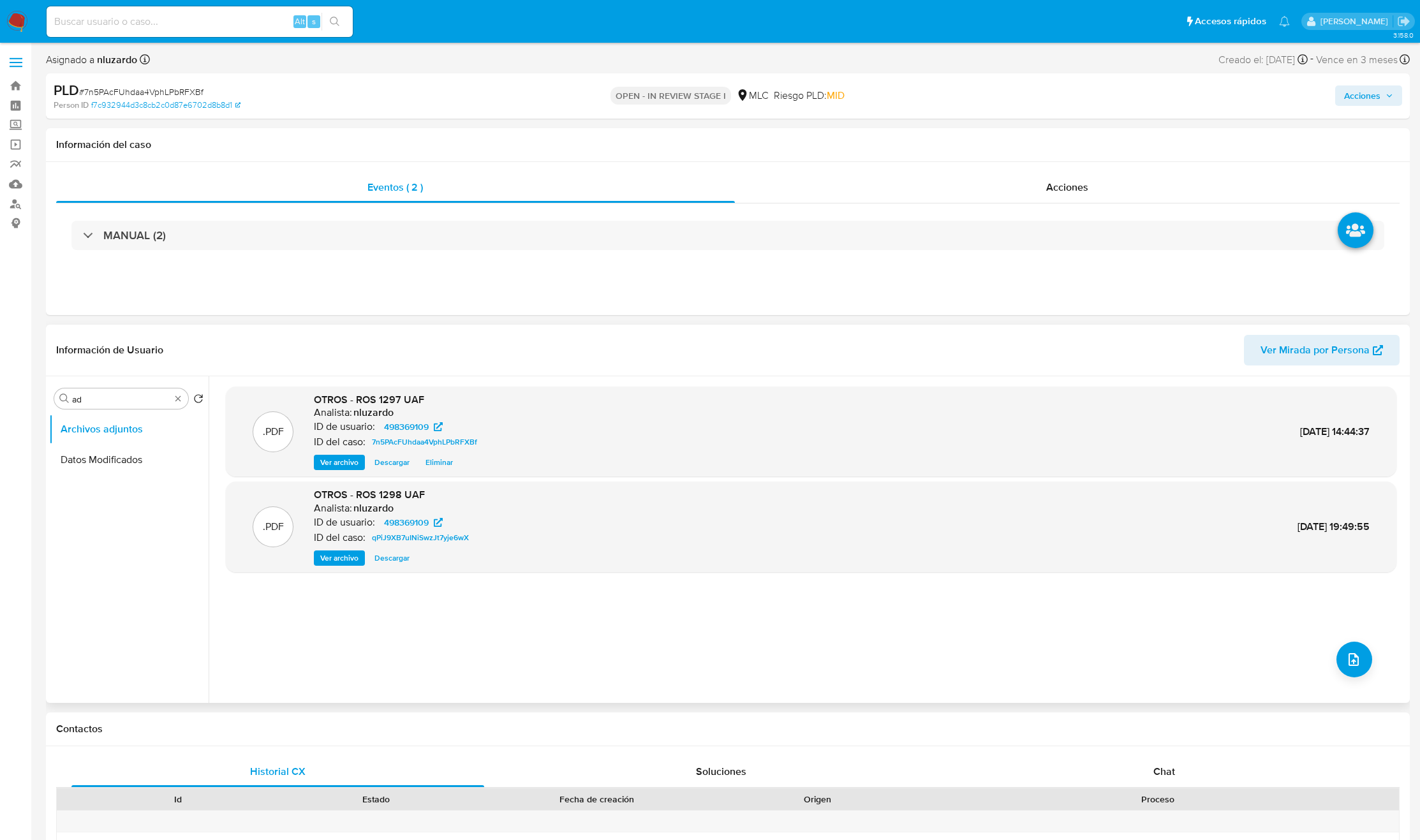
click at [440, 462] on span "Eliminar" at bounding box center [439, 463] width 28 height 12
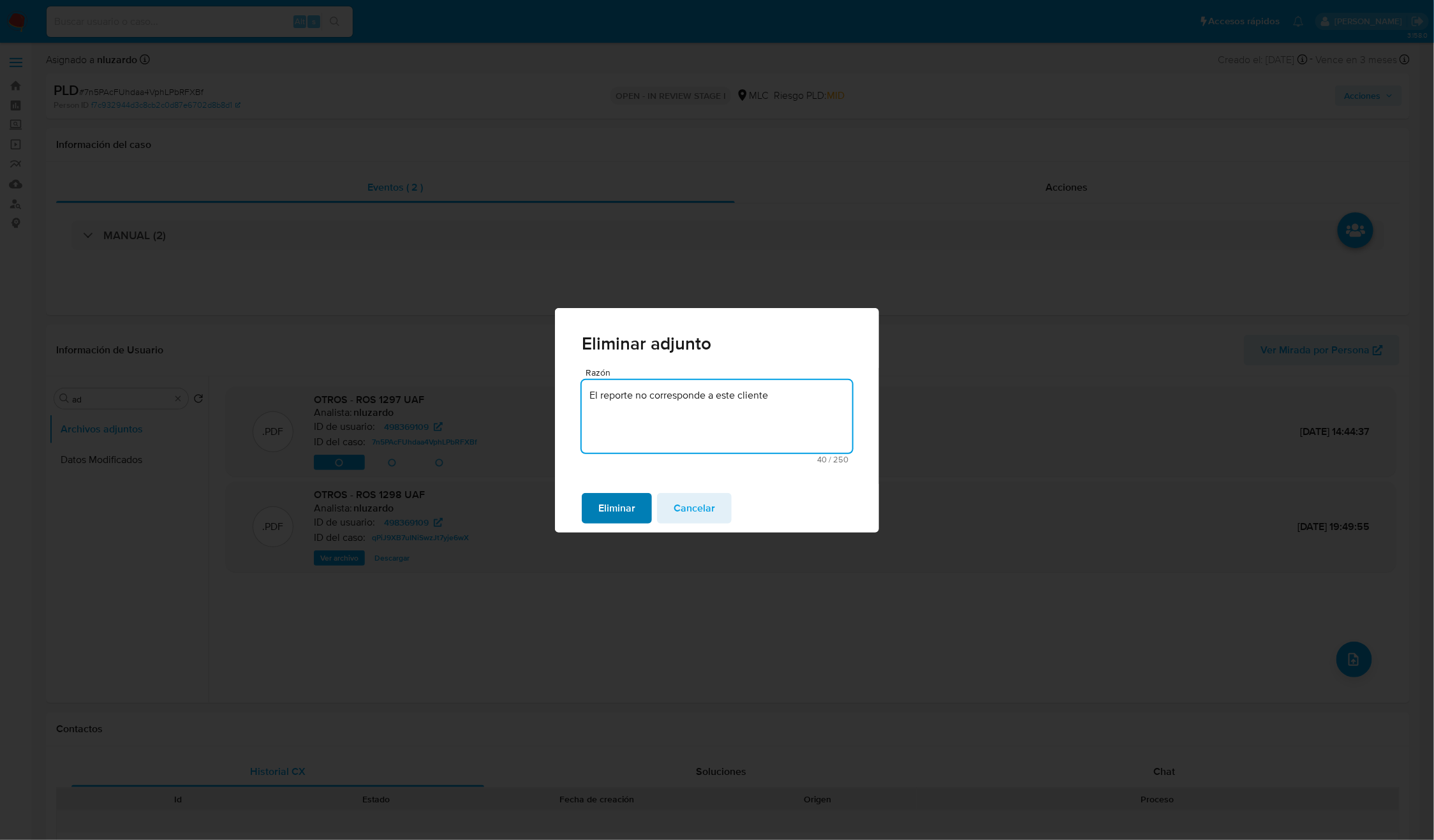
type textarea "El reporte no corresponde a este cliente"
click at [629, 503] on span "Eliminar" at bounding box center [617, 509] width 37 height 28
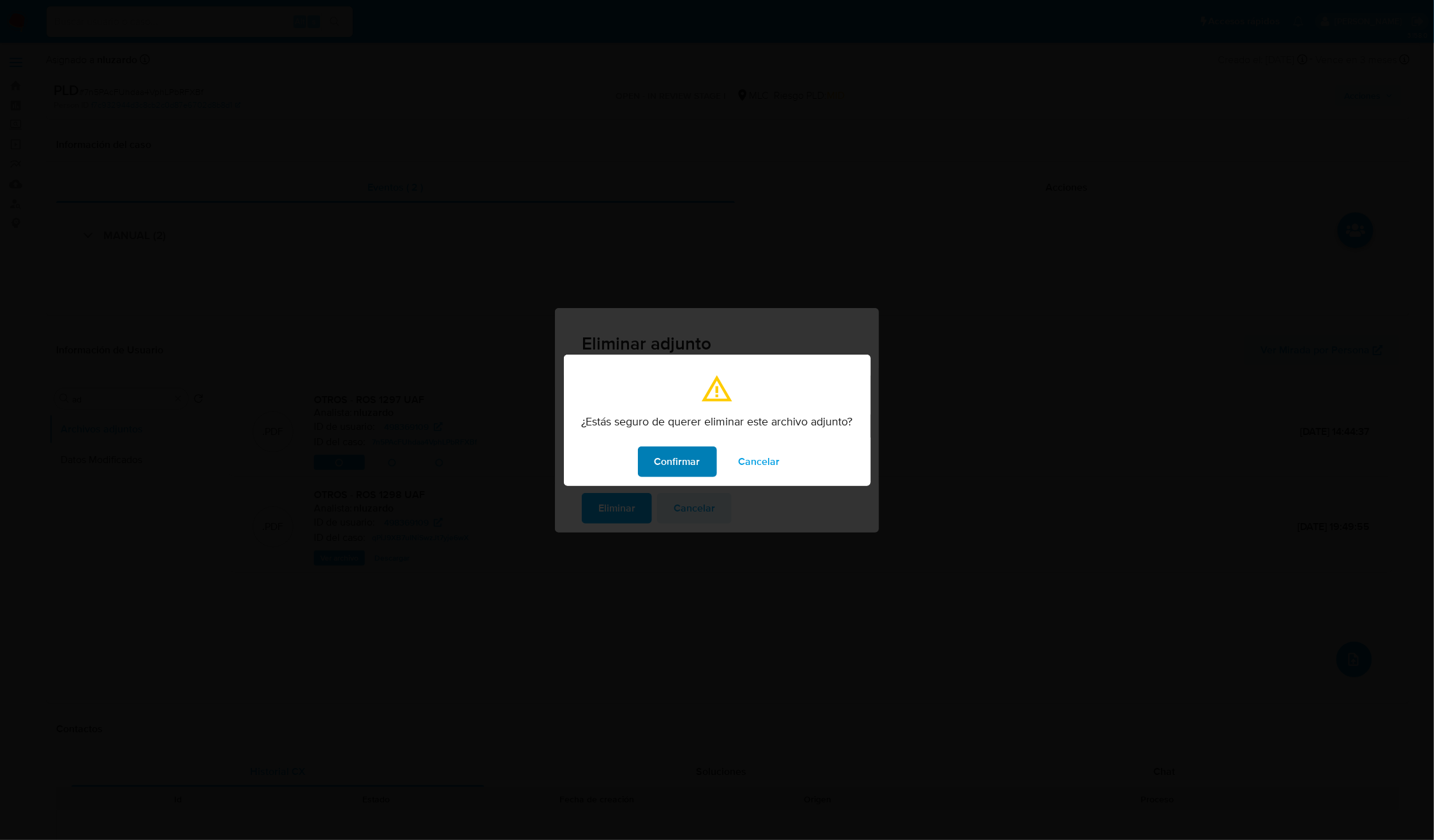
click at [701, 464] on span "Confirmar" at bounding box center [677, 462] width 46 height 28
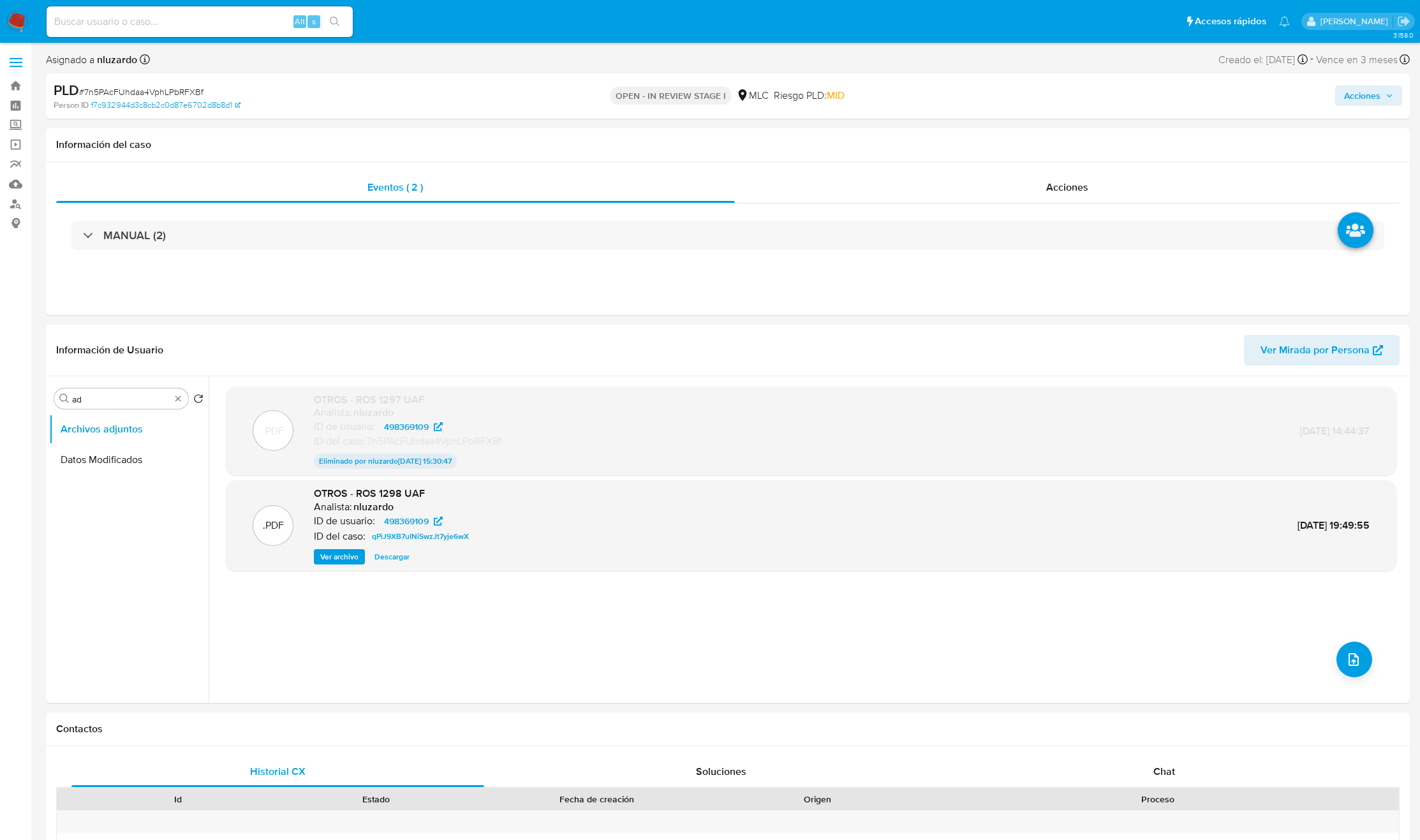
click at [654, 624] on div ".PDF OTROS - ROS 1297 UAF Analista: nluzardo ID de usuario: 498369109 ID del ca…" at bounding box center [811, 539] width 1170 height 306
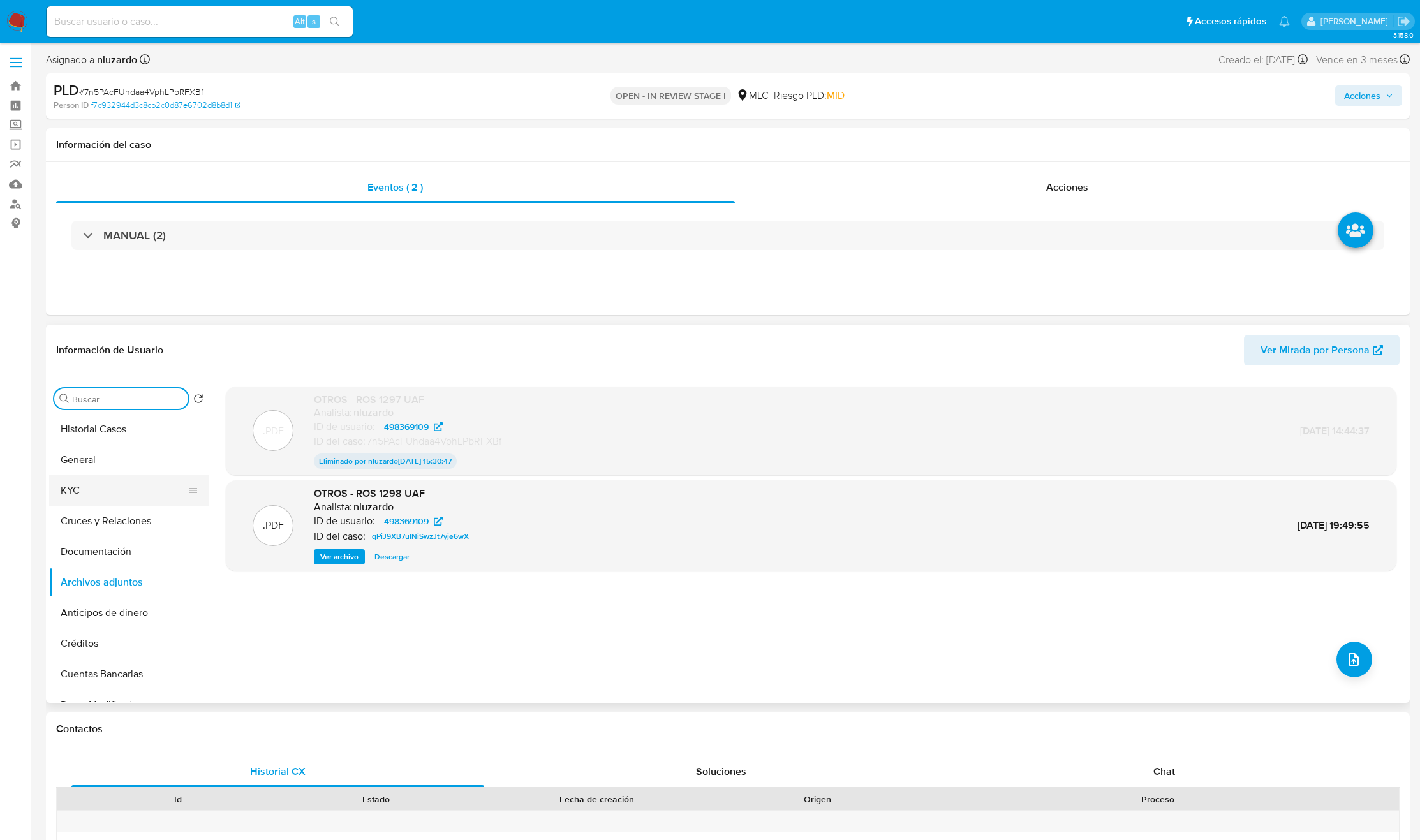
click at [88, 477] on button "KYC" at bounding box center [123, 490] width 149 height 30
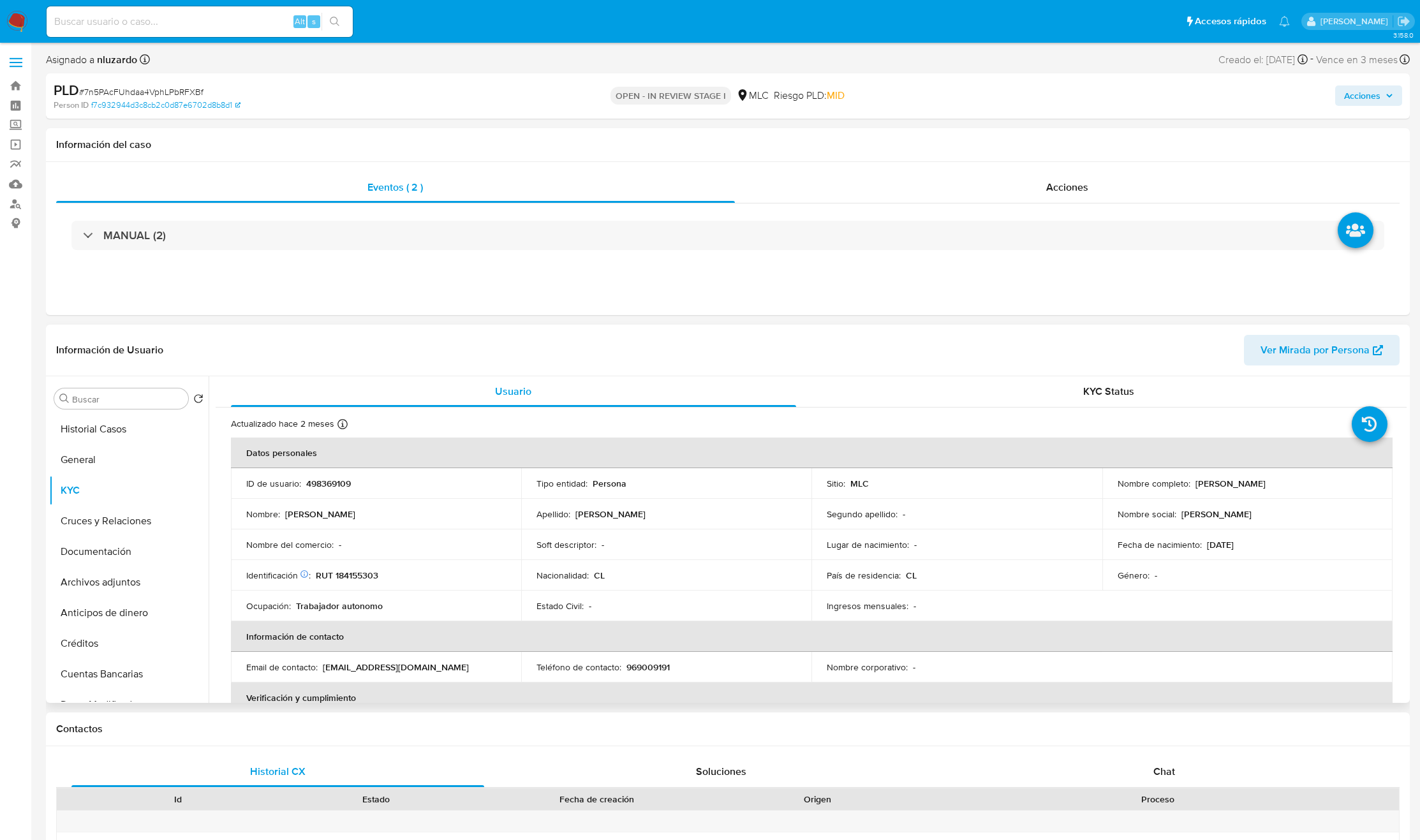
click at [363, 579] on p "RUT 184155303" at bounding box center [347, 575] width 62 height 12
copy p "184155303"
click at [341, 485] on p "498369109" at bounding box center [329, 483] width 44 height 12
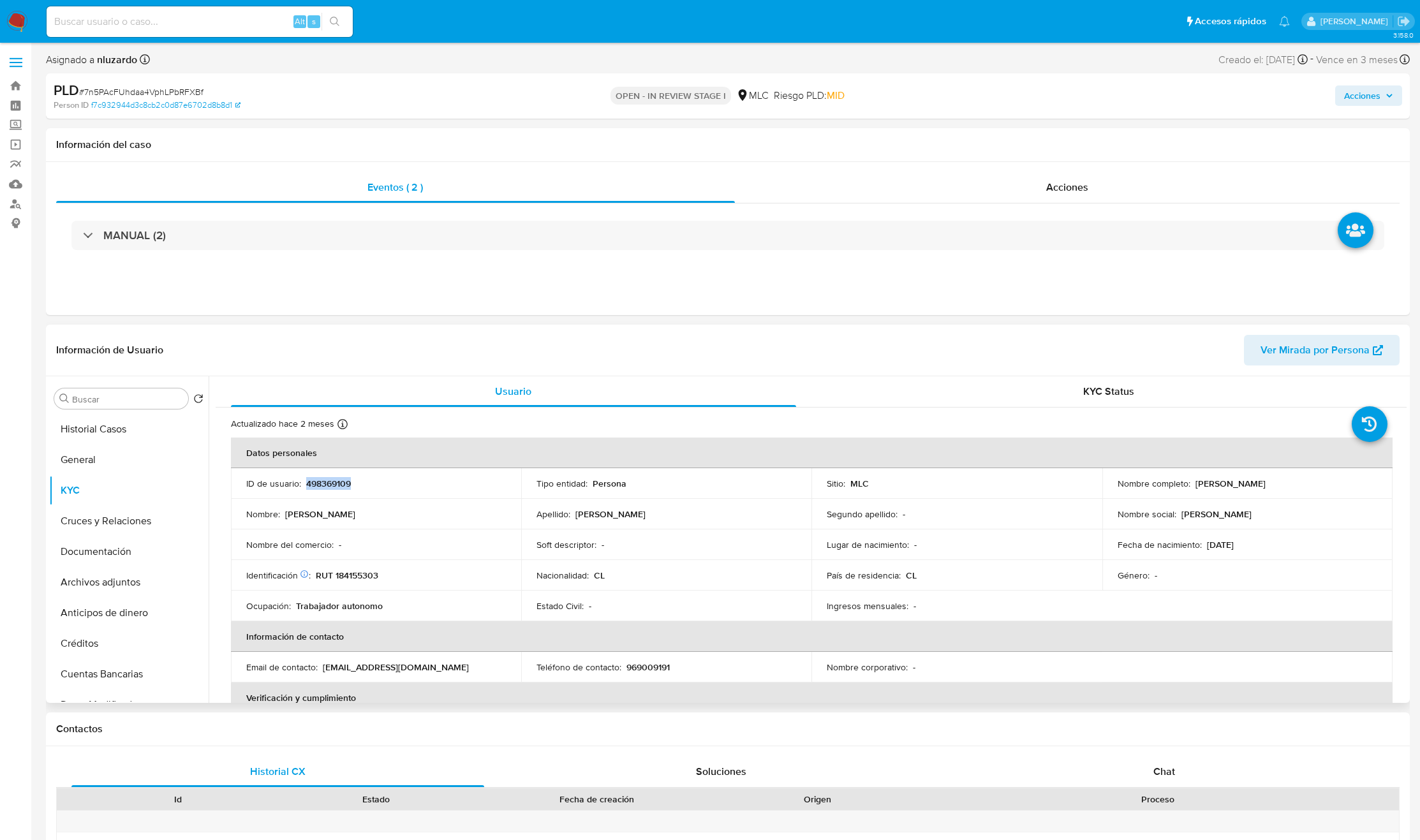
copy p "498369109"
click at [316, 484] on p "498369109" at bounding box center [329, 483] width 44 height 12
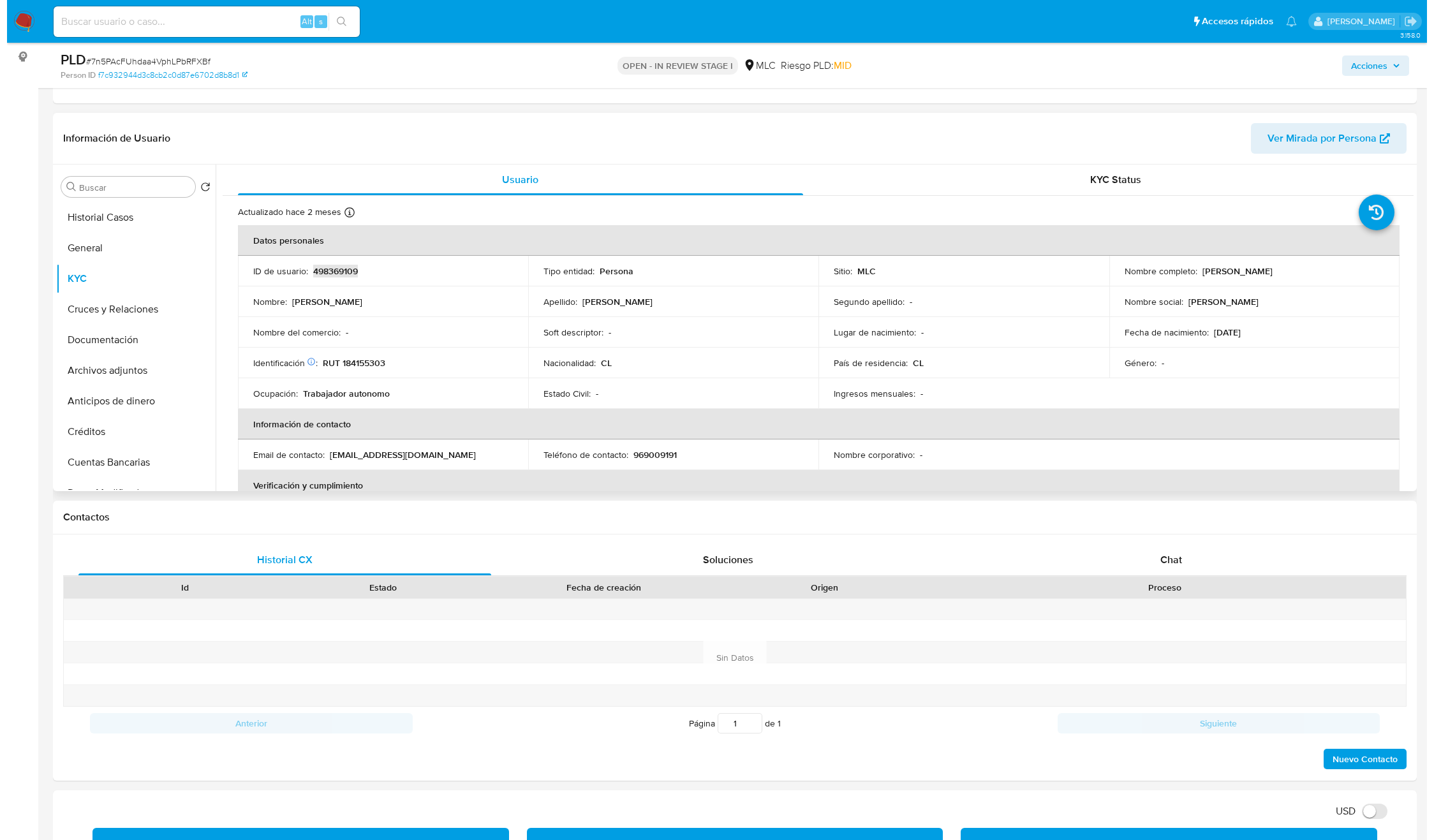
scroll to position [191, 0]
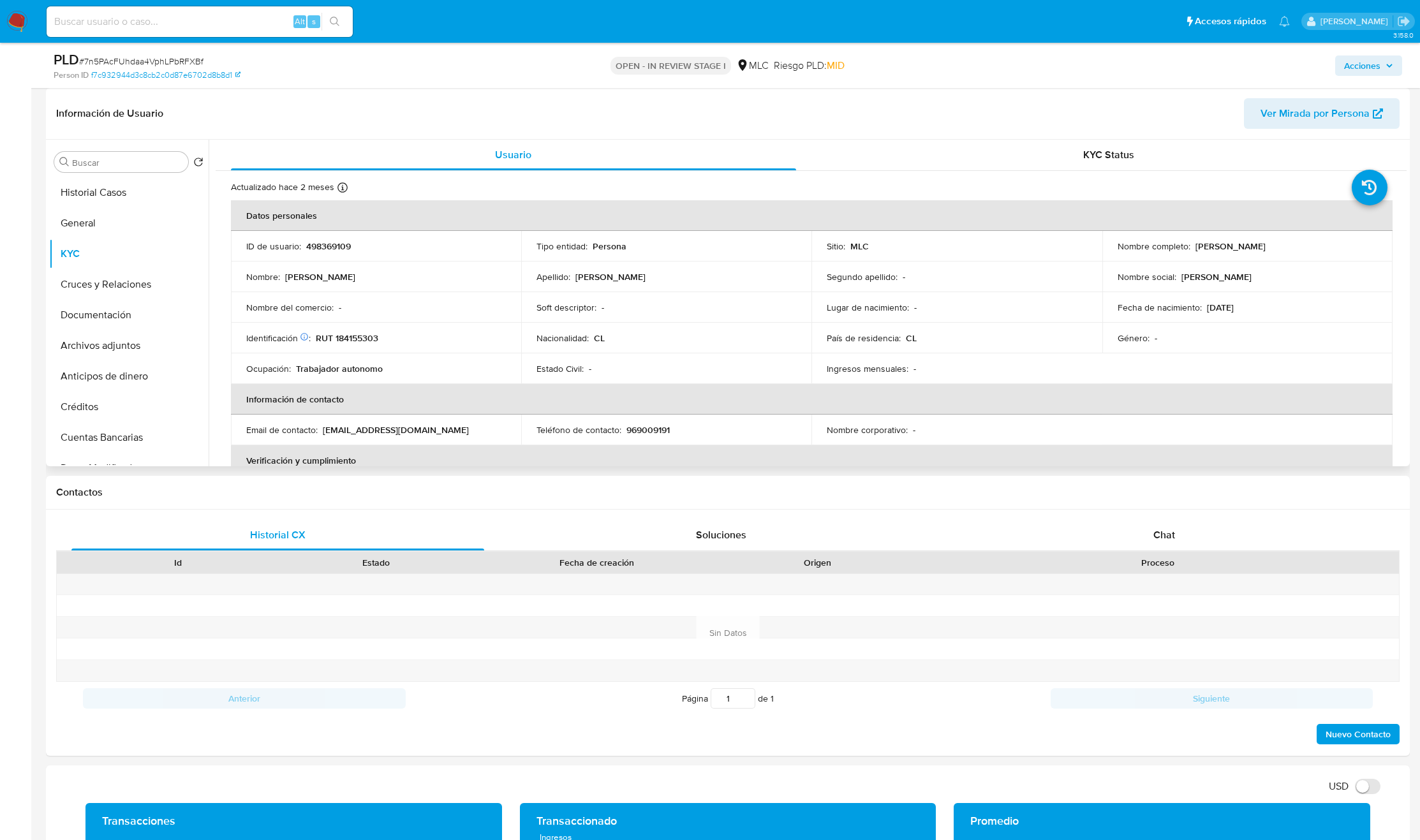
click at [588, 313] on p "Soft descriptor :" at bounding box center [567, 307] width 60 height 12
click at [353, 332] on p "RUT 184155303" at bounding box center [347, 337] width 62 height 12
copy p "RUT"
click at [350, 334] on p "RUT 184155303" at bounding box center [347, 337] width 62 height 12
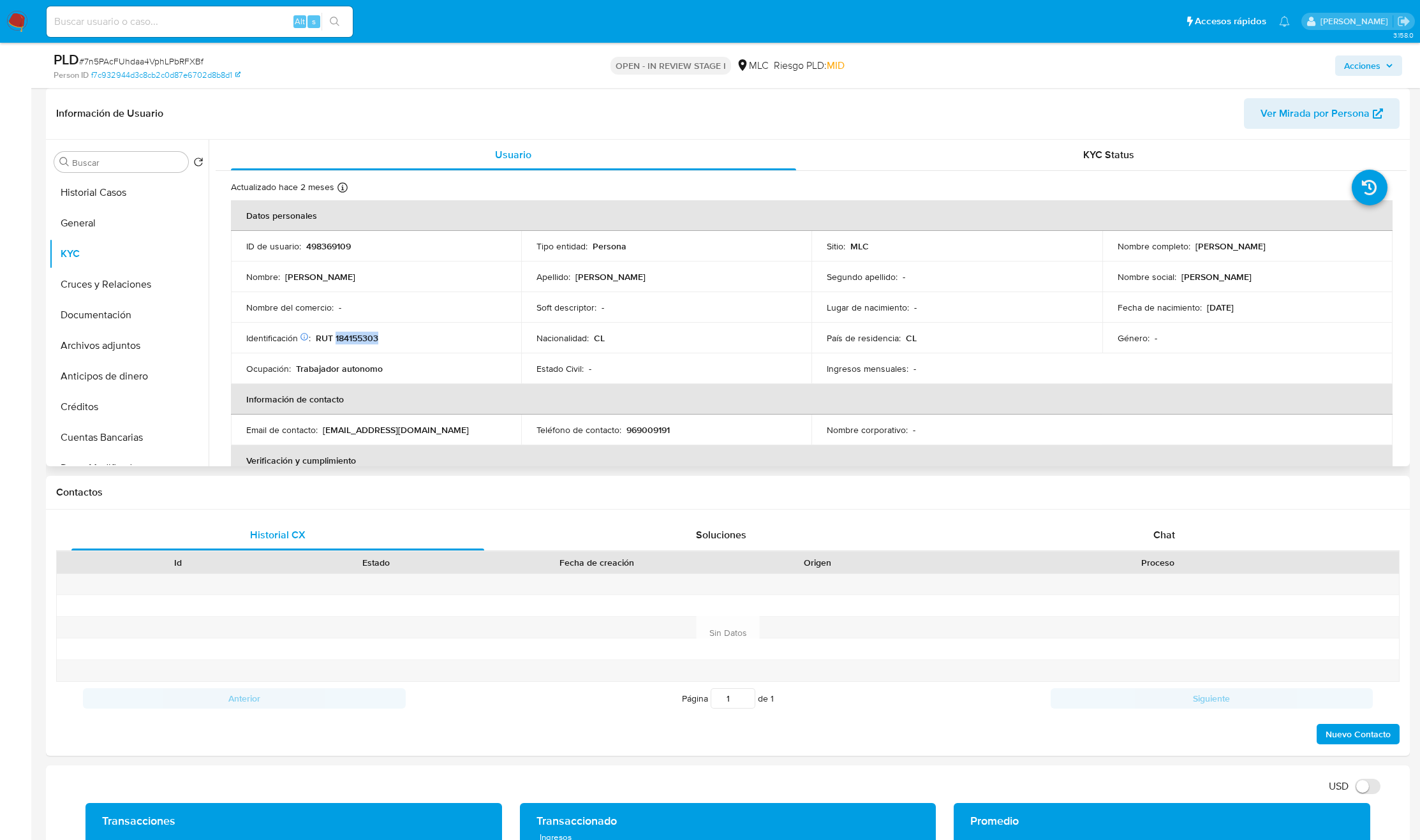
click at [350, 334] on p "RUT 184155303" at bounding box center [347, 337] width 62 height 12
copy p "184155303"
click at [146, 153] on div "Buscar" at bounding box center [121, 162] width 134 height 20
click at [146, 160] on input "Buscar" at bounding box center [127, 162] width 111 height 12
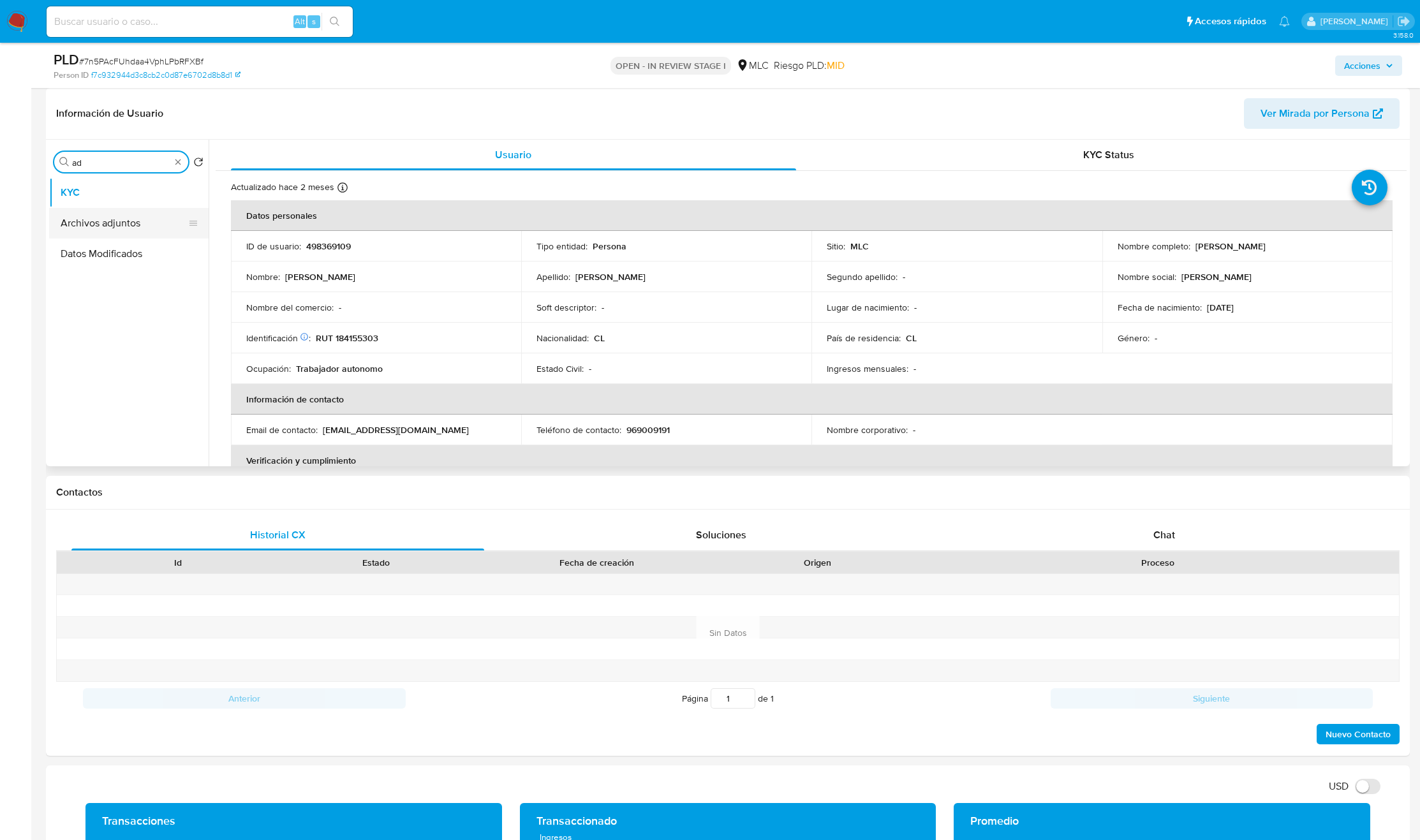
type input "ad"
click at [123, 217] on button "Archivos adjuntos" at bounding box center [123, 223] width 149 height 30
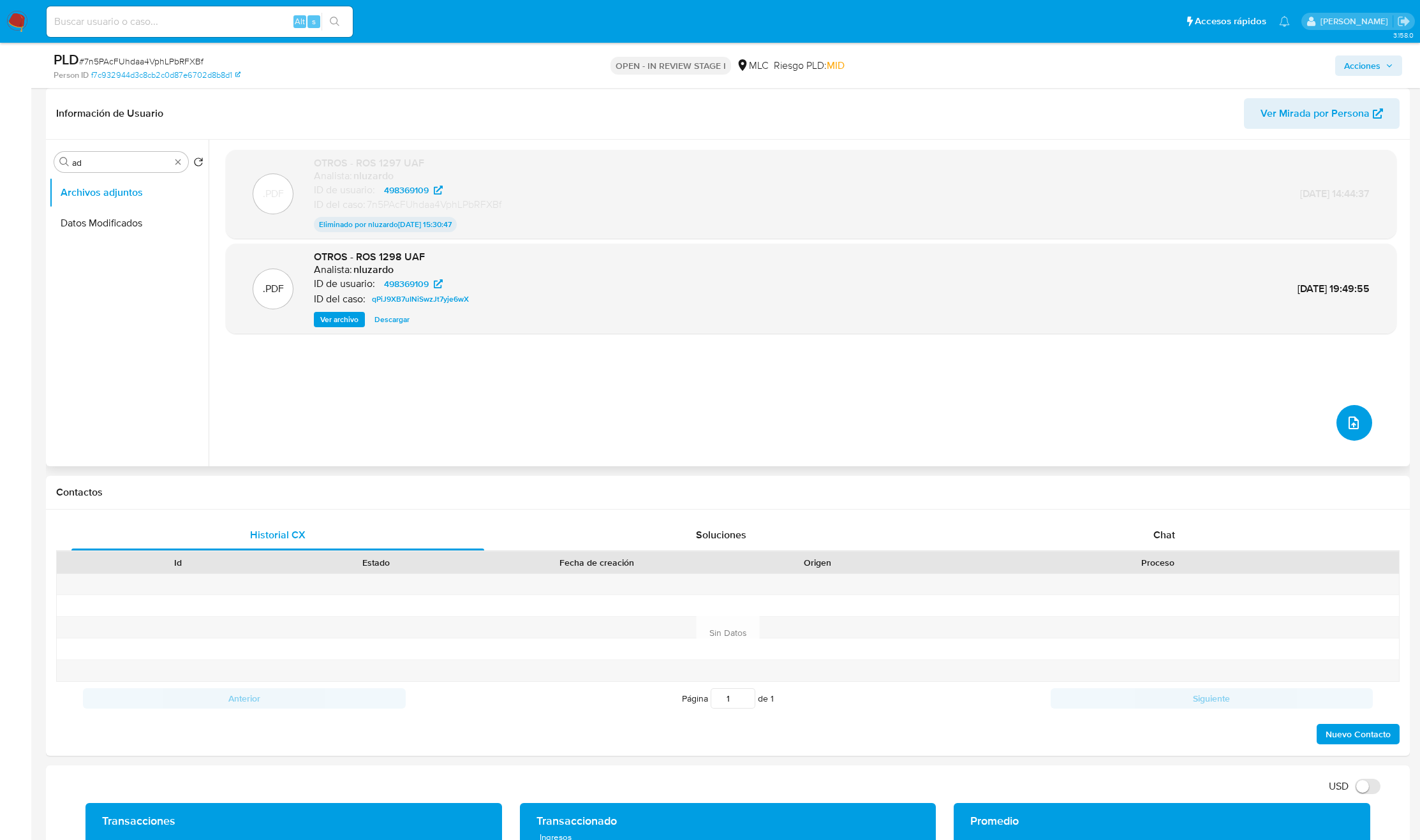
click at [1338, 412] on button "upload-file" at bounding box center [1354, 423] width 36 height 36
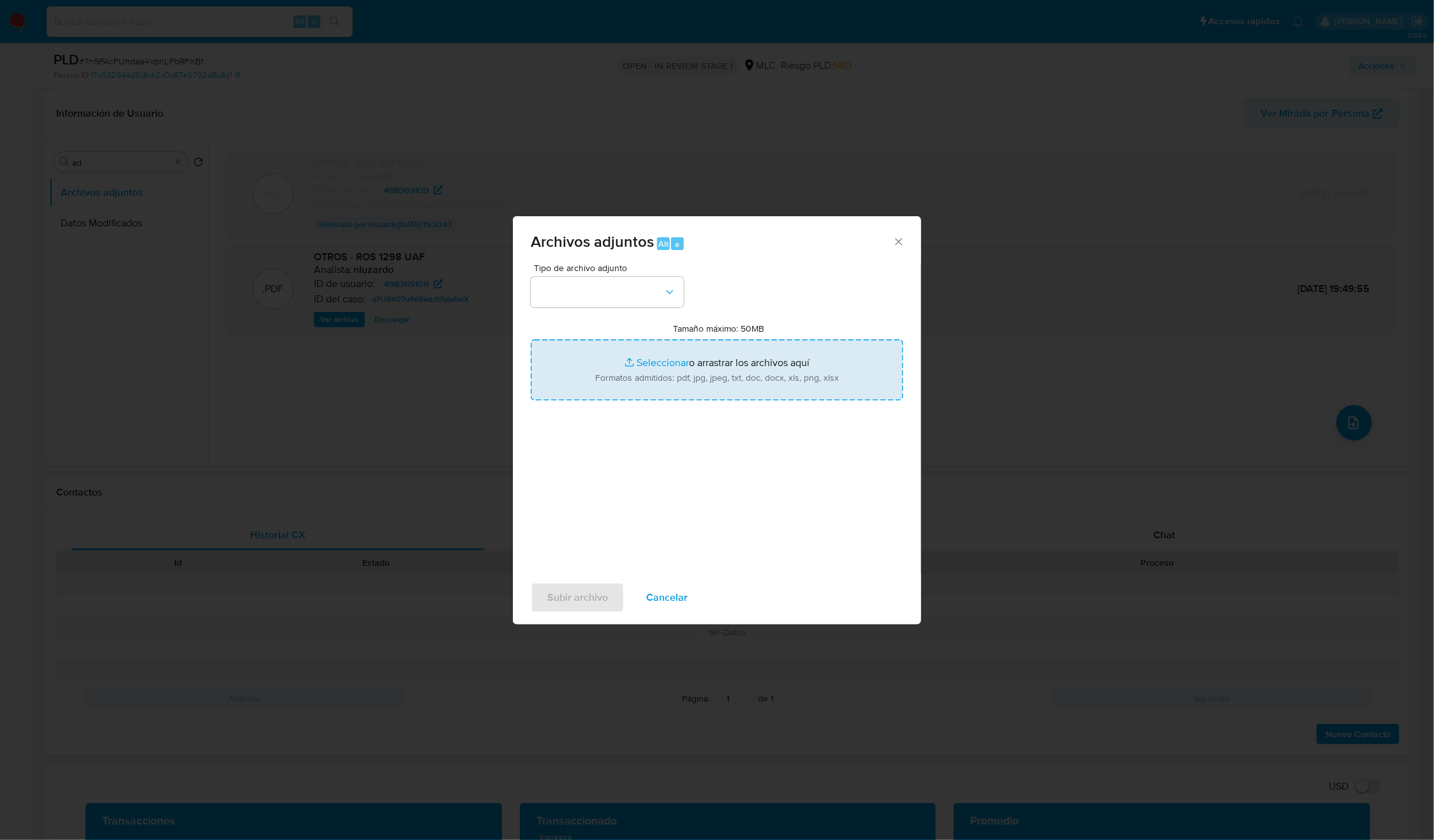
type input "C:\fakepath\498369109_Caselog.pdf"
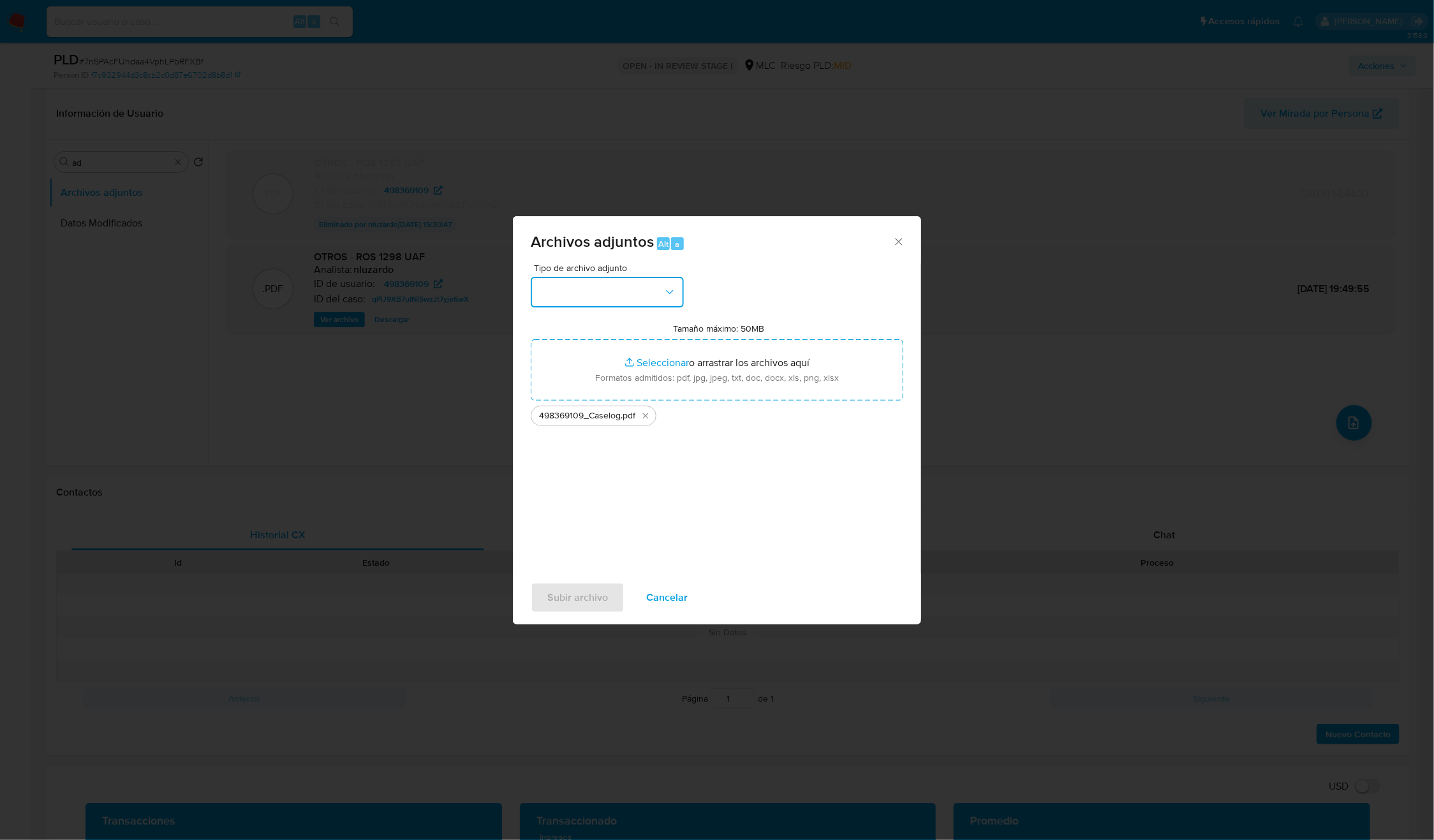
click at [672, 293] on icon "button" at bounding box center [669, 292] width 12 height 12
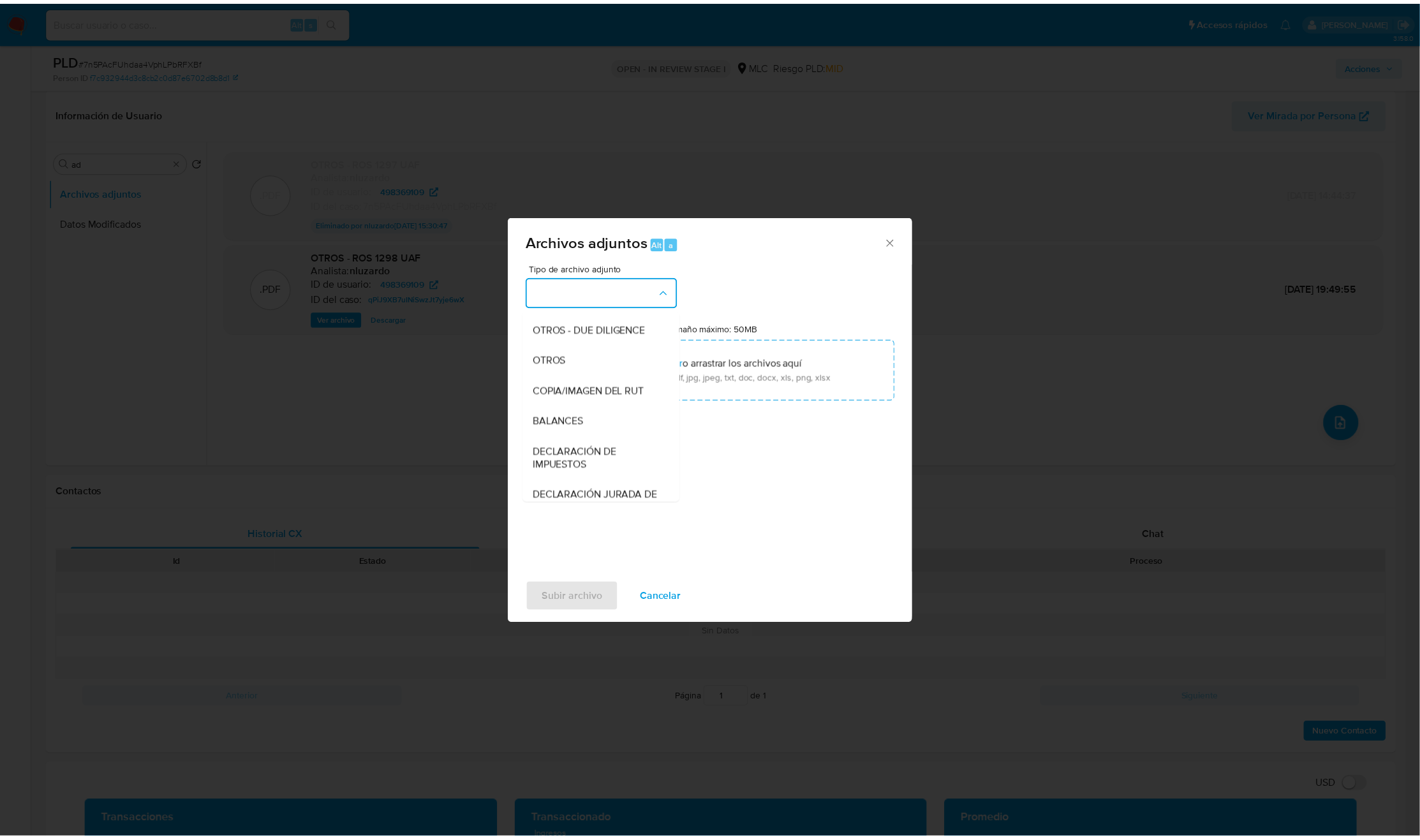
scroll to position [147, 0]
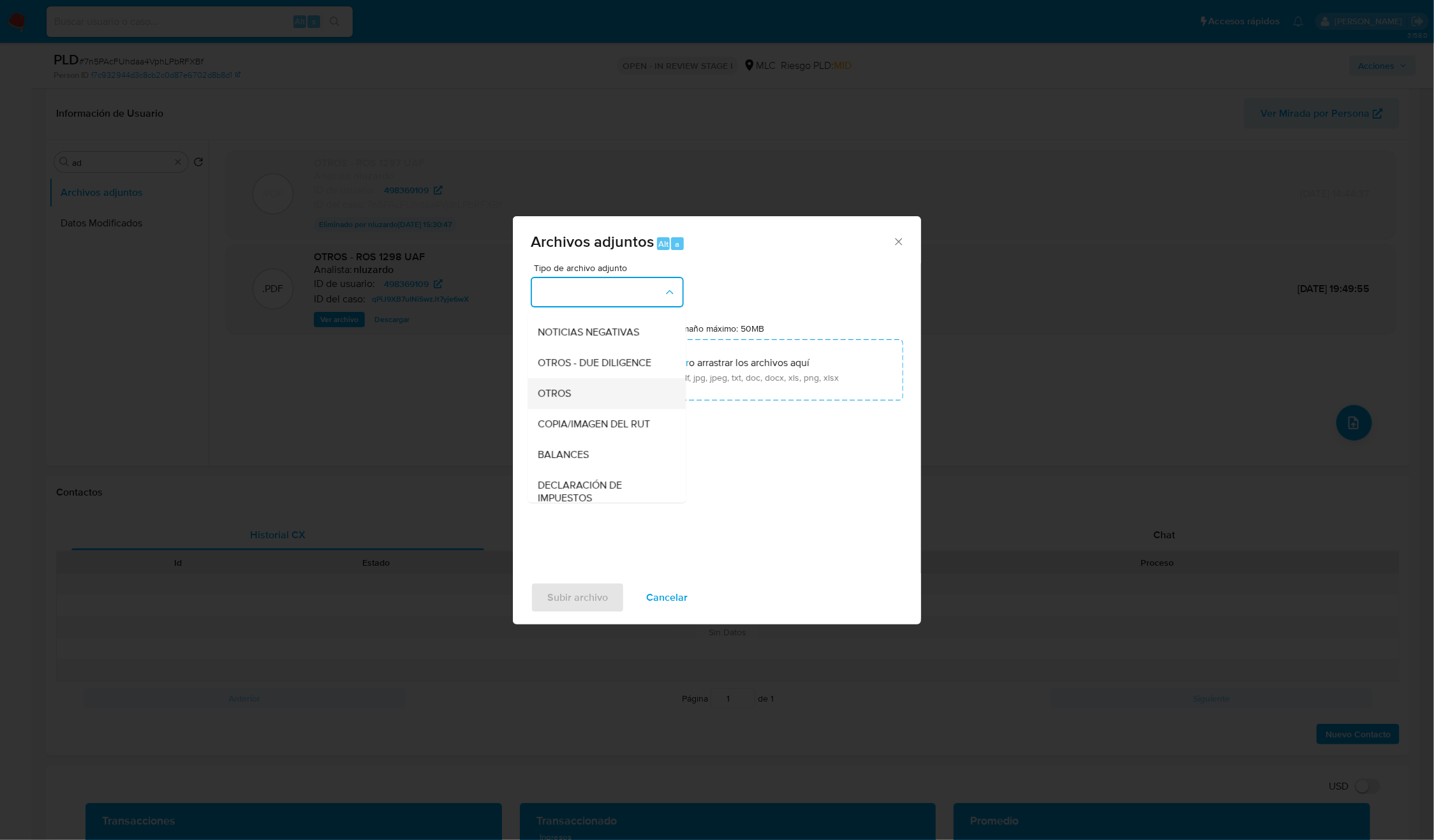
click at [584, 408] on div "OTROS" at bounding box center [603, 393] width 131 height 30
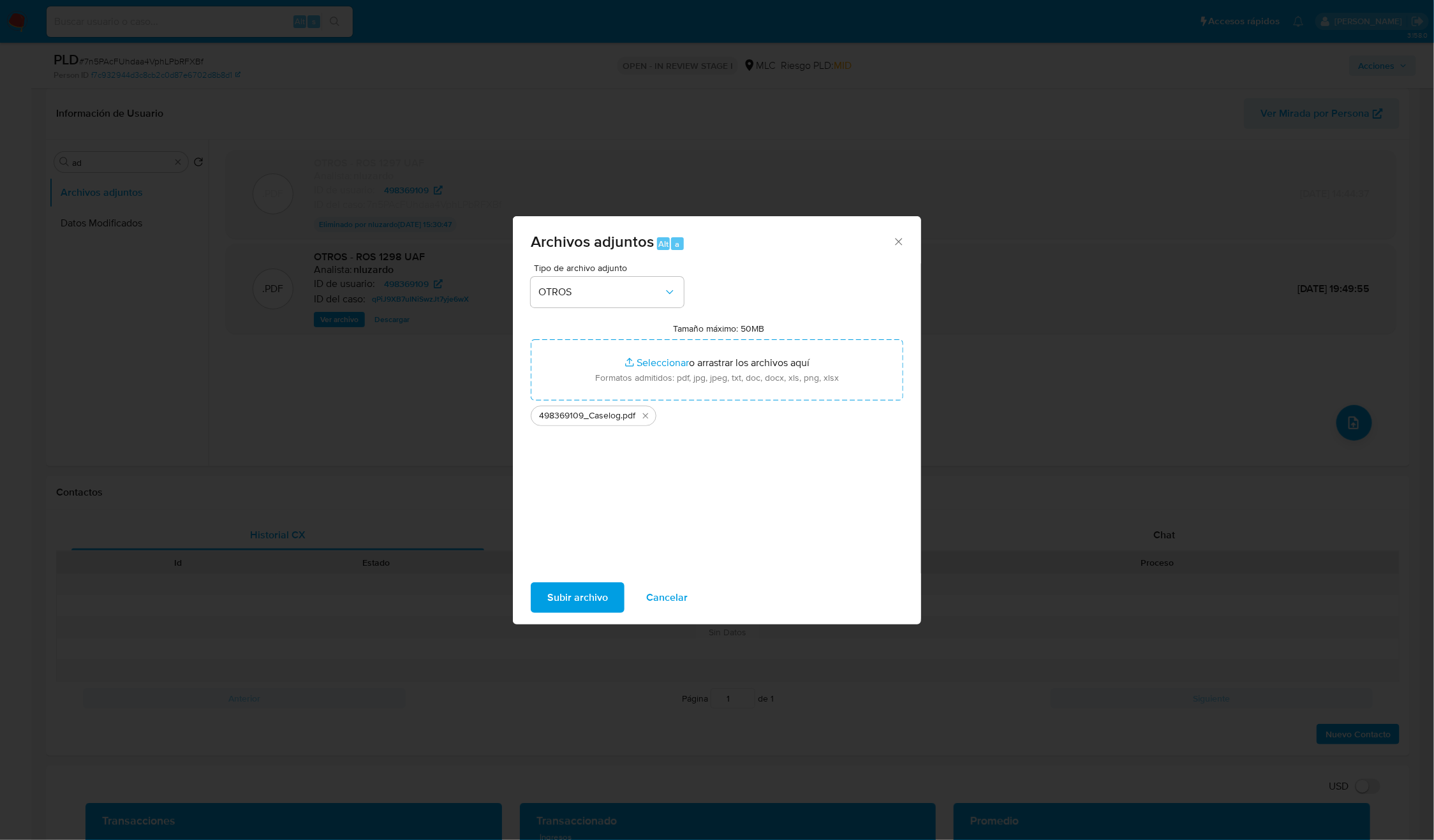
click at [581, 595] on span "Subir archivo" at bounding box center [577, 598] width 60 height 28
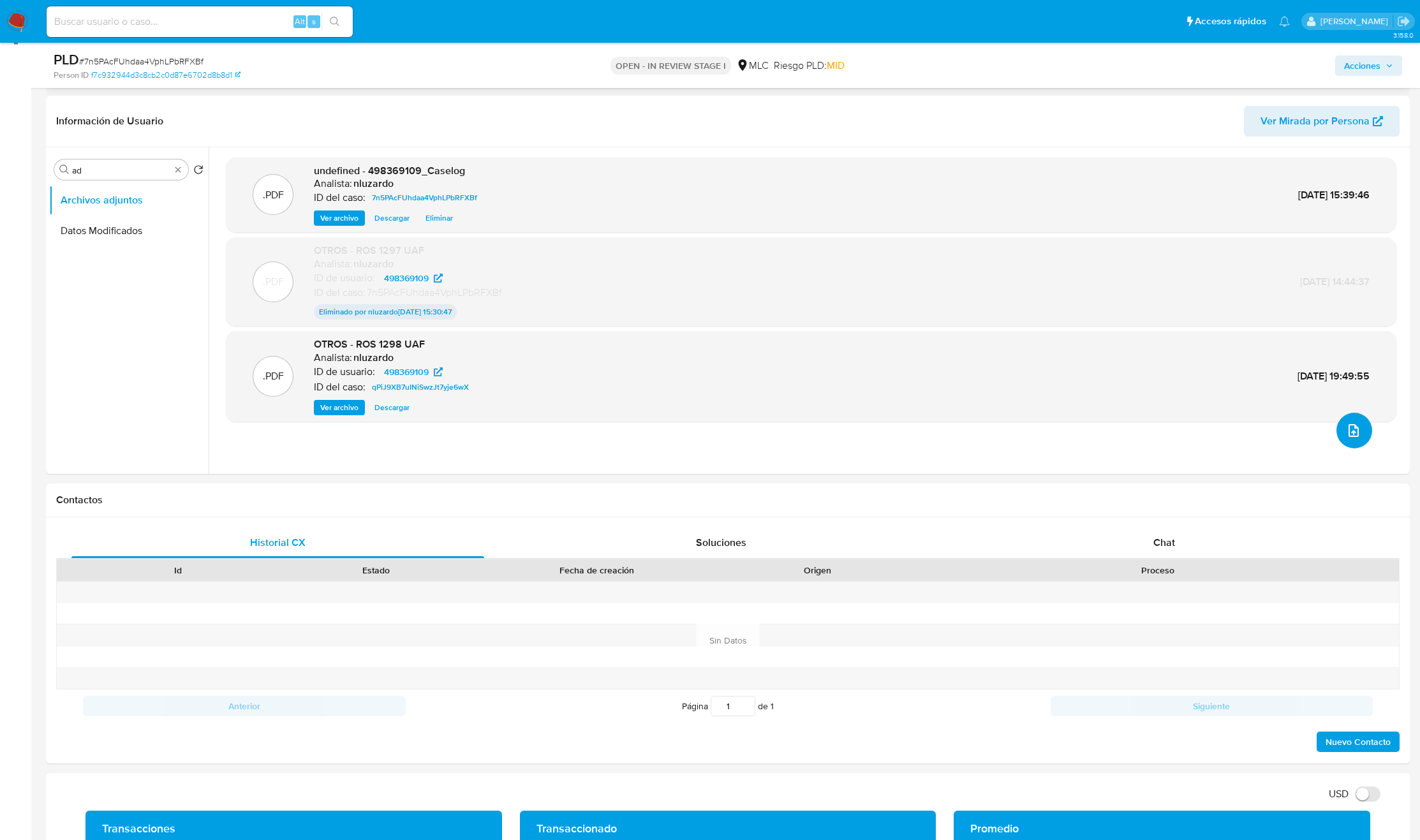
scroll to position [0, 0]
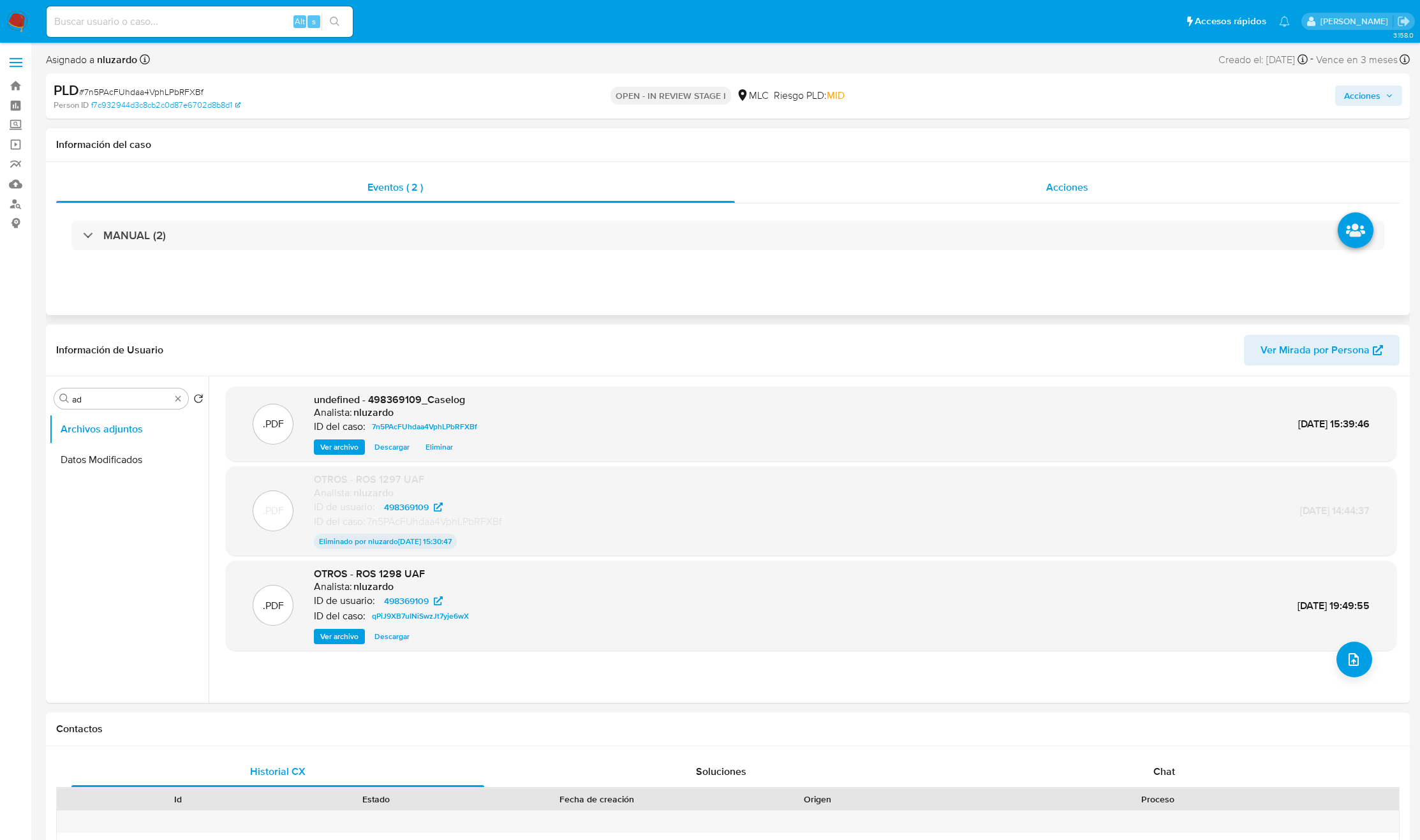
click at [1029, 173] on div "Acciones" at bounding box center [1067, 187] width 665 height 30
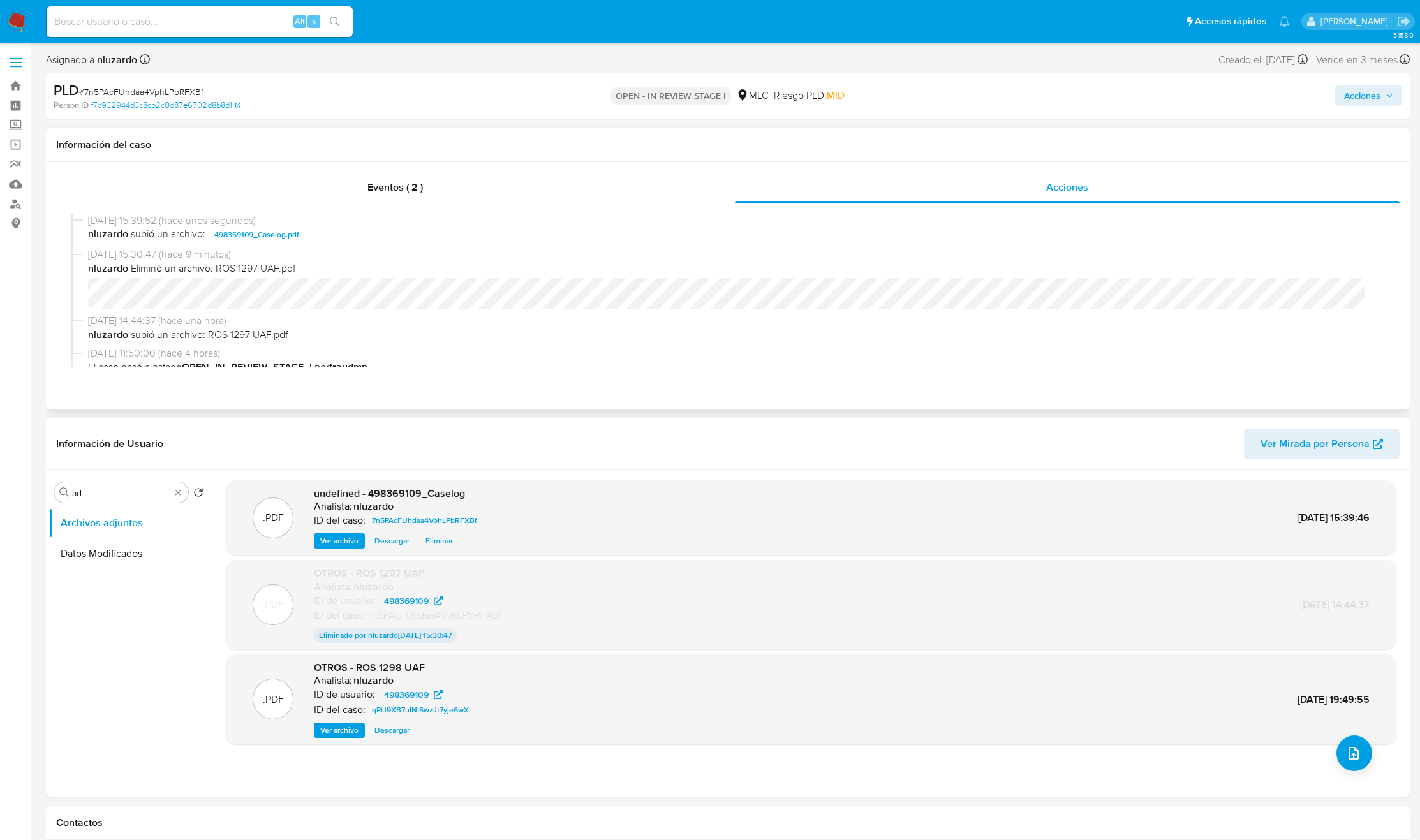
click at [356, 230] on span "nluzardo subió un archivo: 498369109_Caselog.pdf" at bounding box center [734, 234] width 1291 height 15
copy span "498369109_Caselog.pdf"
click at [1365, 106] on div "Acciones" at bounding box center [1179, 96] width 446 height 30
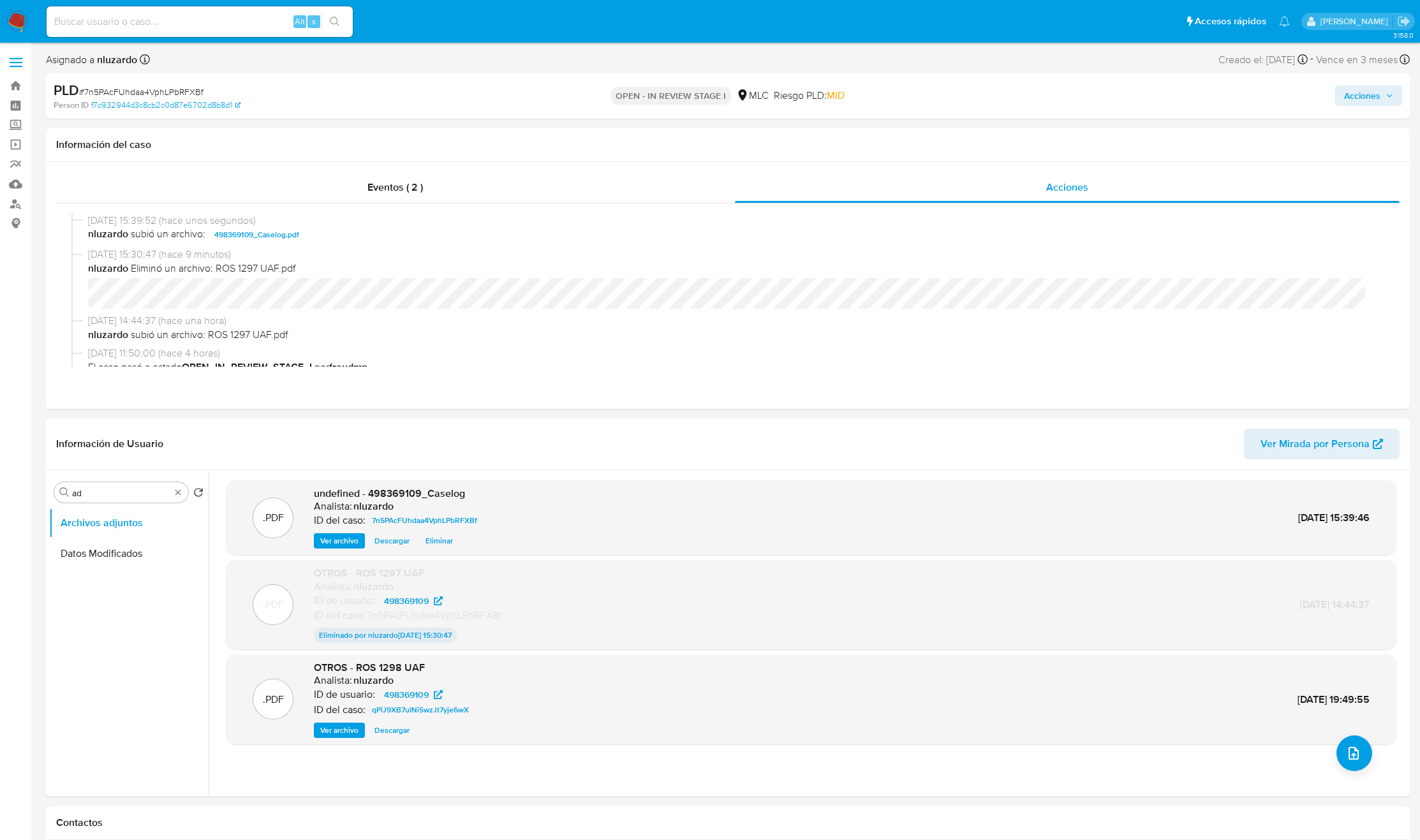
click at [1376, 92] on span "Acciones" at bounding box center [1362, 95] width 36 height 20
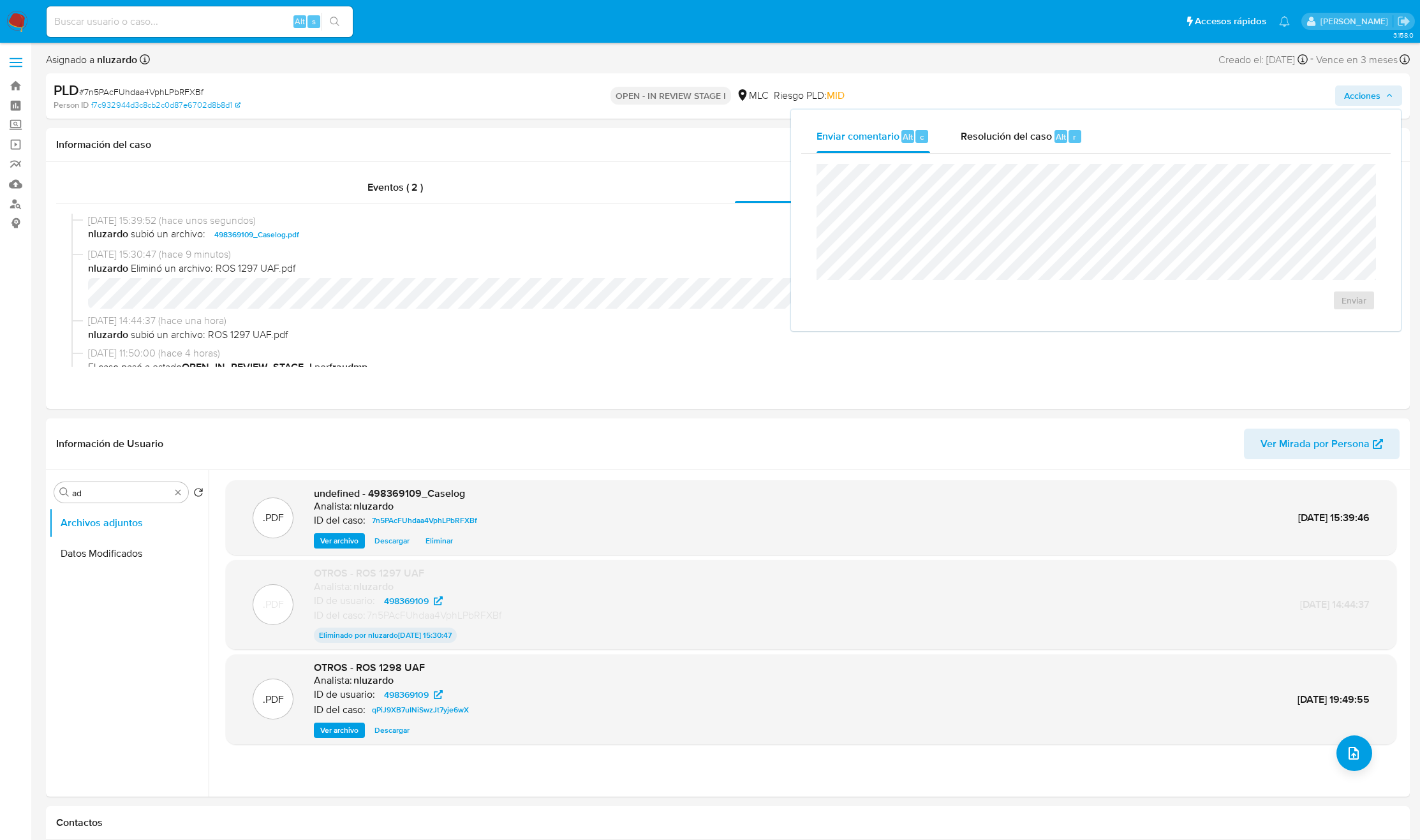
click at [996, 155] on div "Enviar" at bounding box center [1096, 237] width 590 height 167
click at [1017, 131] on span "Resolución del caso" at bounding box center [1006, 136] width 91 height 15
click at [1311, 308] on span "ROI Proposal" at bounding box center [1317, 313] width 62 height 28
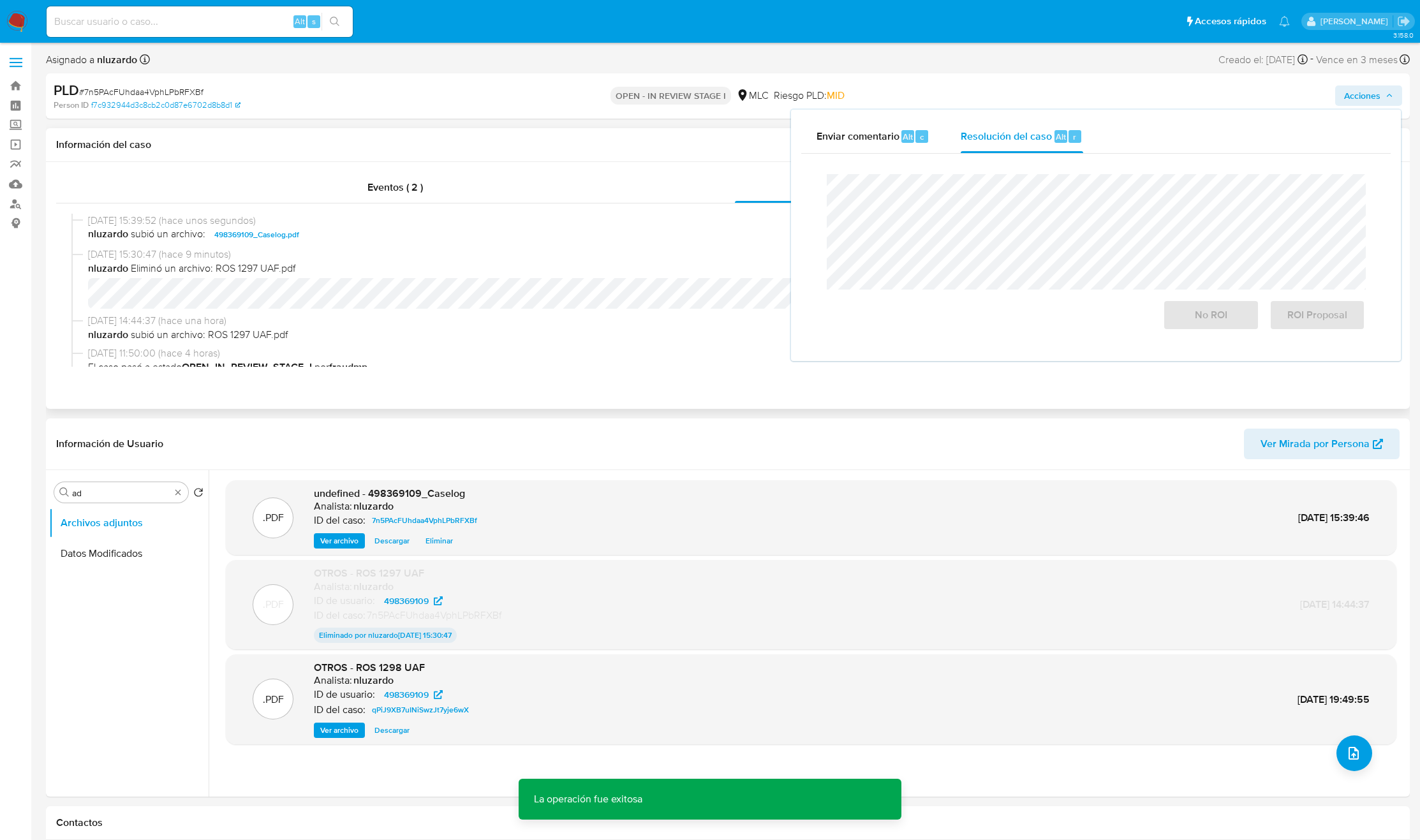
click at [624, 392] on div "Eventos ( 2 ) Acciones 11/09/2025 15:39:52 (hace unos segundos) nluzardo subió …" at bounding box center [728, 285] width 1364 height 247
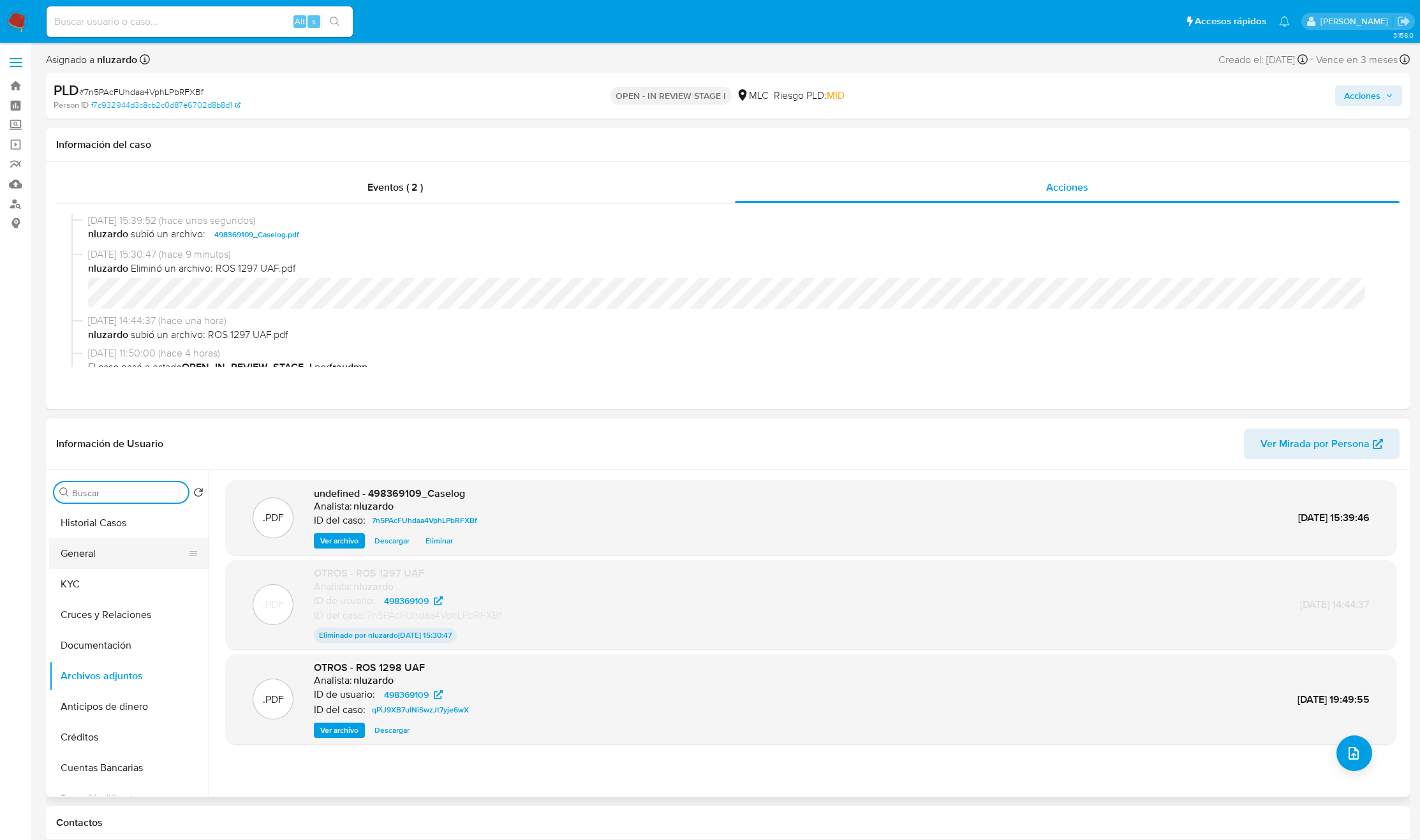
click at [129, 540] on button "General" at bounding box center [123, 553] width 149 height 30
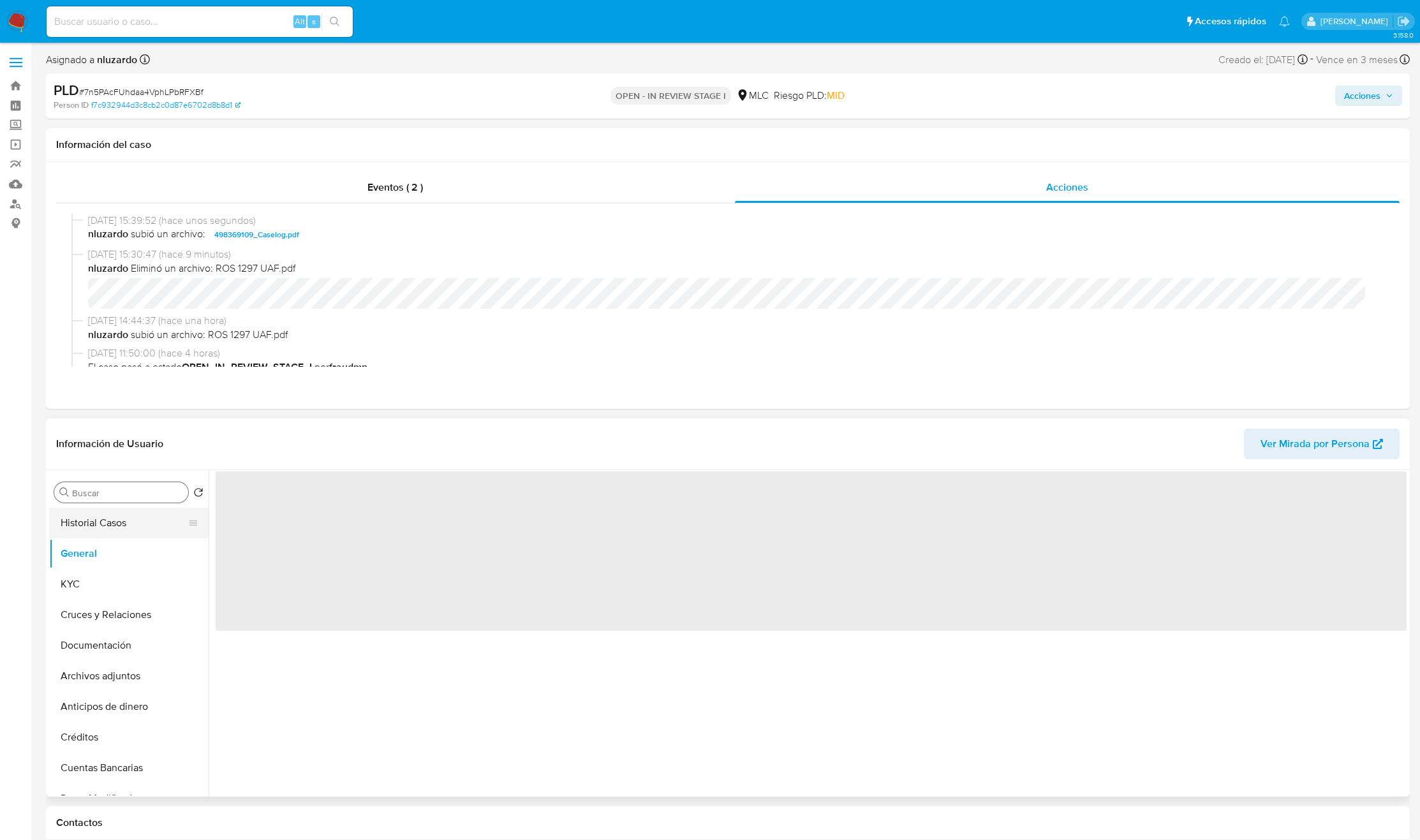
click at [131, 527] on button "Historial Casos" at bounding box center [123, 523] width 149 height 30
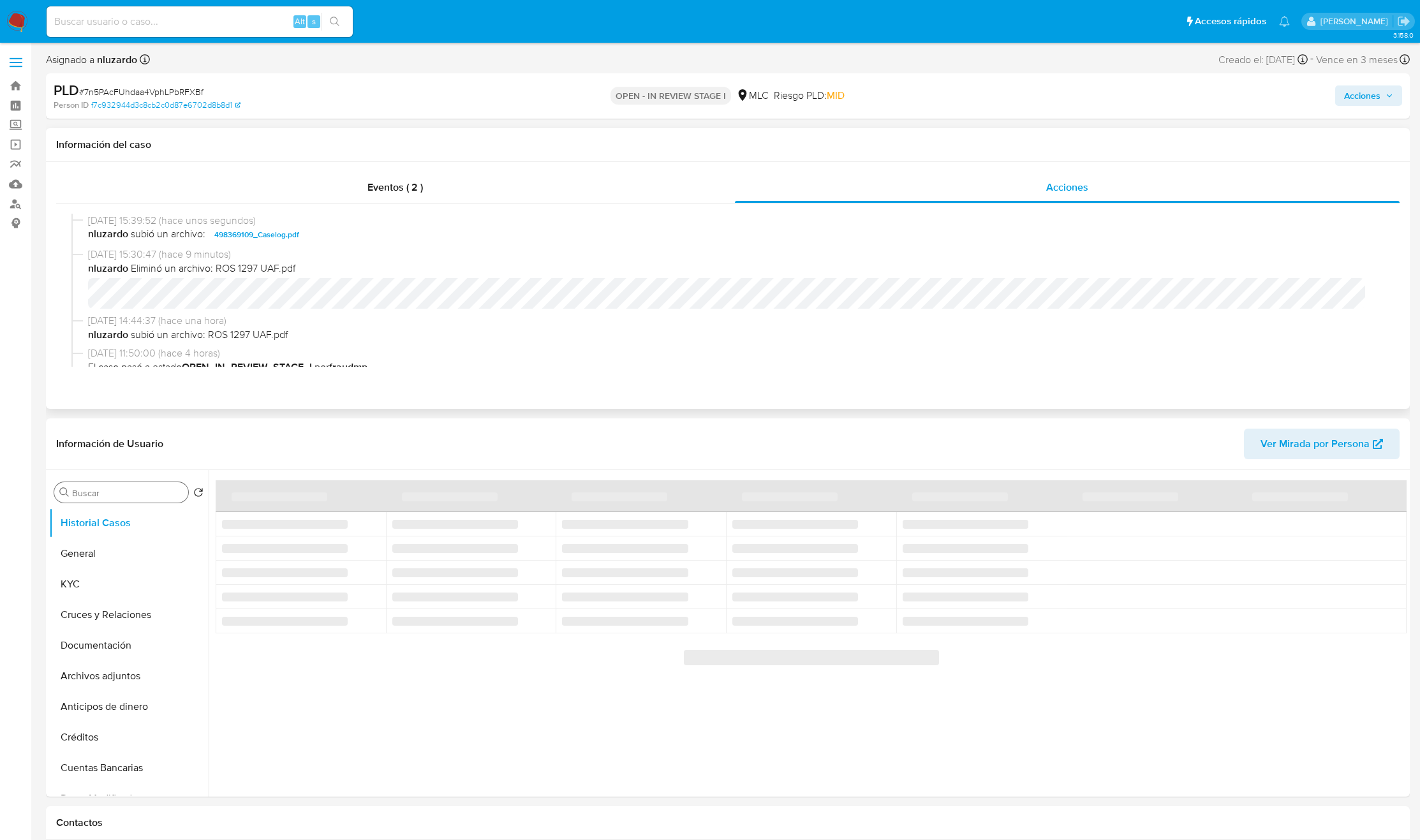
scroll to position [78, 0]
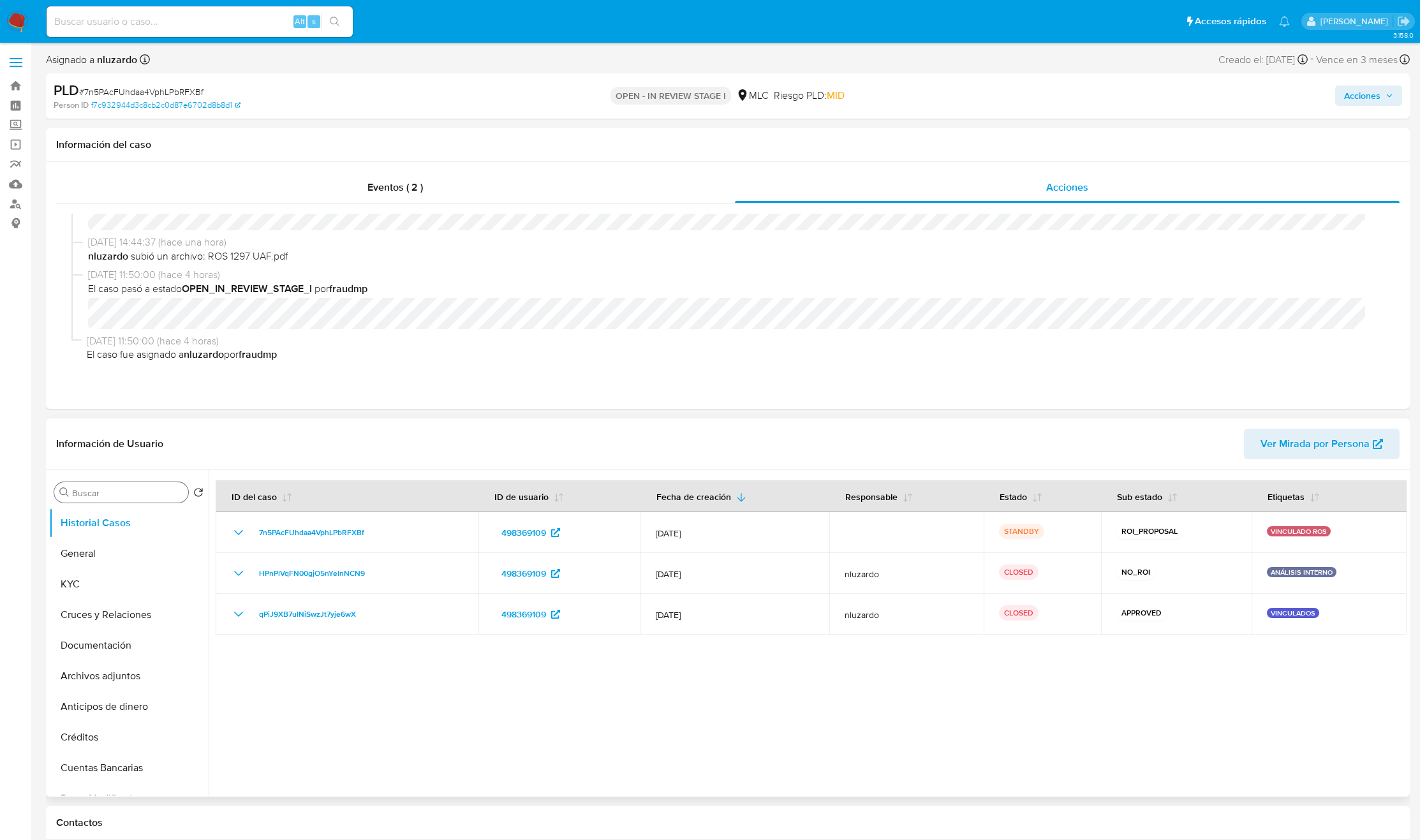
drag, startPoint x: 1309, startPoint y: 680, endPoint x: 732, endPoint y: 741, distance: 580.2
click at [732, 740] on div at bounding box center [807, 633] width 1198 height 327
click at [732, 741] on div at bounding box center [807, 633] width 1198 height 327
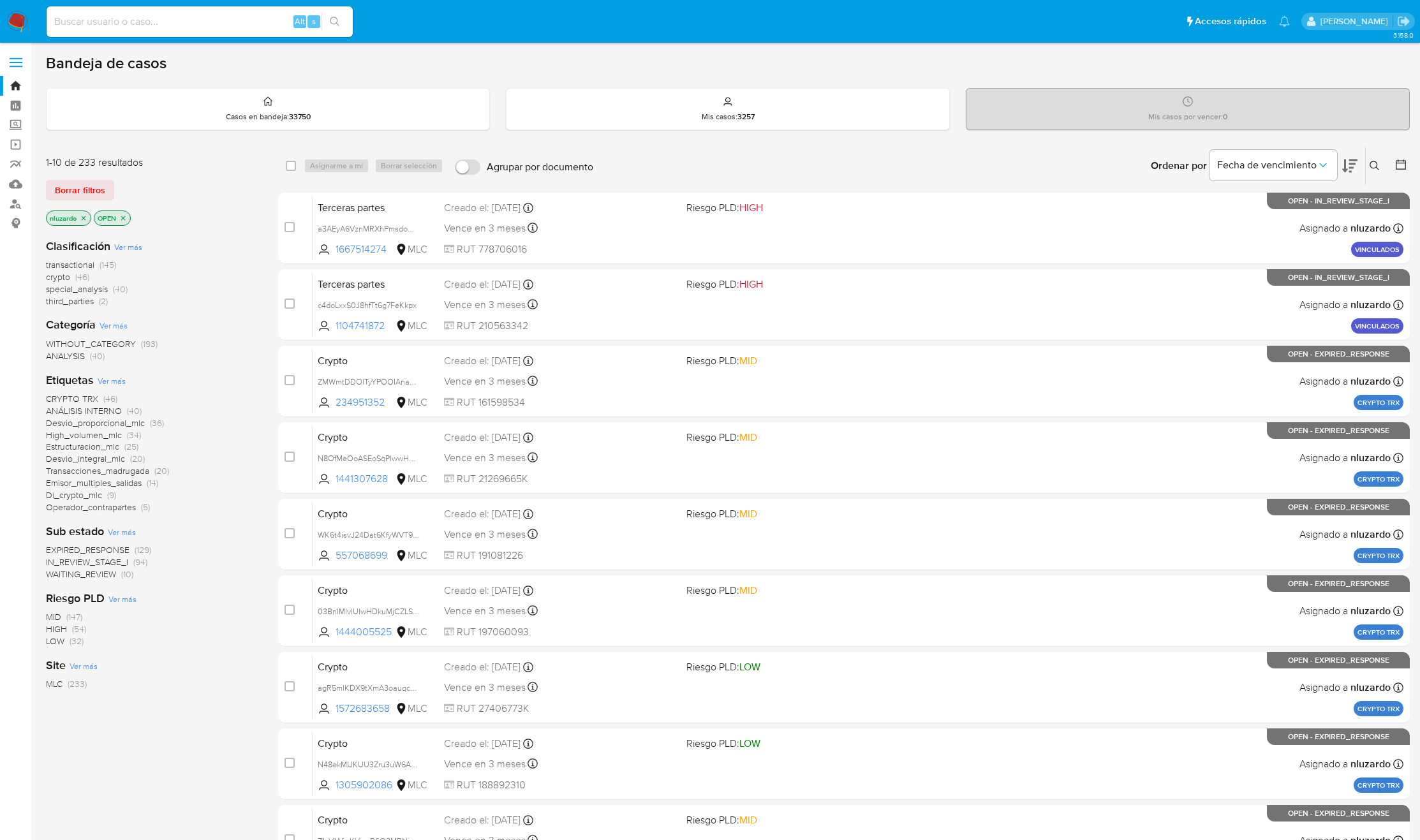
drag, startPoint x: 408, startPoint y: 250, endPoint x: 259, endPoint y: 281, distance: 152.2
click at [262, 286] on div "1-10 de 233 resultados Borrar filtros nluzardo OPEN Clasificación Ver más trans…" at bounding box center [728, 572] width 1364 height 853
click at [257, 276] on div "transactional (145) crypto (46) special_analysis (40) third_parties (2)" at bounding box center [152, 283] width 211 height 49
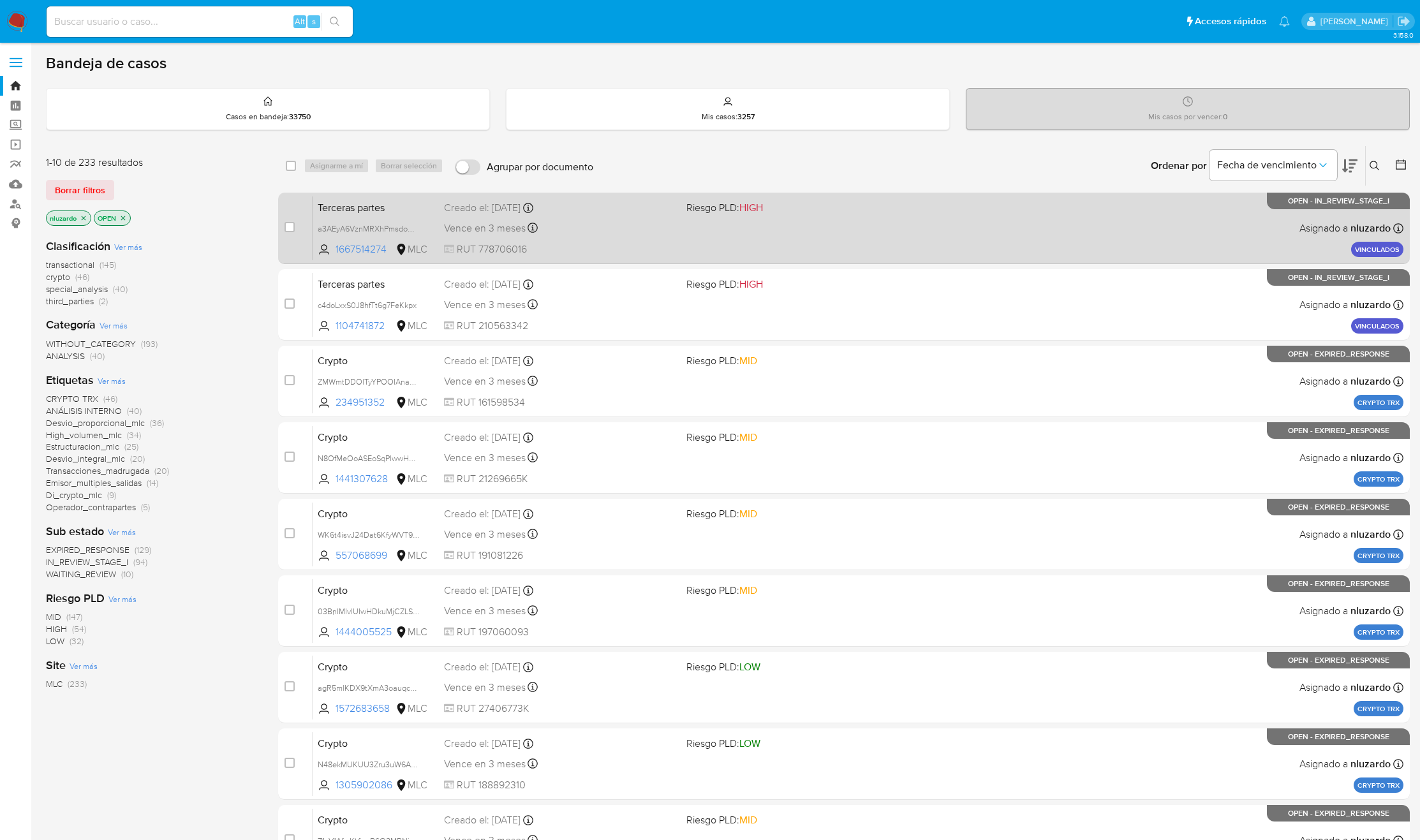
click at [722, 232] on div "Terceras partes a3AEyA6VznMRXhPmsdowC5Av 1667514274 MLC Riesgo PLD: HIGH Creado…" at bounding box center [858, 228] width 1091 height 65
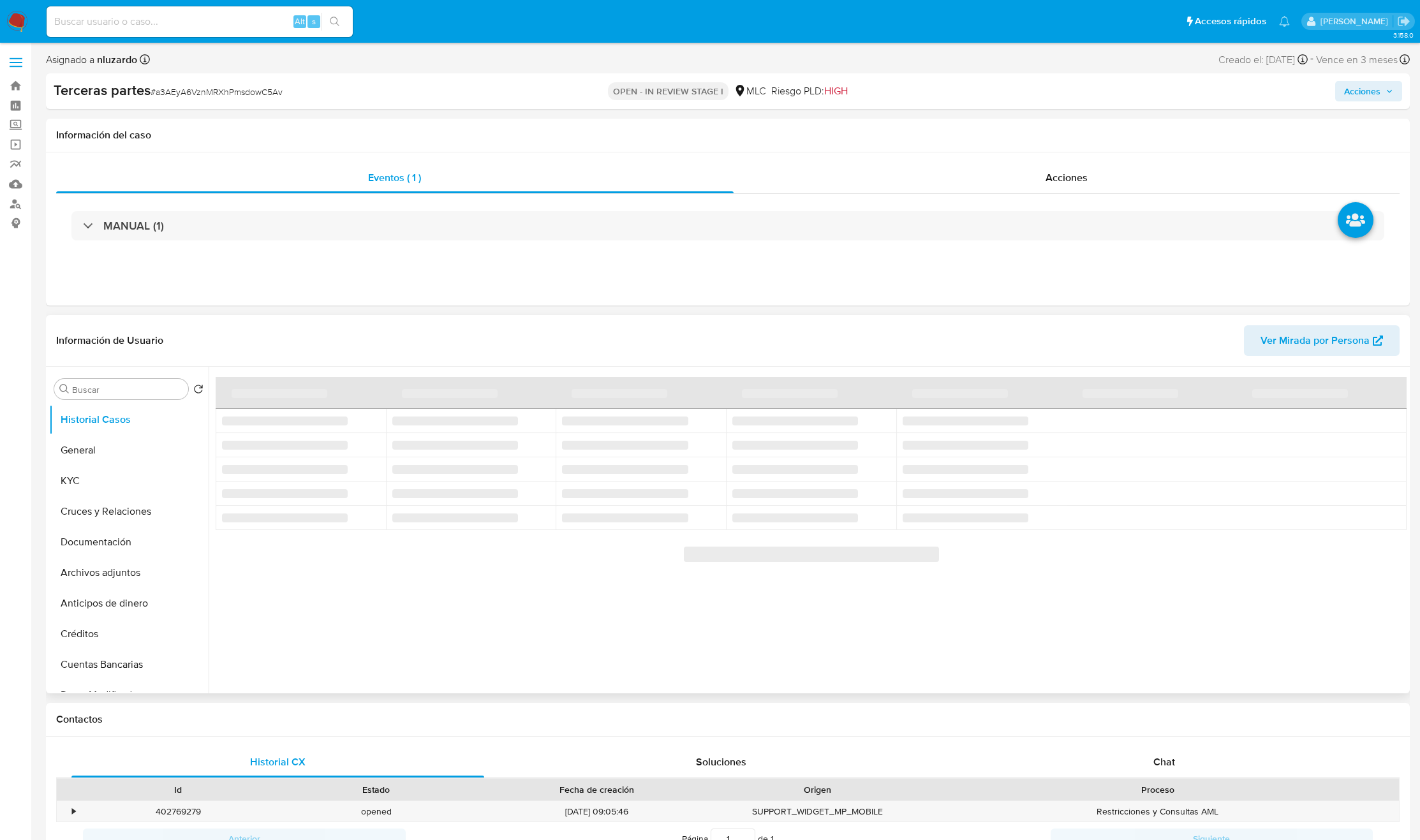
select select "10"
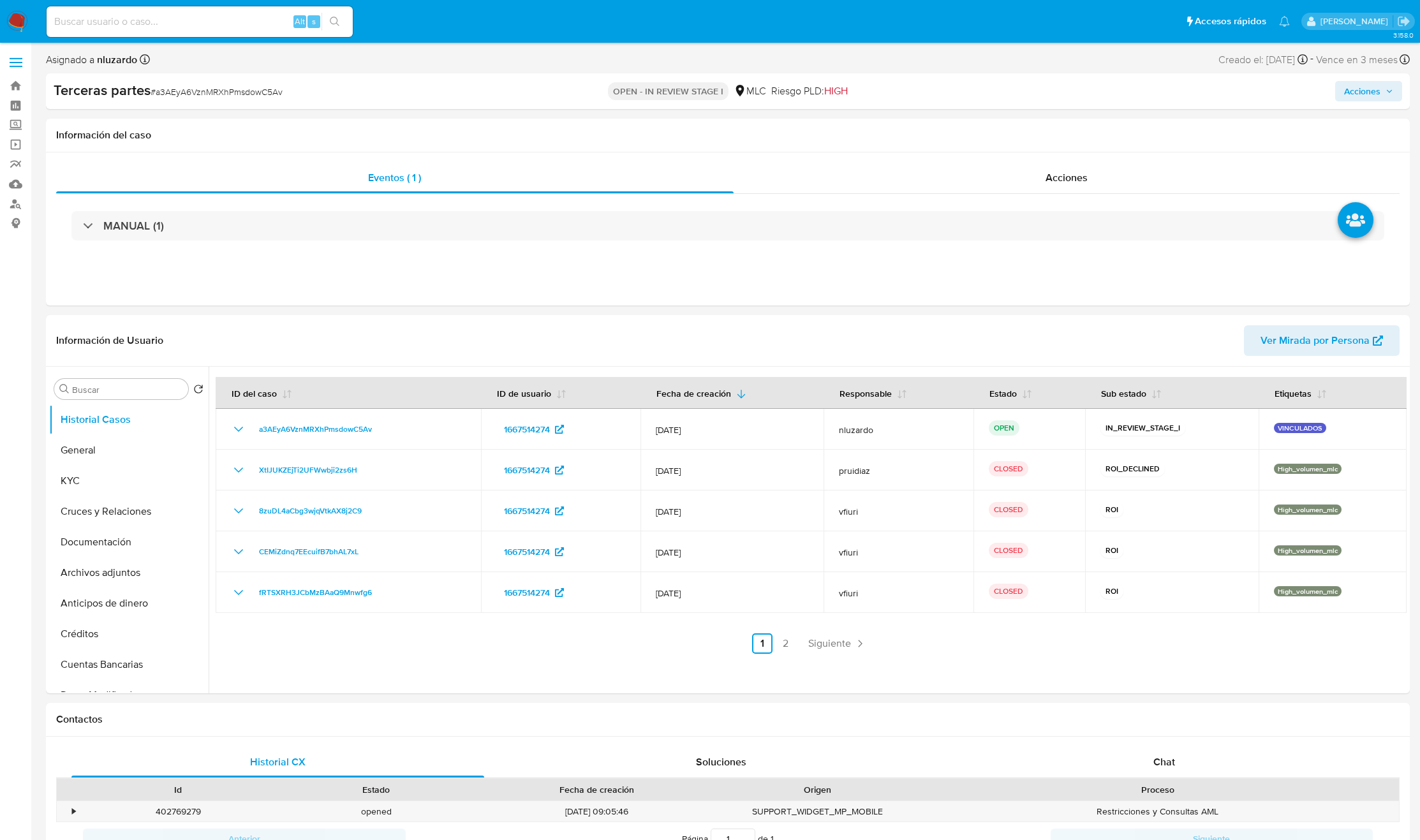
click at [956, 83] on span "Acciones" at bounding box center [1368, 91] width 49 height 18
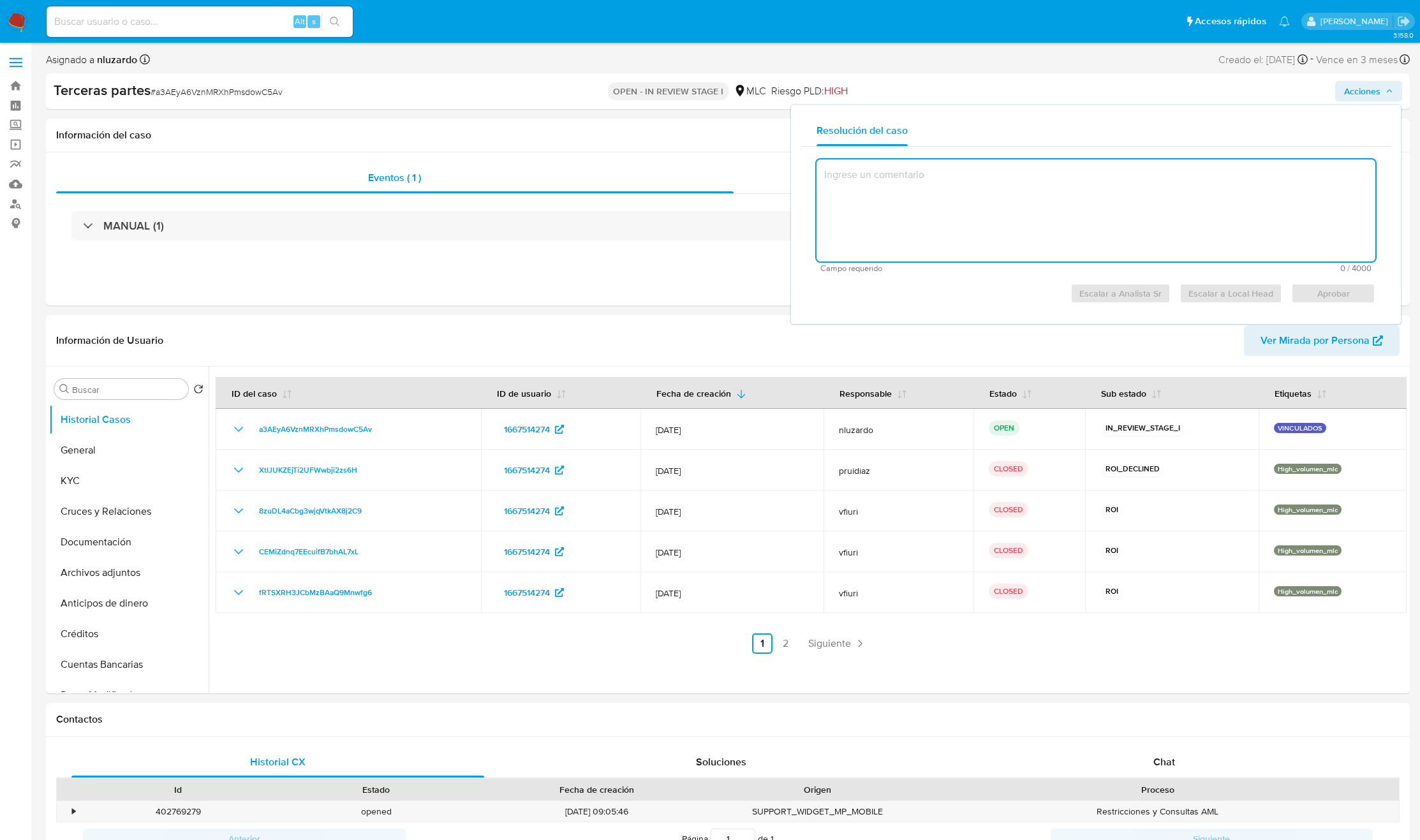
click at [956, 218] on textarea at bounding box center [1095, 210] width 559 height 102
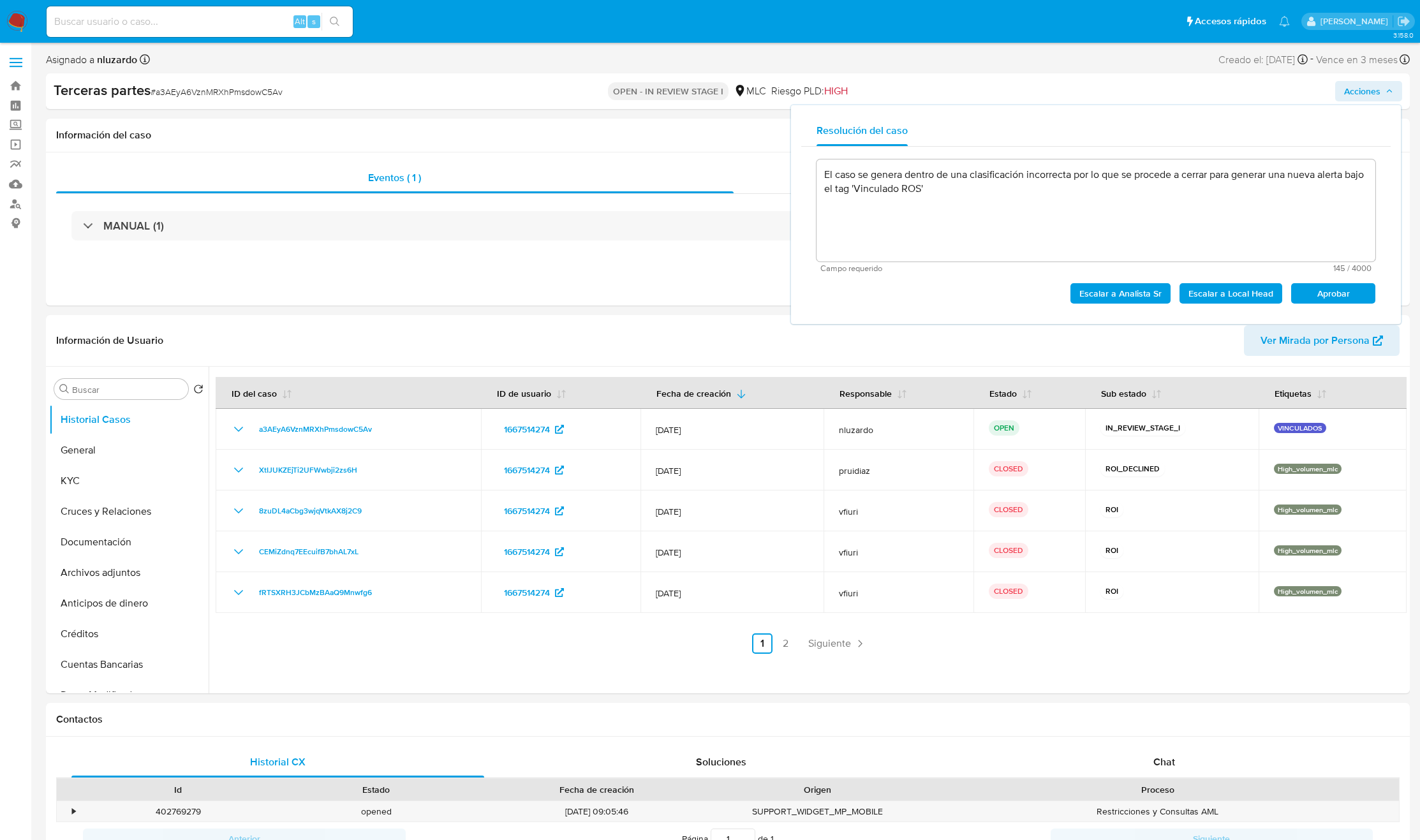
click at [956, 293] on span "Aprobar" at bounding box center [1333, 293] width 67 height 18
type textarea "El caso se genera dentro de una clasificación incorrecta por lo que se procede …"
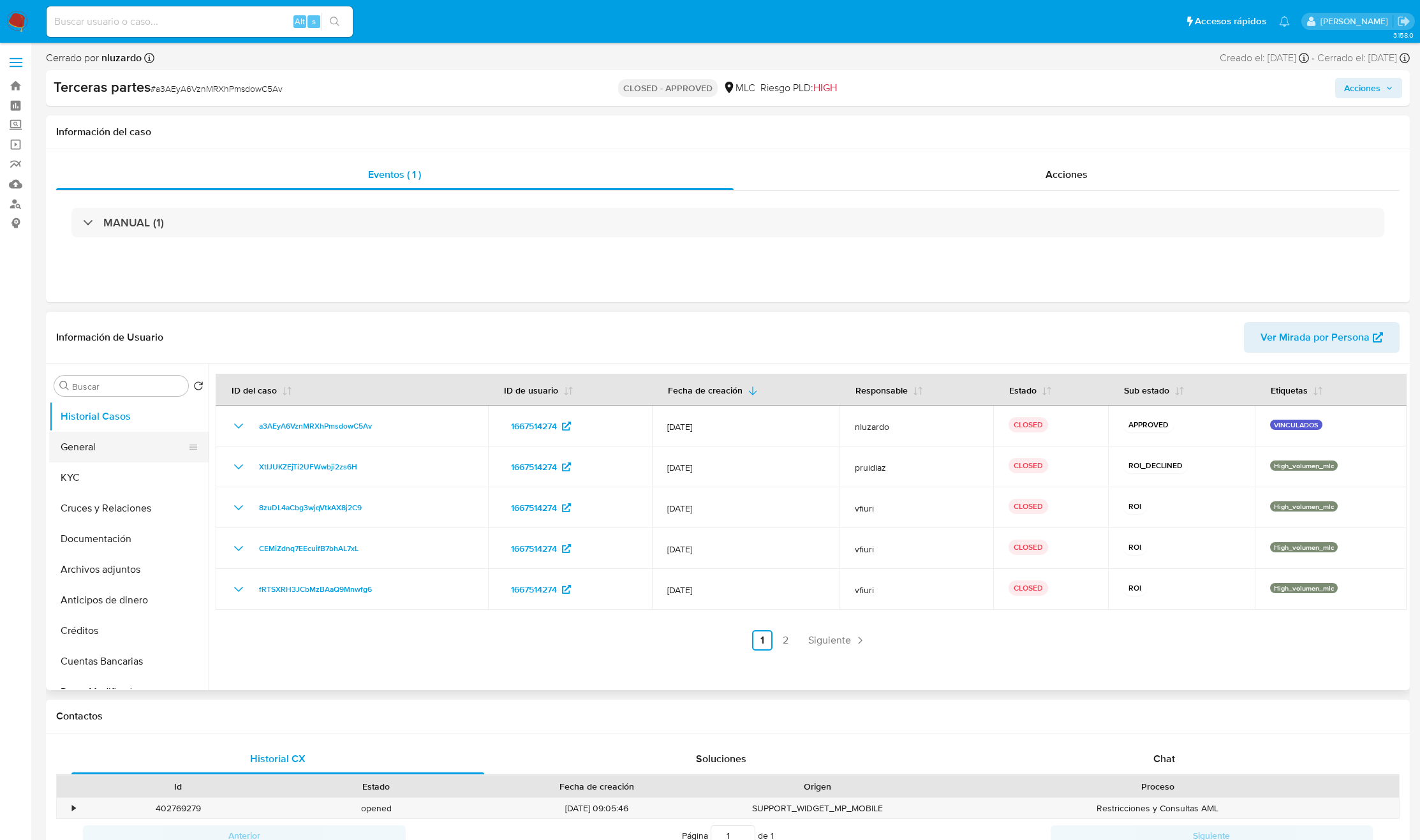
click at [107, 448] on button "General" at bounding box center [123, 447] width 149 height 30
select select "10"
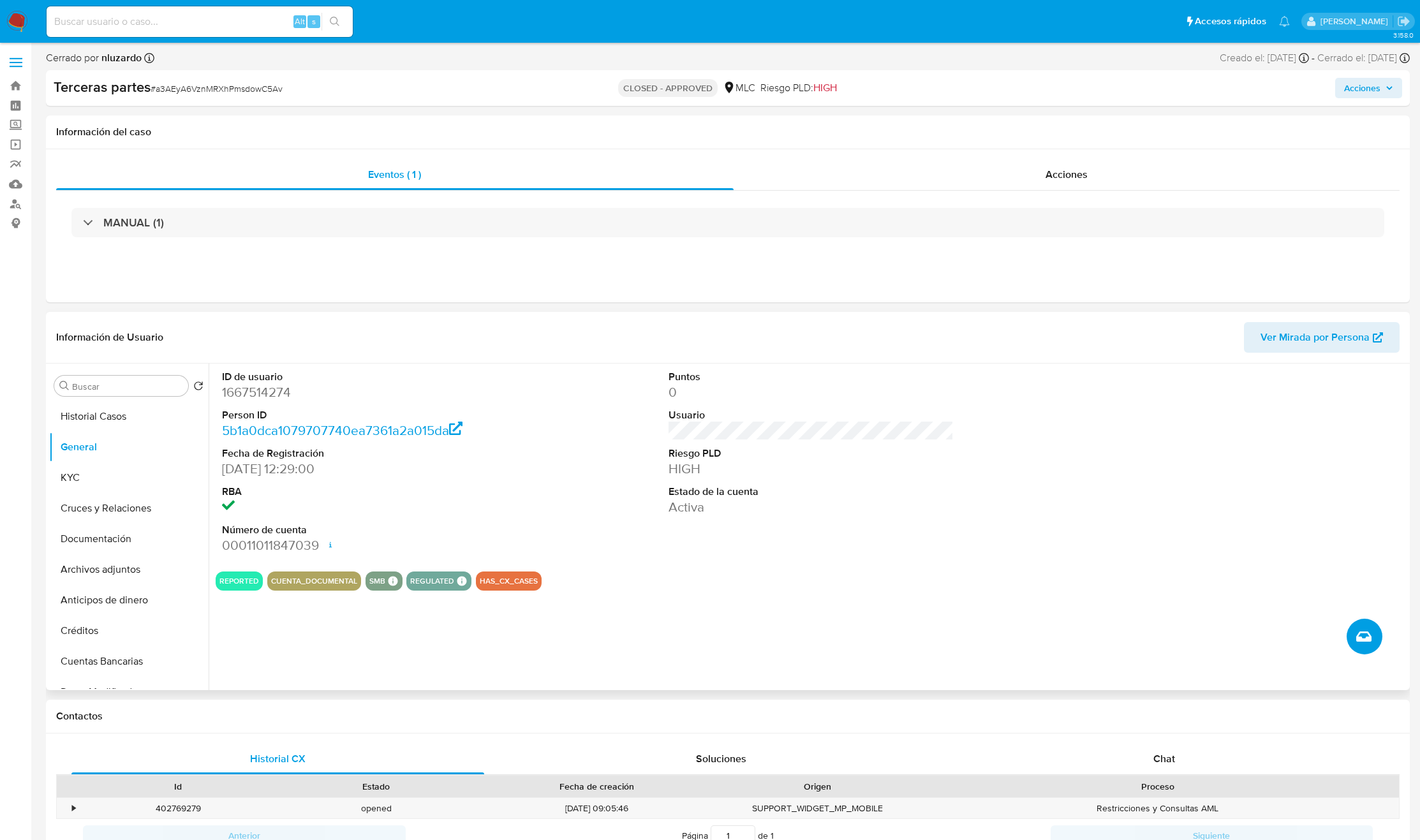
click at [1351, 638] on button "Crear caso manual" at bounding box center [1364, 637] width 36 height 36
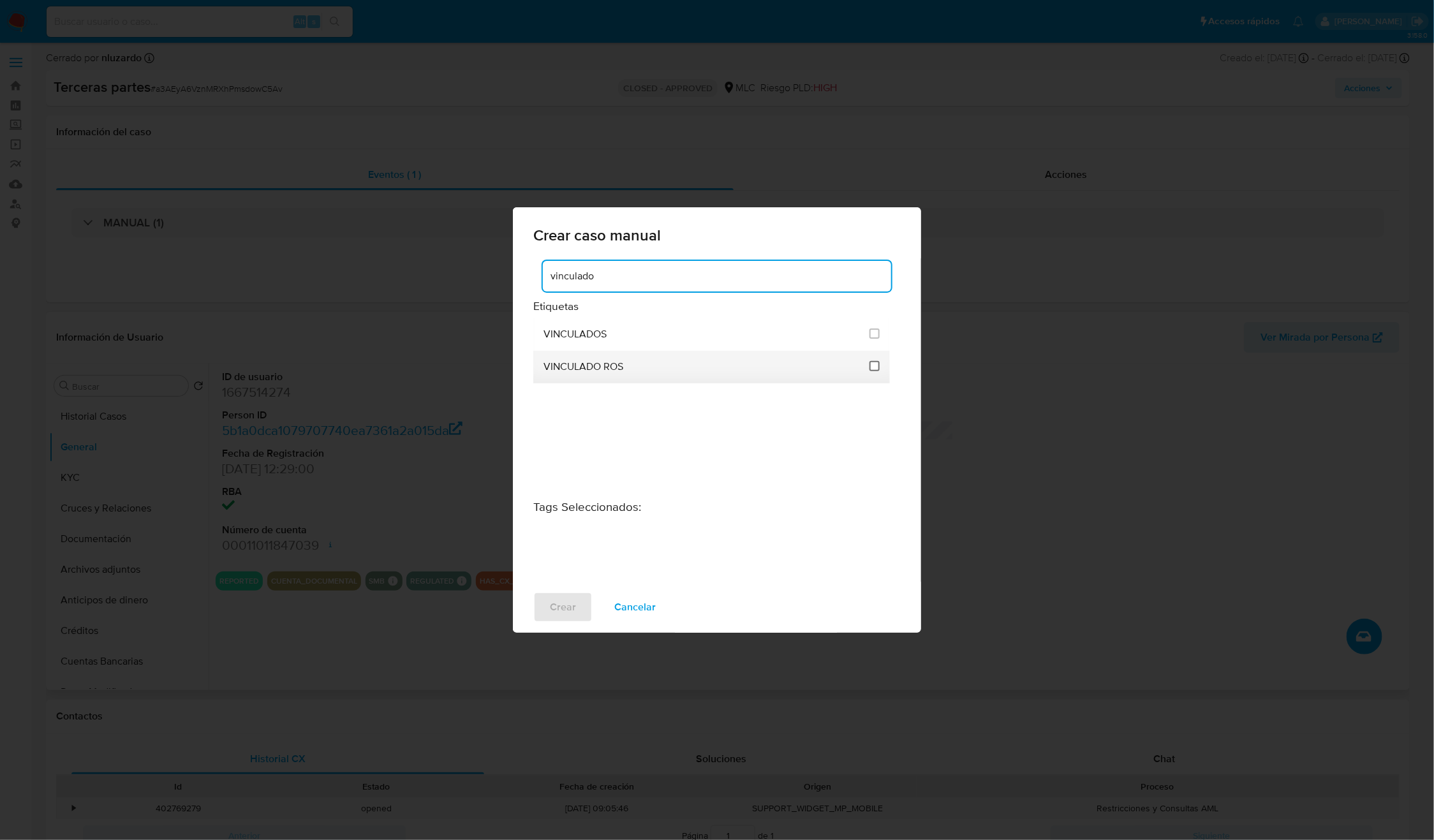
type input "vinculado"
click input "3313"
checkbox input "true"
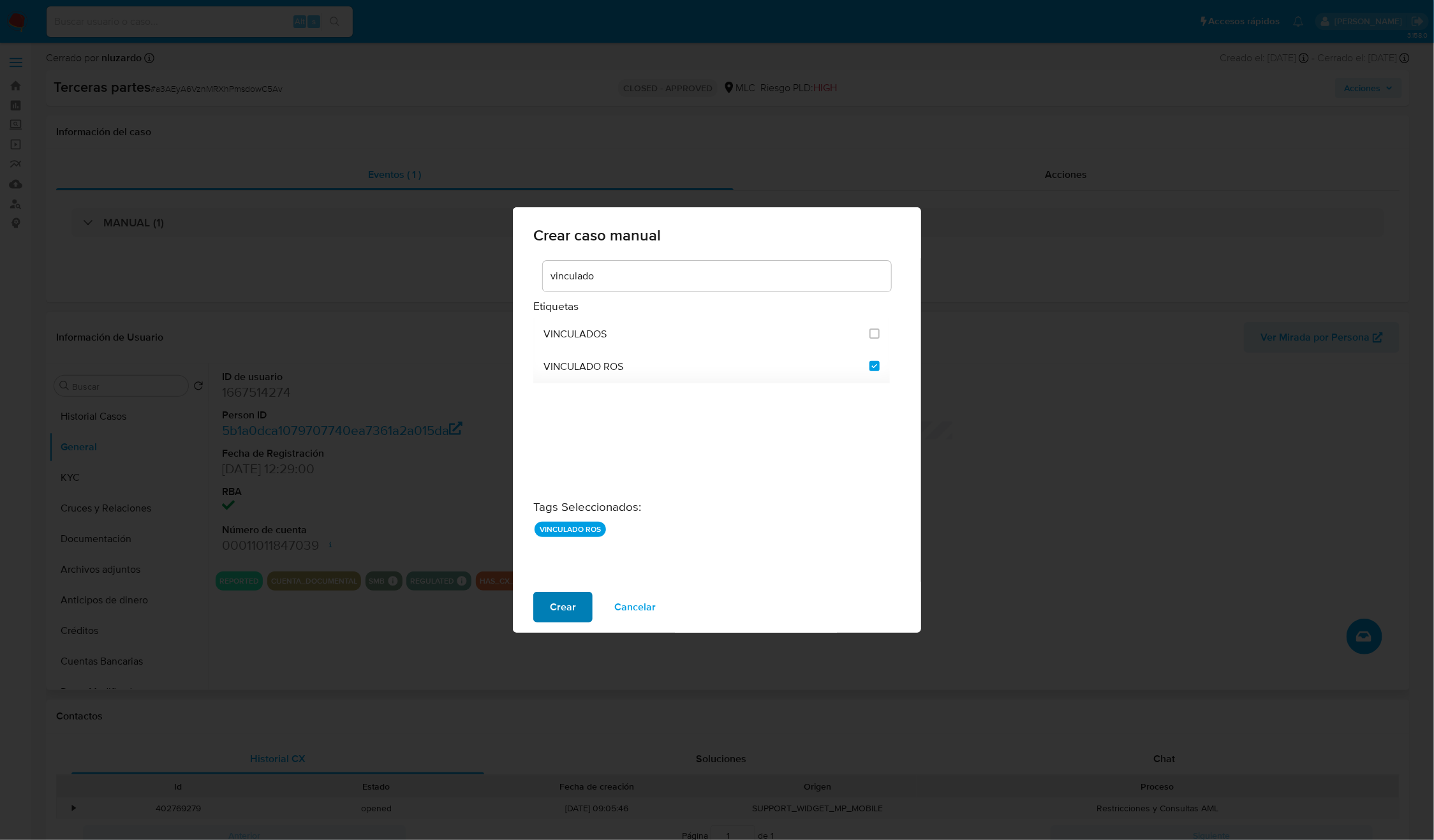
click span "Crear"
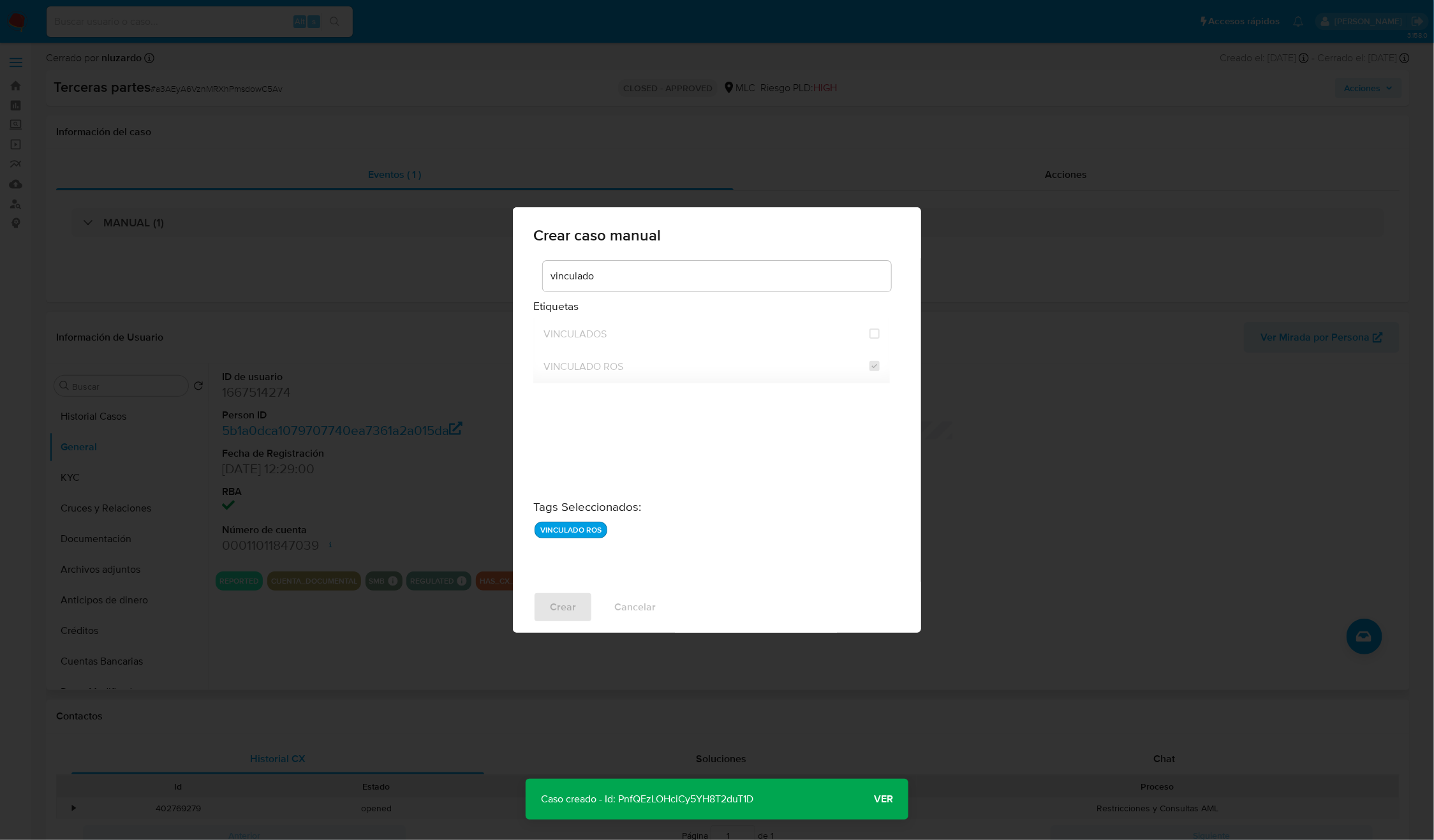
click span "Ver"
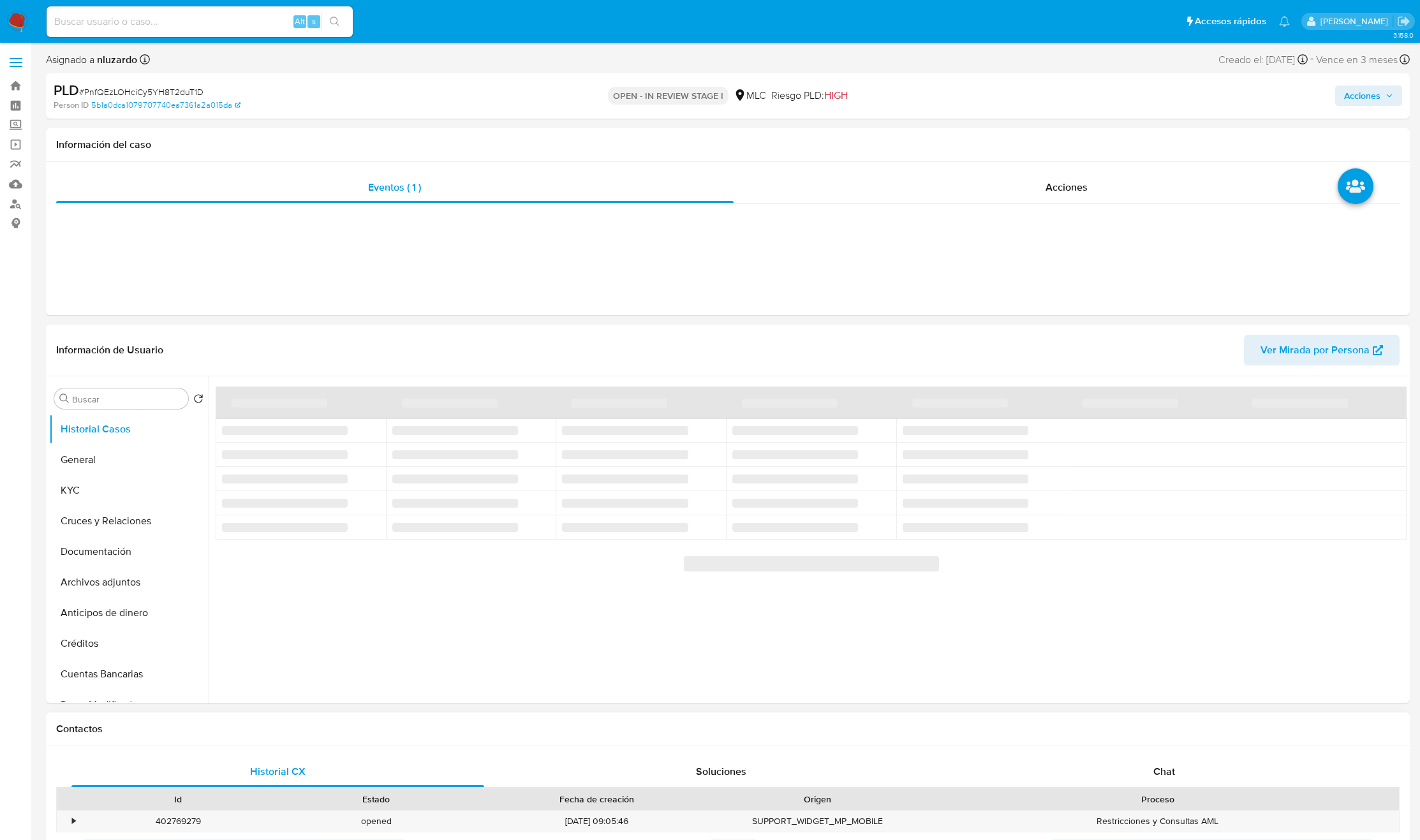
select select "10"
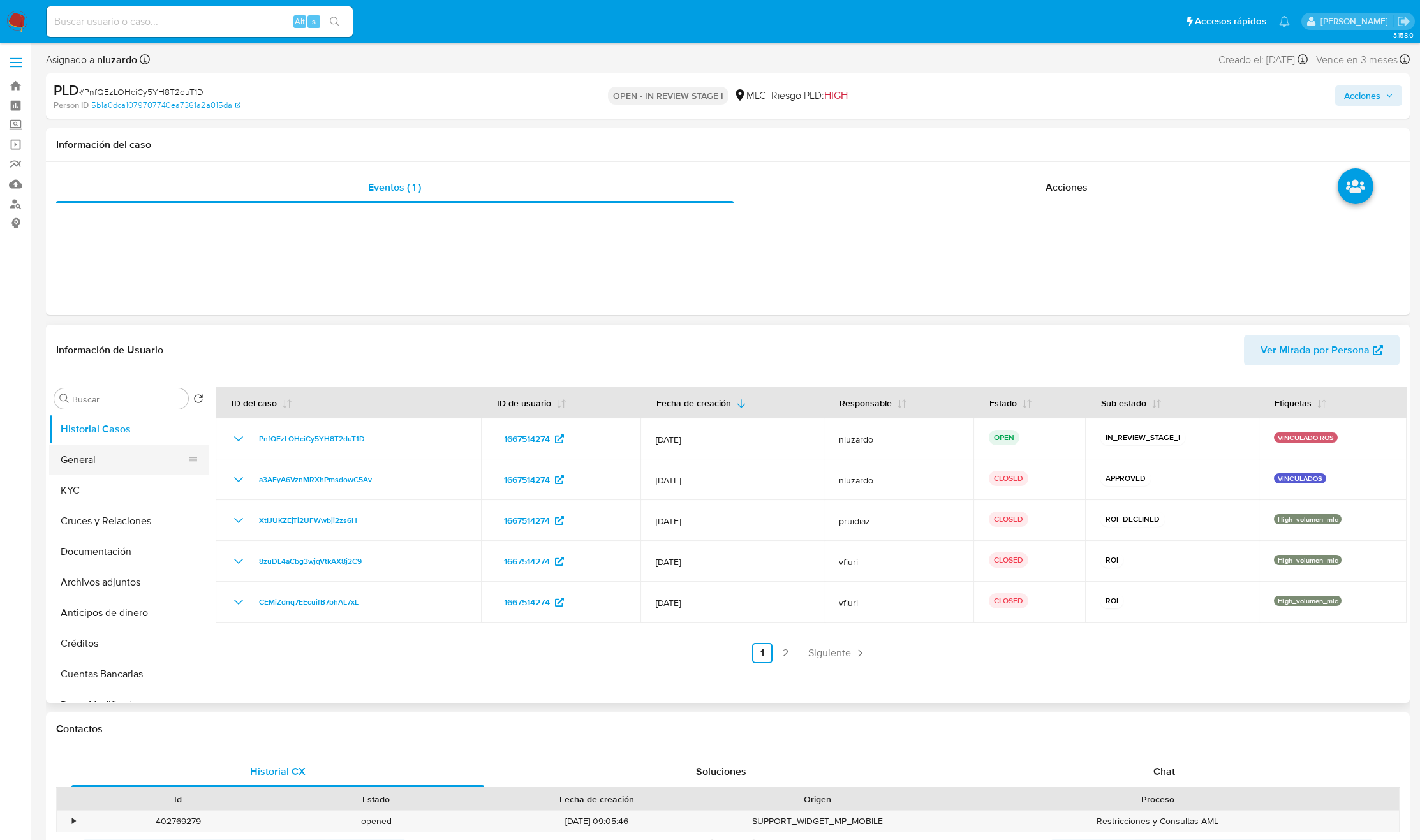
click at [115, 464] on button "General" at bounding box center [123, 460] width 149 height 30
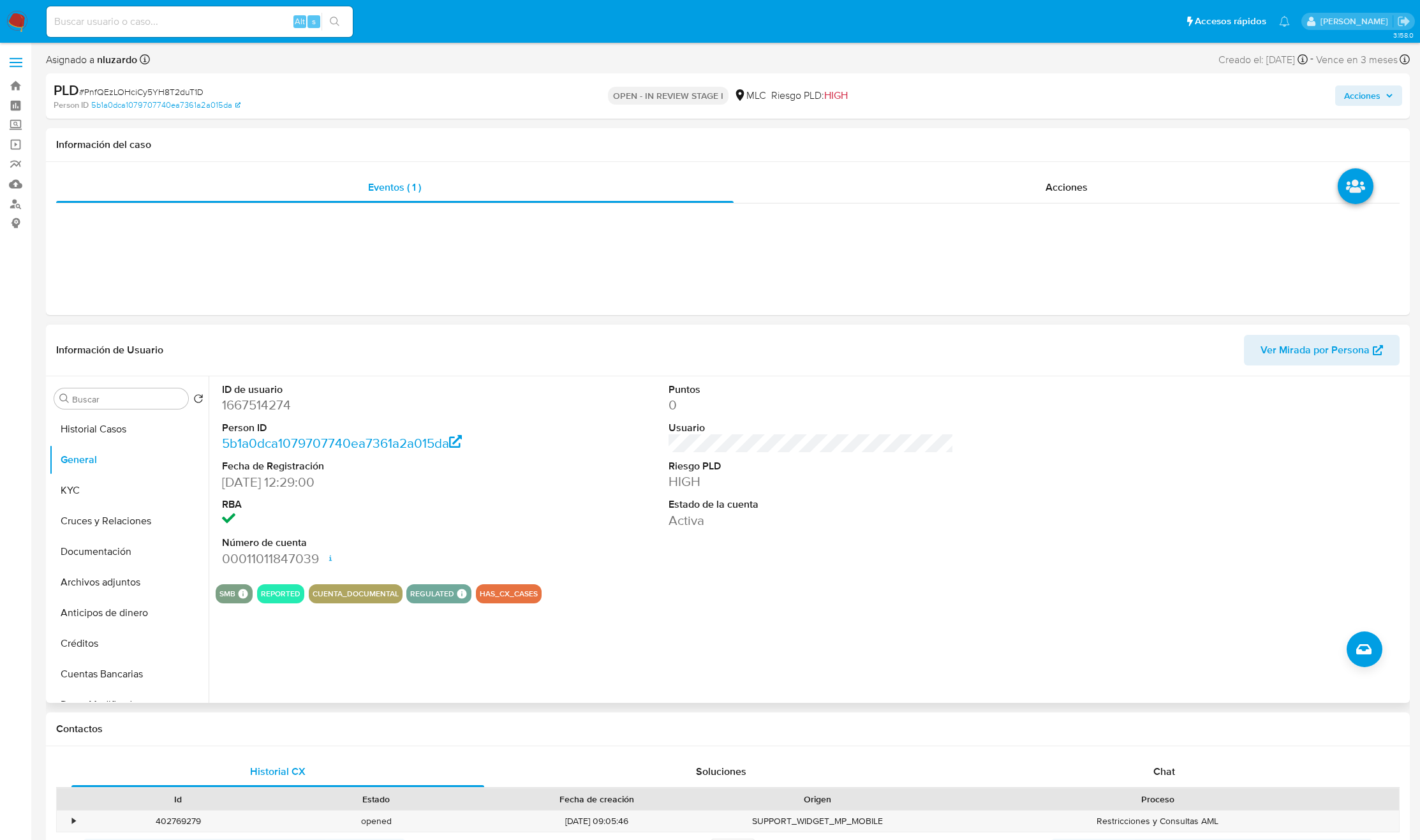
click at [263, 408] on dd "1667514274" at bounding box center [364, 405] width 285 height 18
copy dd "1667514274"
click at [96, 497] on button "KYC" at bounding box center [123, 490] width 149 height 30
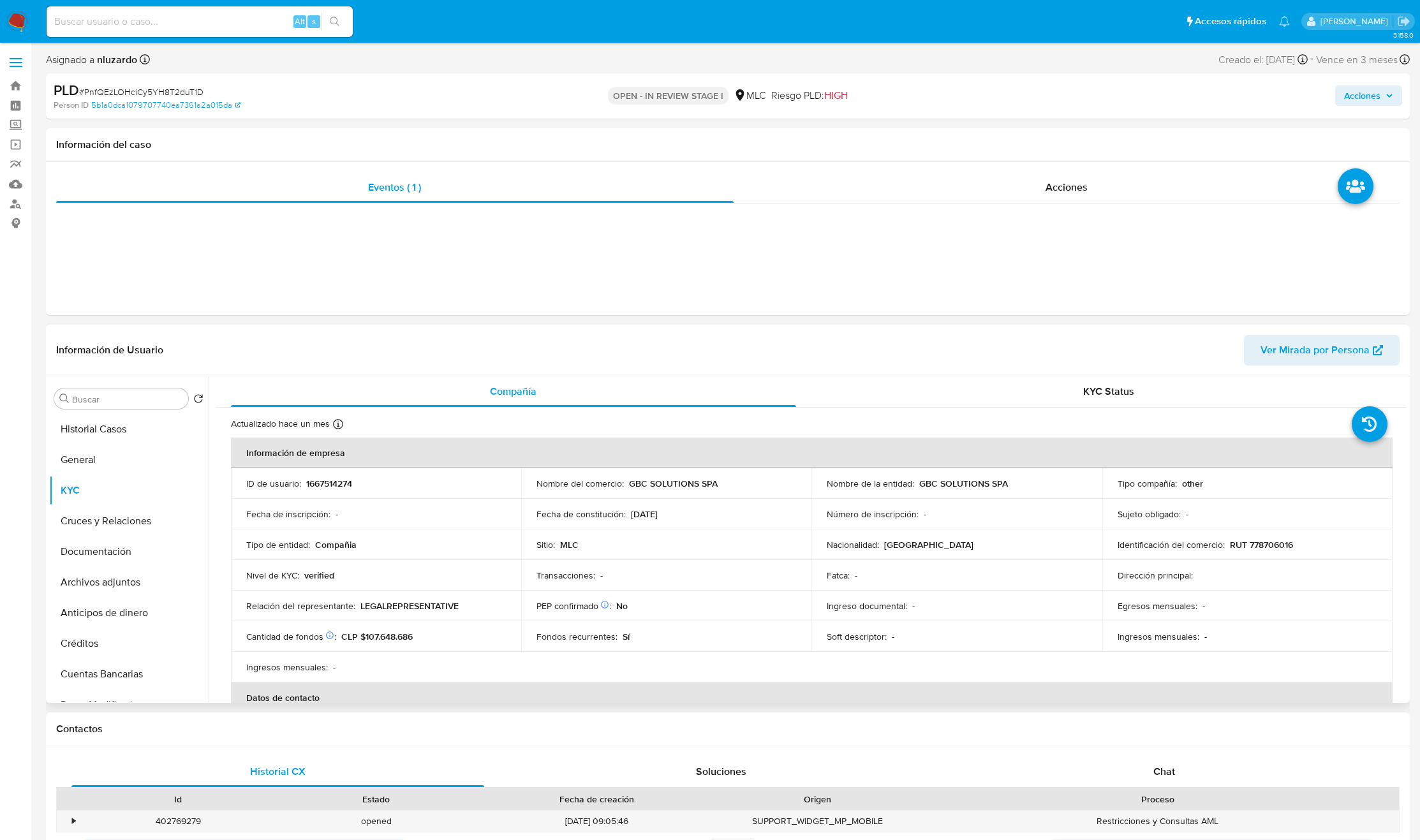
click at [336, 485] on p "1667514274" at bounding box center [329, 483] width 46 height 12
copy p "1667514274"
click at [337, 487] on p "1667514274" at bounding box center [329, 483] width 46 height 12
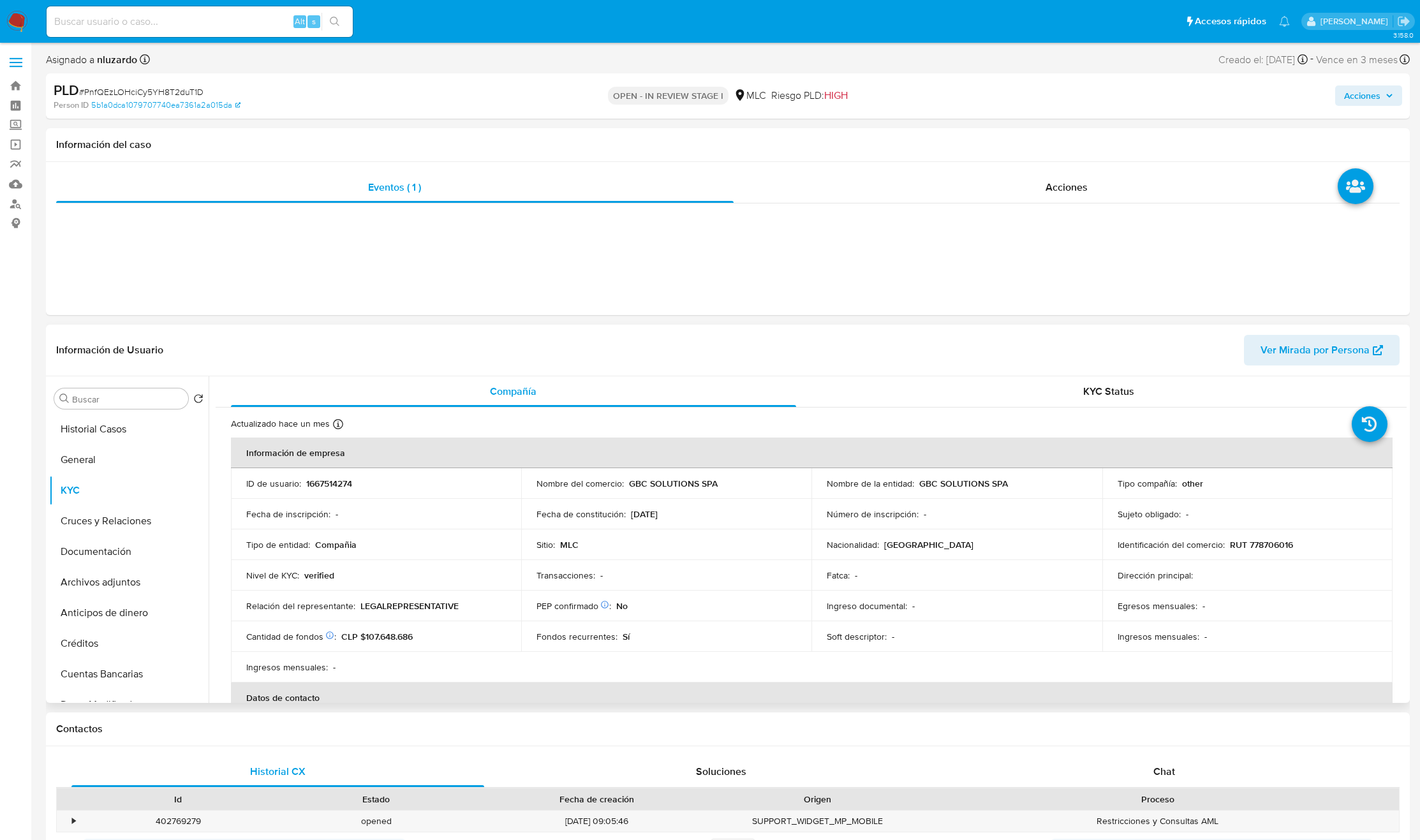
click at [1254, 548] on p "RUT 778706016" at bounding box center [1261, 544] width 63 height 12
copy p "778706016"
click at [121, 404] on input "Buscar" at bounding box center [127, 399] width 111 height 12
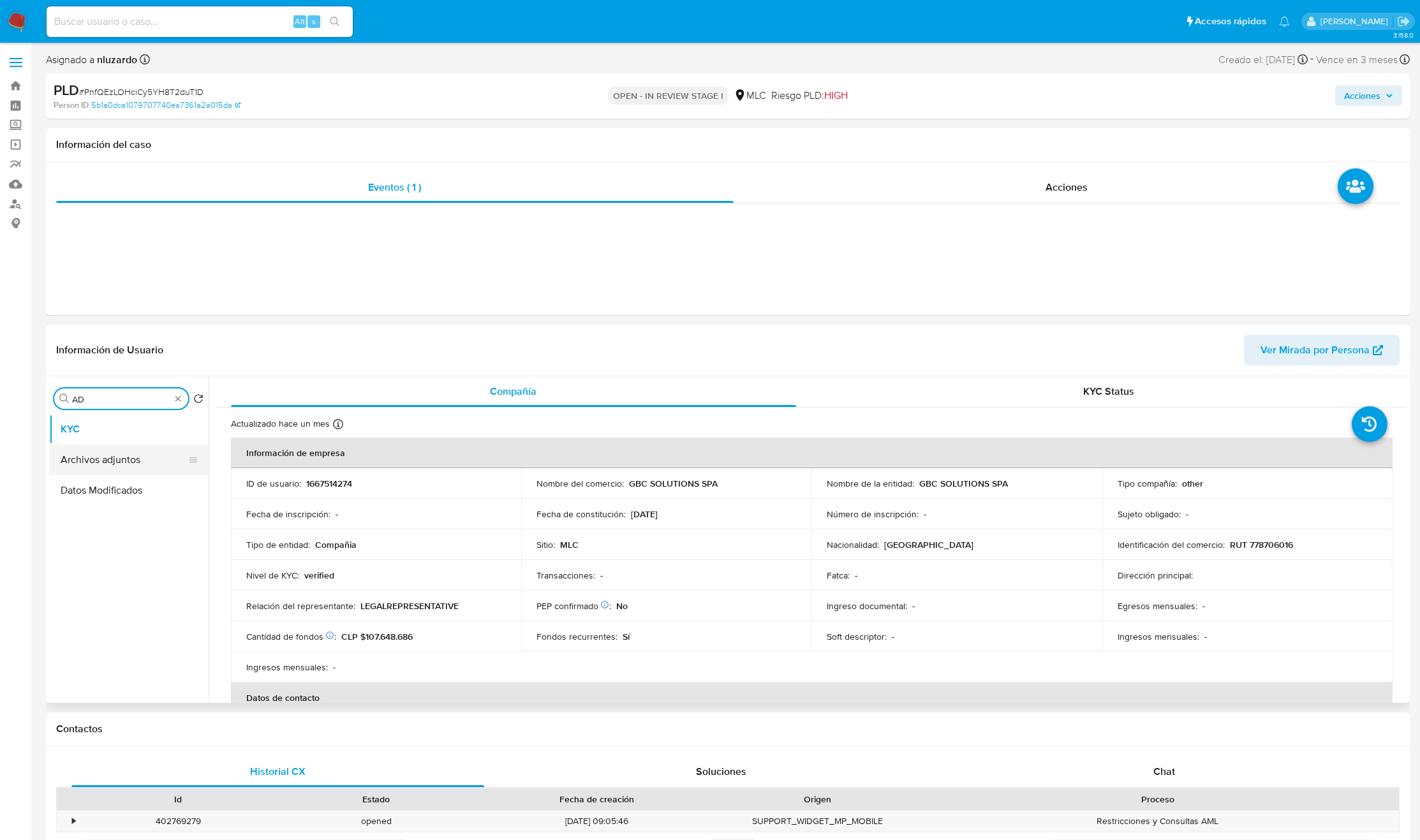
type input "AD"
click at [107, 458] on button "Archivos adjuntos" at bounding box center [123, 460] width 149 height 30
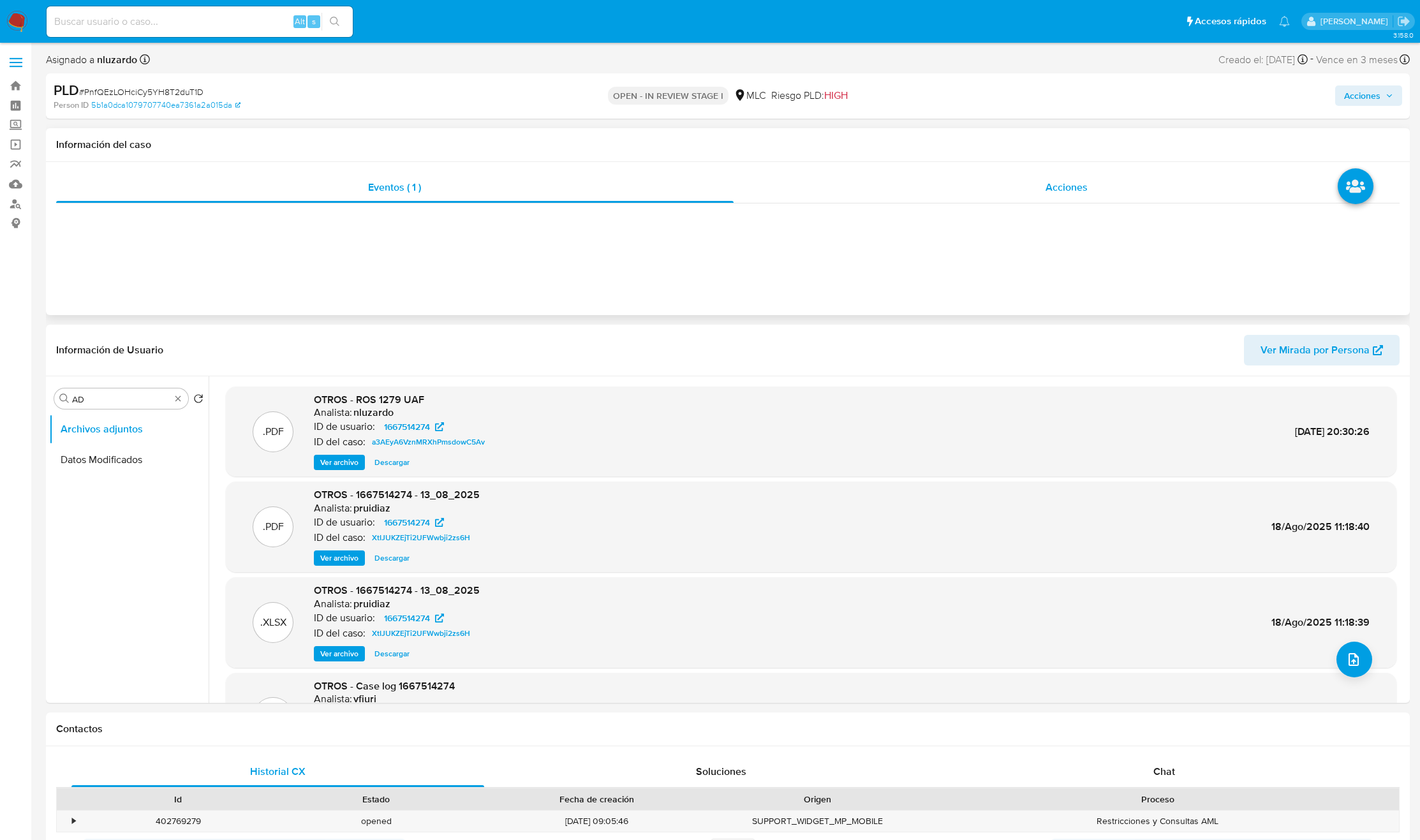
click at [1049, 188] on span "Acciones" at bounding box center [1066, 187] width 42 height 15
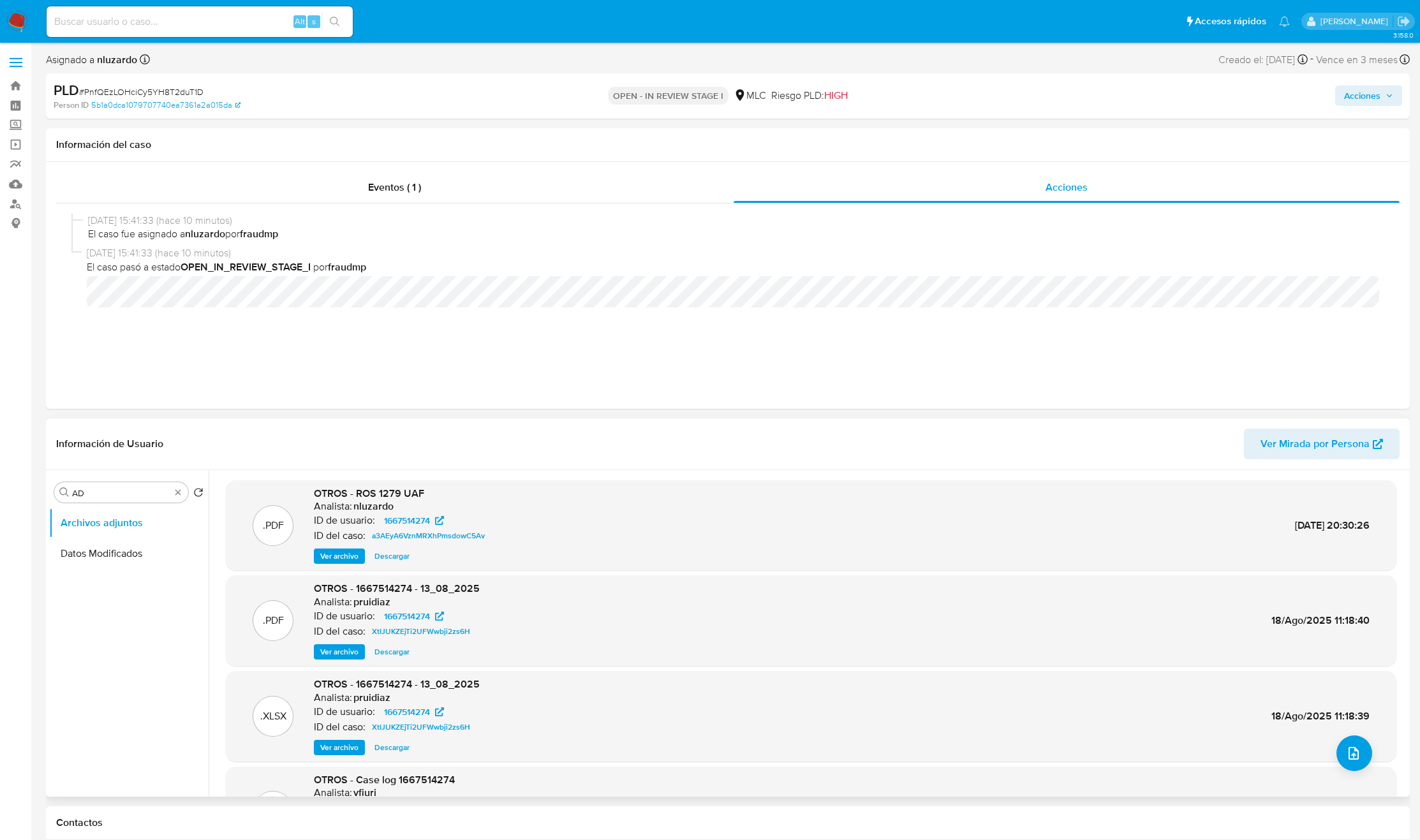
click at [1363, 765] on div ".PDF OTROS - ROS 1279 UAF Analista: nluzardo ID de usuario: 1667514274 ID del c…" at bounding box center [811, 689] width 1170 height 417
click at [1362, 757] on button "upload-file" at bounding box center [1354, 753] width 36 height 36
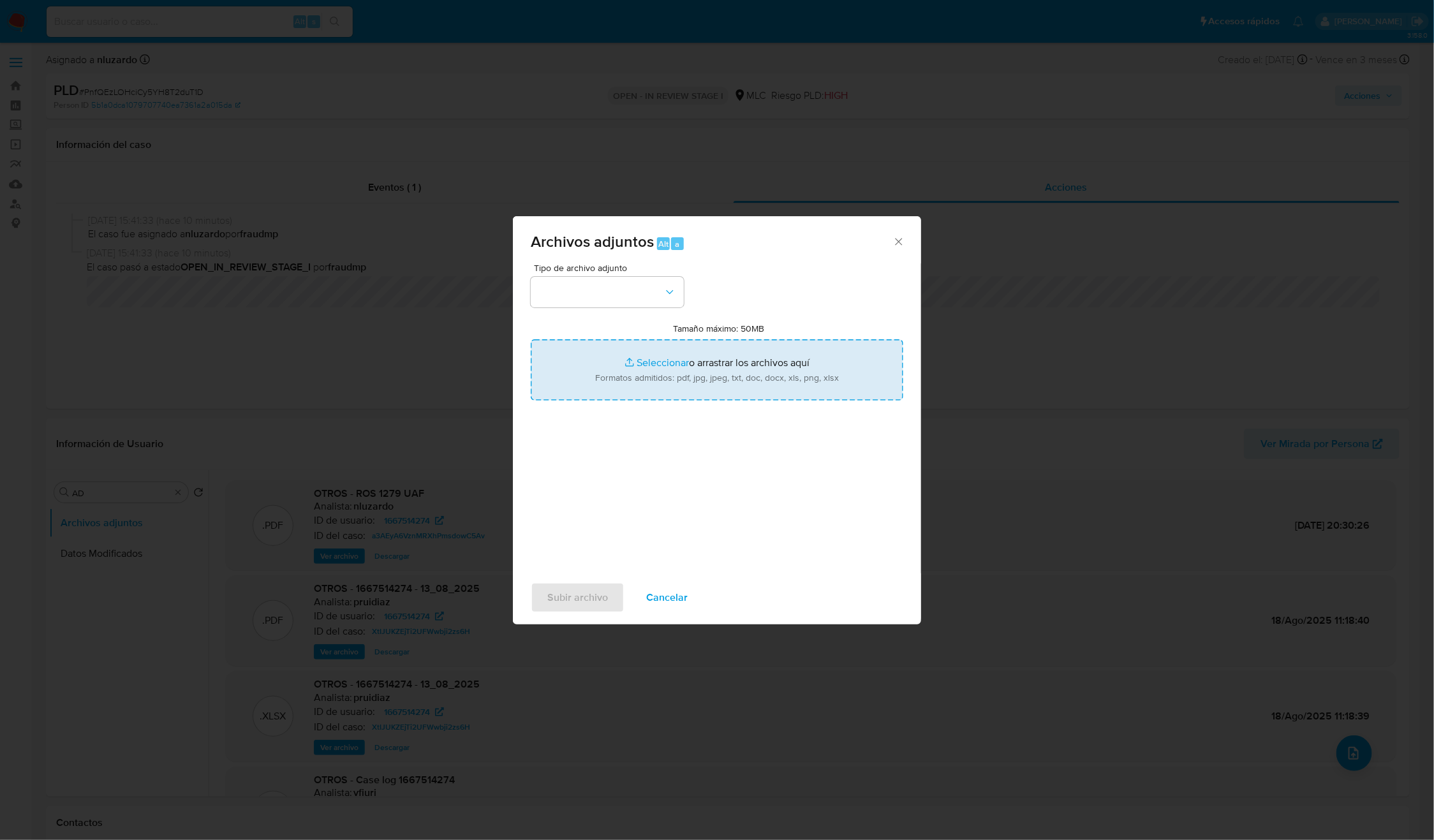
type input "C:\fakepath\1667514274_Caselog.pdf"
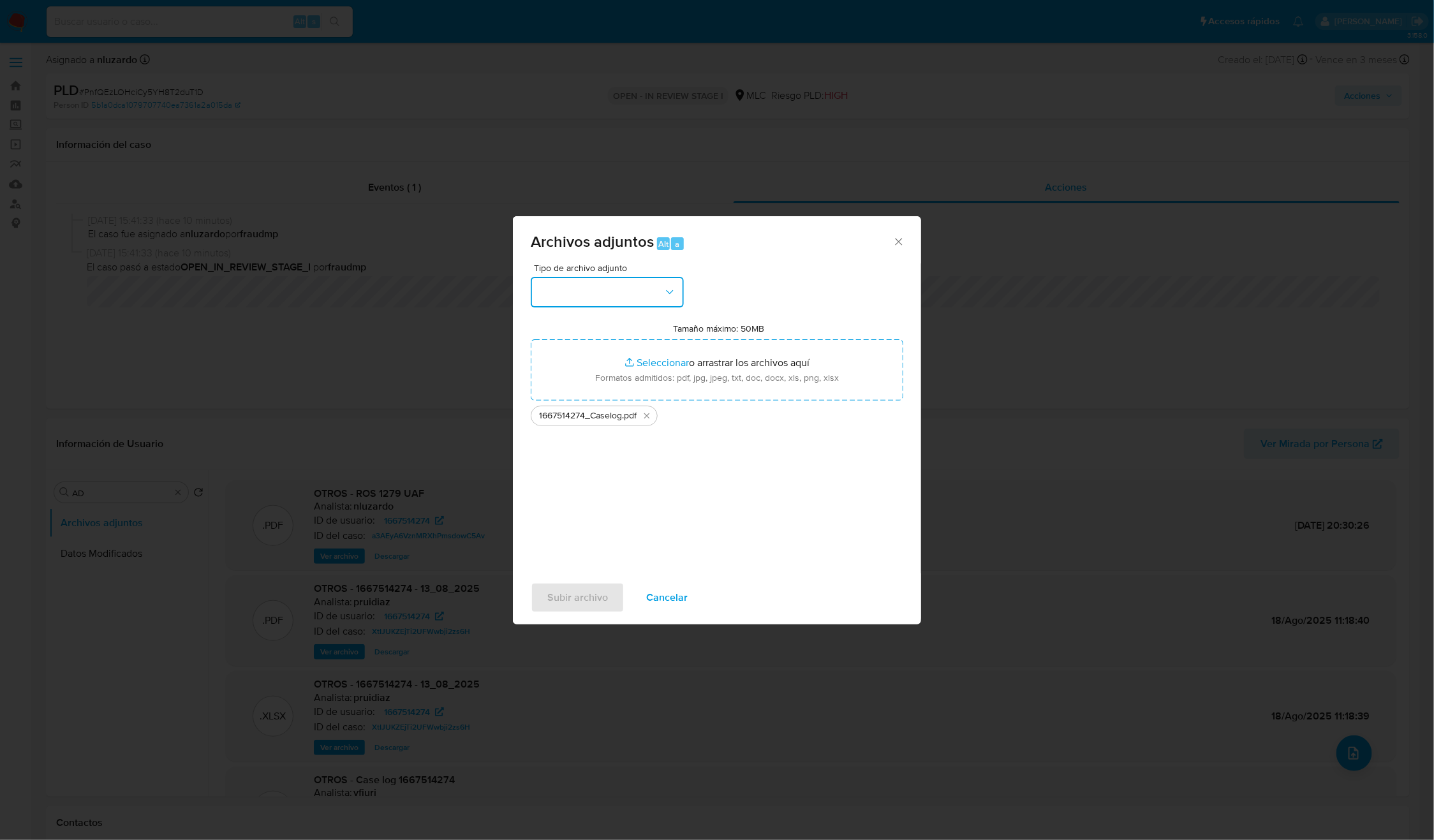
click at [670, 286] on icon "button" at bounding box center [669, 292] width 12 height 12
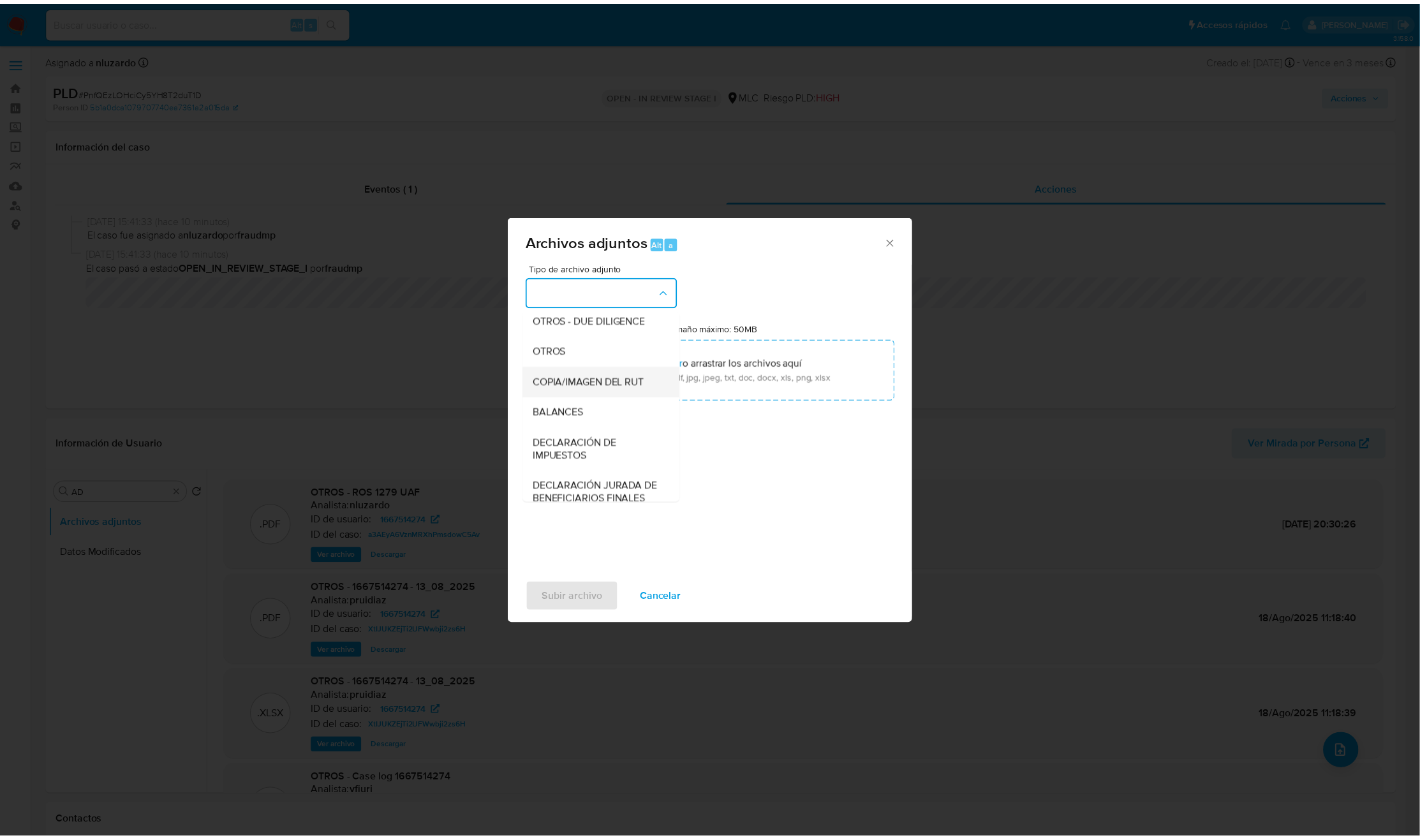
scroll to position [147, 0]
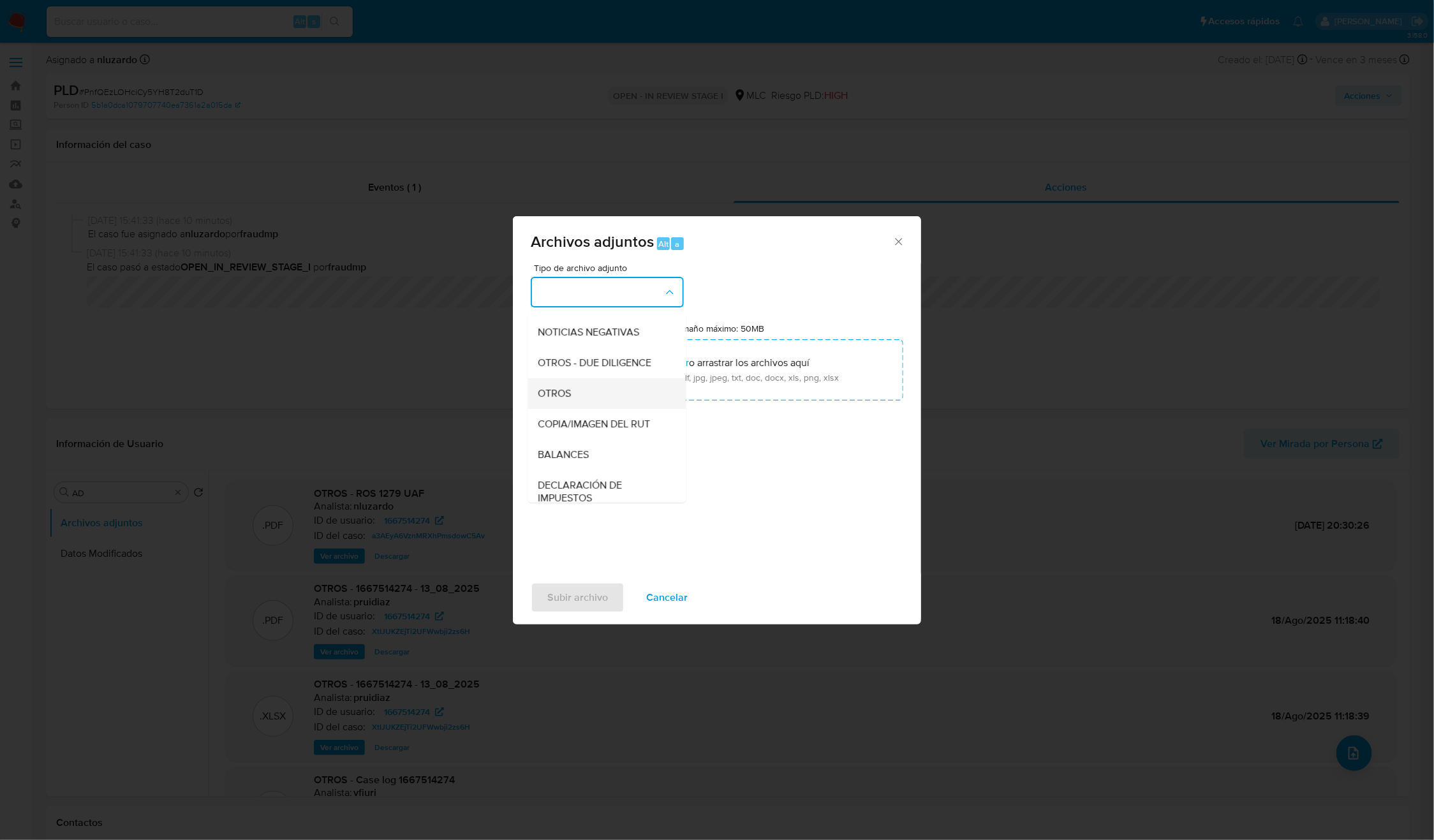
click at [590, 397] on div "OTROS" at bounding box center [603, 393] width 131 height 30
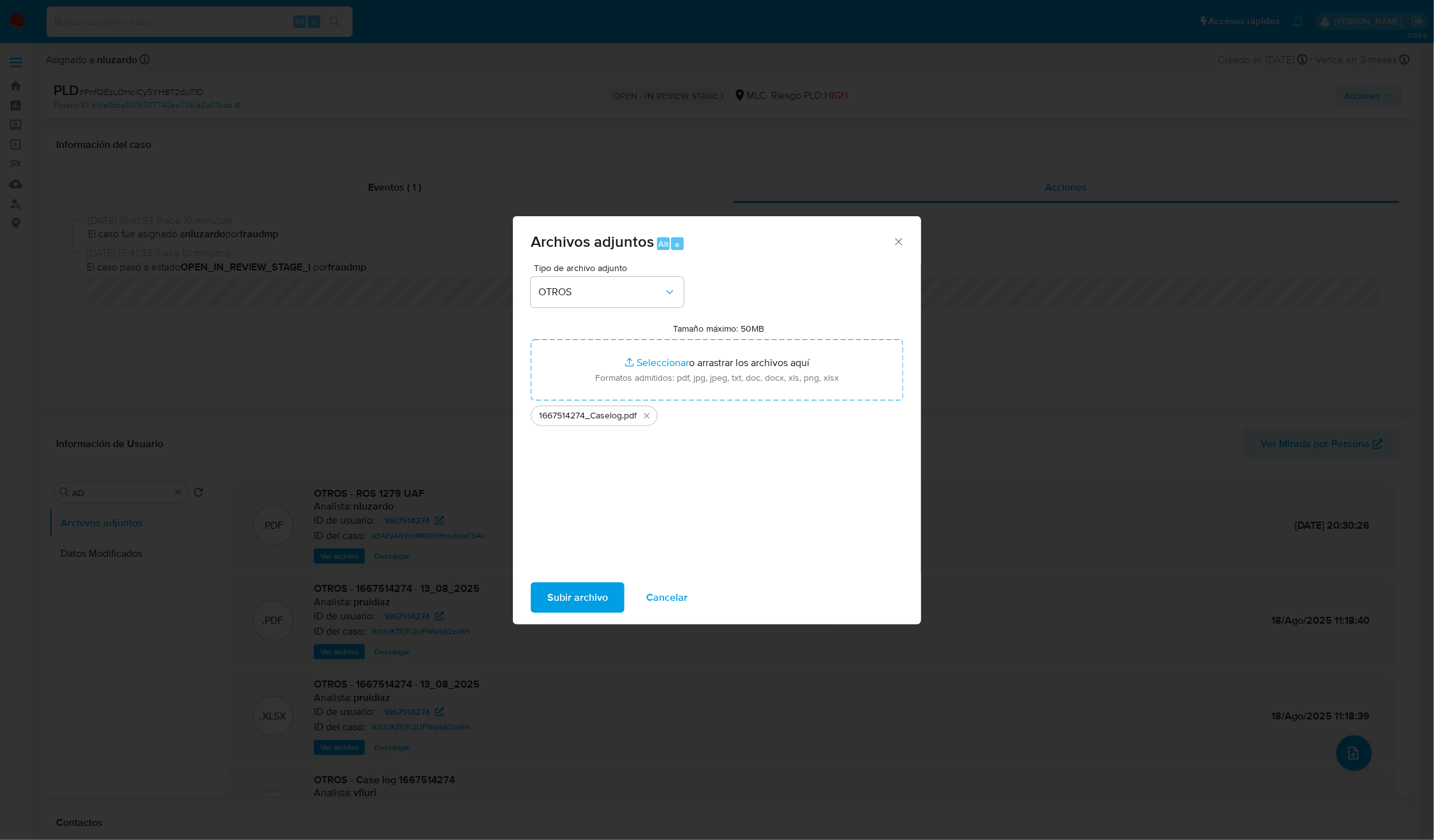
click at [590, 607] on span "Subir archivo" at bounding box center [577, 598] width 60 height 28
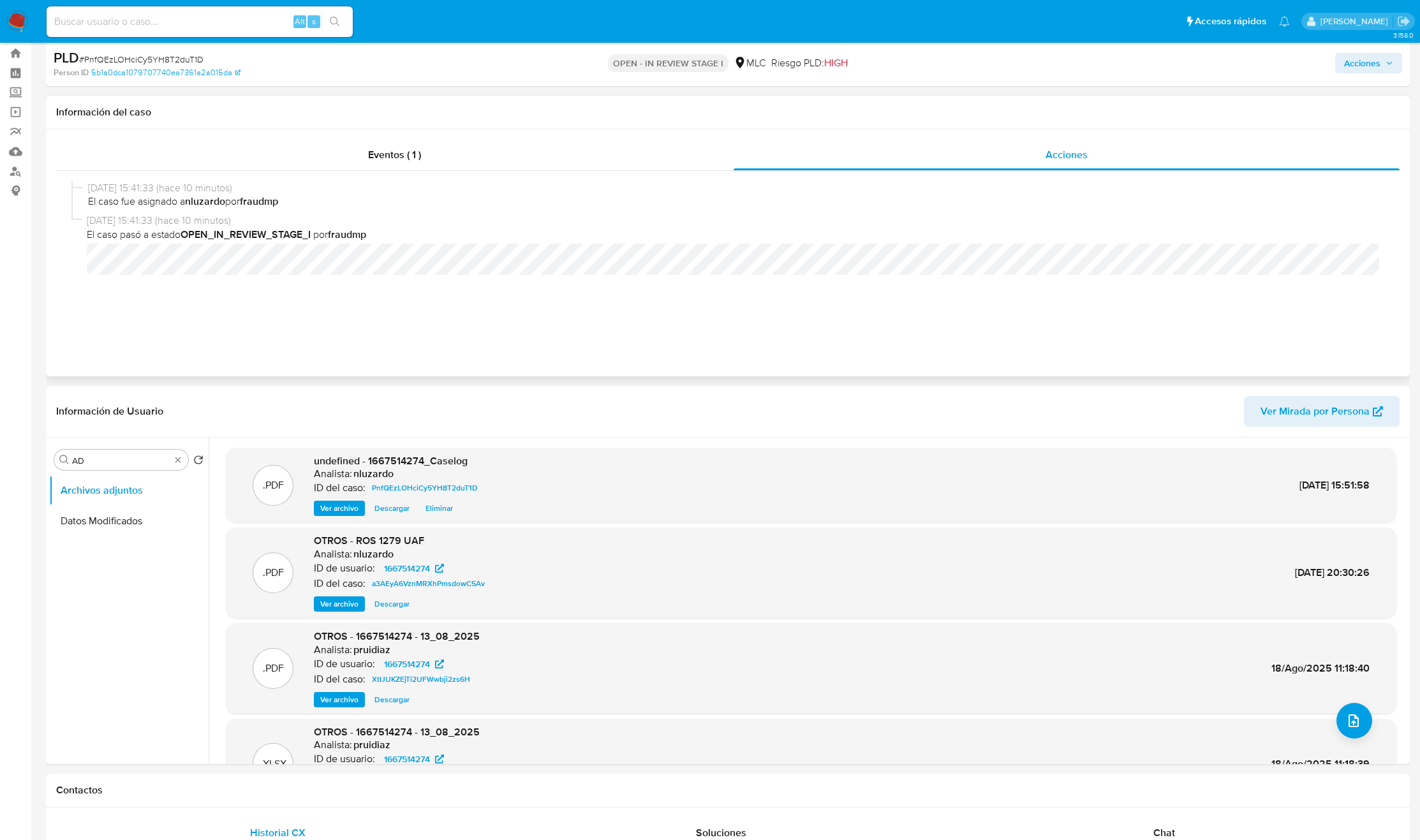
scroll to position [0, 0]
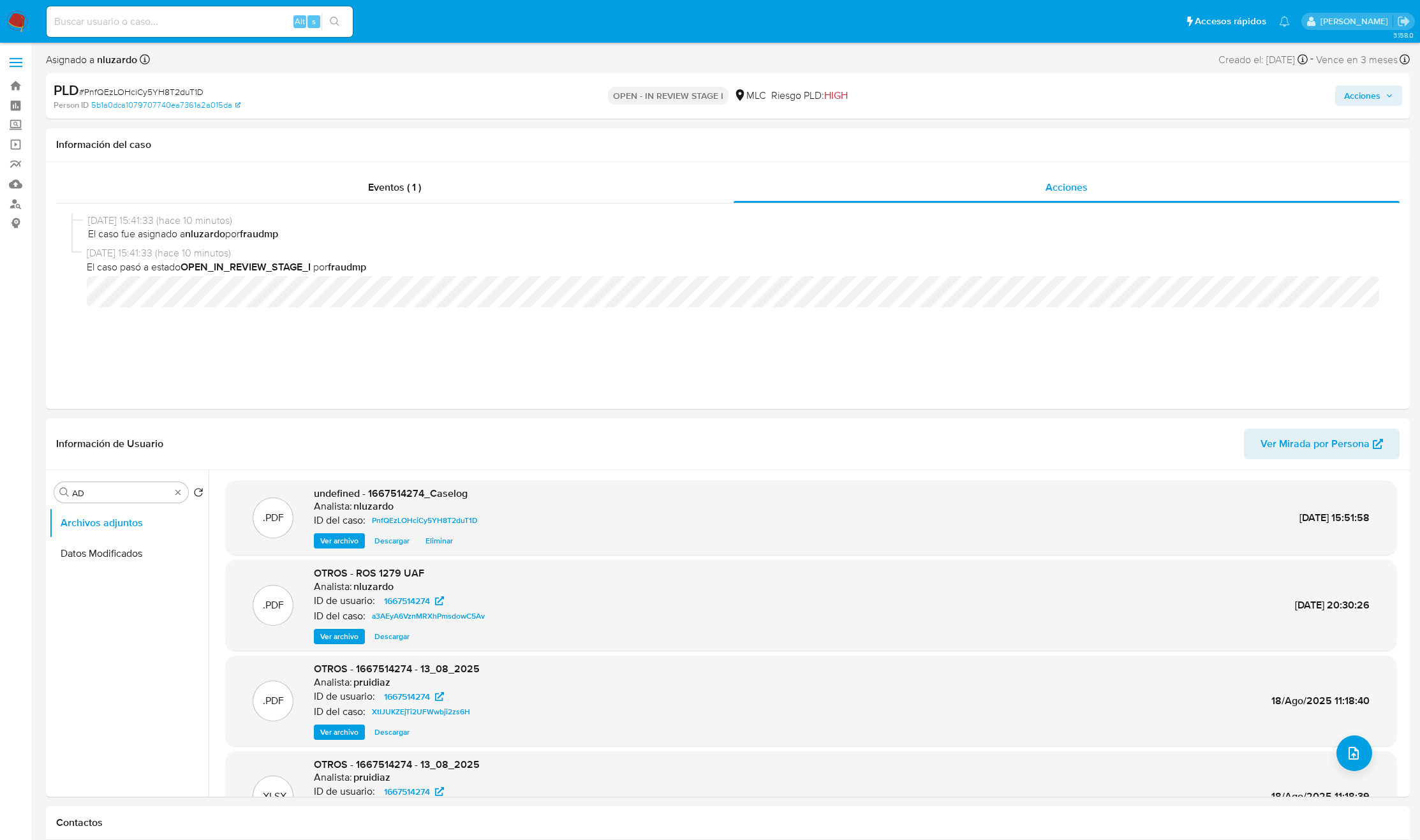
click at [1357, 99] on span "Acciones" at bounding box center [1362, 95] width 36 height 20
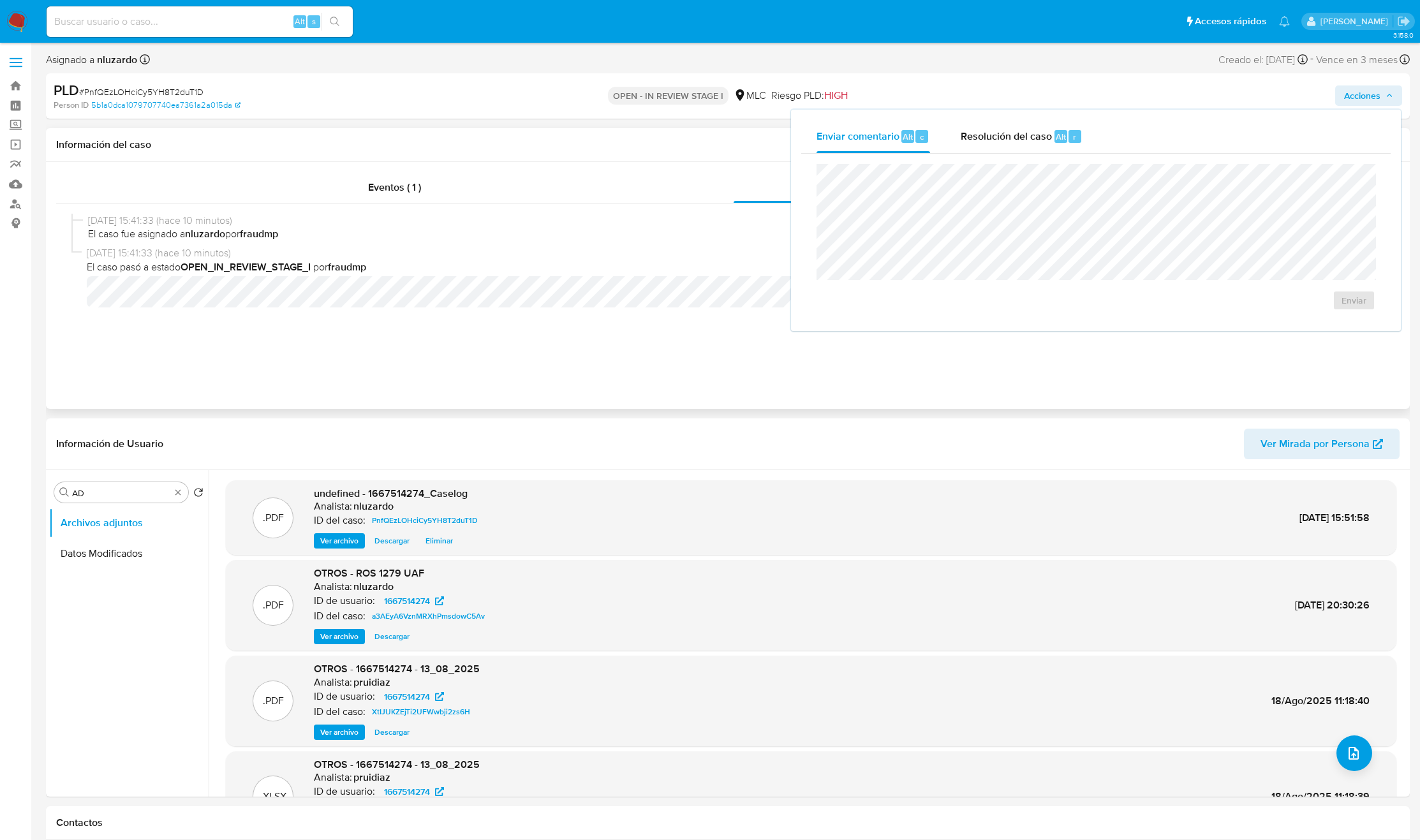
click at [1034, 138] on span "Resolución del caso" at bounding box center [1006, 136] width 91 height 15
click at [531, 243] on div "11/09/2025 15:41:33 (hace 10 minutos) El caso fue asignado a nluzardo por fraud…" at bounding box center [727, 230] width 1313 height 33
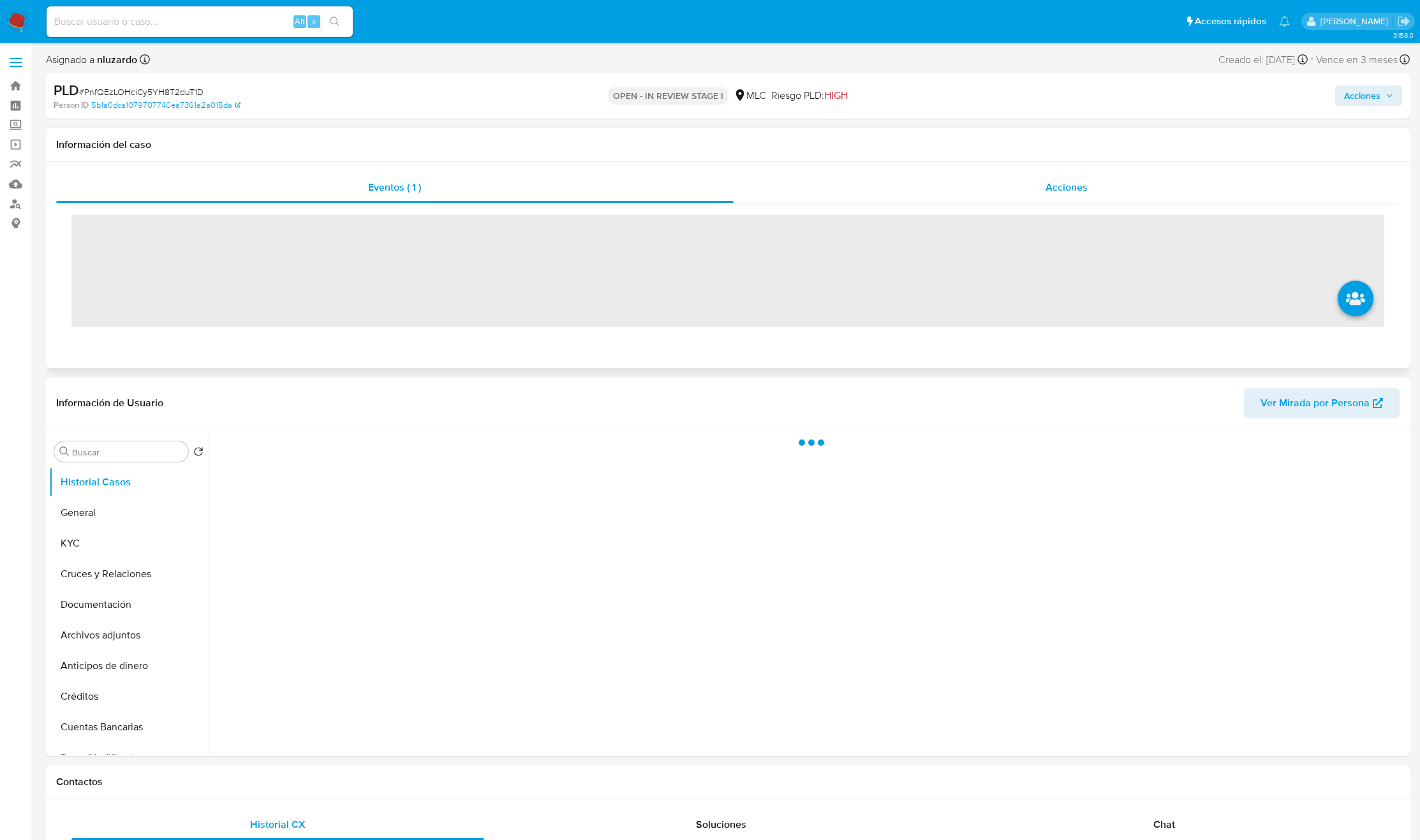
click at [1064, 186] on span "Acciones" at bounding box center [1066, 187] width 42 height 15
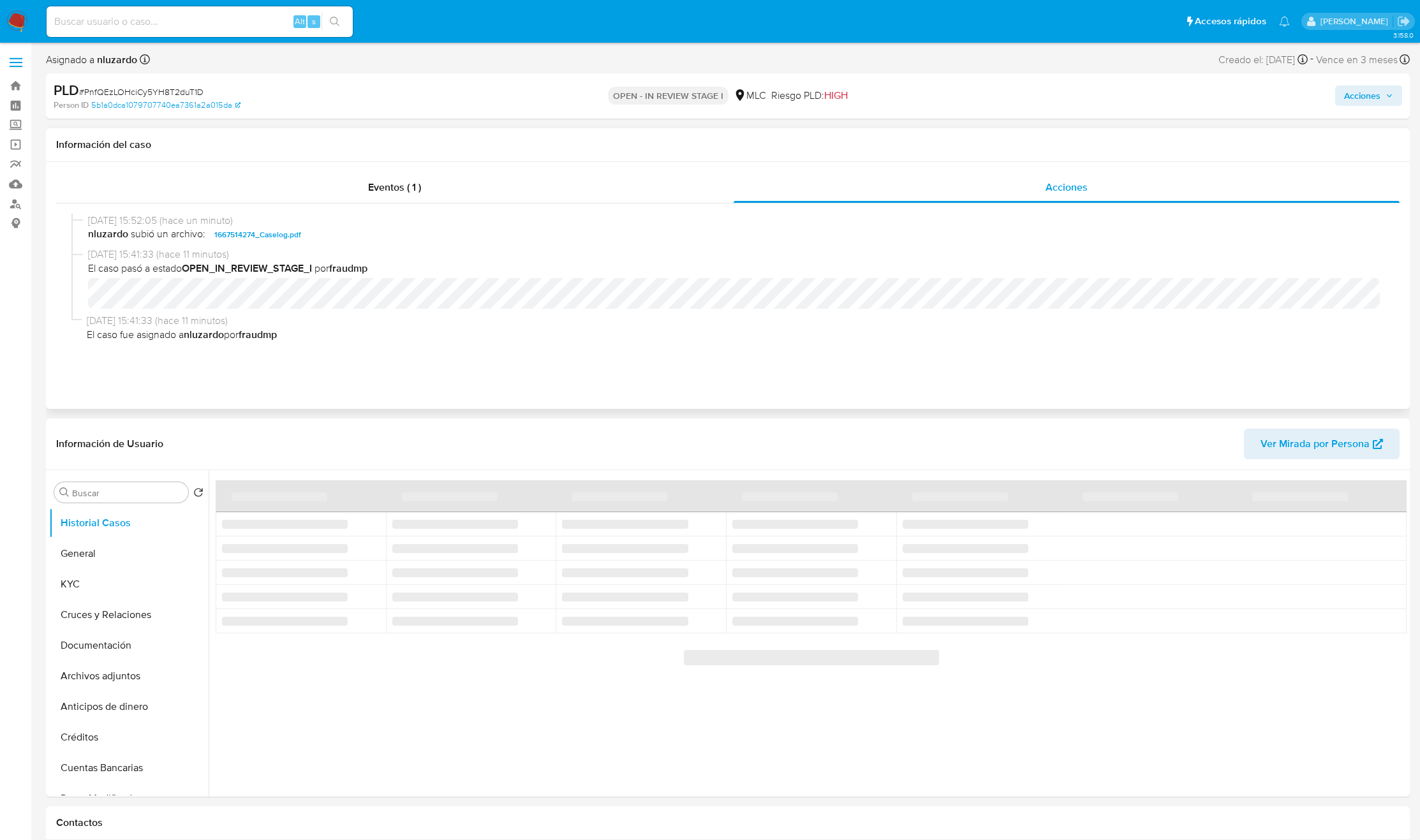
click at [357, 238] on span "nluzardo subió un archivo: 1667514274_Caselog.pdf" at bounding box center [734, 234] width 1291 height 15
copy span "1667514274_Caselog.pdf"
select select "10"
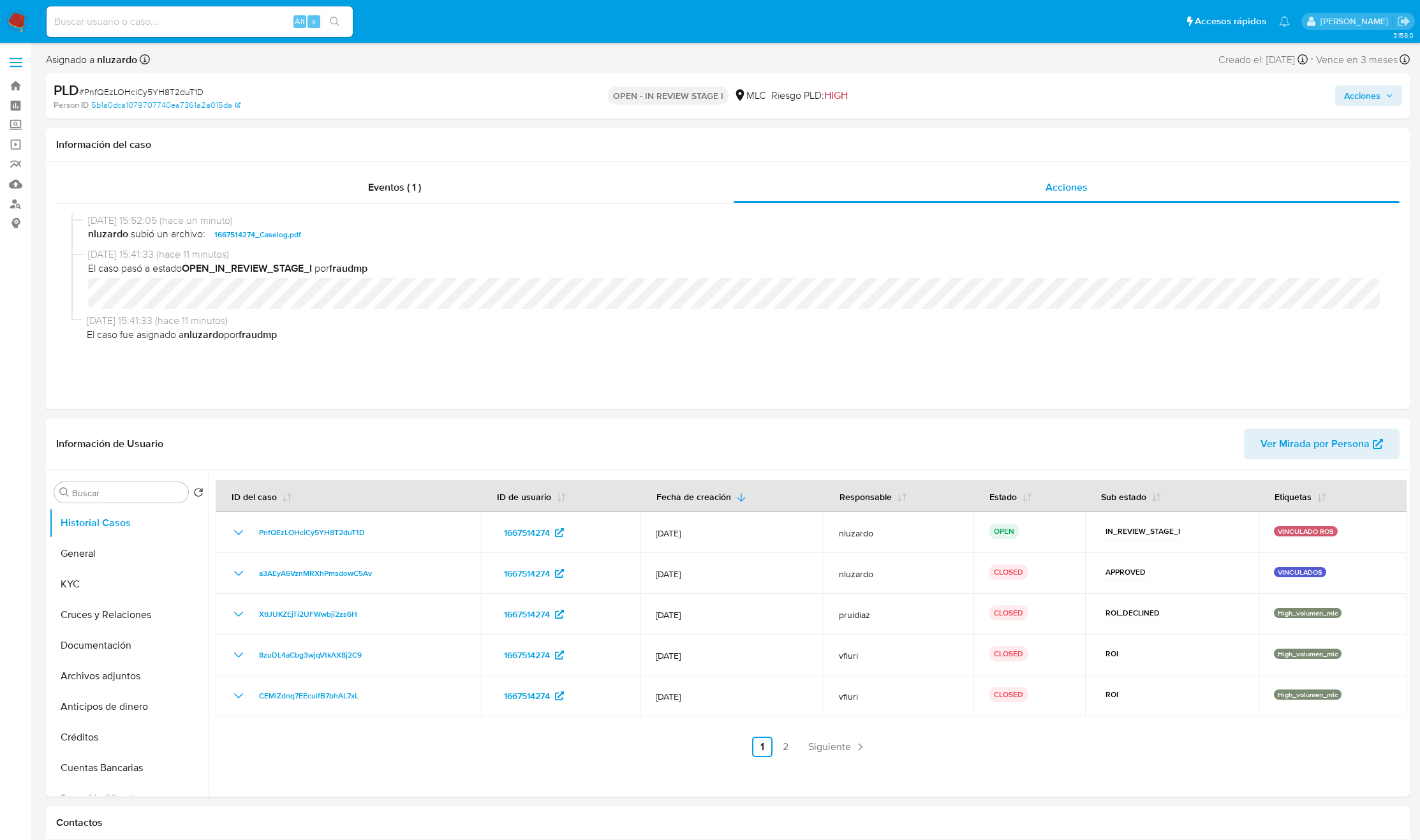
click at [1346, 107] on div "Acciones" at bounding box center [1179, 96] width 446 height 30
click at [1361, 94] on span "Acciones" at bounding box center [1362, 95] width 36 height 20
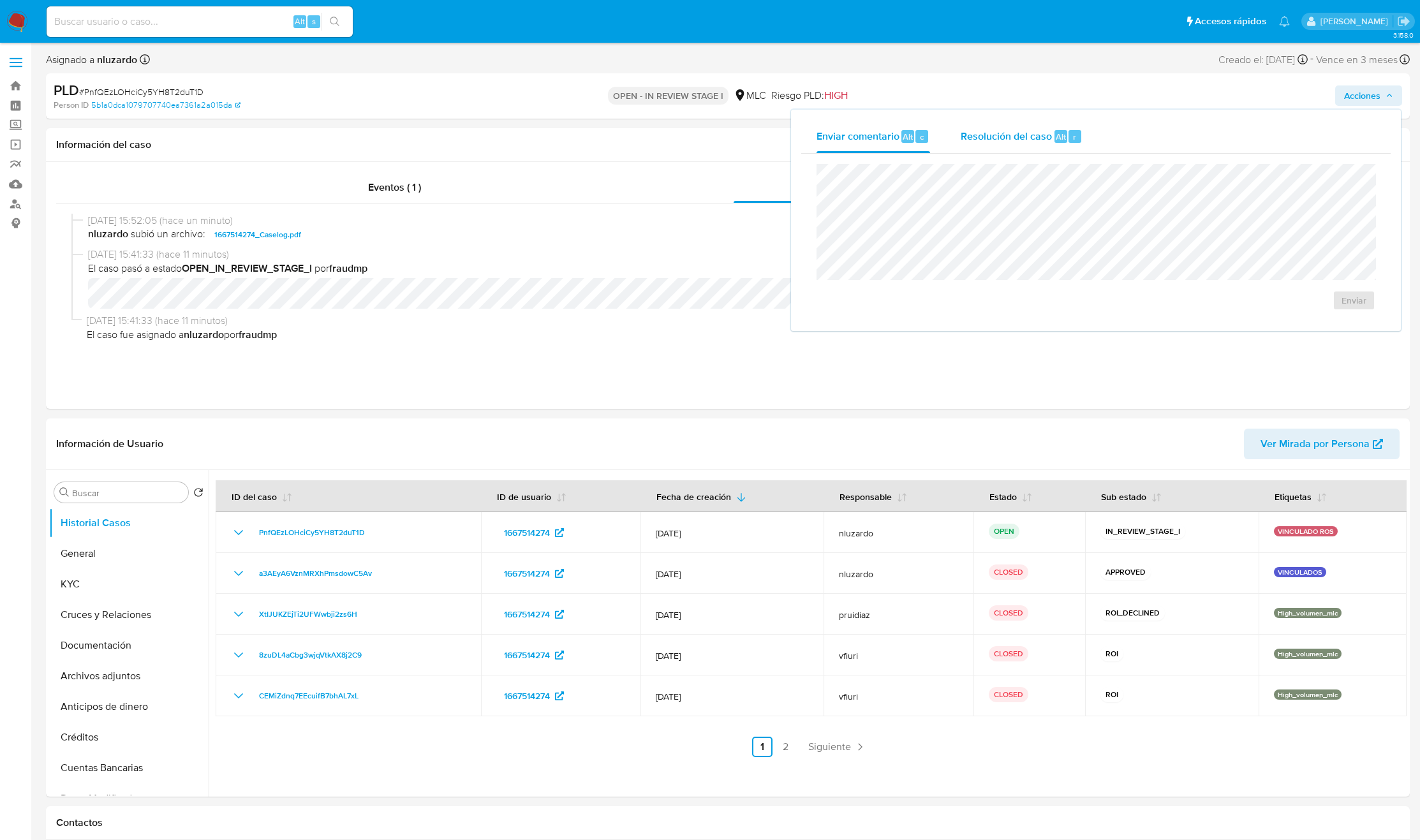
drag, startPoint x: 1019, startPoint y: 141, endPoint x: 1018, endPoint y: 152, distance: 11.0
click at [1020, 141] on span "Resolución del caso" at bounding box center [1006, 136] width 91 height 15
click at [1298, 316] on span "ROI Proposal" at bounding box center [1317, 313] width 62 height 28
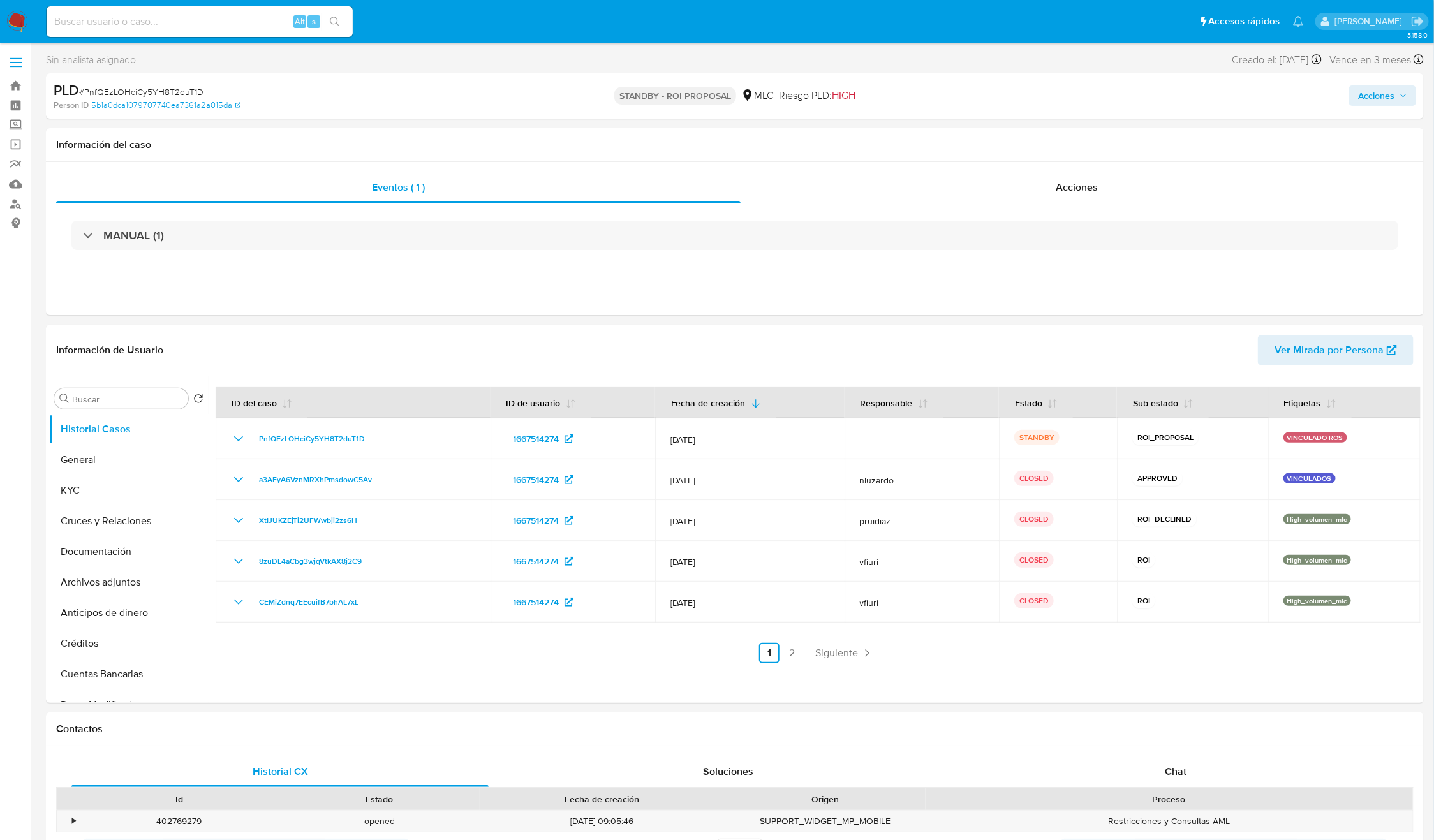
select select "10"
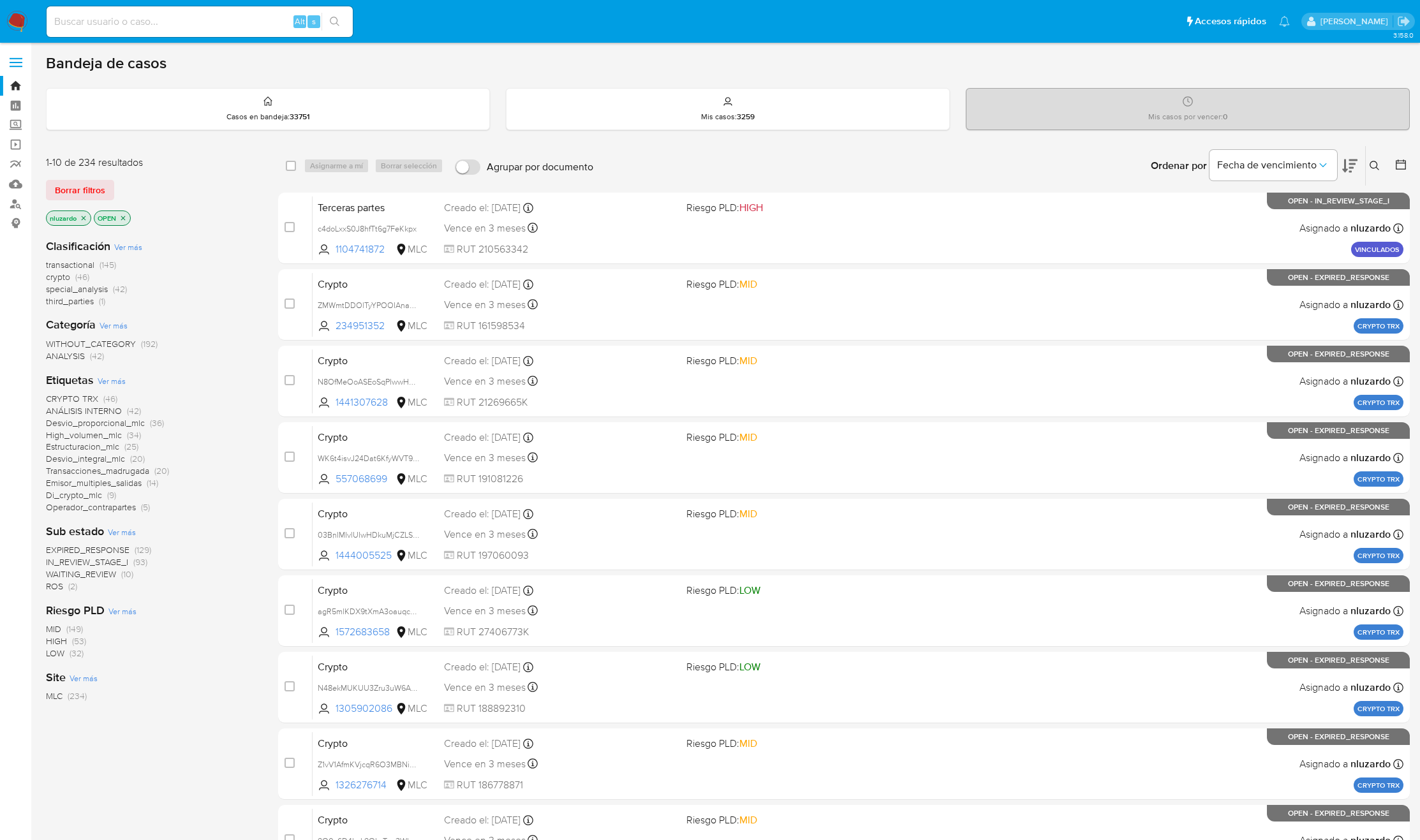
click at [58, 583] on span "ROS" at bounding box center [54, 586] width 17 height 12
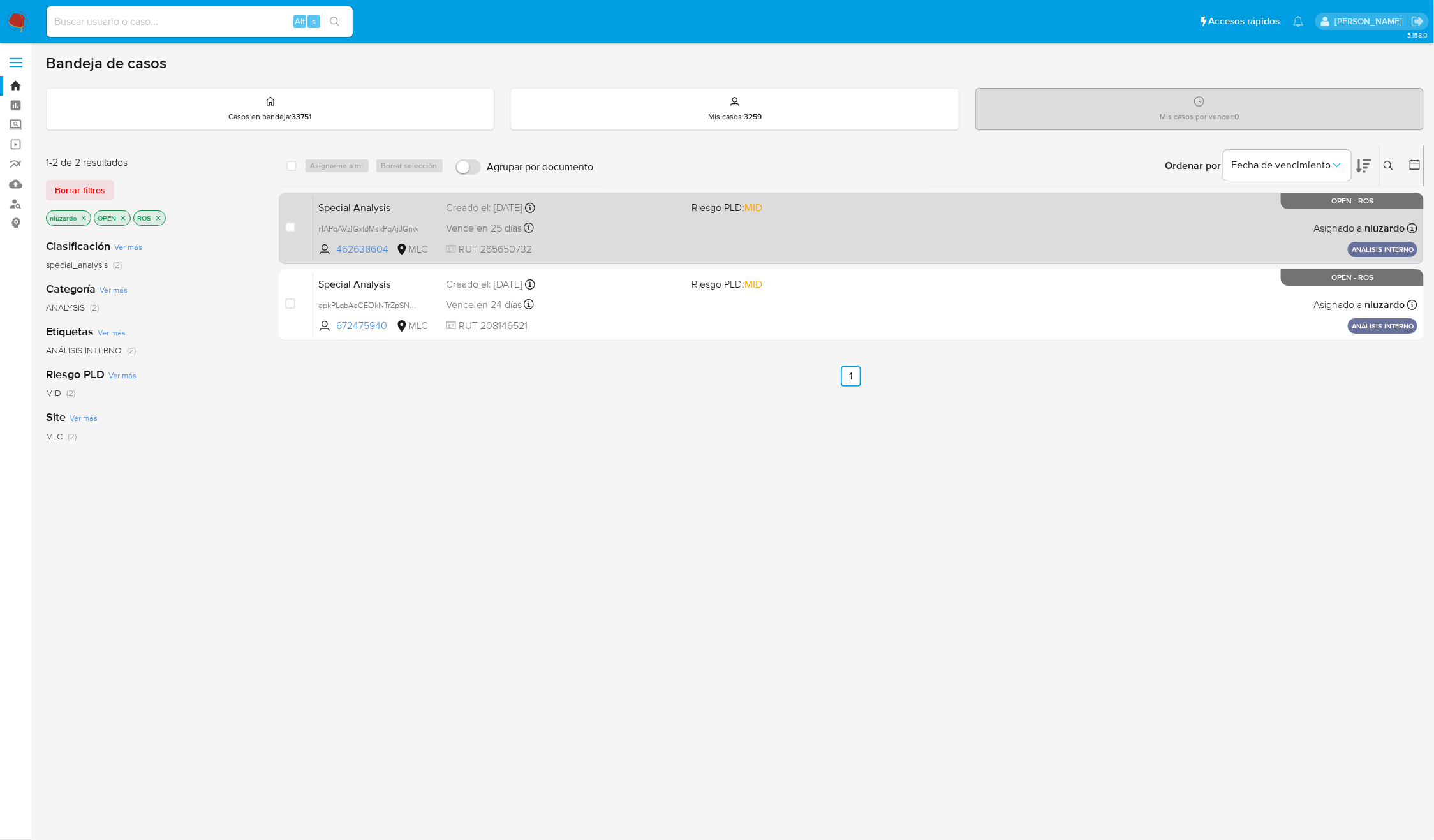
click at [634, 237] on div "Special Analysis r1APqAVzlGxfdMskPqAjJGnw 462638604 MLC Riesgo PLD: MID Creado …" at bounding box center [865, 228] width 1104 height 65
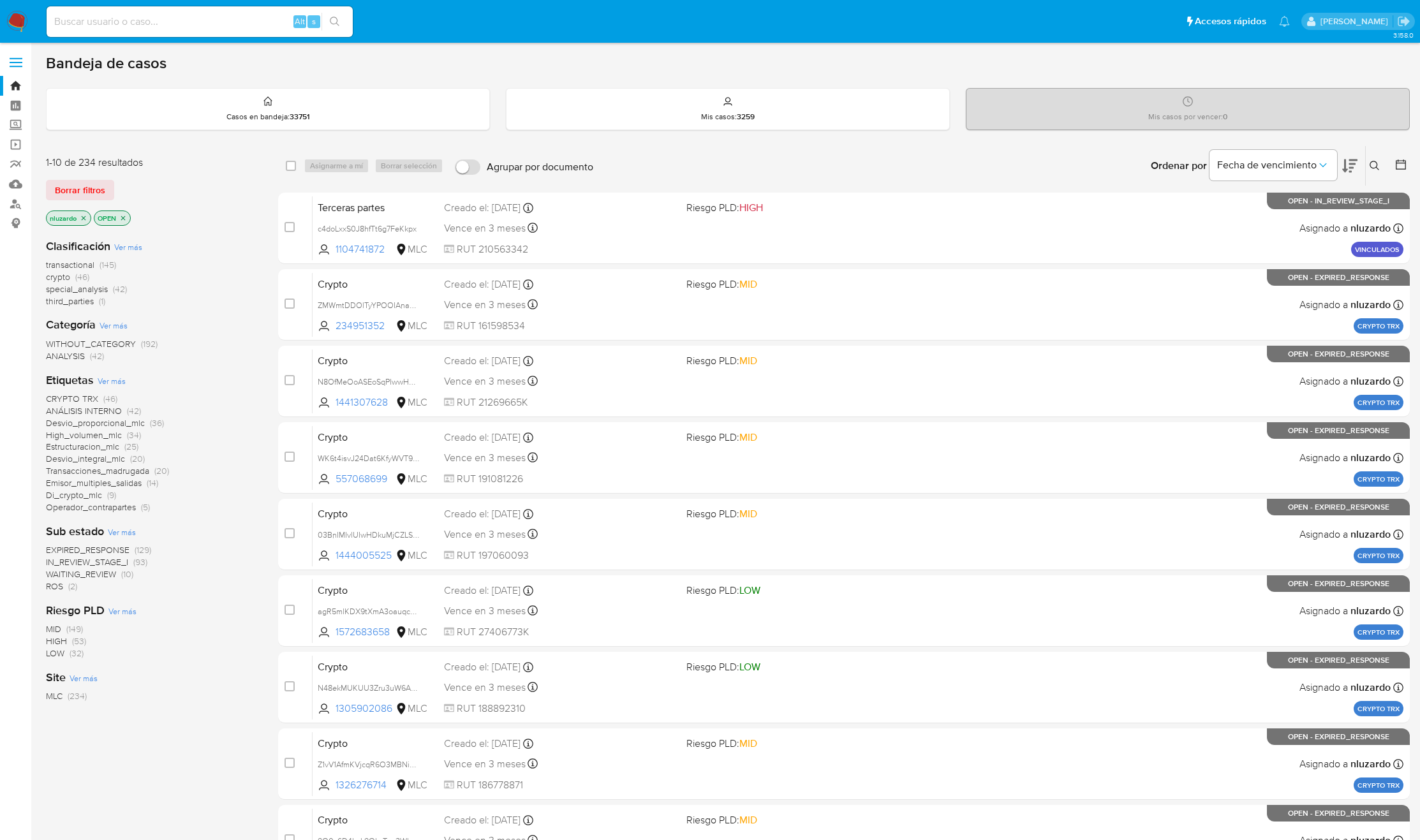
drag, startPoint x: 359, startPoint y: 255, endPoint x: 195, endPoint y: 443, distance: 249.5
click at [194, 443] on div "1-10 de 234 resultados Borrar filtros nluzardo OPEN Clasificación Ver más trans…" at bounding box center [728, 572] width 1364 height 853
click at [221, 454] on div "CRYPTO TRX (46) ANÁLISIS INTERNO (42) Desvio_proporcional_mlc (36) High_volumen…" at bounding box center [152, 453] width 211 height 121
click at [1346, 164] on icon at bounding box center [1349, 165] width 15 height 15
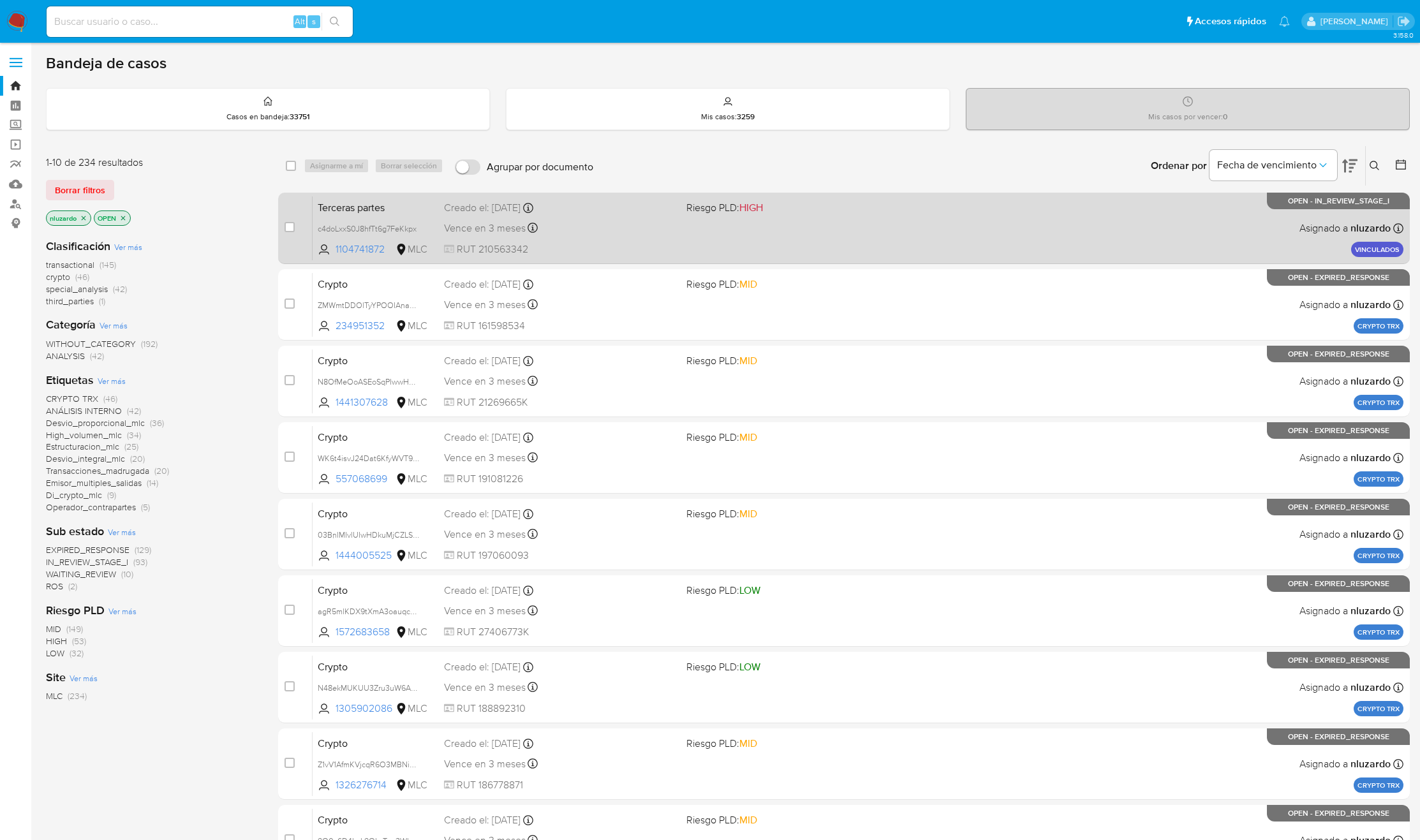
click at [771, 251] on div "Terceras partes c4doLxxS0J8hfTt6g7FeKkpx 1104741872 MLC Riesgo PLD: HIGH Creado…" at bounding box center [858, 228] width 1091 height 65
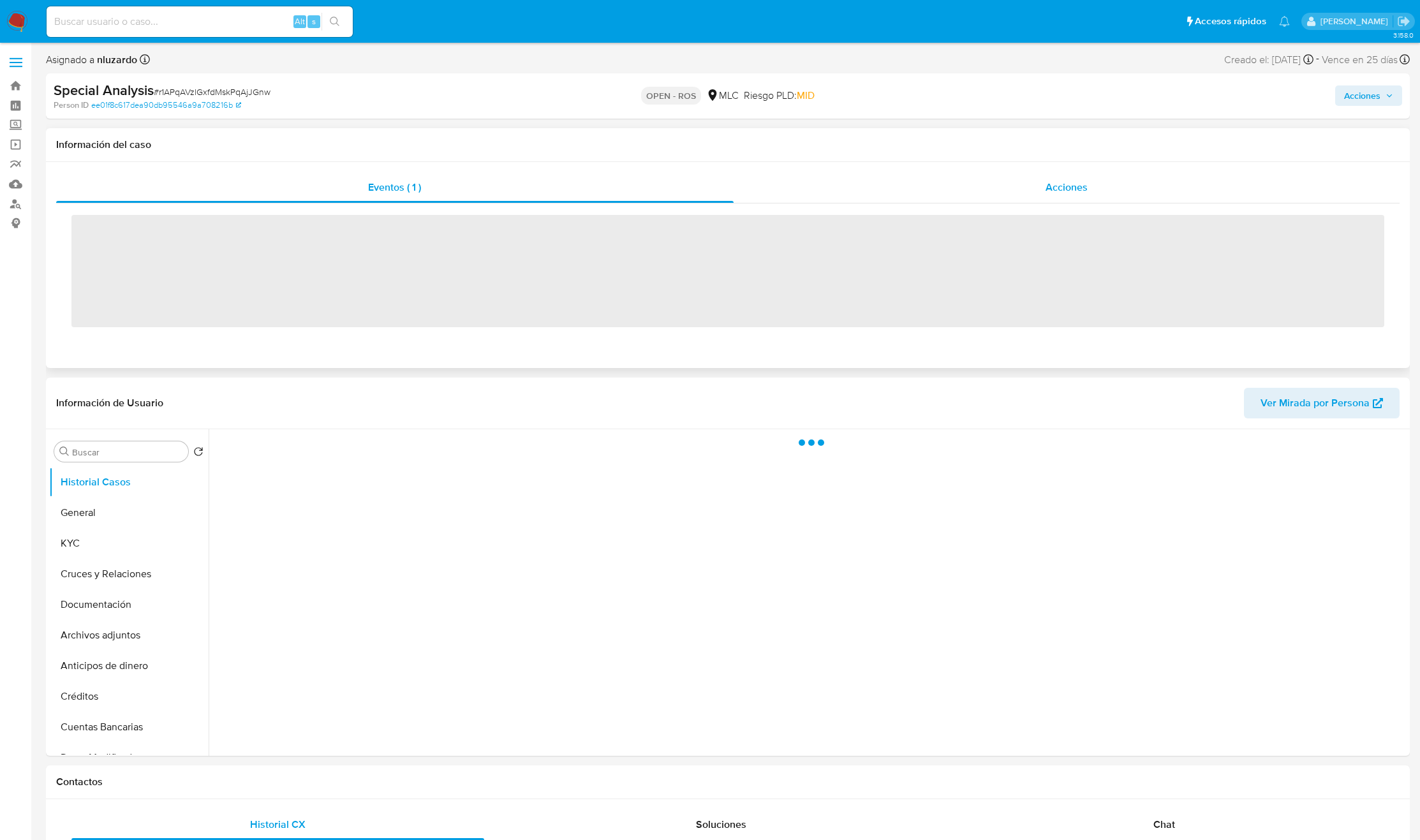
click at [1004, 186] on div "Acciones" at bounding box center [1067, 187] width 667 height 30
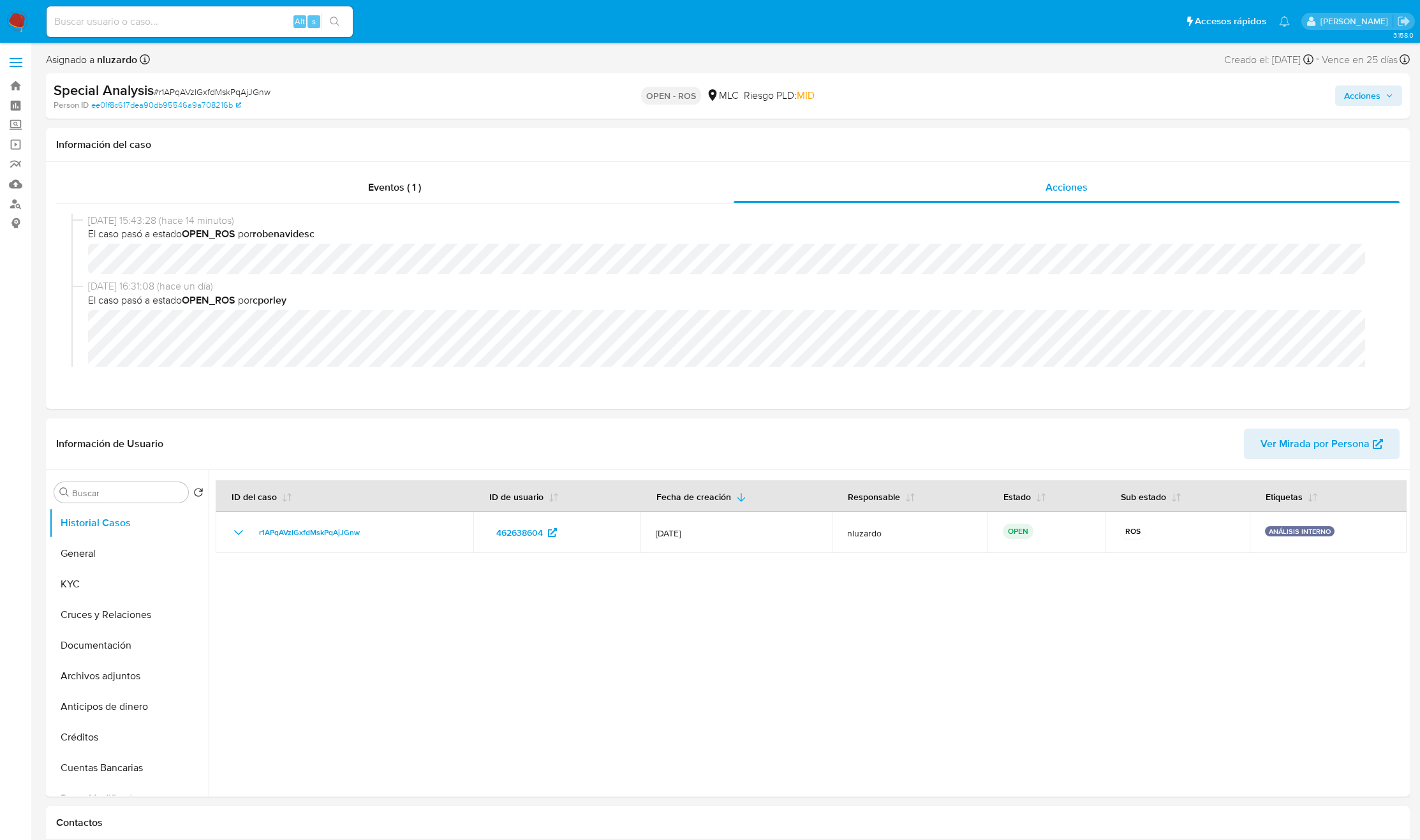
select select "10"
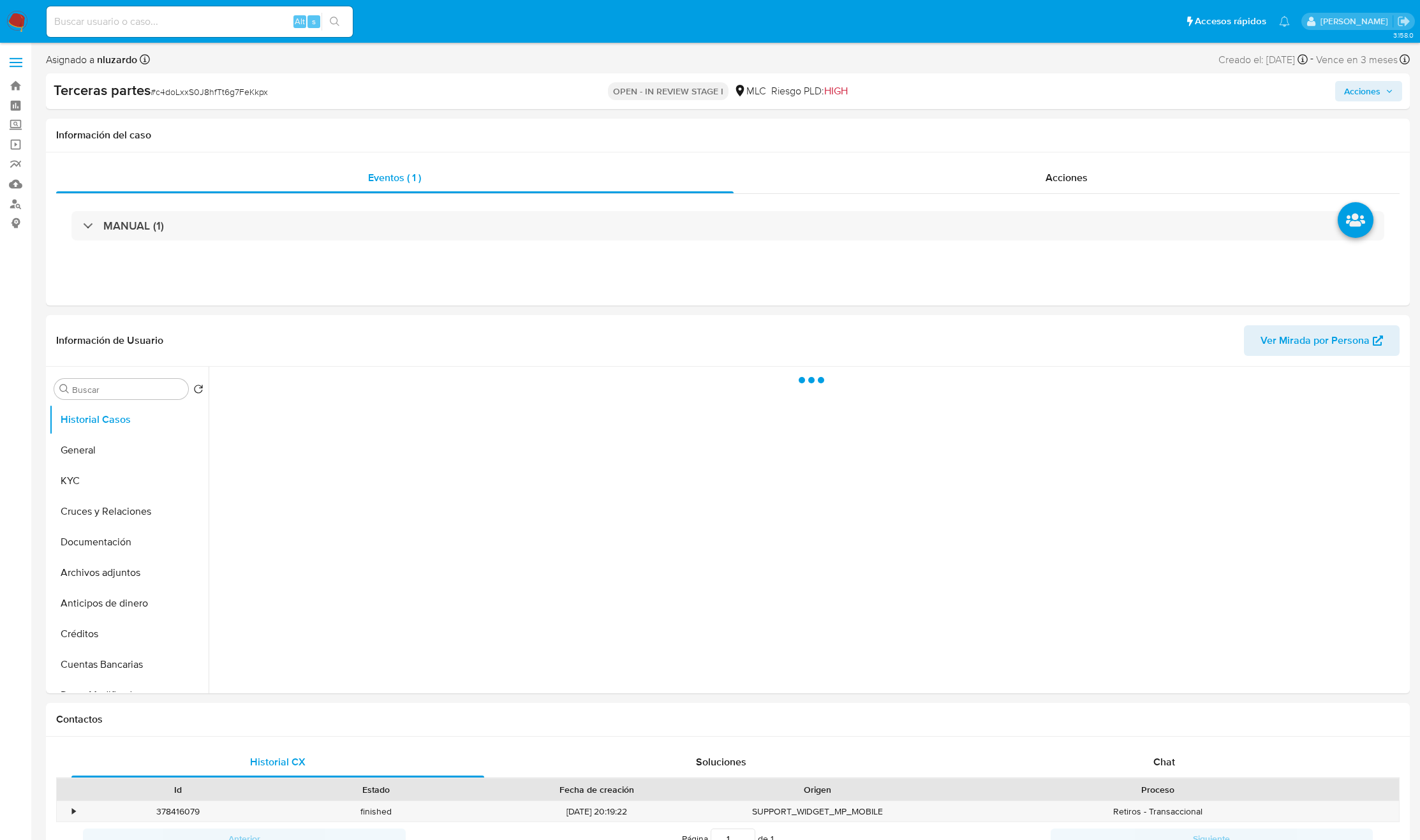
select select "10"
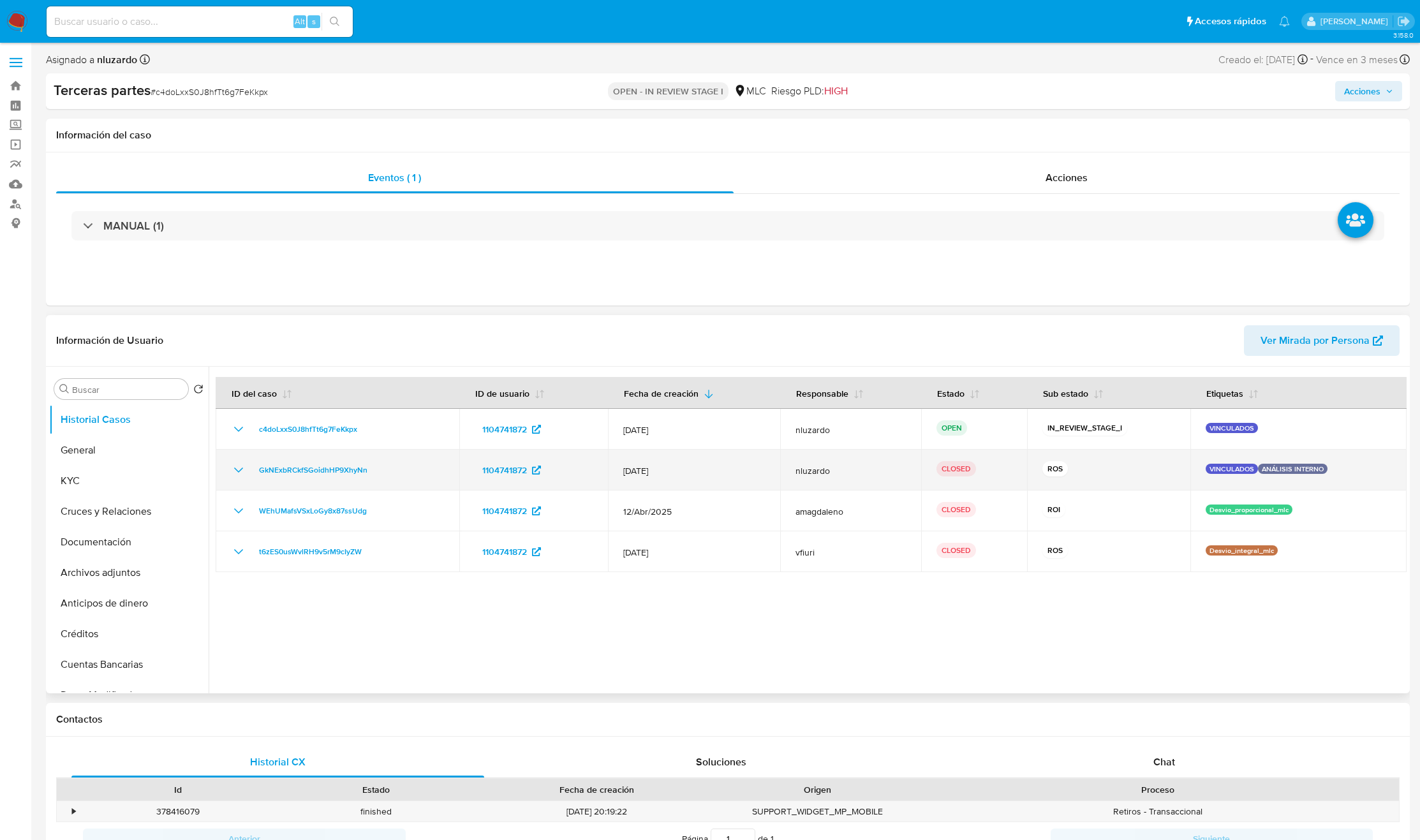
click at [1218, 470] on p "VINCULADOS" at bounding box center [1232, 468] width 52 height 10
click at [230, 473] on td "GkNExbRCkfSGoidhHP9XhyNn" at bounding box center [337, 470] width 243 height 41
click at [234, 472] on icon "Mostrar/Ocultar" at bounding box center [238, 470] width 15 height 15
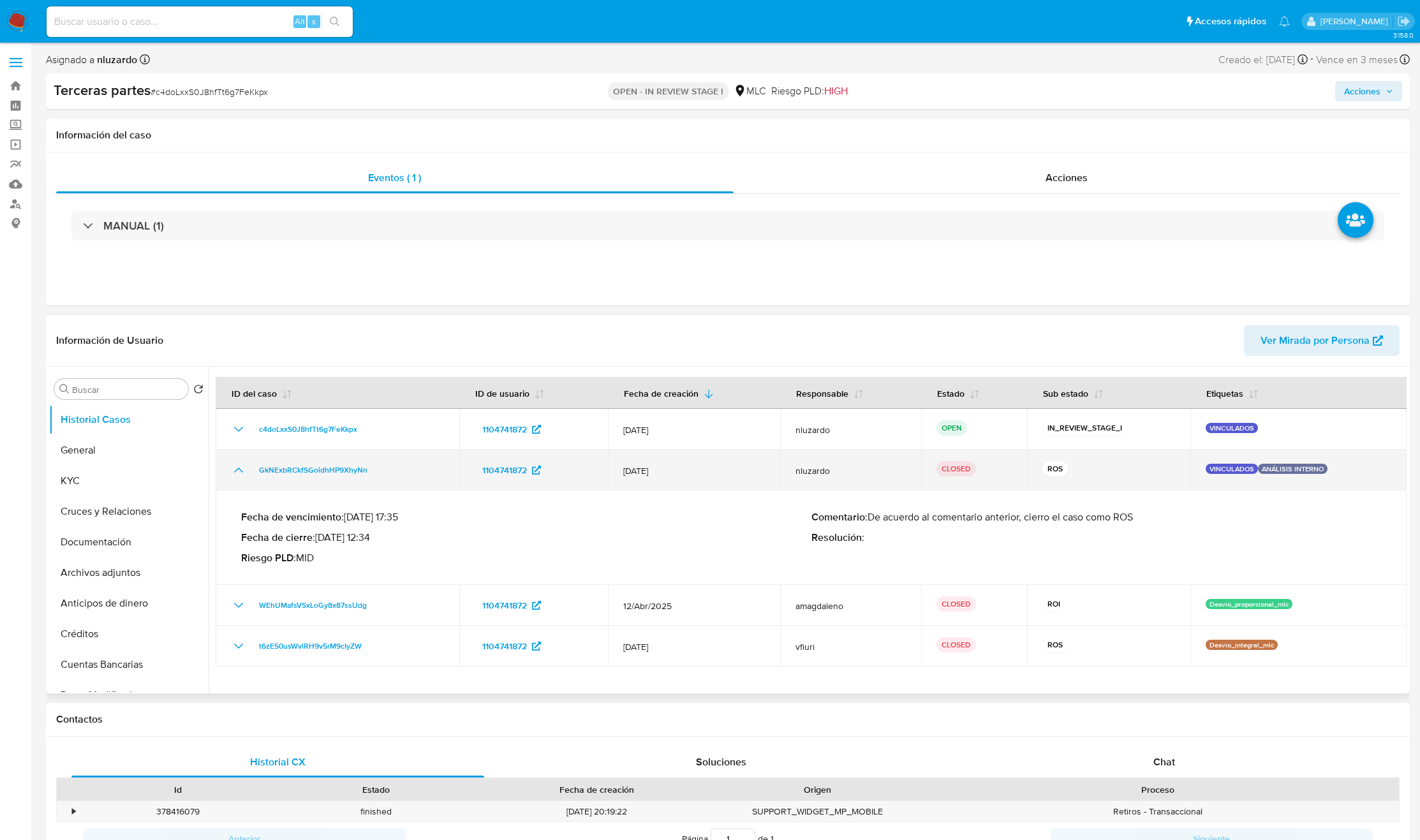
click at [234, 472] on icon "Mostrar/Ocultar" at bounding box center [238, 470] width 15 height 15
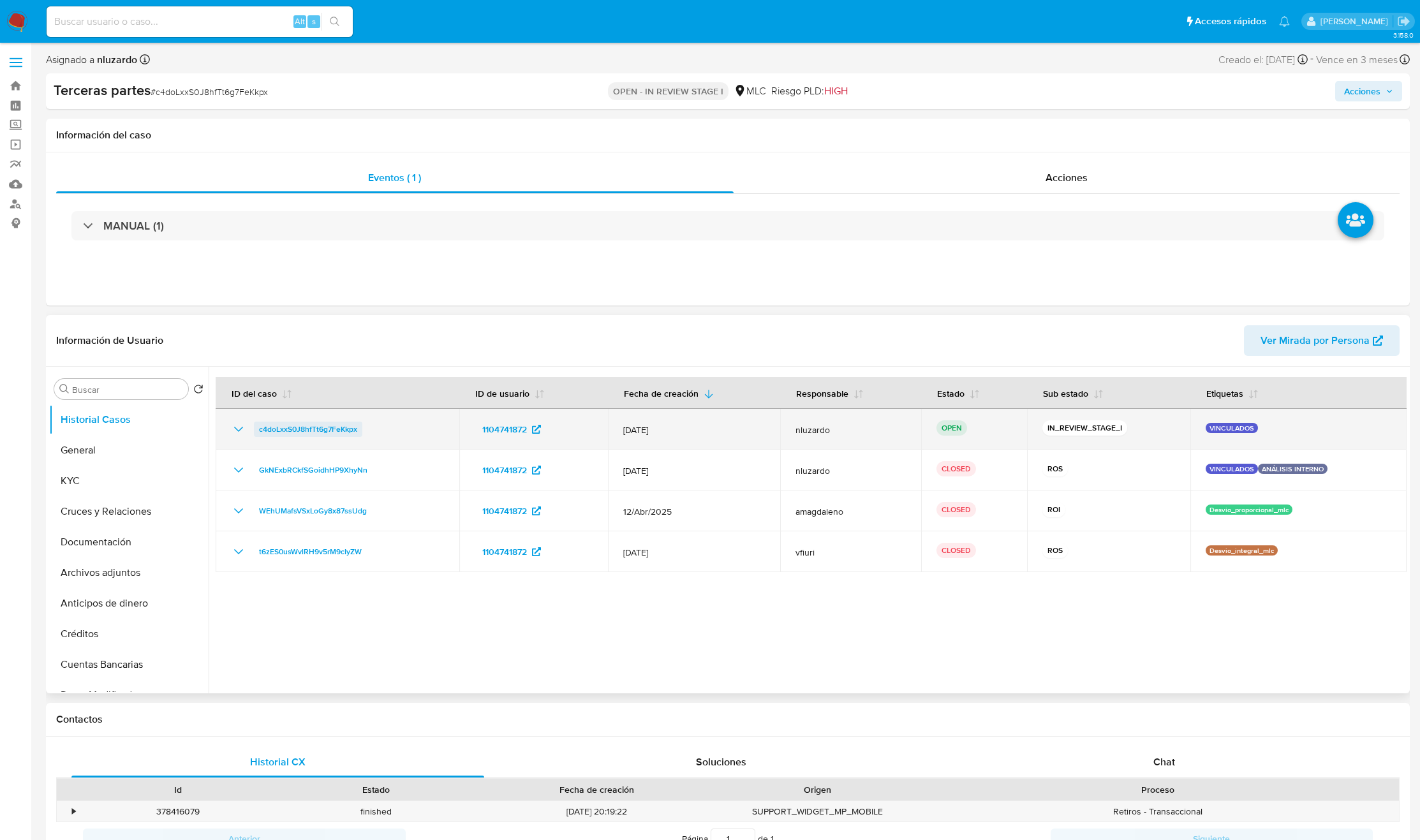
click at [298, 433] on span "c4doLxxS0J8hfTt6g7FeKkpx" at bounding box center [308, 429] width 99 height 15
click at [467, 432] on td "1104741872" at bounding box center [533, 429] width 148 height 41
